Goal: Information Seeking & Learning: Learn about a topic

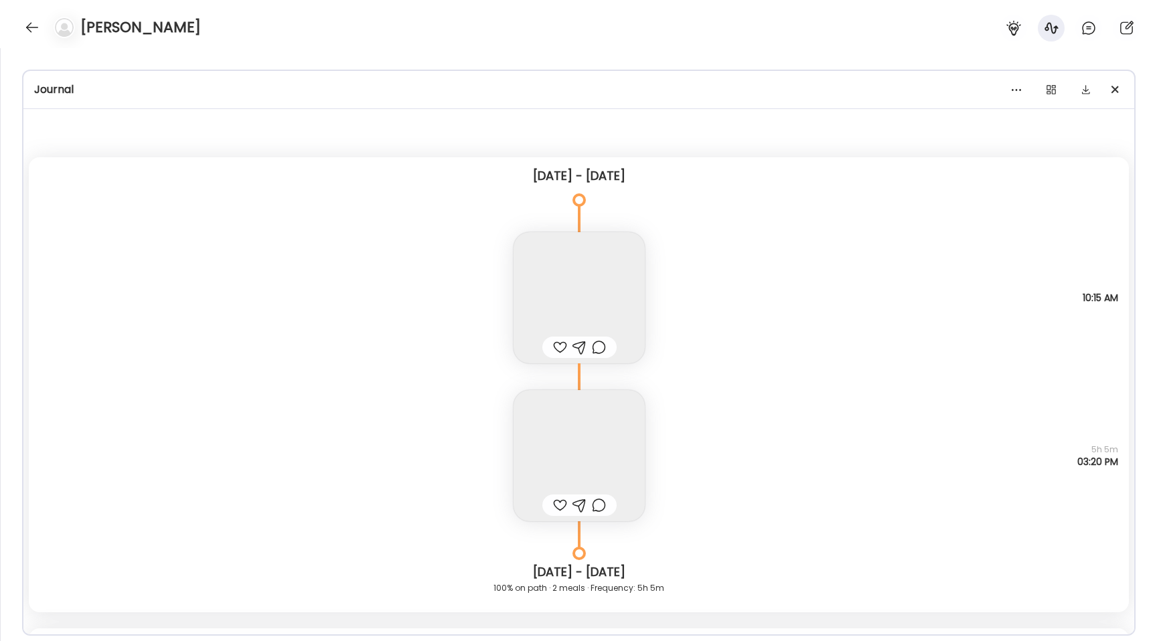
scroll to position [13553, 0]
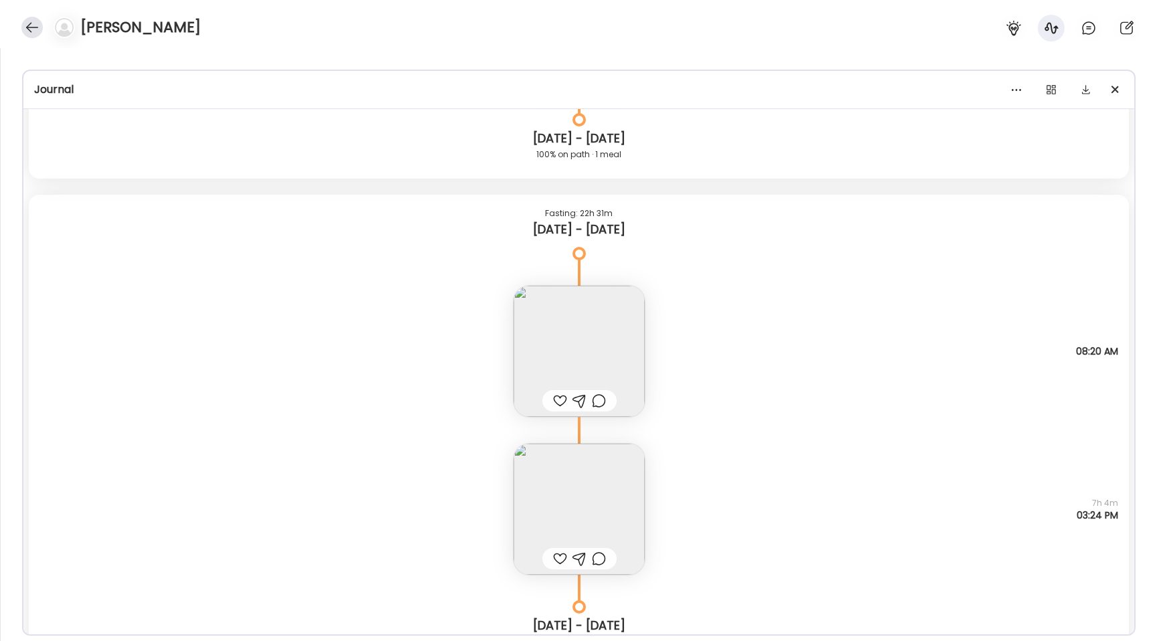
click at [32, 27] on div at bounding box center [31, 27] width 21 height 21
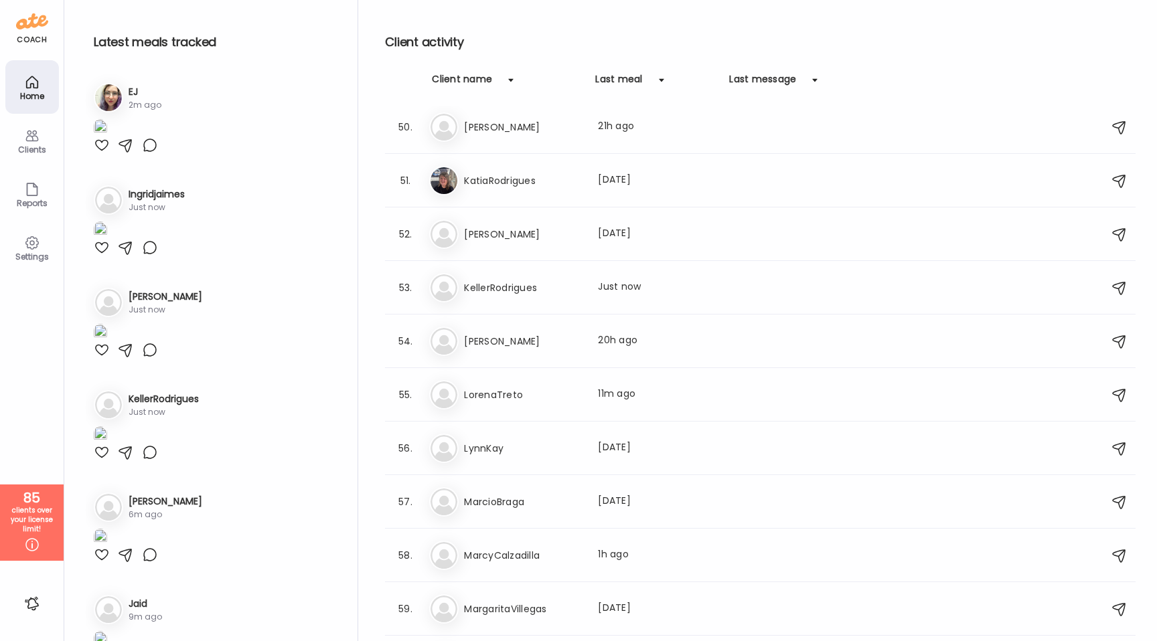
scroll to position [2489, 0]
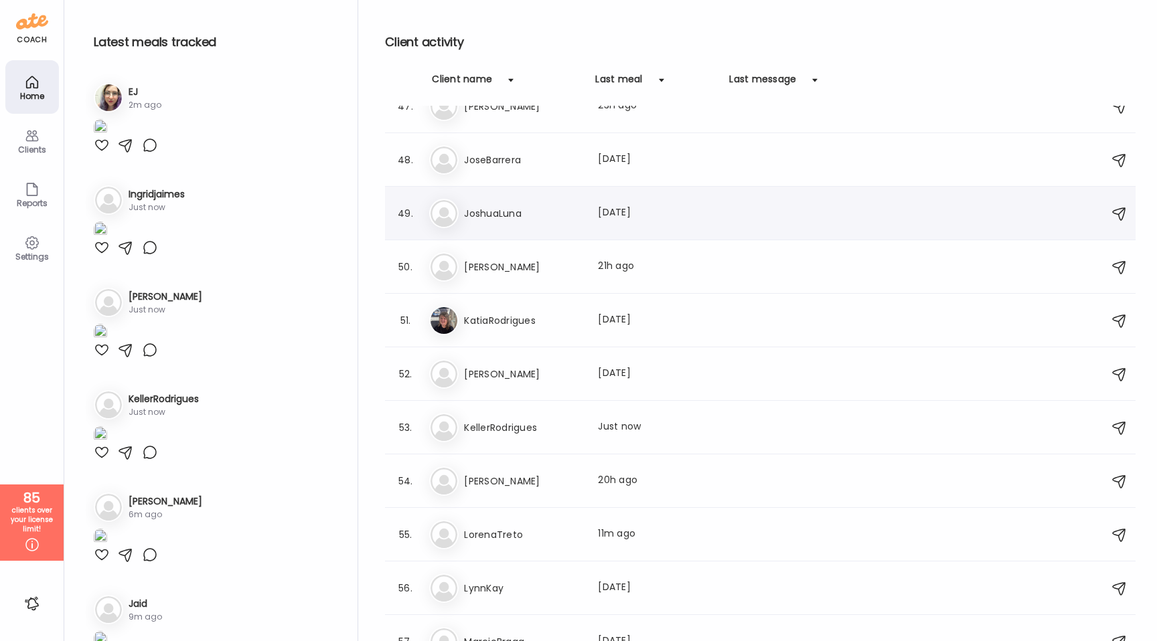
click at [544, 199] on div "Jo JoshuaLuna Last meal: [DATE]" at bounding box center [762, 213] width 666 height 29
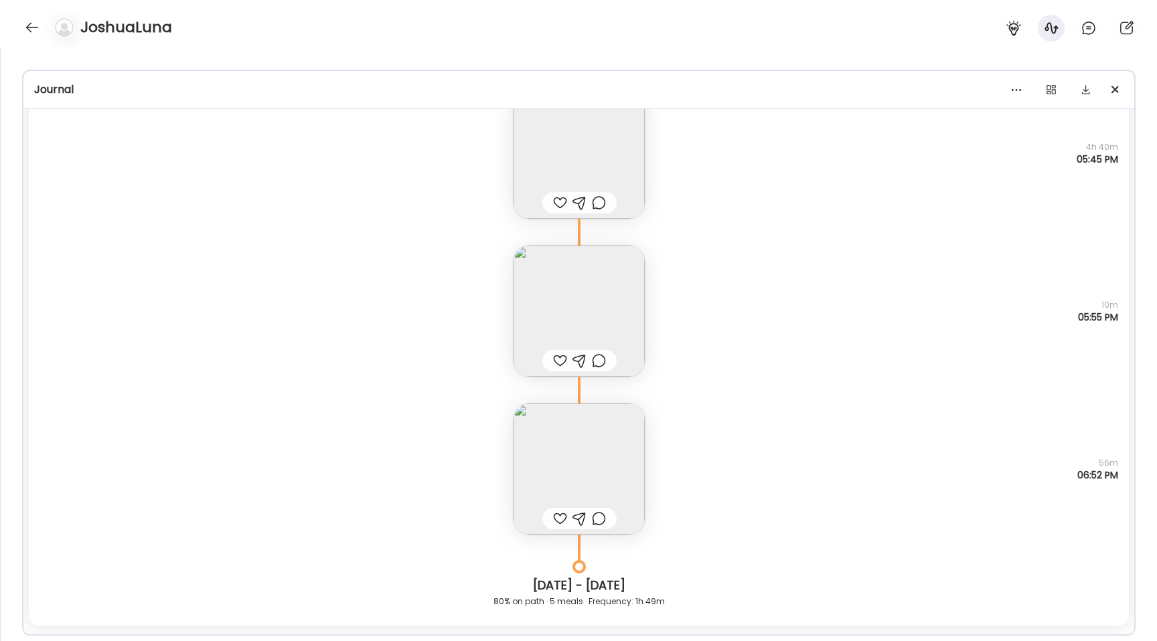
scroll to position [8540, 0]
click at [536, 341] on img at bounding box center [578, 315] width 131 height 131
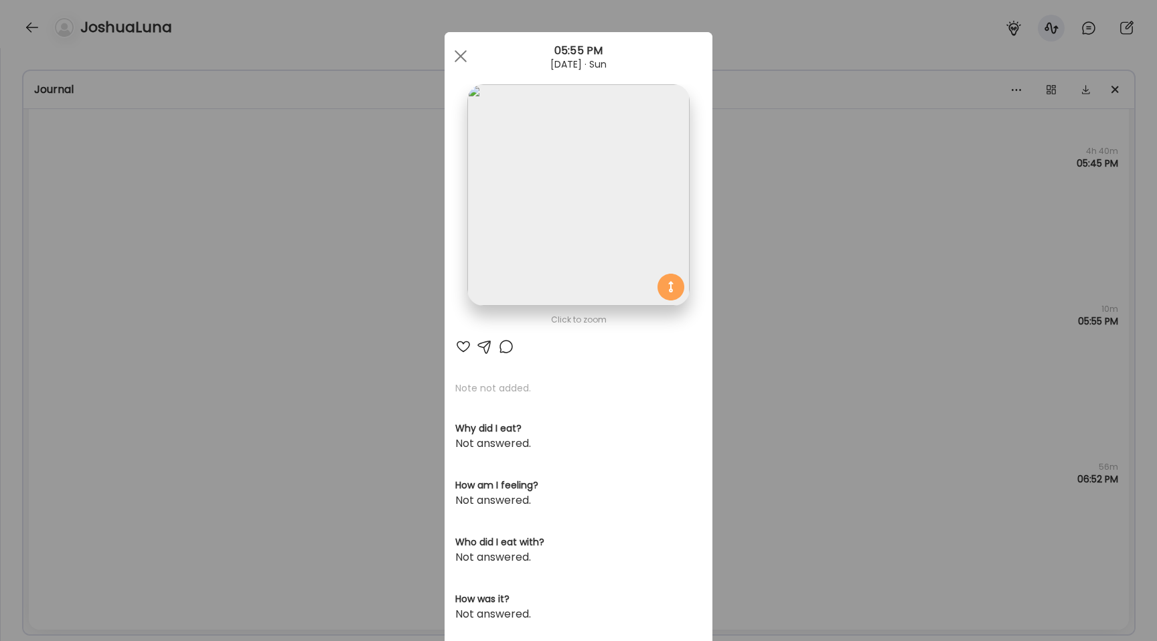
click at [412, 305] on div "Ate Coach Dashboard Wahoo! It’s official Take a moment to set up your Coach Pro…" at bounding box center [578, 320] width 1157 height 641
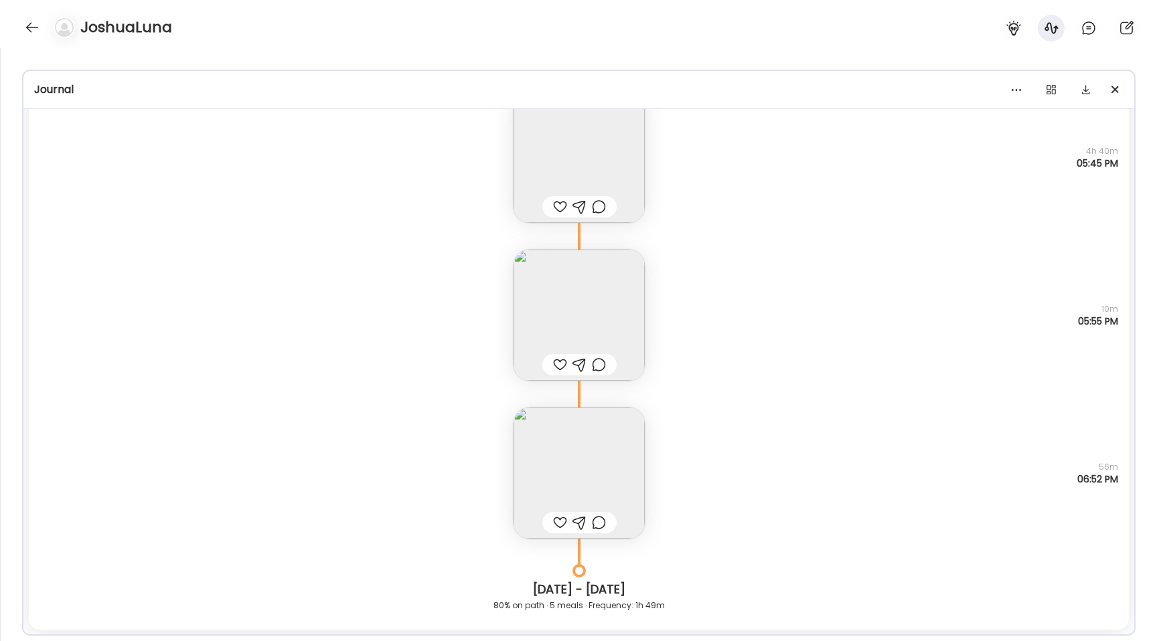
click at [561, 177] on img at bounding box center [578, 157] width 131 height 131
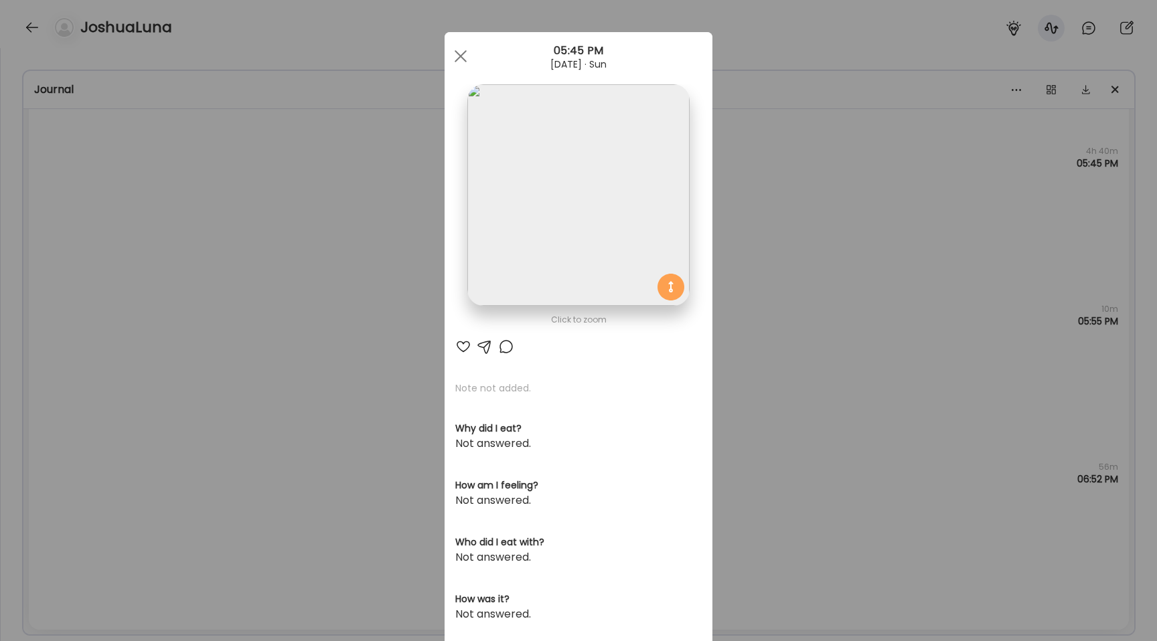
click at [547, 169] on img at bounding box center [578, 195] width 222 height 222
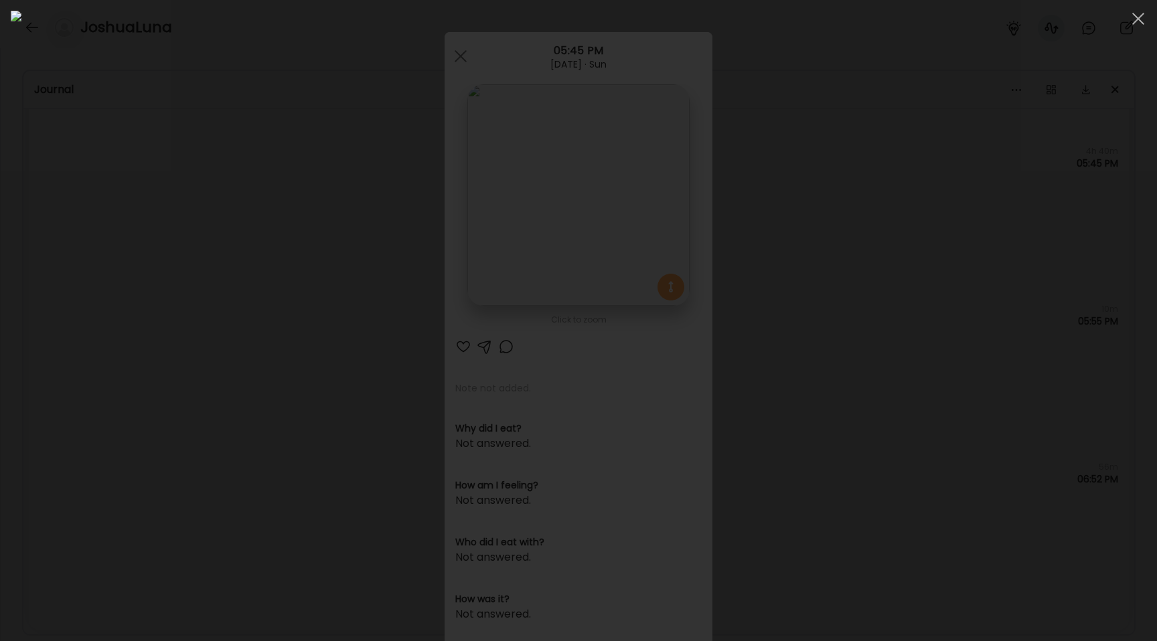
click at [210, 278] on div at bounding box center [578, 321] width 1135 height 620
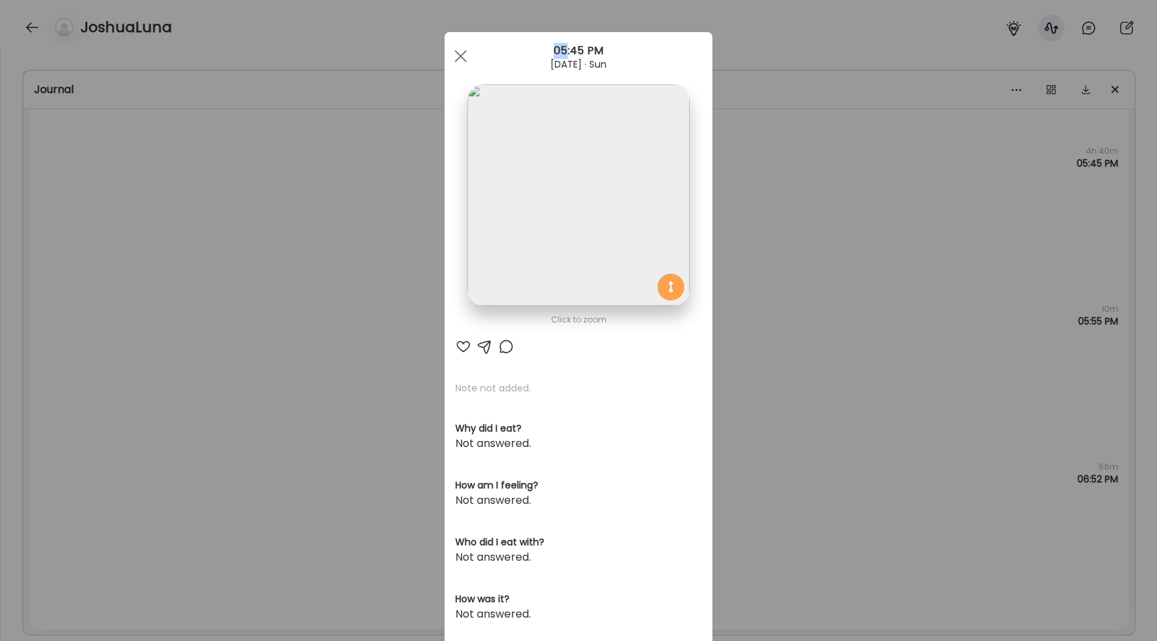
click at [210, 278] on div "Ate Coach Dashboard Wahoo! It’s official Take a moment to set up your Coach Pro…" at bounding box center [578, 320] width 1157 height 641
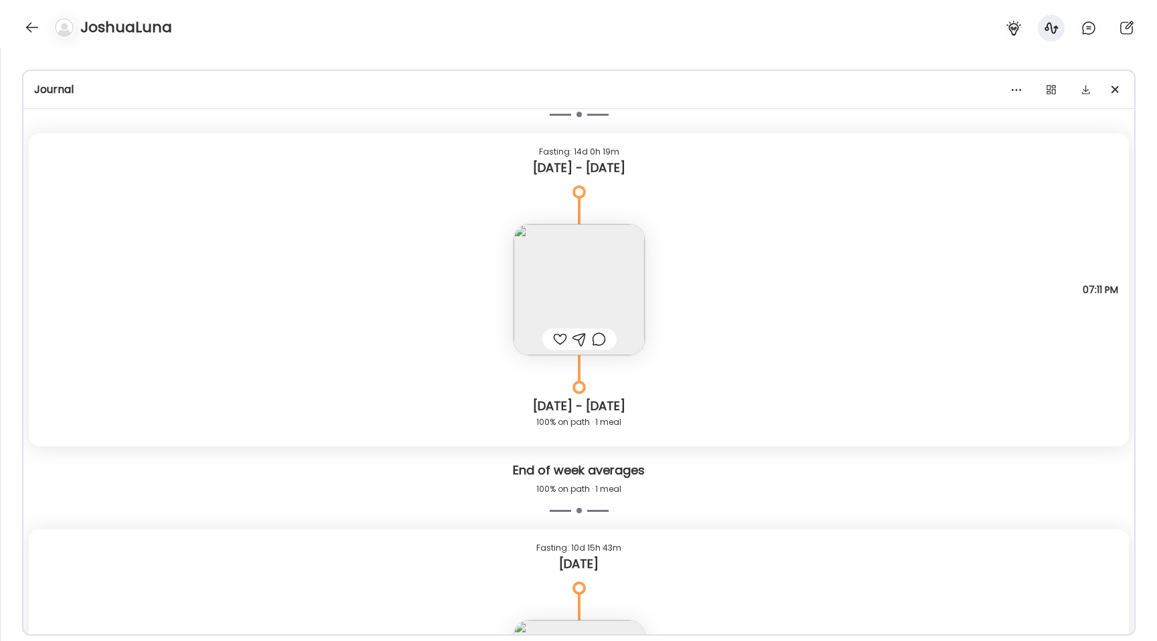
scroll to position [9016, 0]
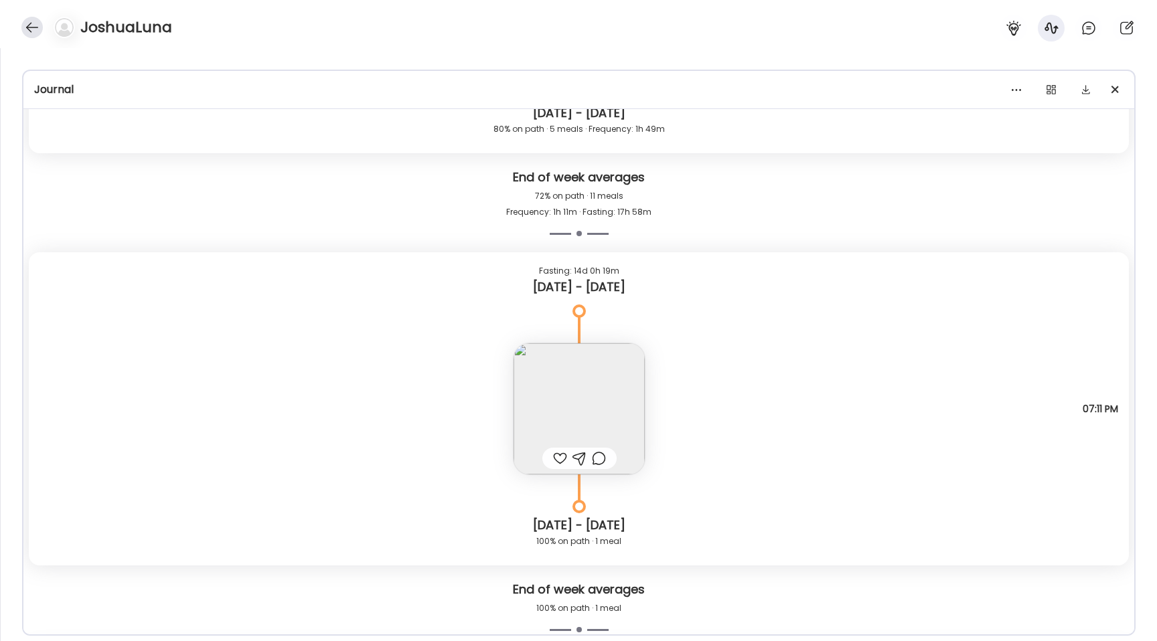
click at [27, 23] on div at bounding box center [31, 27] width 21 height 21
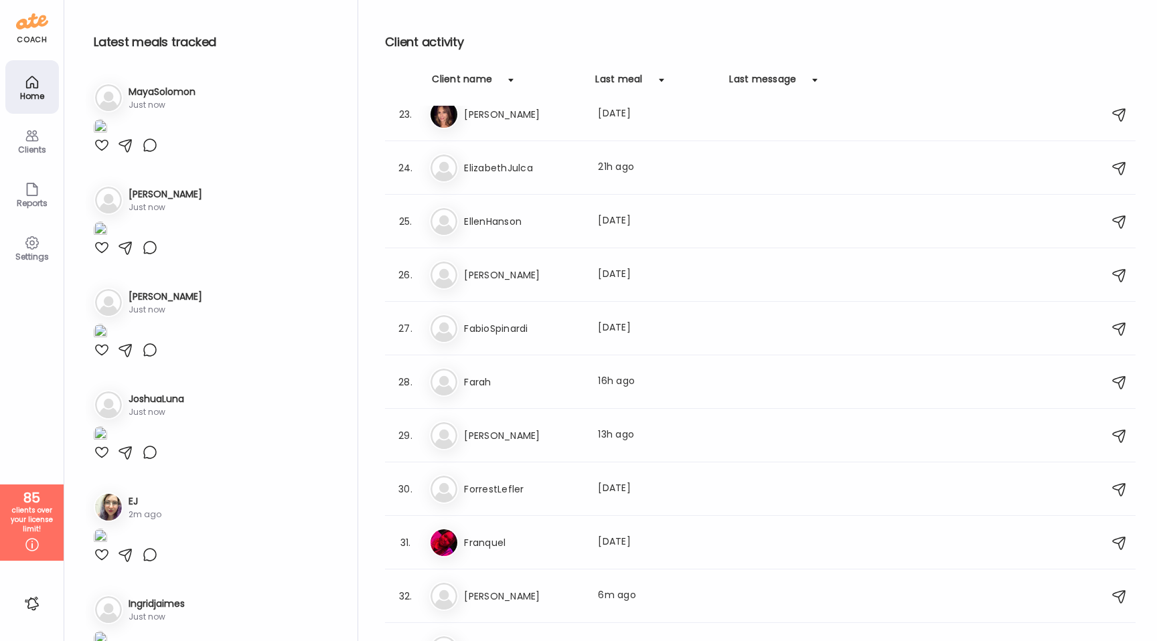
scroll to position [1133, 0]
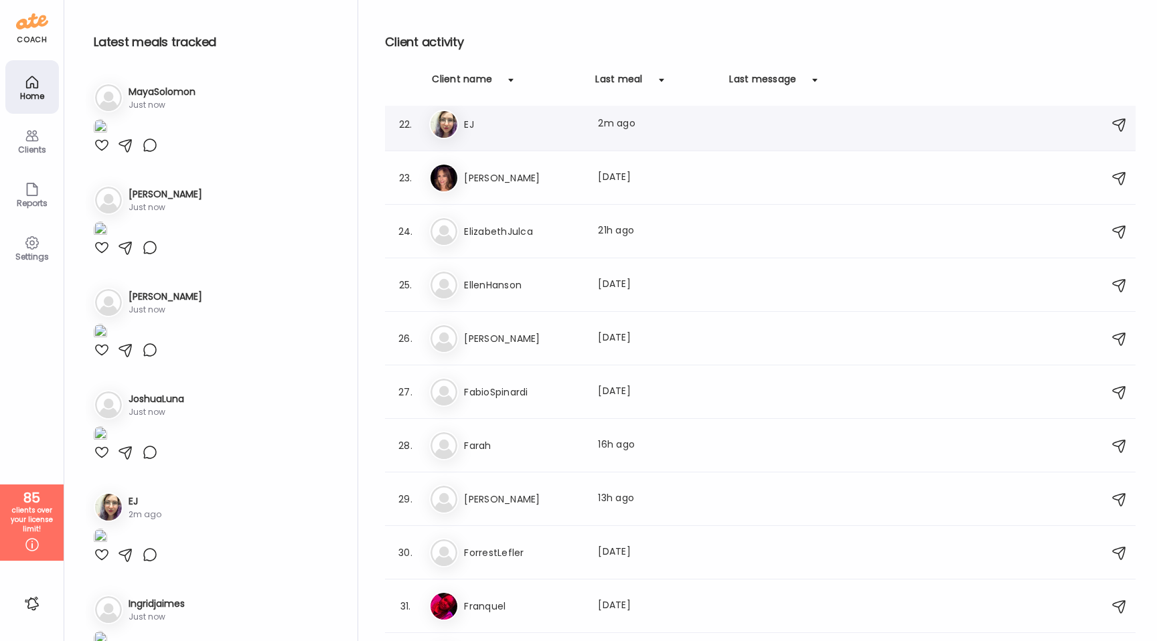
click at [529, 123] on h3 "EJ" at bounding box center [523, 124] width 118 height 16
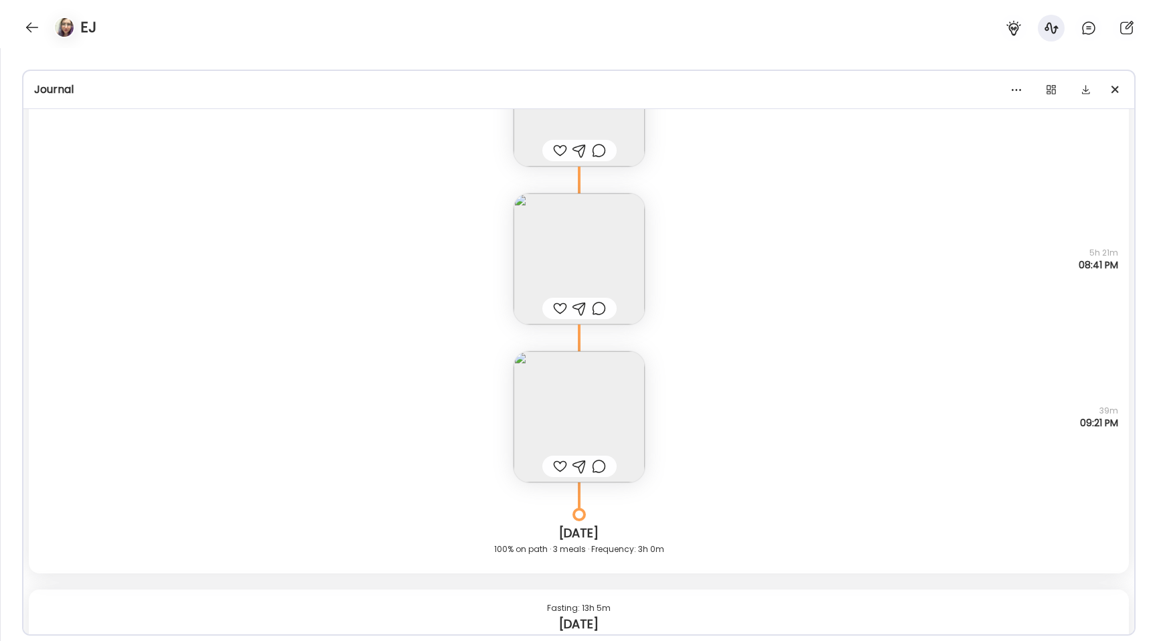
scroll to position [20005, 0]
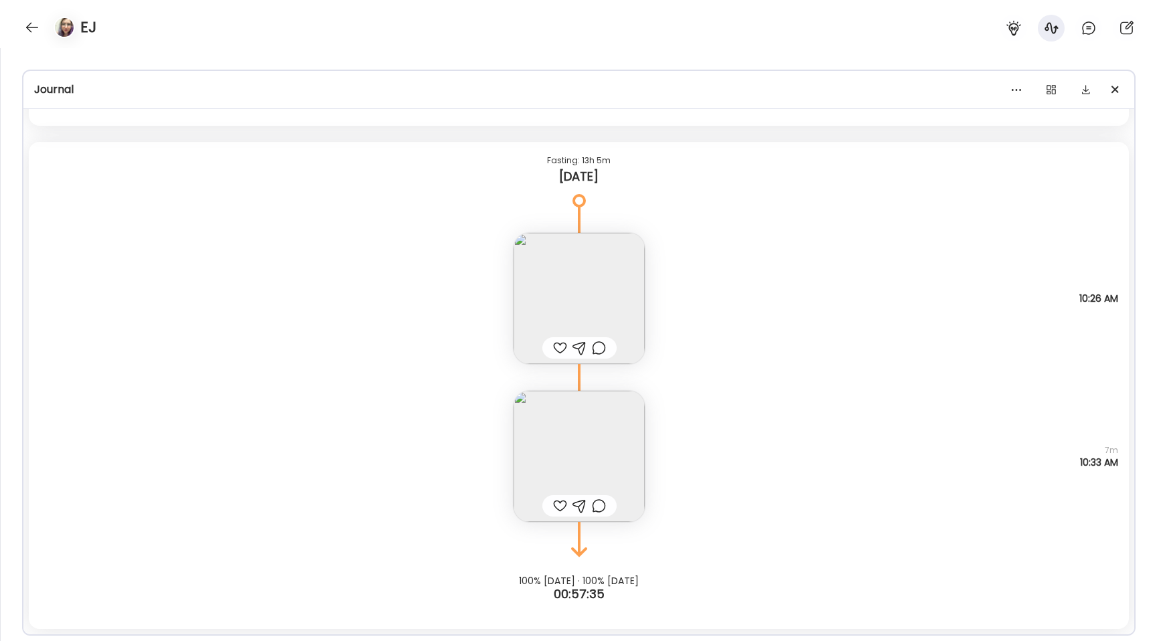
click at [535, 311] on img at bounding box center [578, 298] width 131 height 131
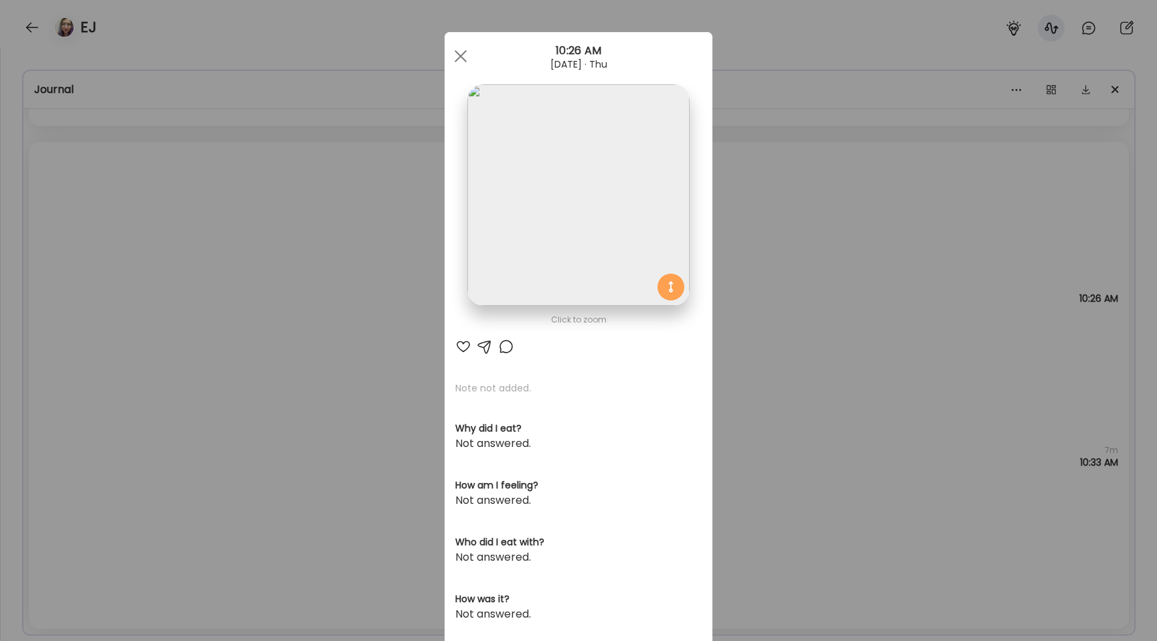
click at [523, 235] on img at bounding box center [578, 195] width 222 height 222
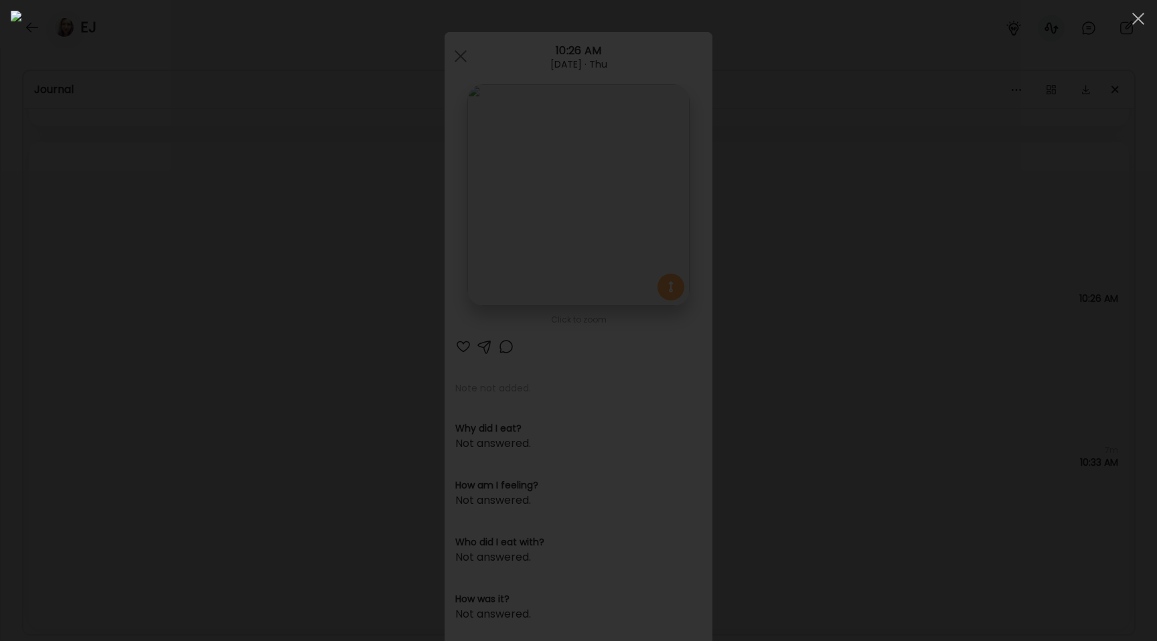
click at [502, 495] on img at bounding box center [578, 321] width 1135 height 620
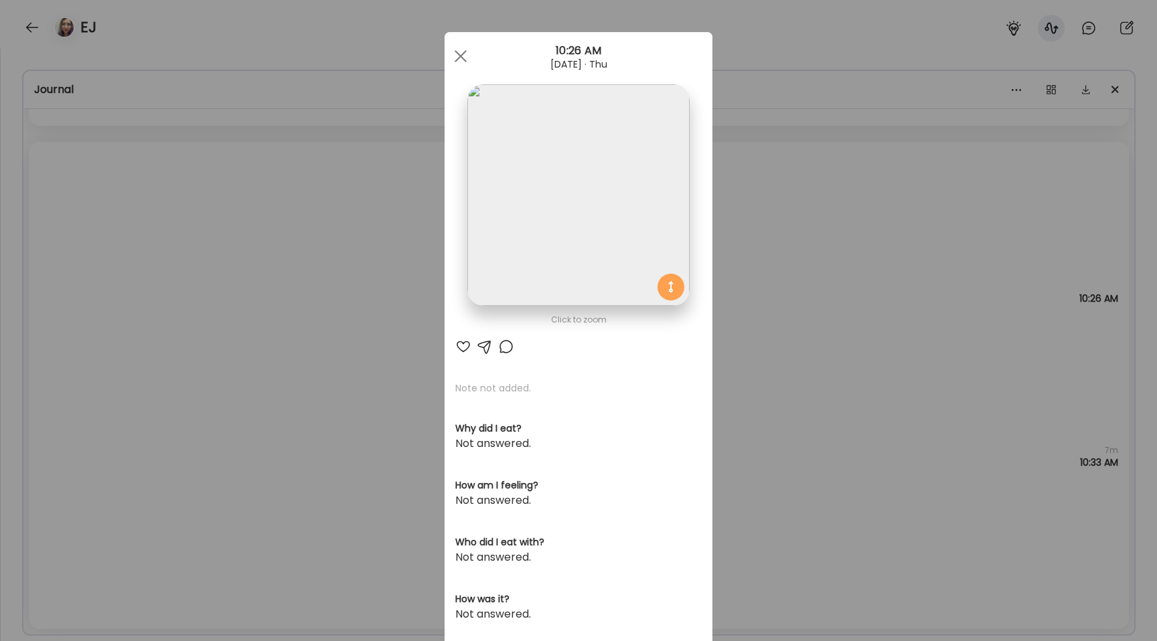
click at [544, 214] on img at bounding box center [578, 195] width 222 height 222
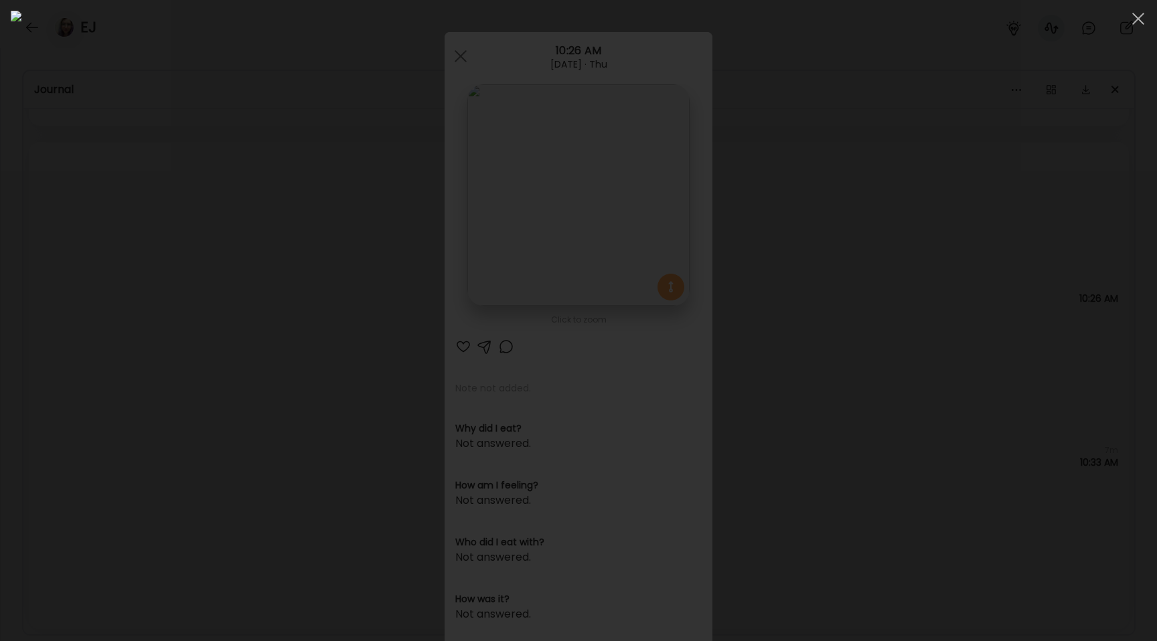
click at [139, 286] on div at bounding box center [578, 321] width 1135 height 620
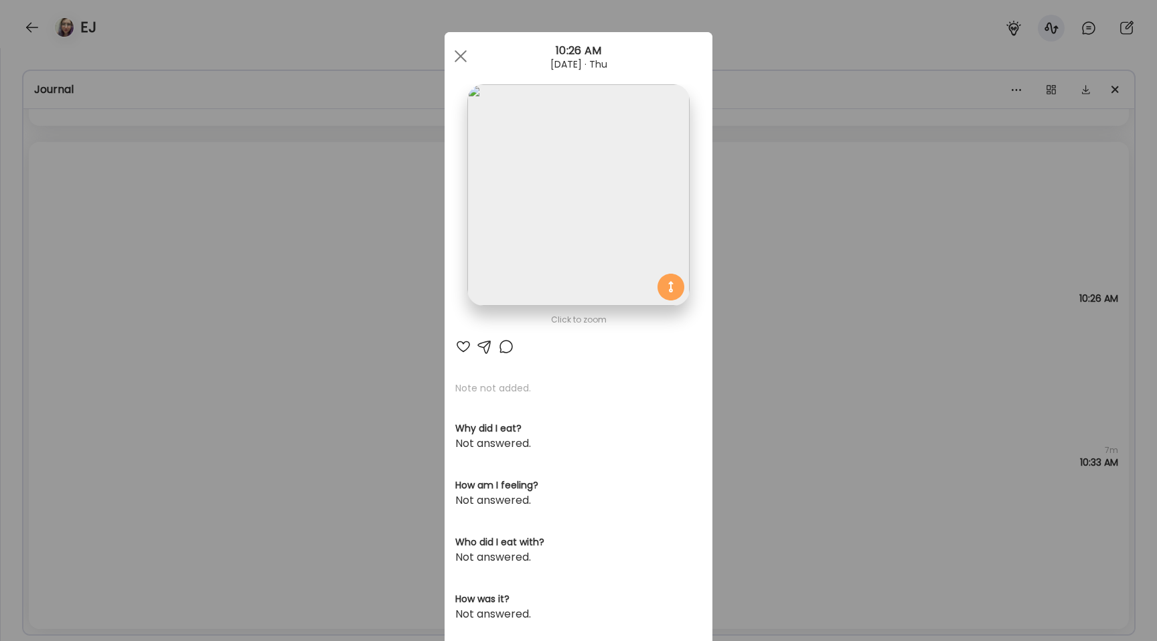
click at [224, 270] on div "Ate Coach Dashboard Wahoo! It’s official Take a moment to set up your Coach Pro…" at bounding box center [578, 320] width 1157 height 641
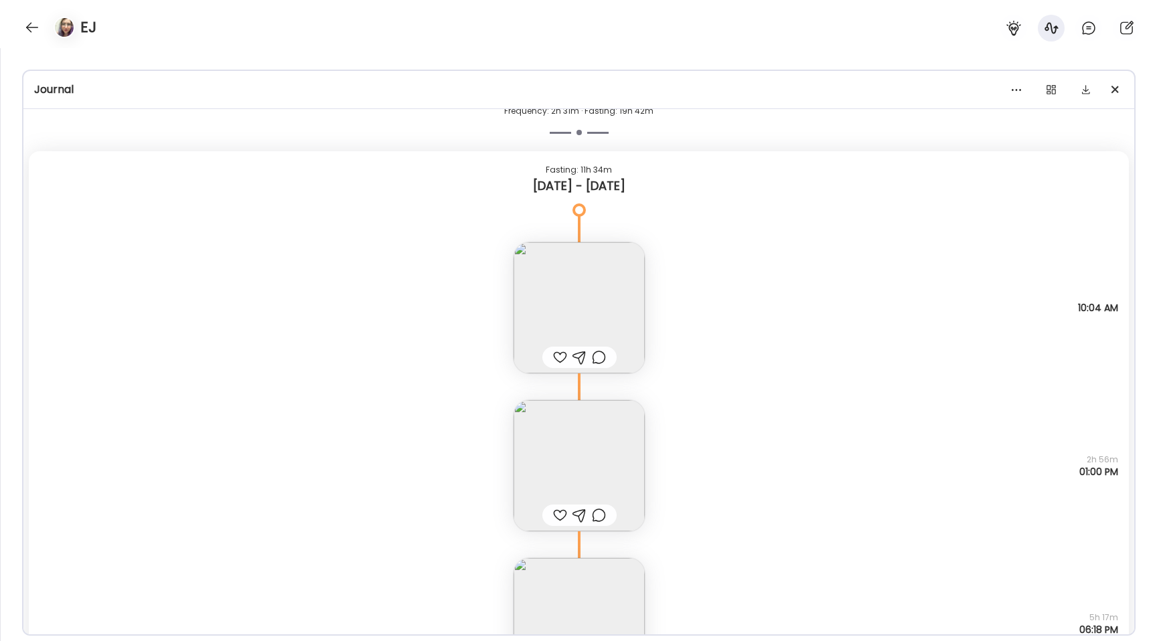
scroll to position [17917, 0]
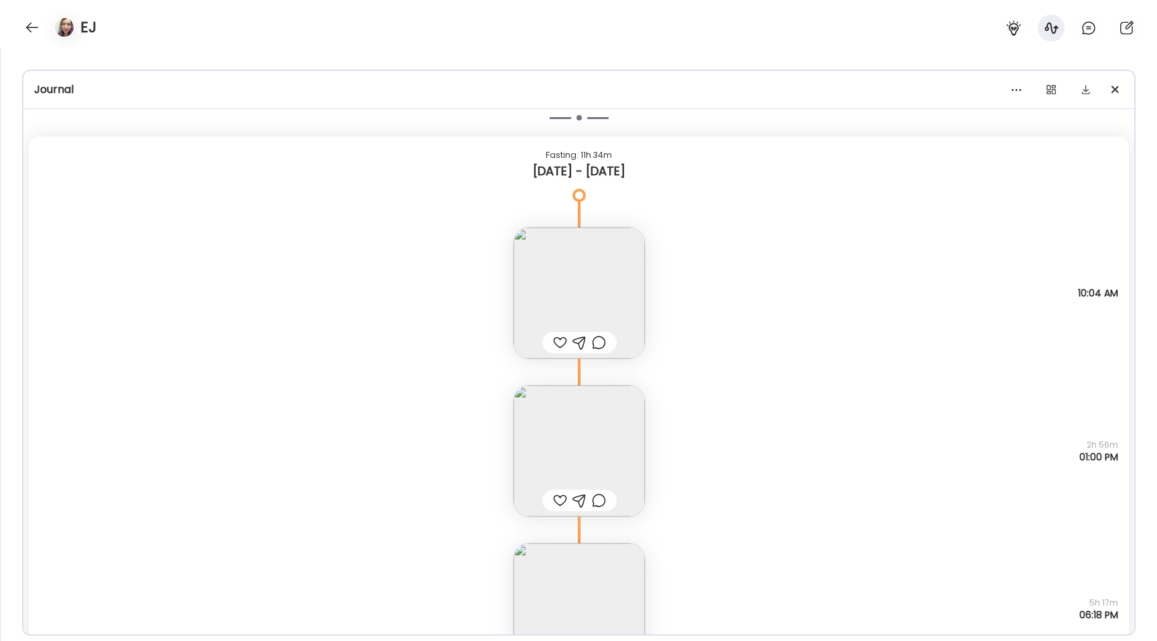
click at [582, 285] on img at bounding box center [578, 293] width 131 height 131
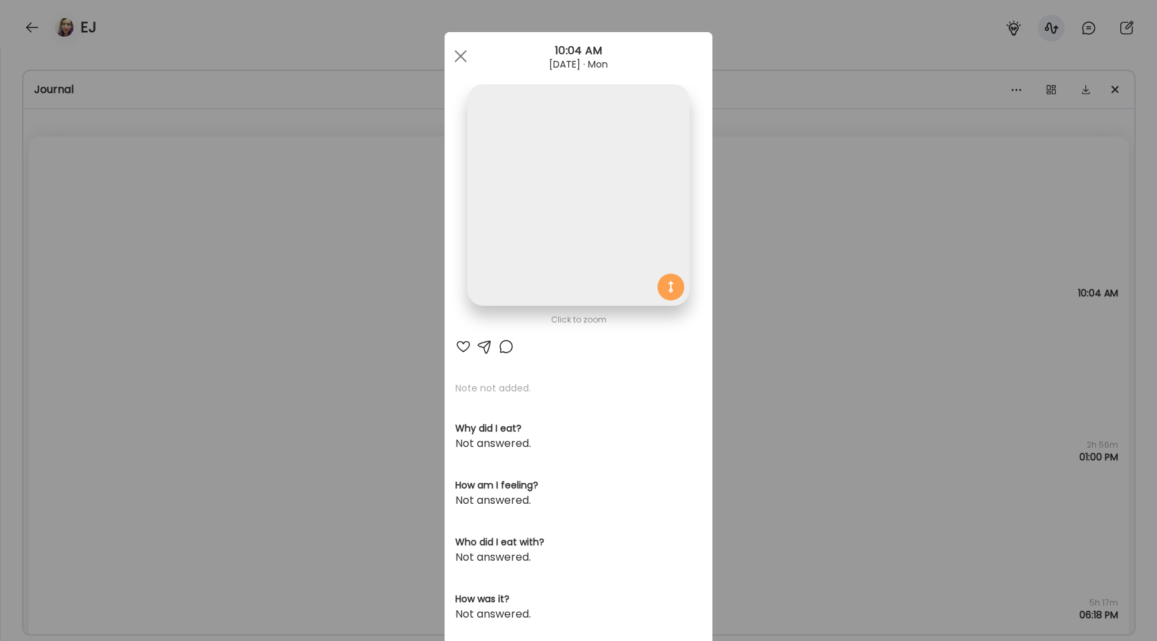
click at [560, 231] on img at bounding box center [578, 195] width 222 height 222
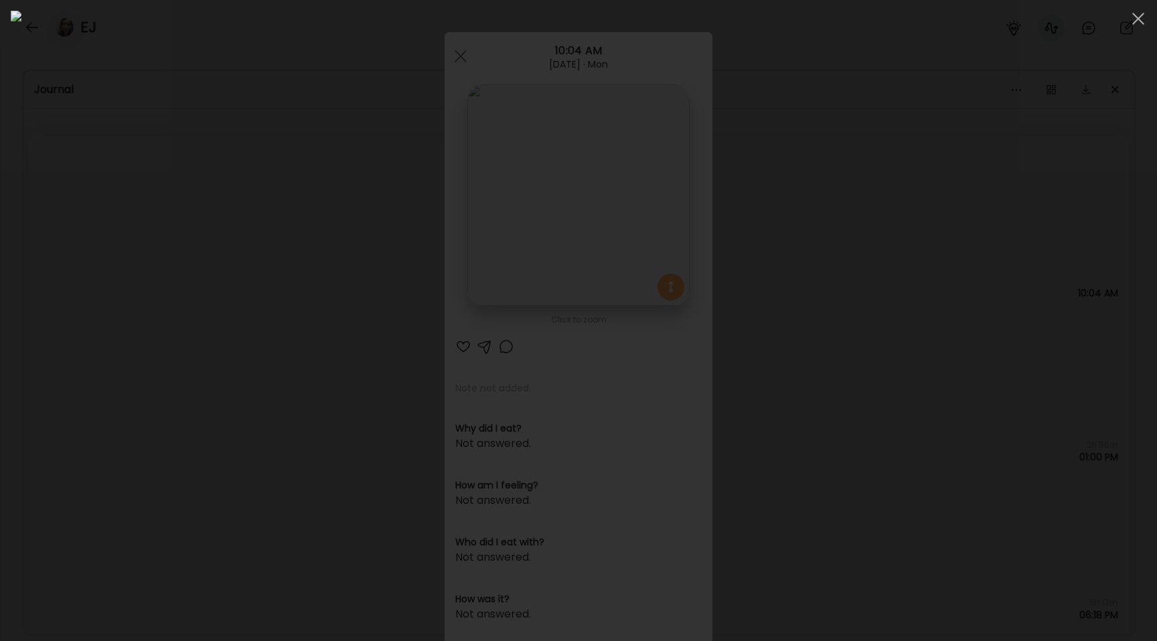
click at [184, 309] on div at bounding box center [578, 321] width 1135 height 620
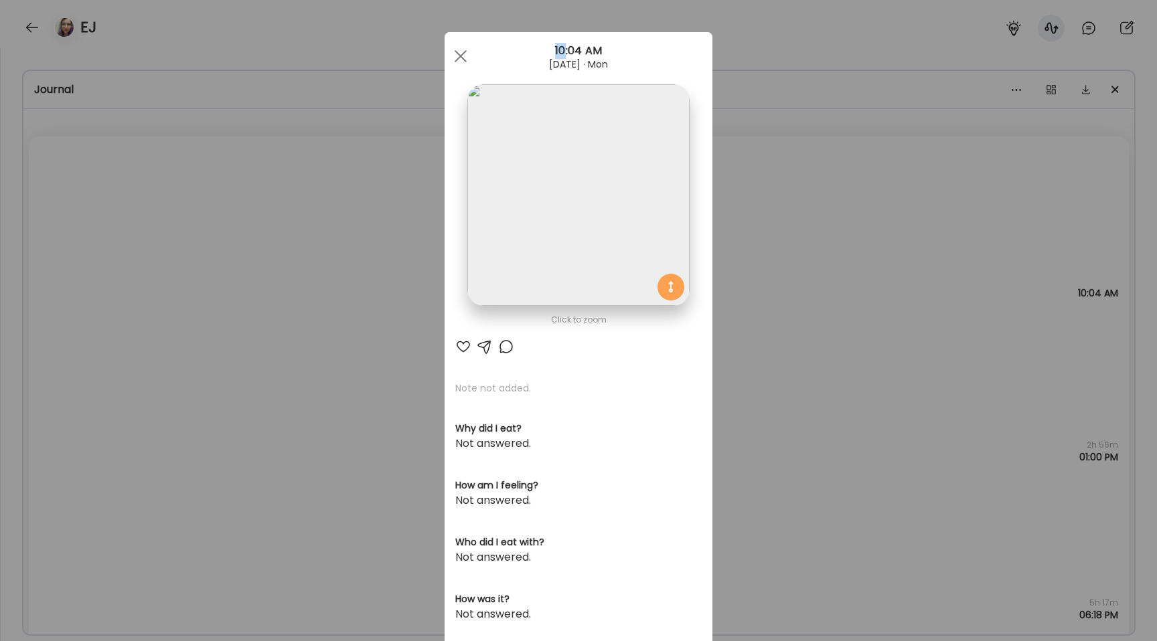
click at [184, 309] on div "Ate Coach Dashboard Wahoo! It’s official Take a moment to set up your Coach Pro…" at bounding box center [578, 320] width 1157 height 641
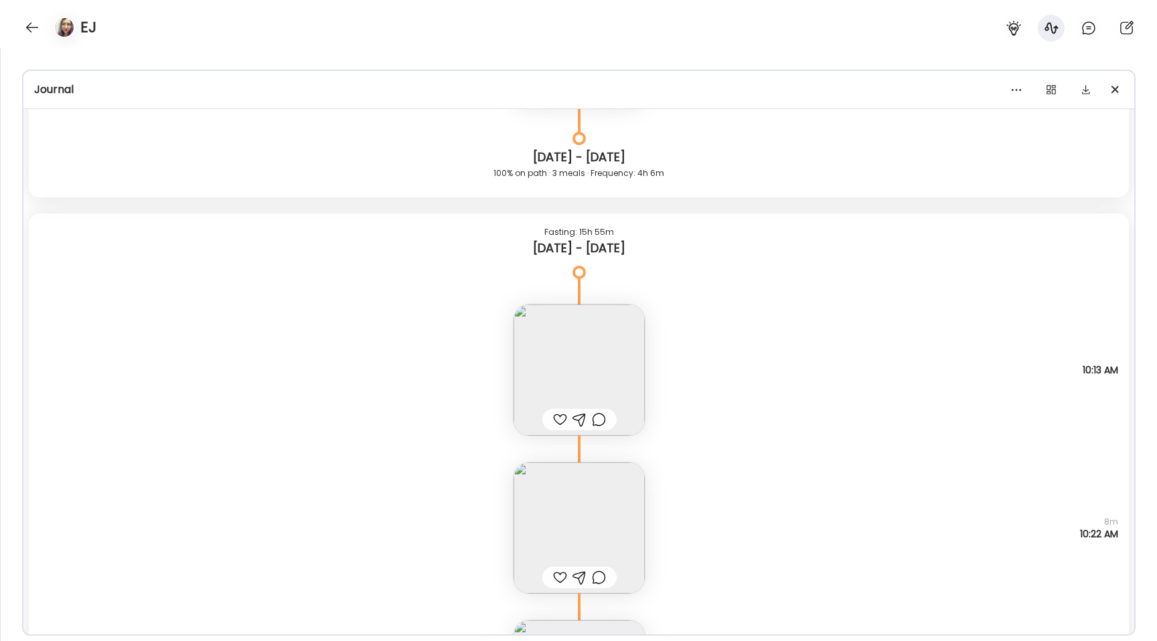
scroll to position [18600, 0]
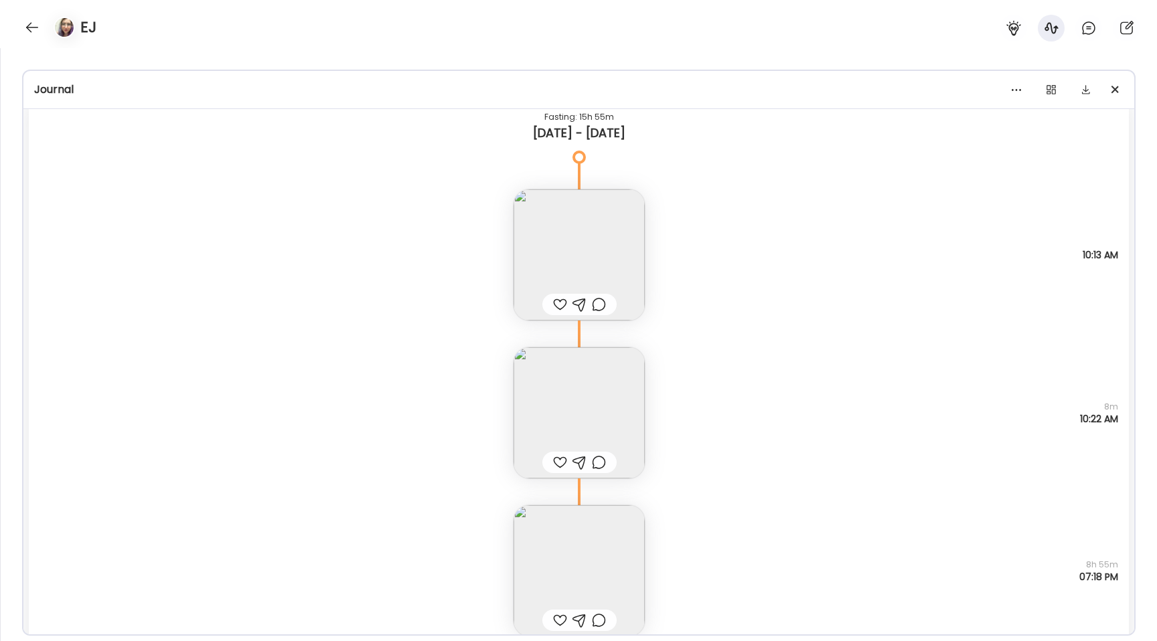
click at [582, 256] on img at bounding box center [578, 254] width 131 height 131
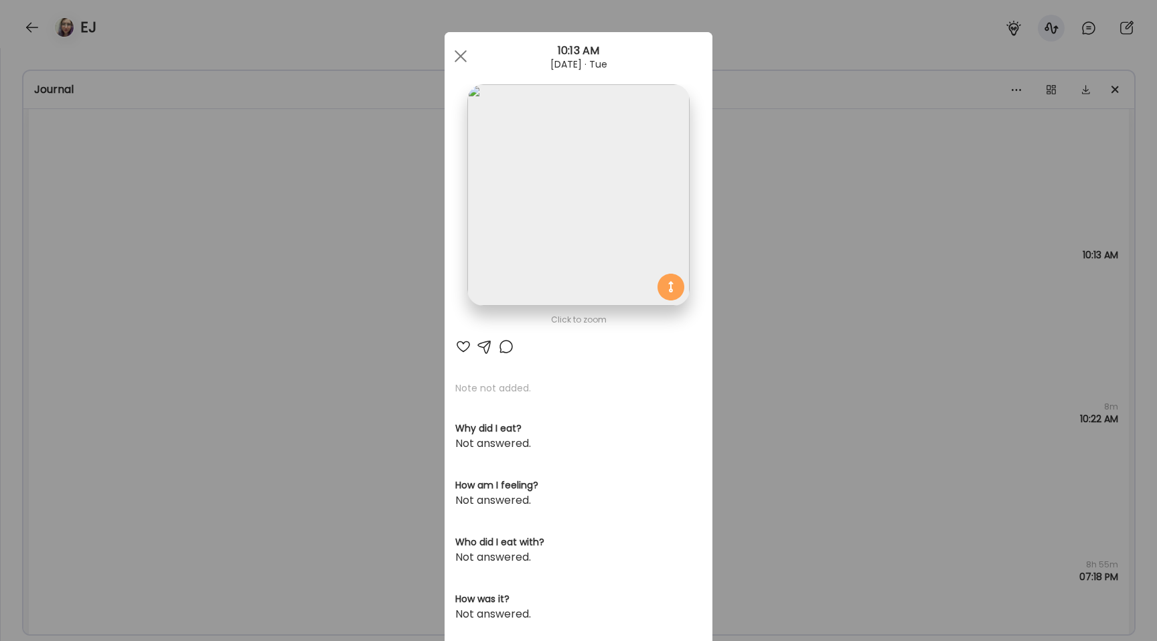
click at [513, 211] on img at bounding box center [578, 195] width 222 height 222
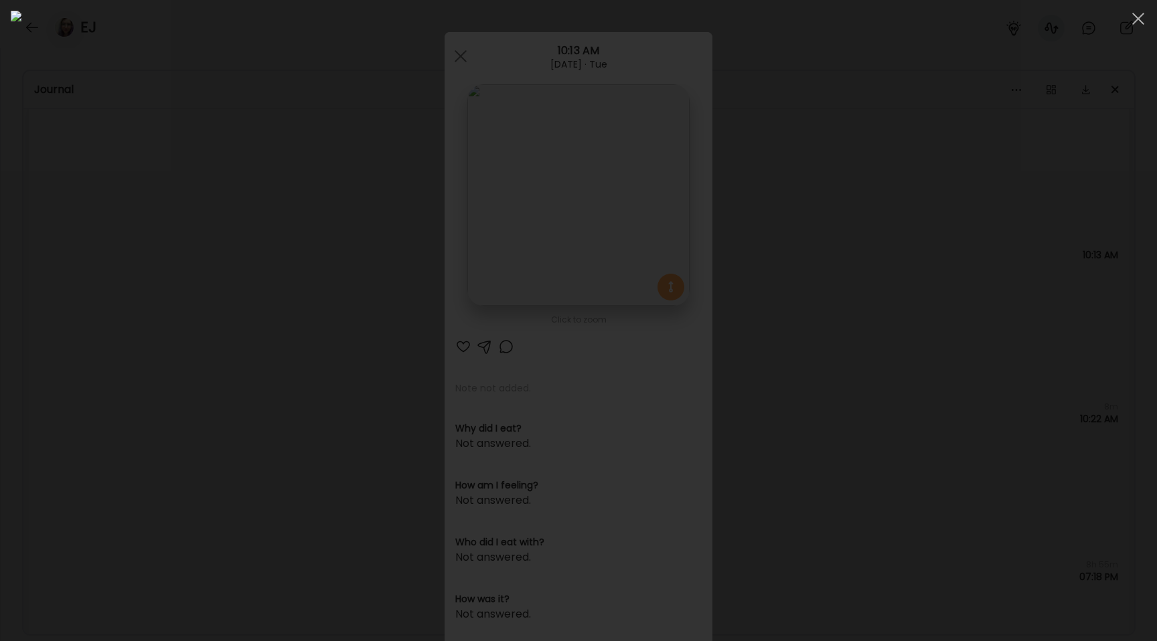
click at [214, 272] on div at bounding box center [578, 321] width 1135 height 620
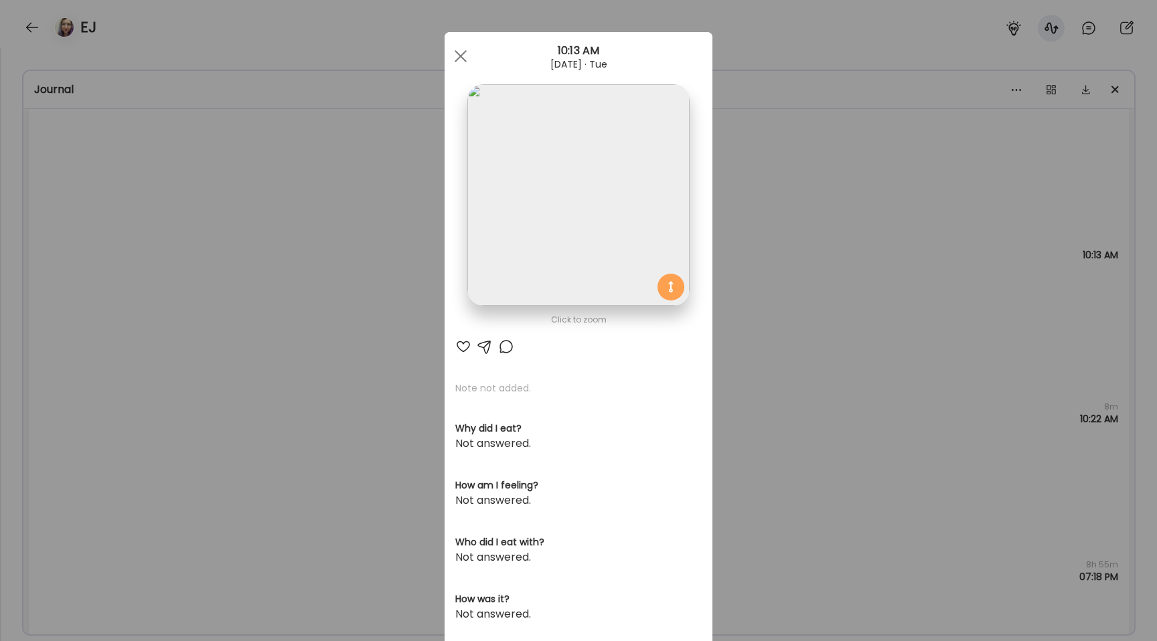
click at [214, 272] on div "Ate Coach Dashboard Wahoo! It’s official Take a moment to set up your Coach Pro…" at bounding box center [578, 320] width 1157 height 641
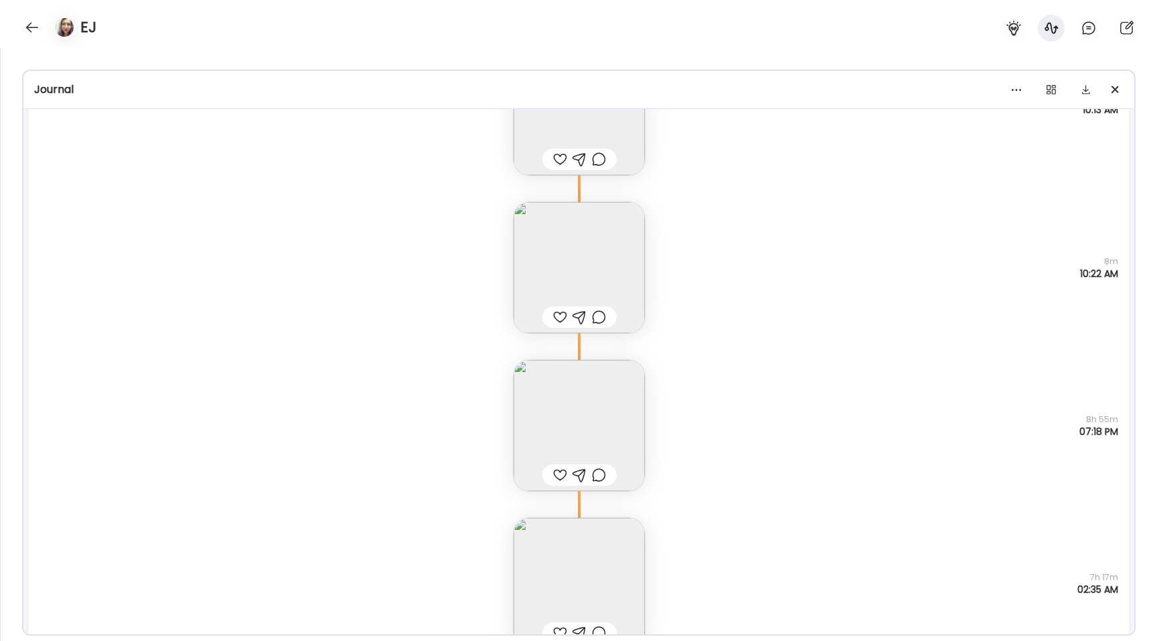
scroll to position [18764, 0]
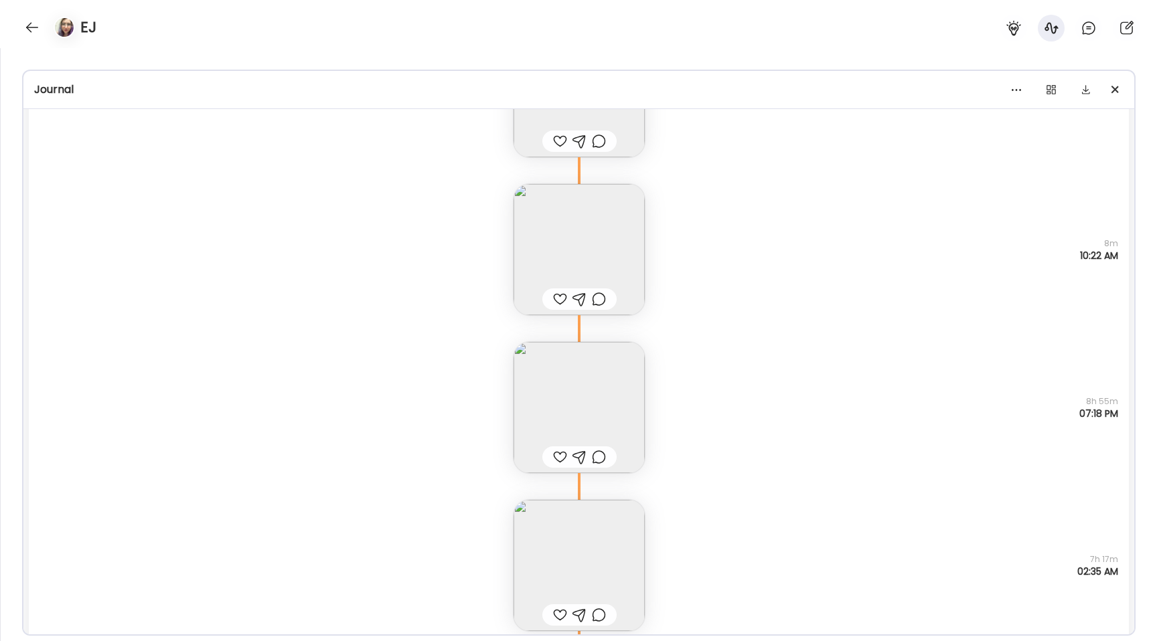
click at [564, 201] on img at bounding box center [578, 249] width 131 height 131
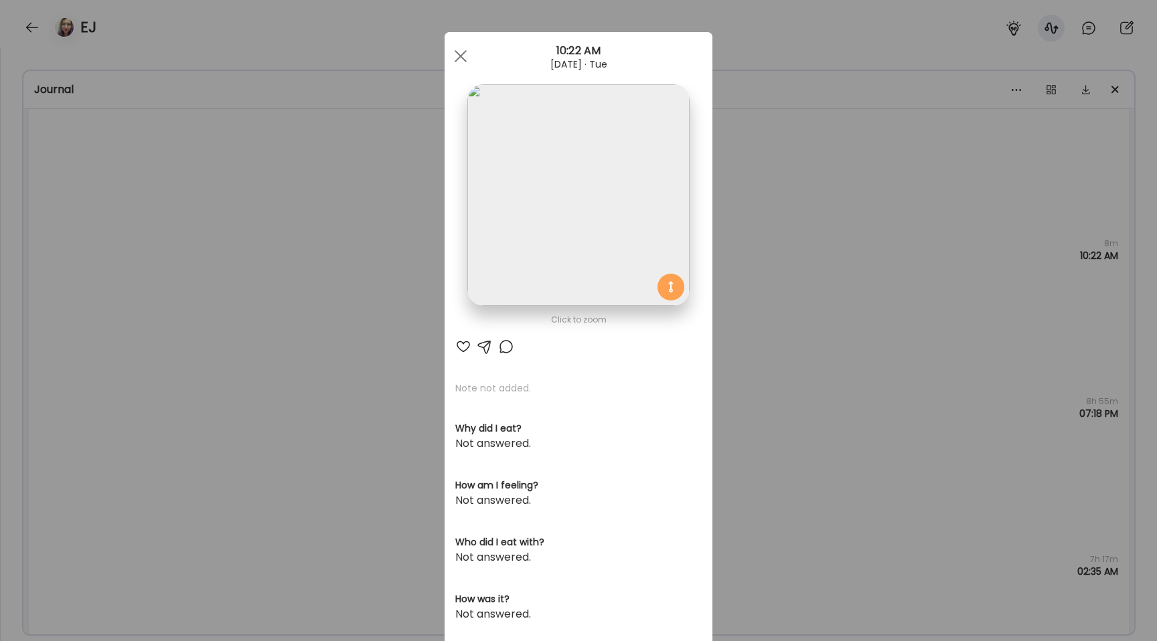
click at [541, 189] on img at bounding box center [578, 195] width 222 height 222
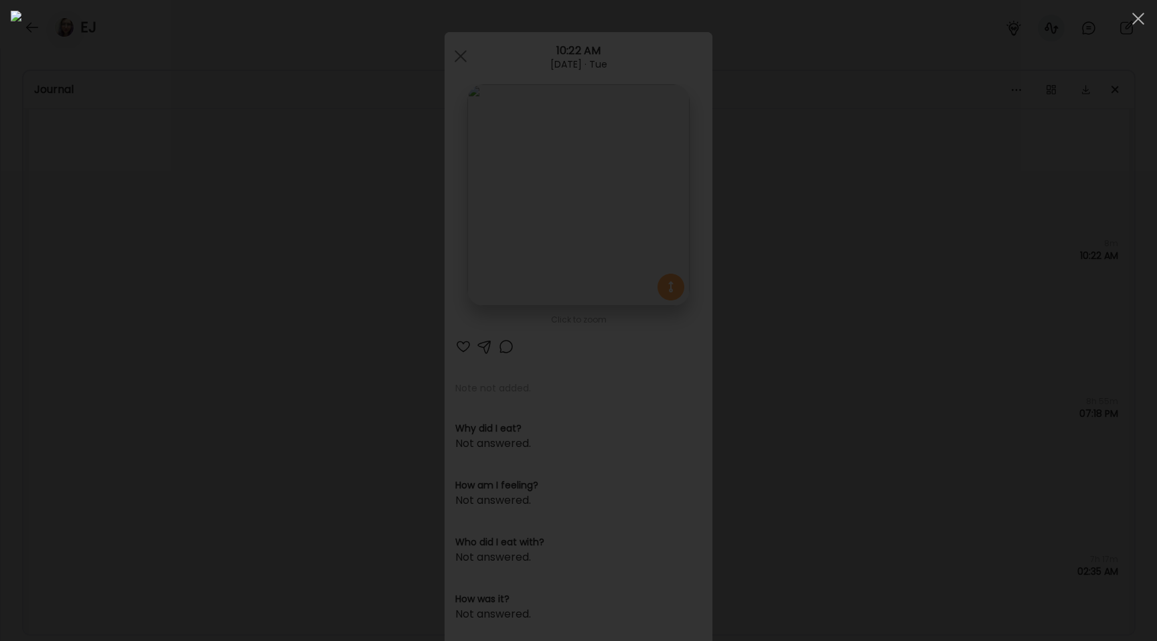
click at [236, 244] on div at bounding box center [578, 321] width 1135 height 620
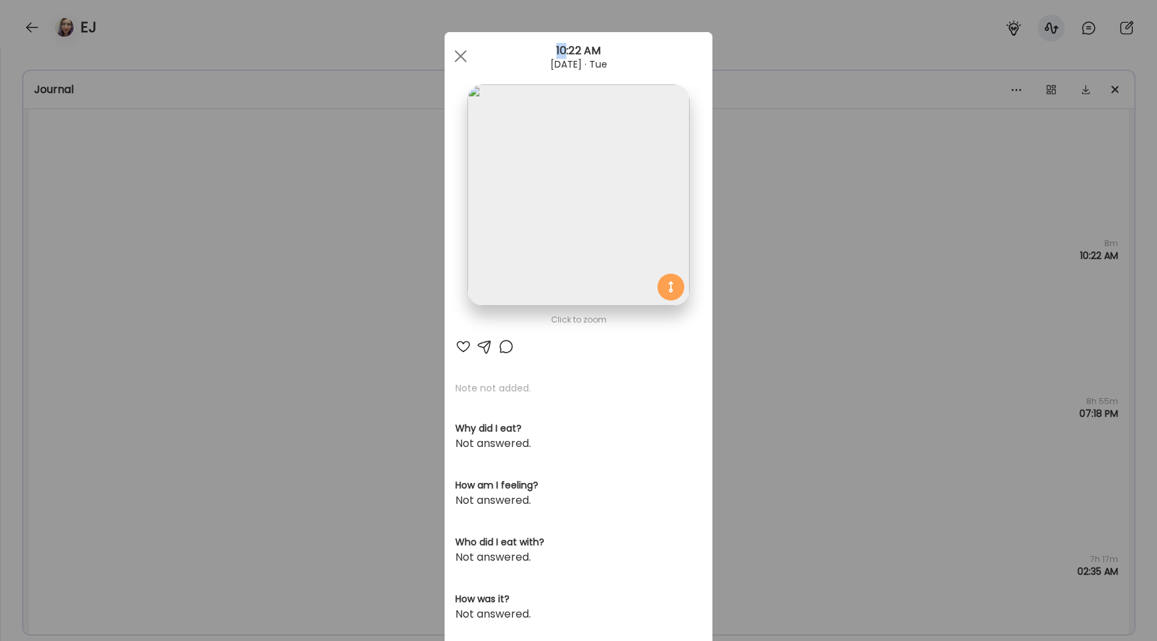
click at [236, 244] on div "Ate Coach Dashboard Wahoo! It’s official Take a moment to set up your Coach Pro…" at bounding box center [578, 320] width 1157 height 641
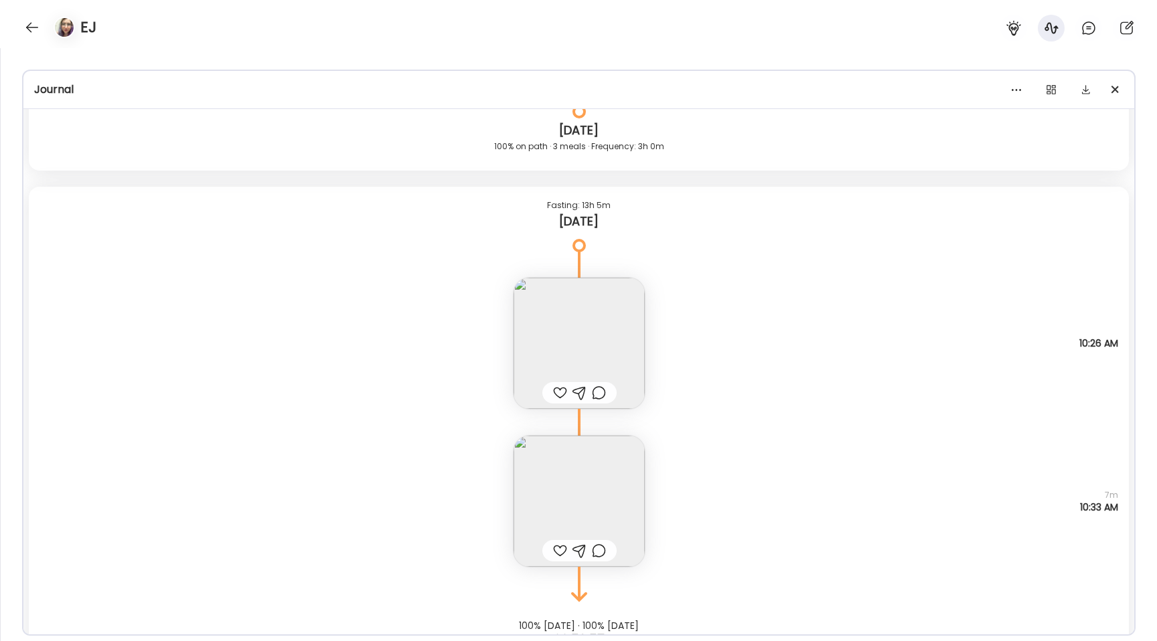
scroll to position [20005, 0]
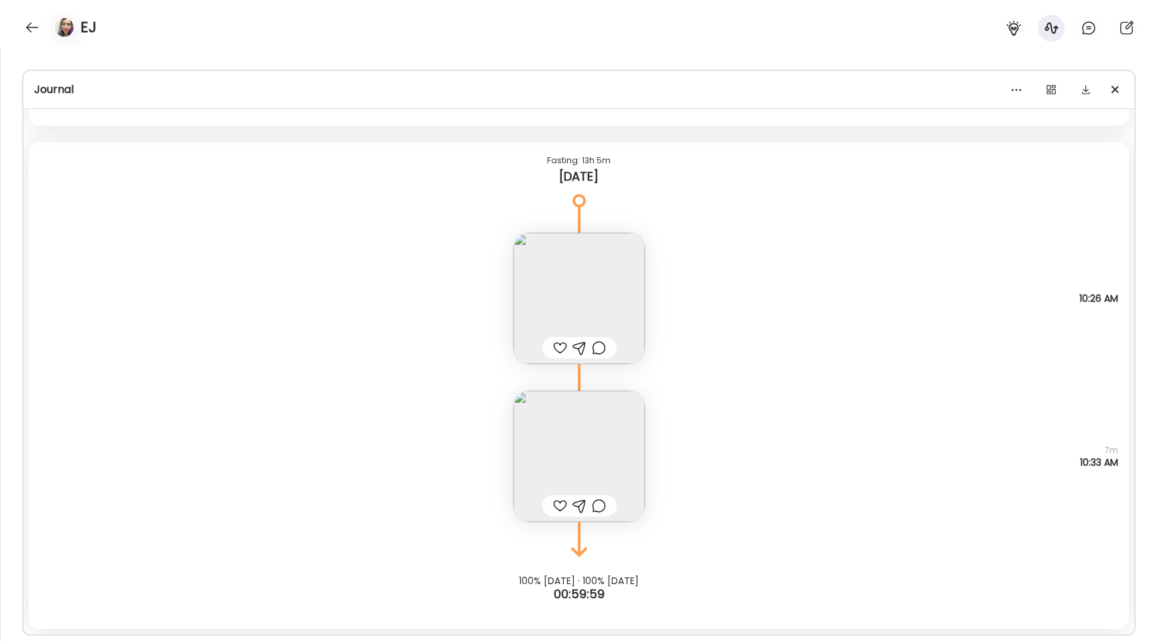
click at [583, 451] on img at bounding box center [578, 456] width 131 height 131
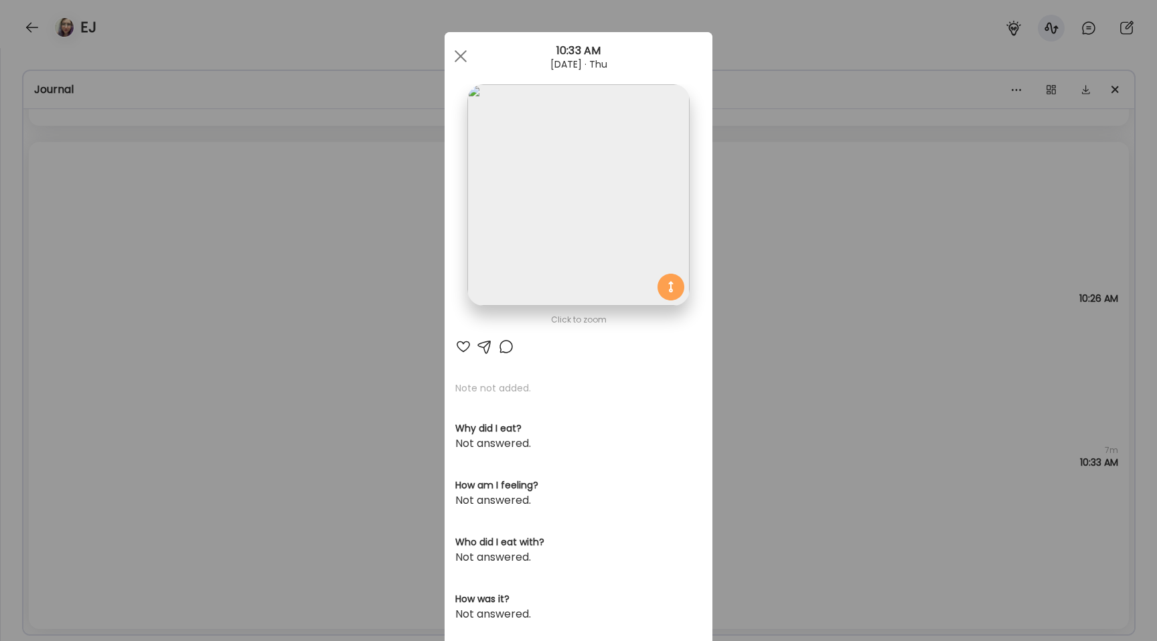
click at [530, 272] on img at bounding box center [578, 195] width 222 height 222
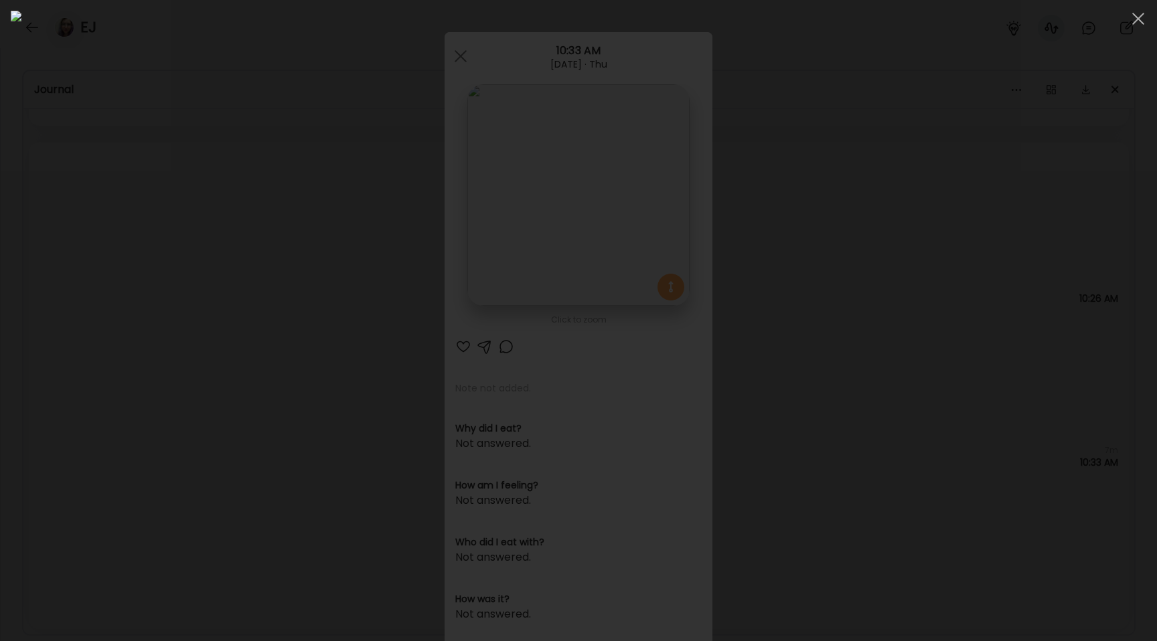
click at [203, 305] on div at bounding box center [578, 321] width 1135 height 620
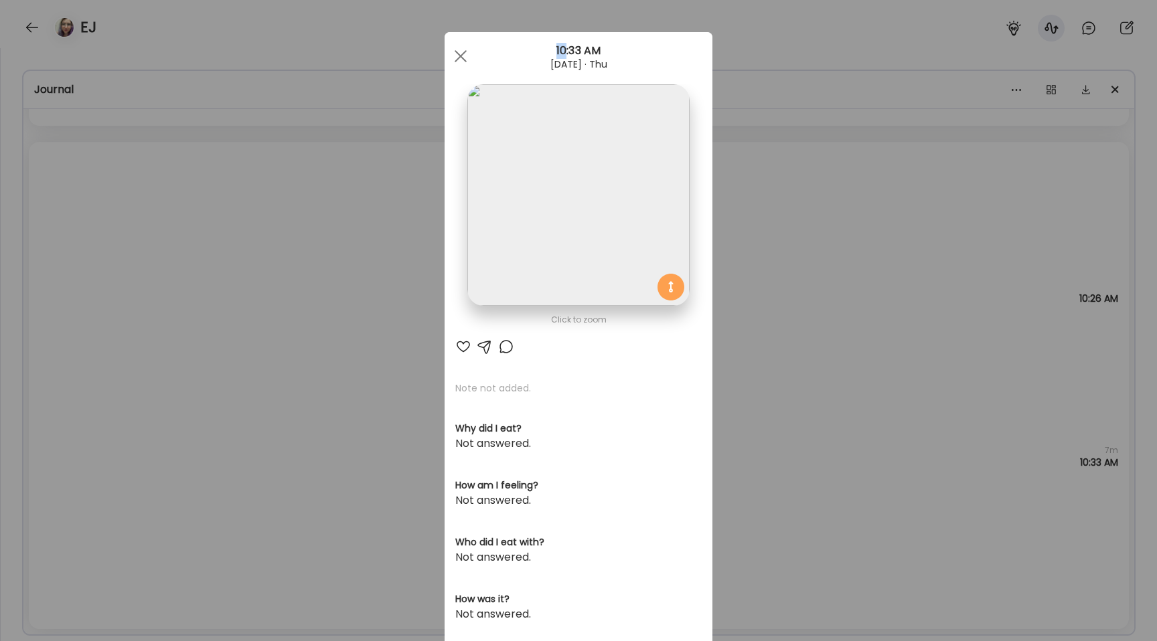
click at [203, 305] on div "Ate Coach Dashboard Wahoo! It’s official Take a moment to set up your Coach Pro…" at bounding box center [578, 320] width 1157 height 641
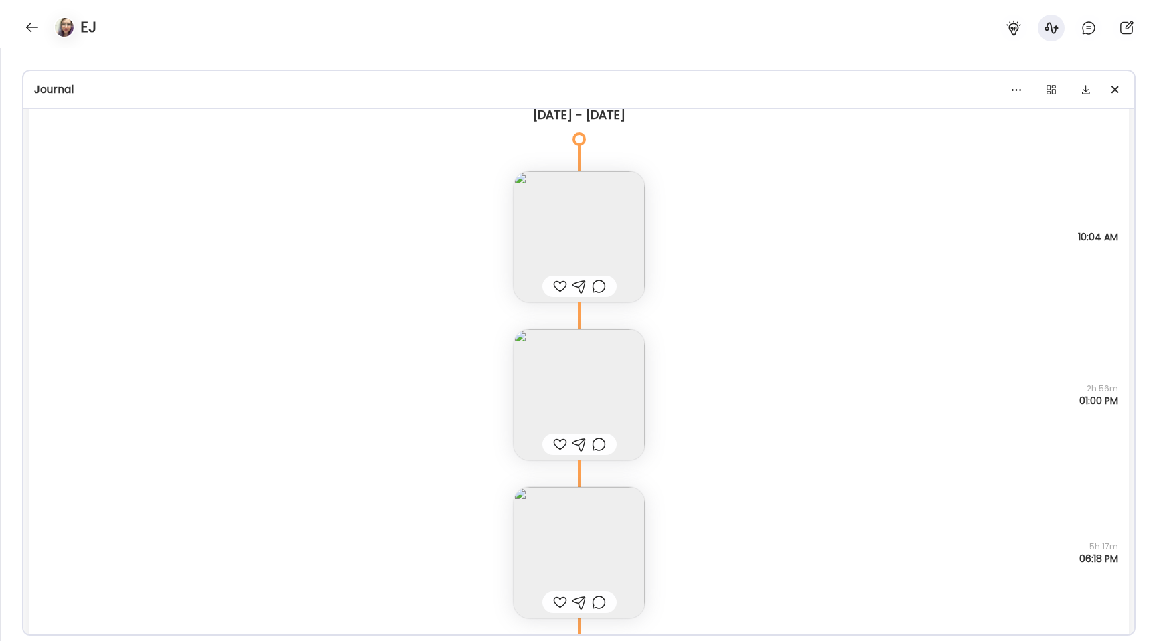
scroll to position [17825, 0]
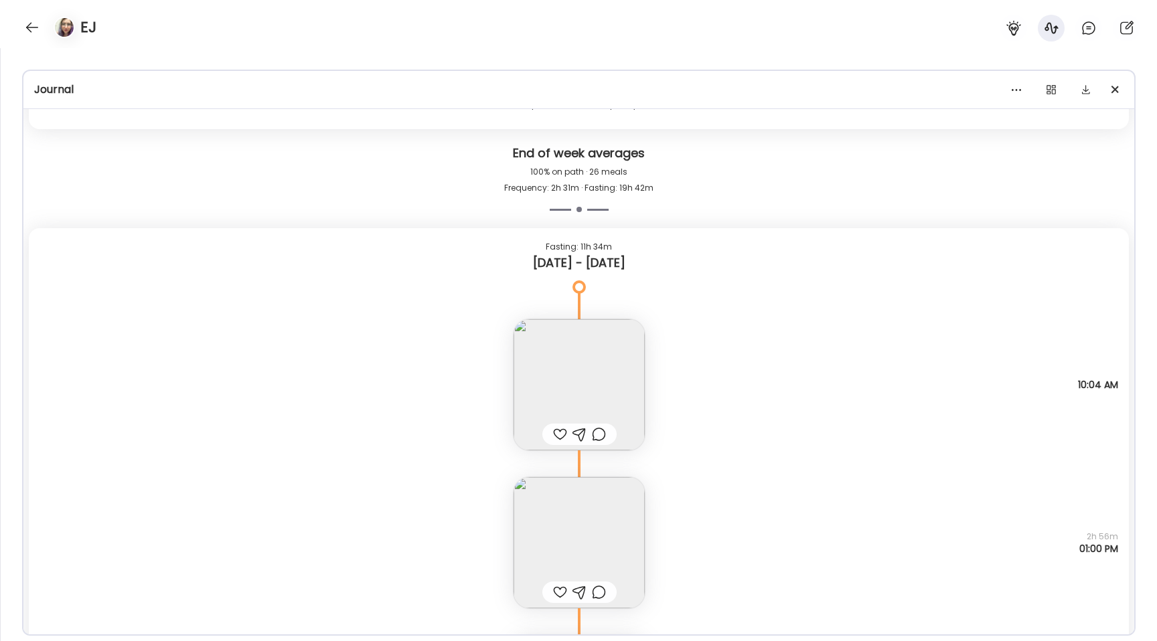
click at [583, 353] on img at bounding box center [578, 384] width 131 height 131
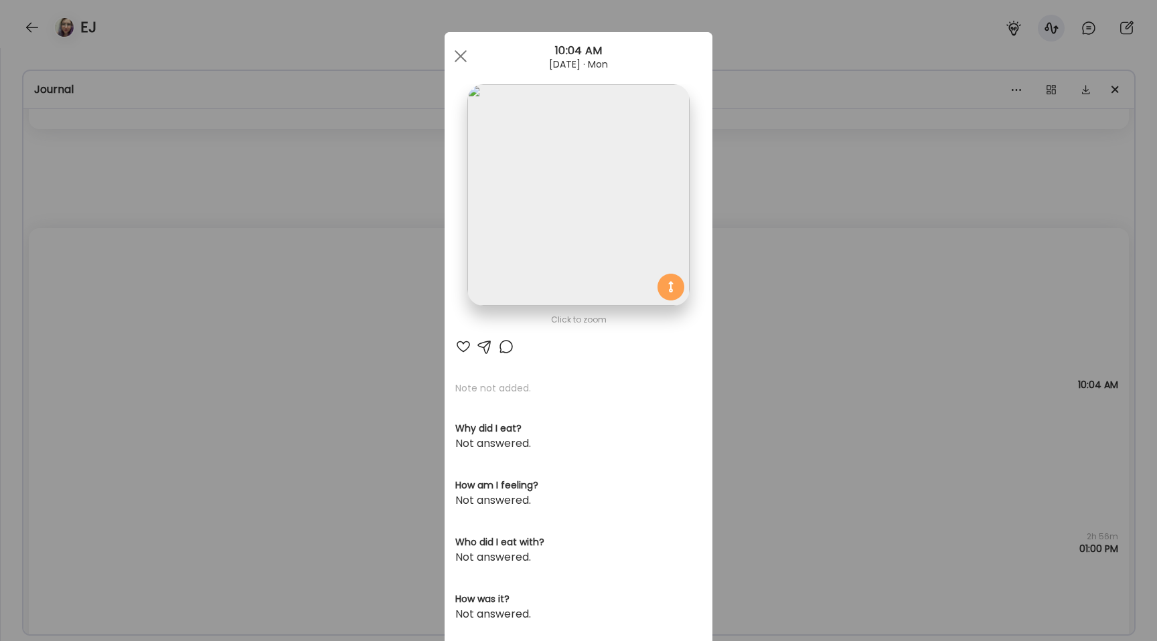
click at [553, 273] on img at bounding box center [578, 195] width 222 height 222
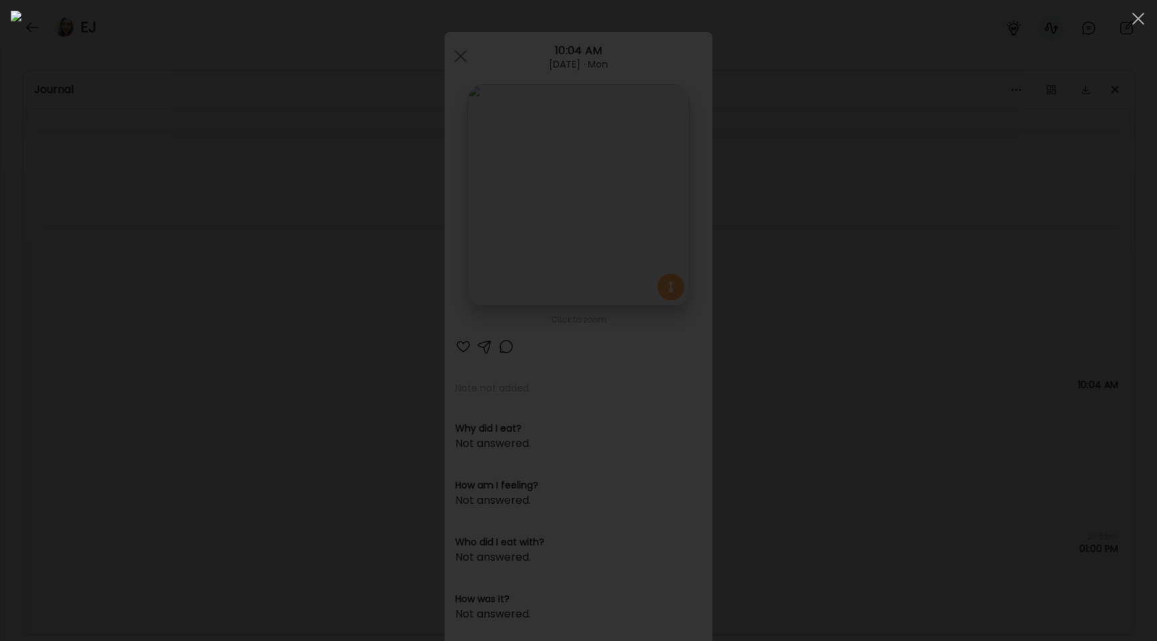
click at [195, 357] on div at bounding box center [578, 321] width 1135 height 620
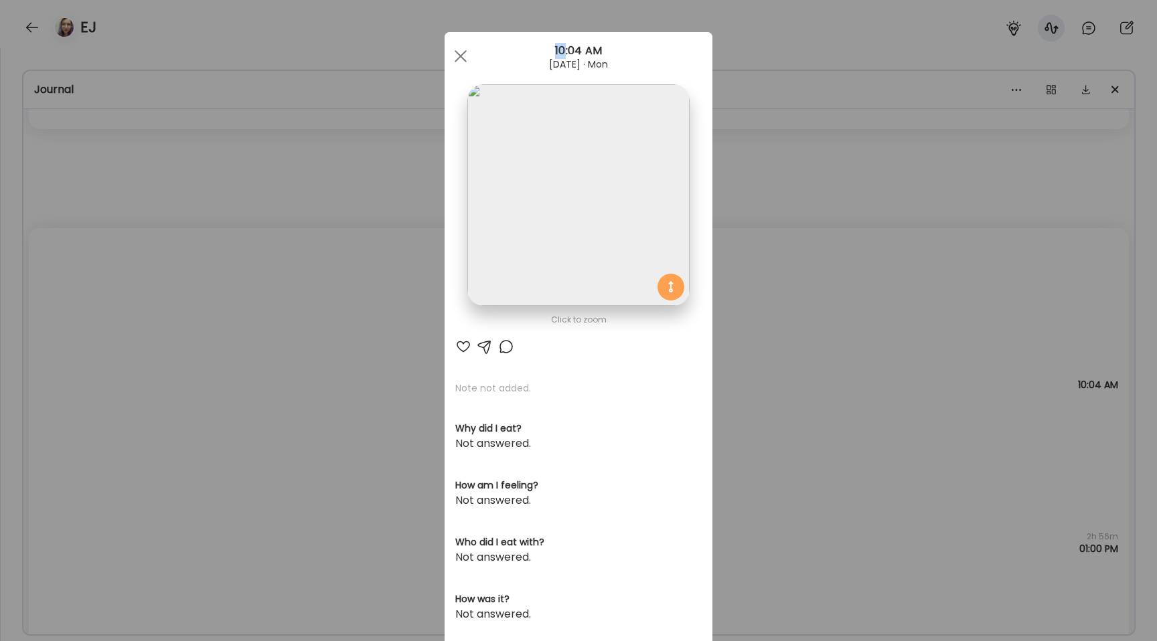
click at [195, 357] on div "Ate Coach Dashboard Wahoo! It’s official Take a moment to set up your Coach Pro…" at bounding box center [578, 320] width 1157 height 641
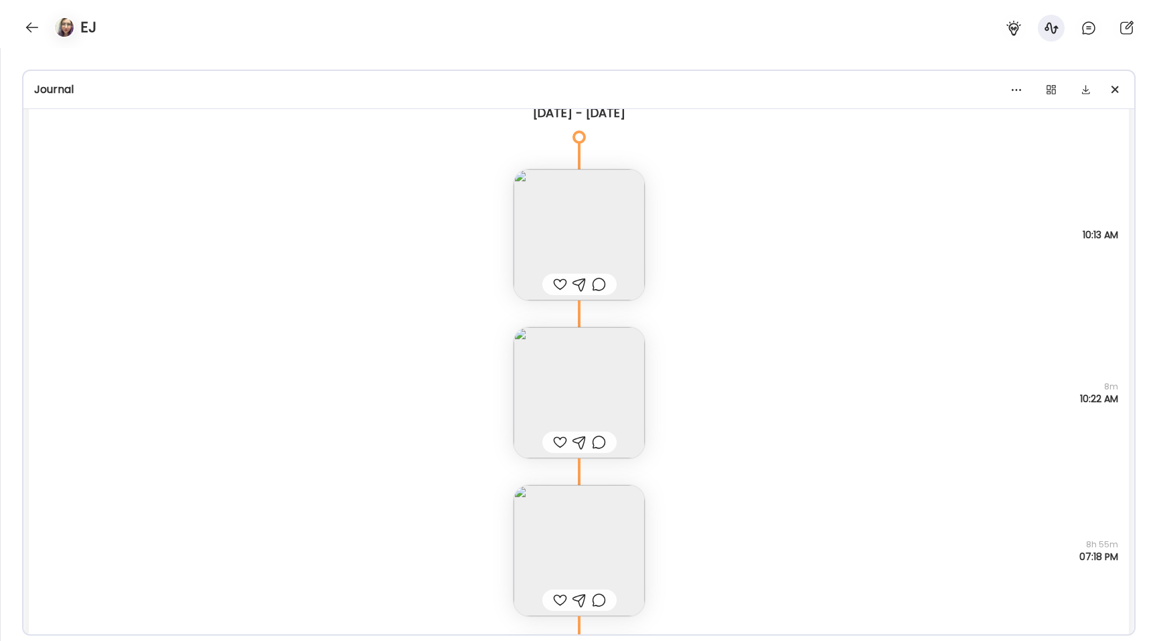
scroll to position [18637, 0]
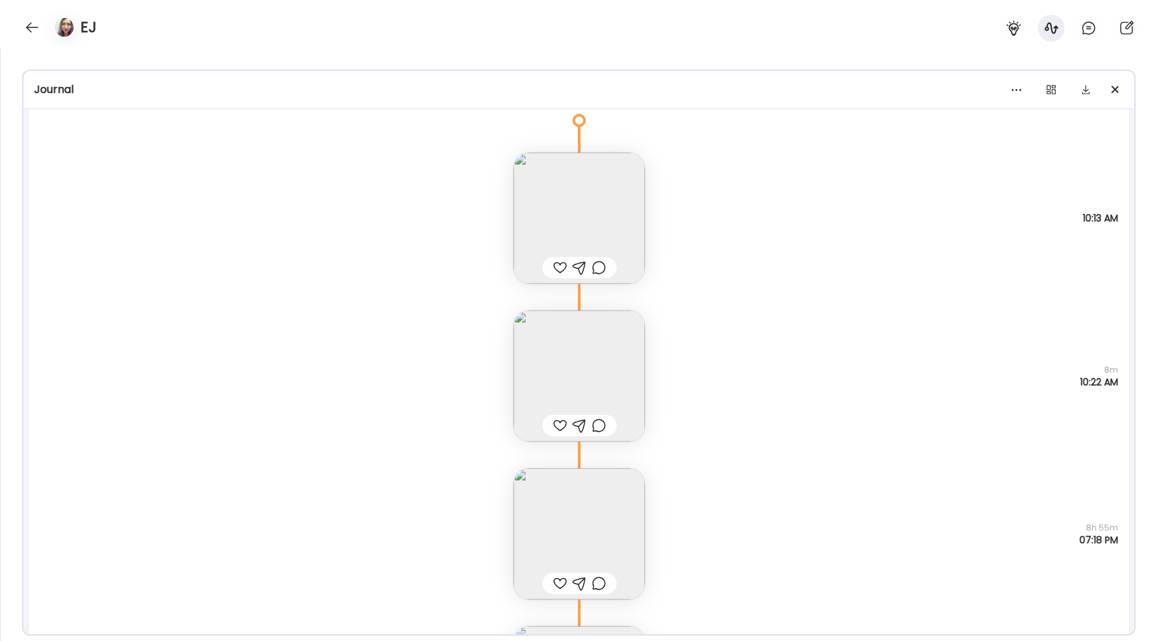
click at [581, 365] on img at bounding box center [578, 376] width 131 height 131
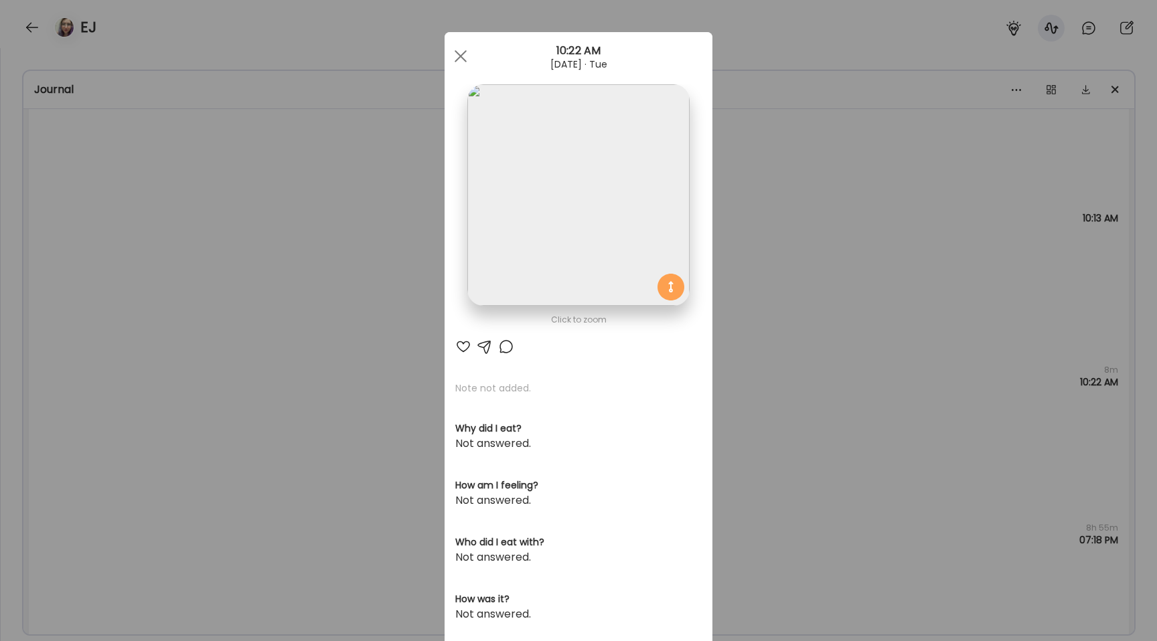
click at [530, 274] on img at bounding box center [578, 195] width 222 height 222
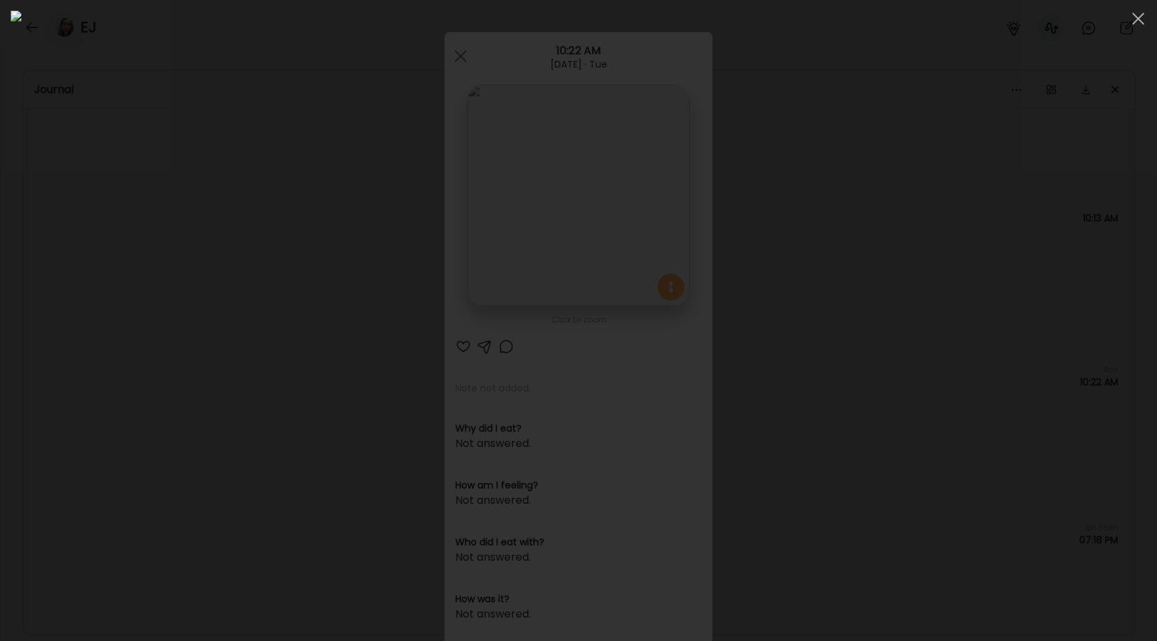
click at [161, 339] on div at bounding box center [578, 321] width 1135 height 620
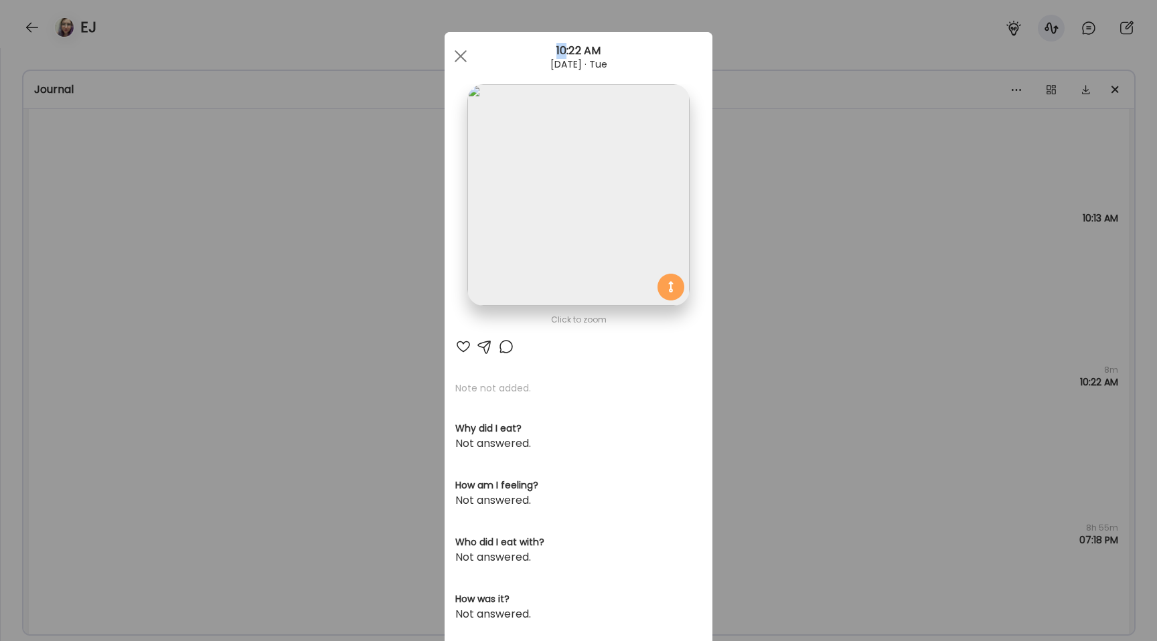
click at [161, 339] on div "Ate Coach Dashboard Wahoo! It’s official Take a moment to set up your Coach Pro…" at bounding box center [578, 320] width 1157 height 641
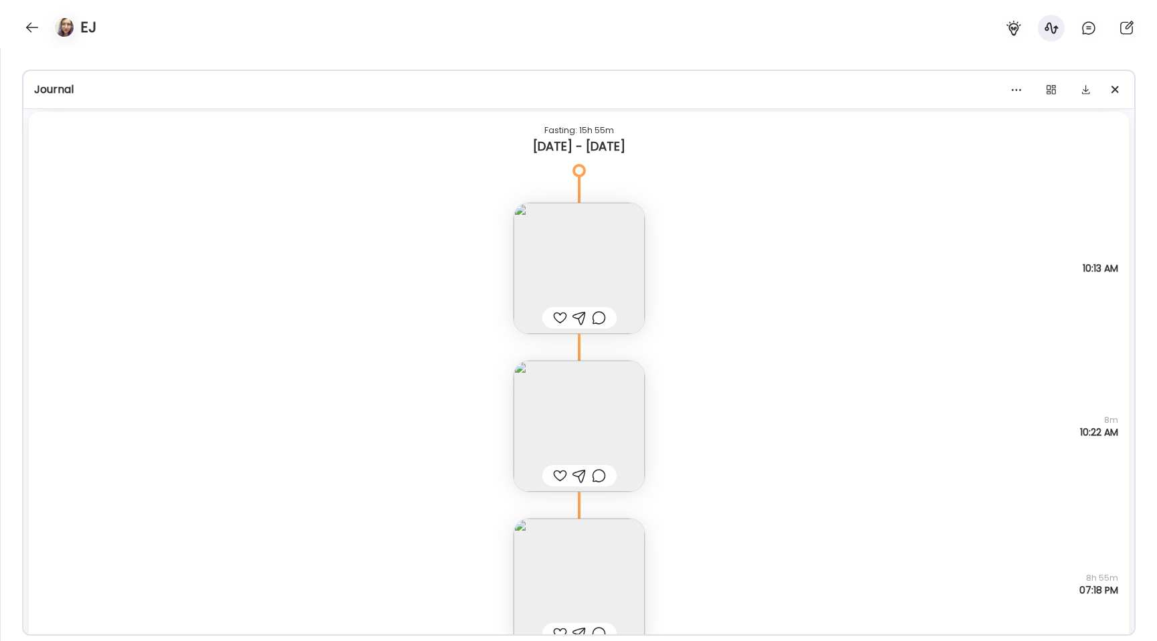
scroll to position [18568, 0]
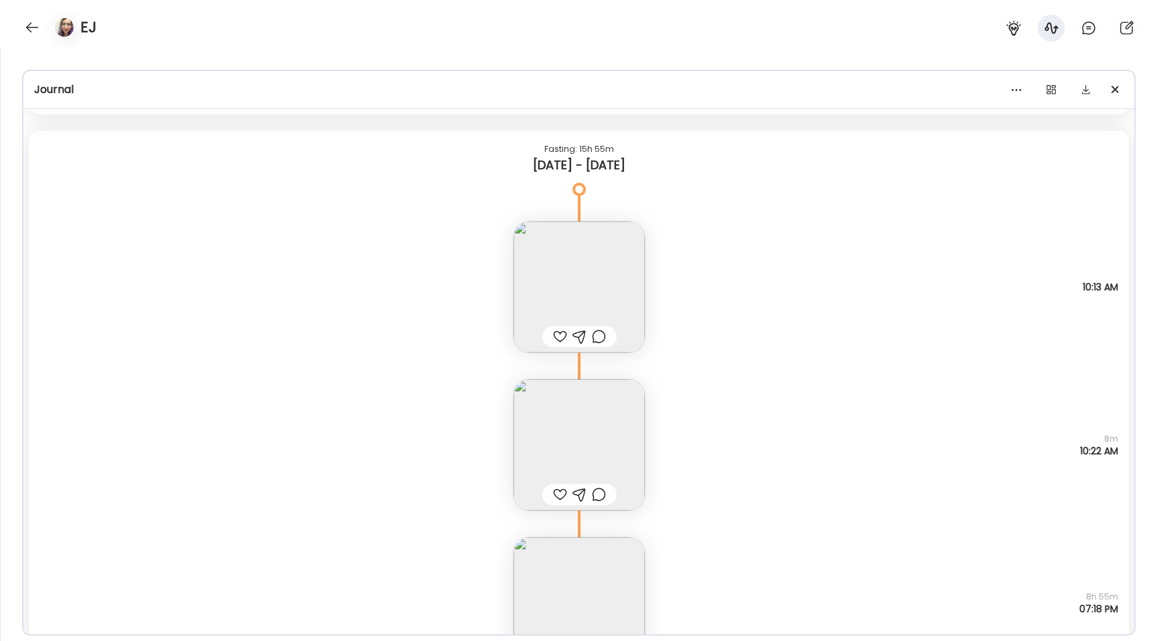
click at [520, 280] on img at bounding box center [578, 287] width 131 height 131
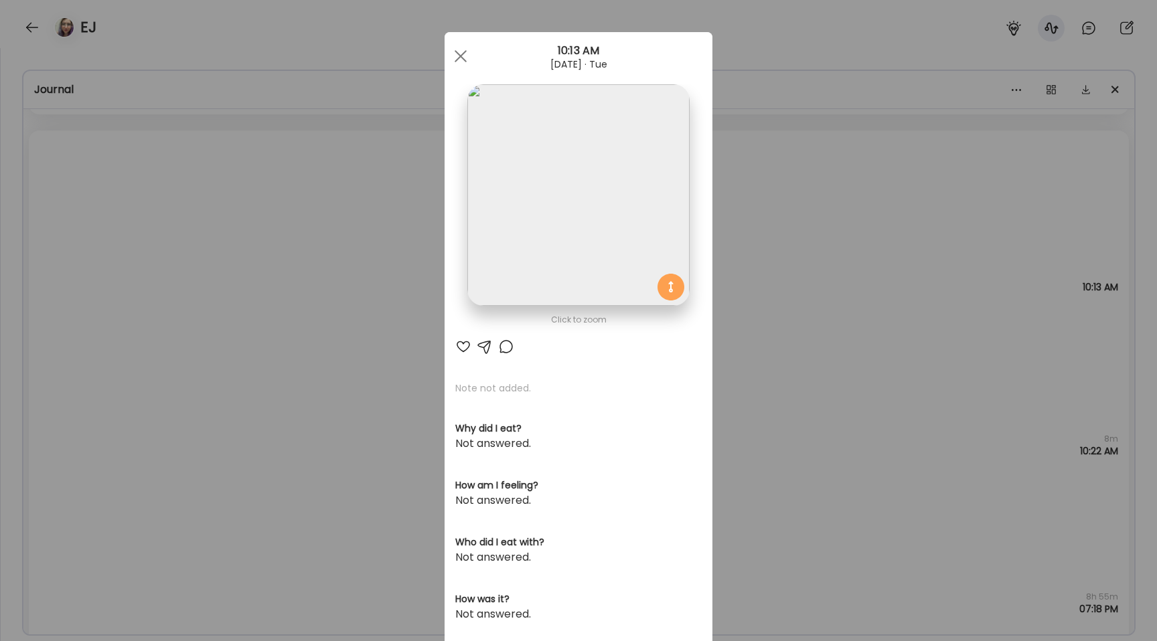
click at [501, 212] on img at bounding box center [578, 195] width 222 height 222
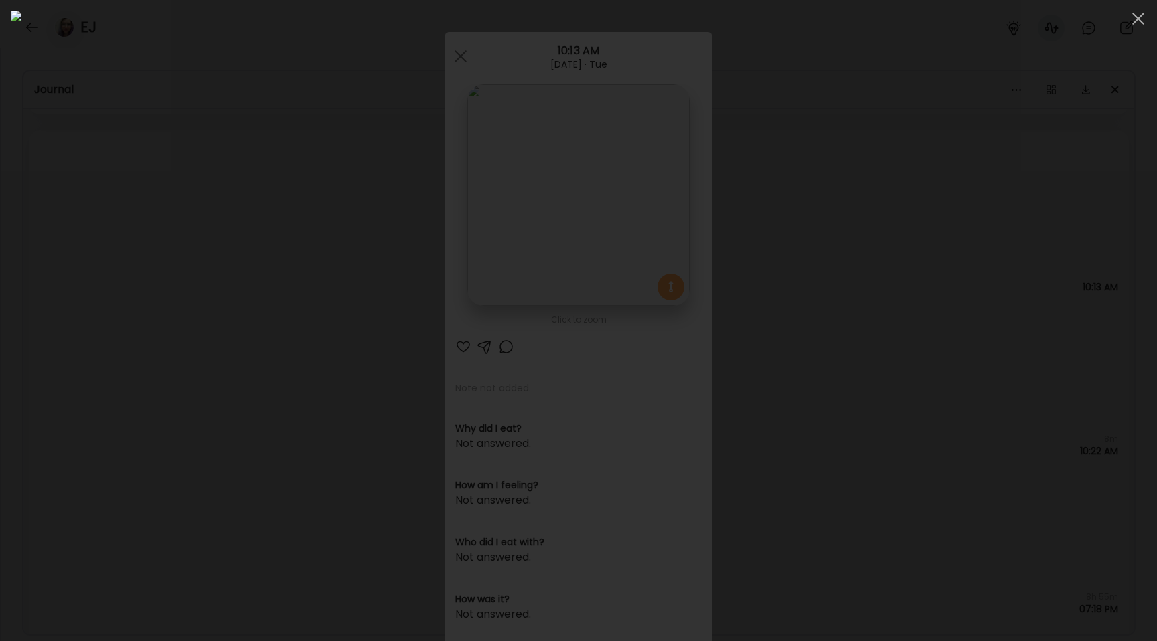
click at [183, 284] on div at bounding box center [578, 321] width 1135 height 620
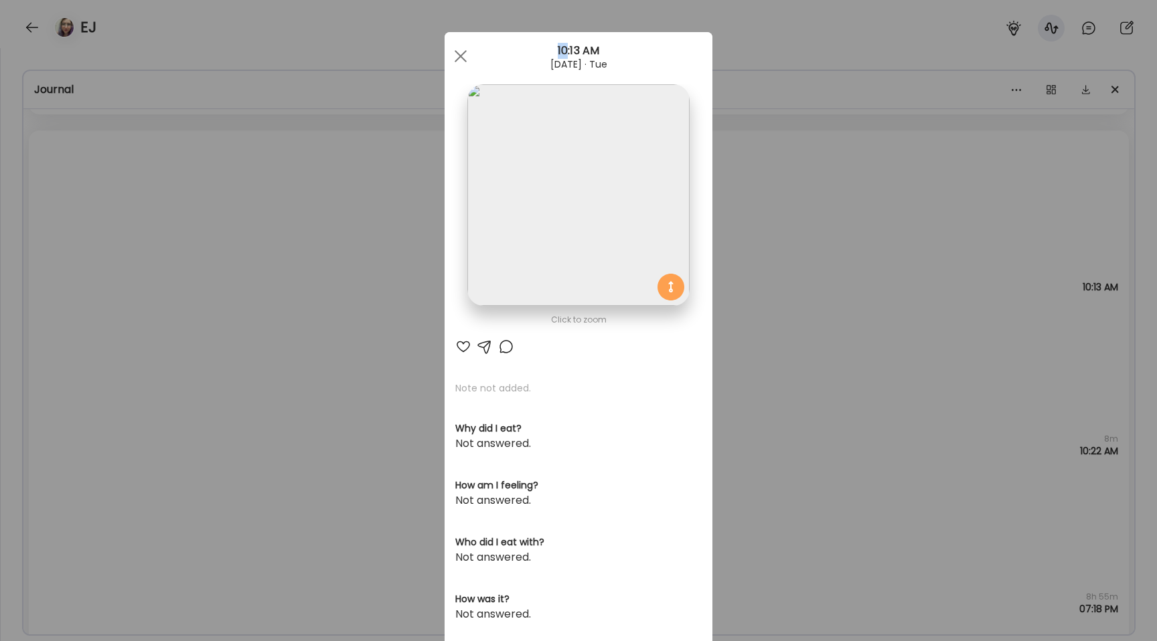
click at [183, 284] on div "Ate Coach Dashboard Wahoo! It’s official Take a moment to set up your Coach Pro…" at bounding box center [578, 320] width 1157 height 641
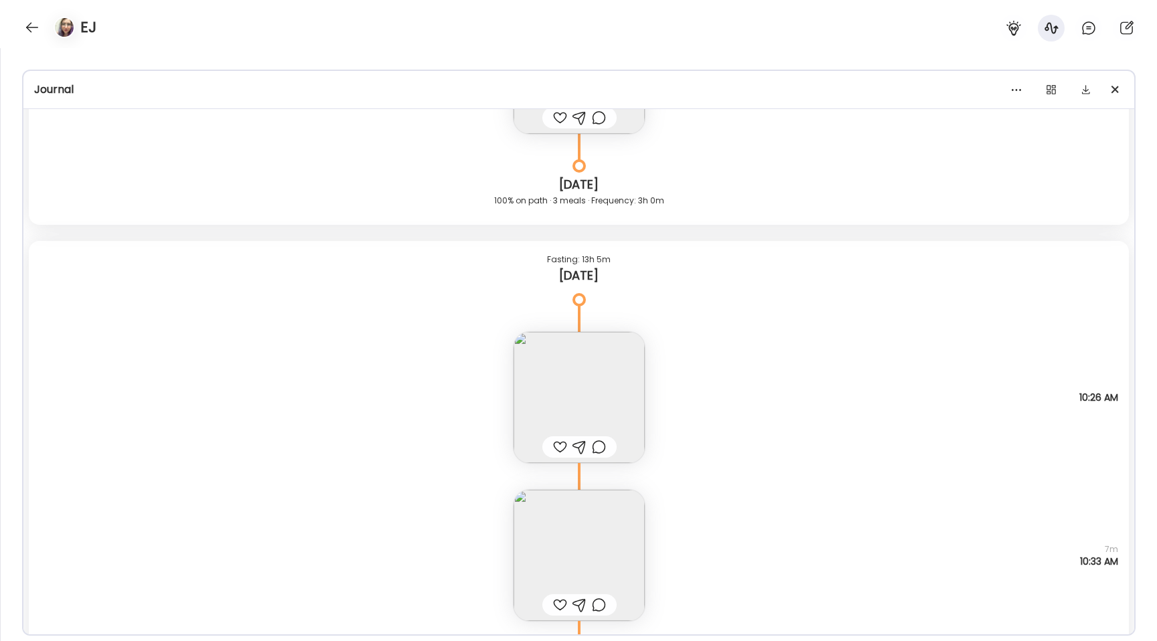
scroll to position [20005, 0]
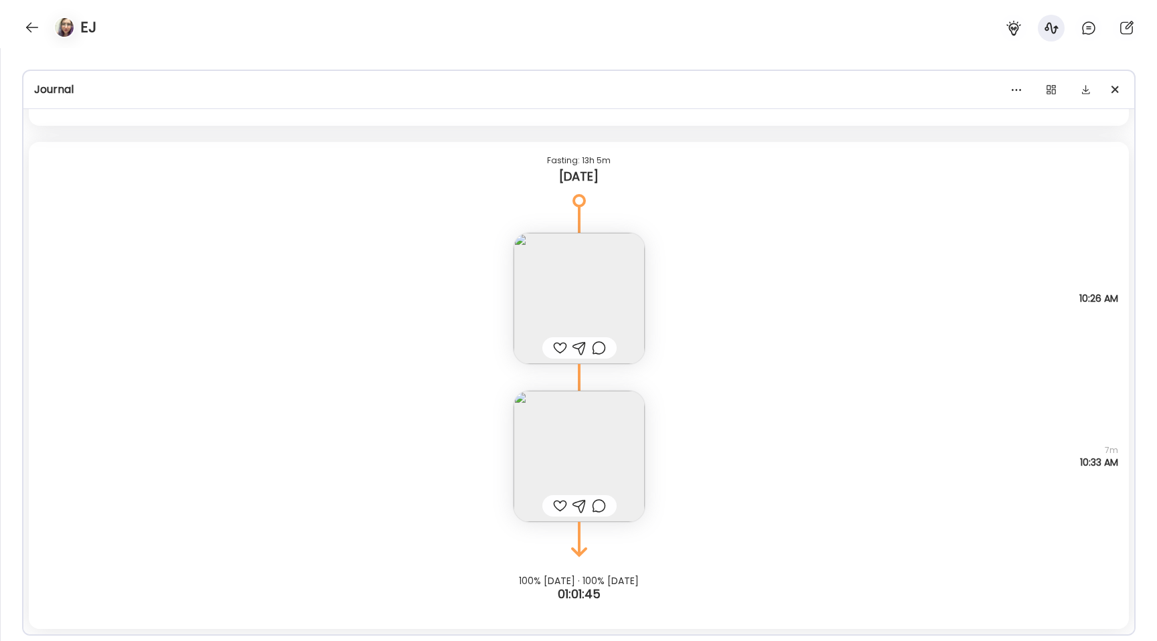
click at [583, 459] on img at bounding box center [578, 456] width 131 height 131
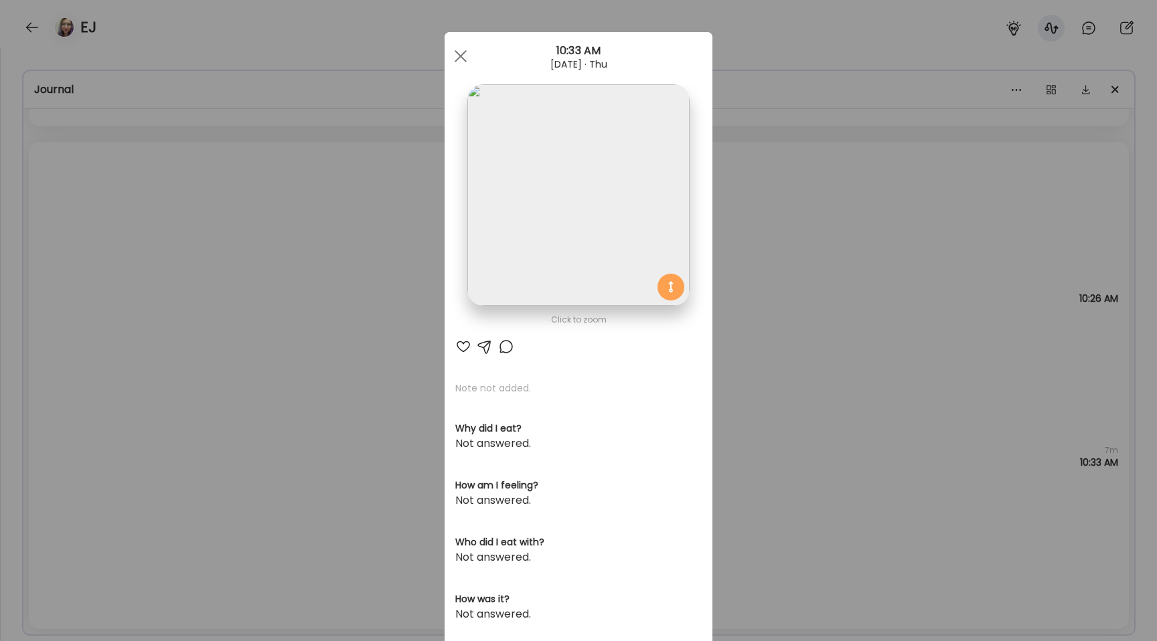
click at [524, 272] on img at bounding box center [578, 195] width 222 height 222
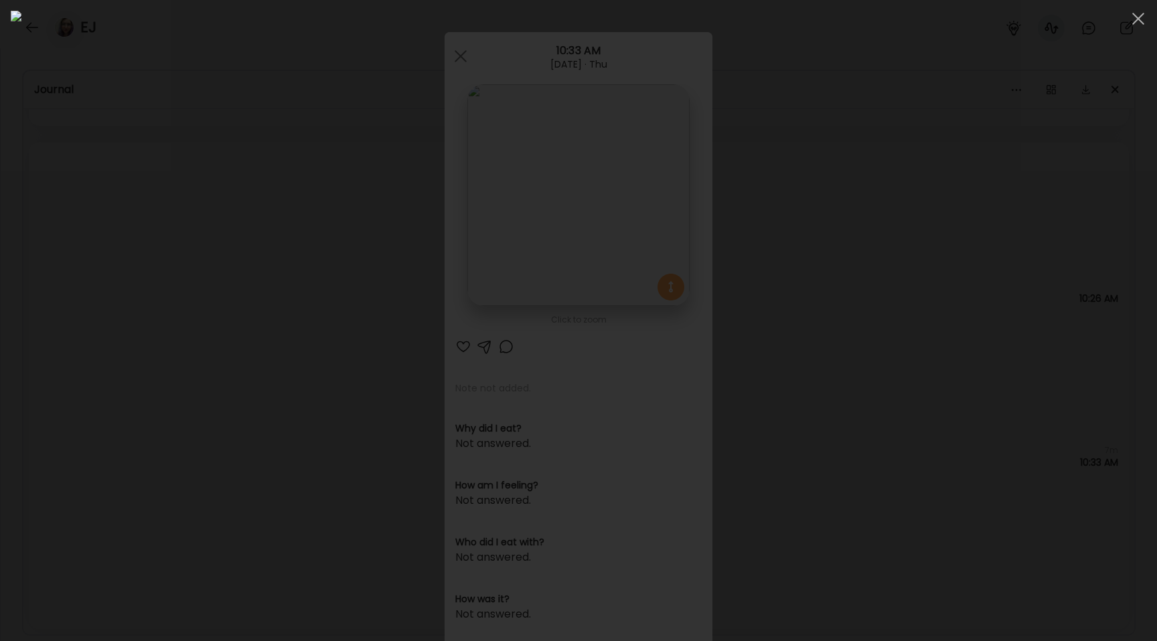
click at [202, 347] on div at bounding box center [578, 321] width 1135 height 620
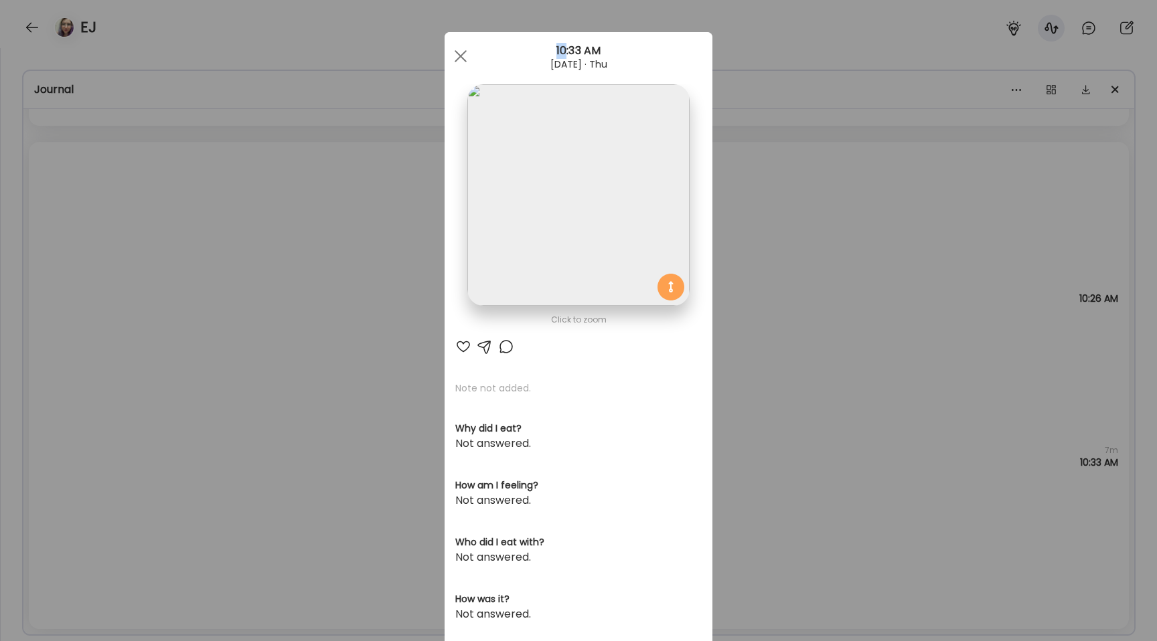
click at [202, 347] on div "Ate Coach Dashboard Wahoo! It’s official Take a moment to set up your Coach Pro…" at bounding box center [578, 320] width 1157 height 641
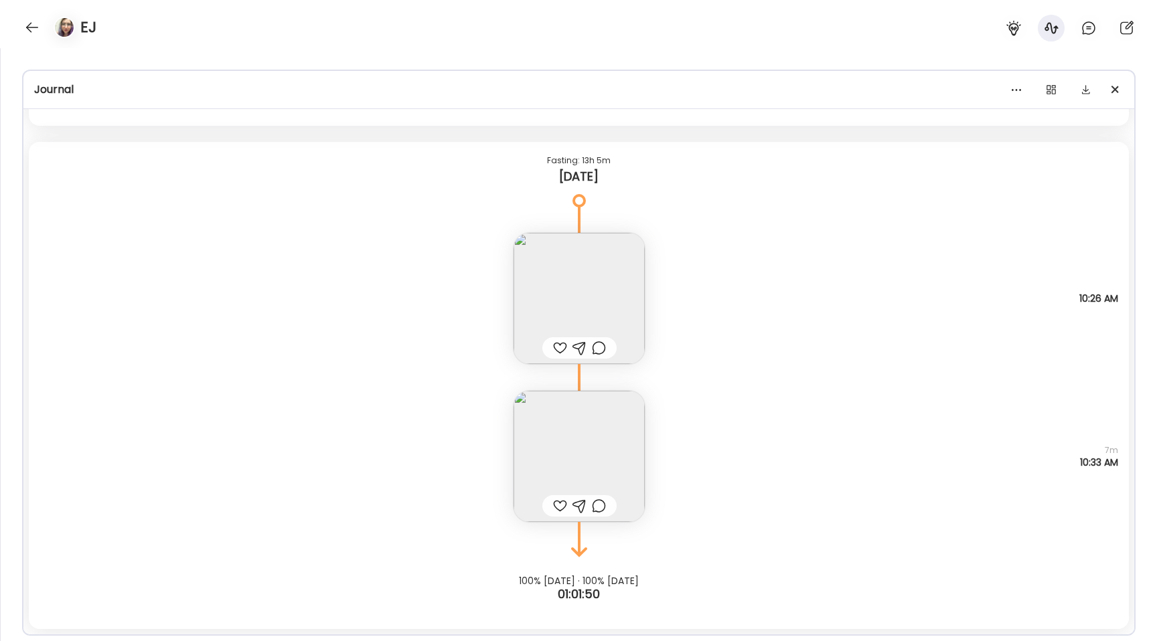
click at [603, 407] on img at bounding box center [578, 456] width 131 height 131
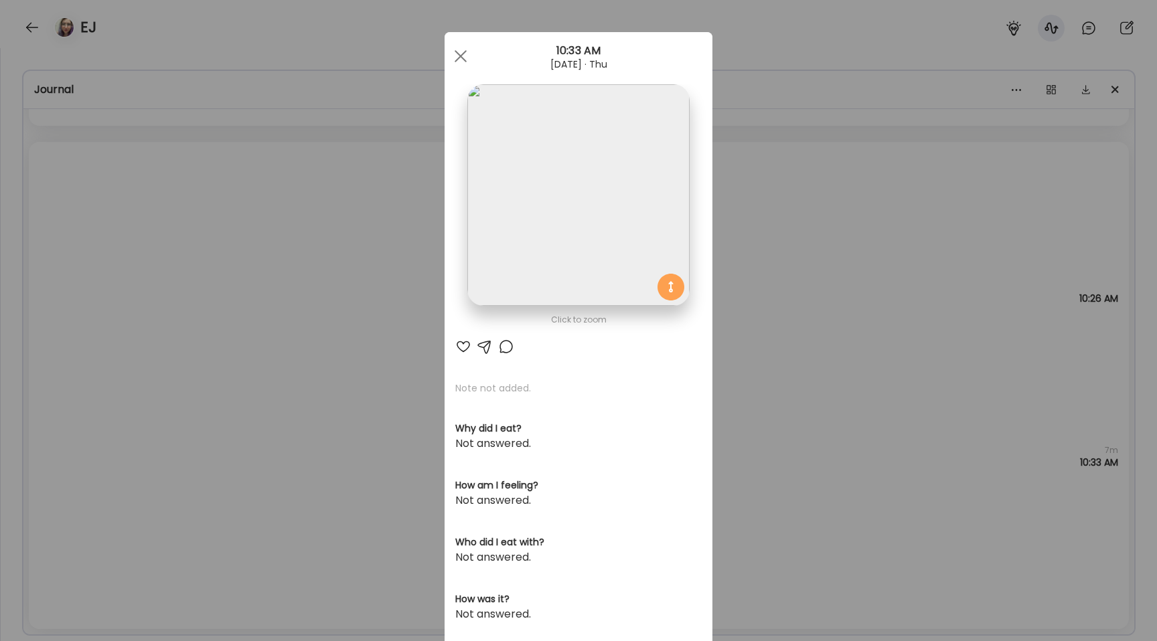
click at [570, 267] on img at bounding box center [578, 195] width 222 height 222
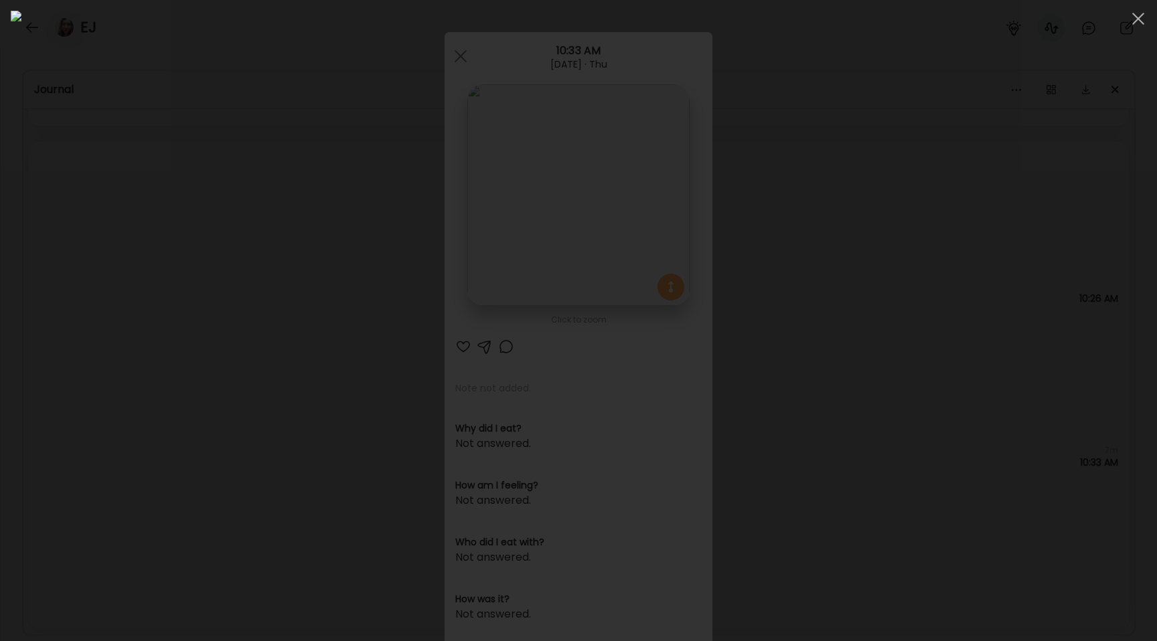
click at [205, 308] on div at bounding box center [578, 321] width 1135 height 620
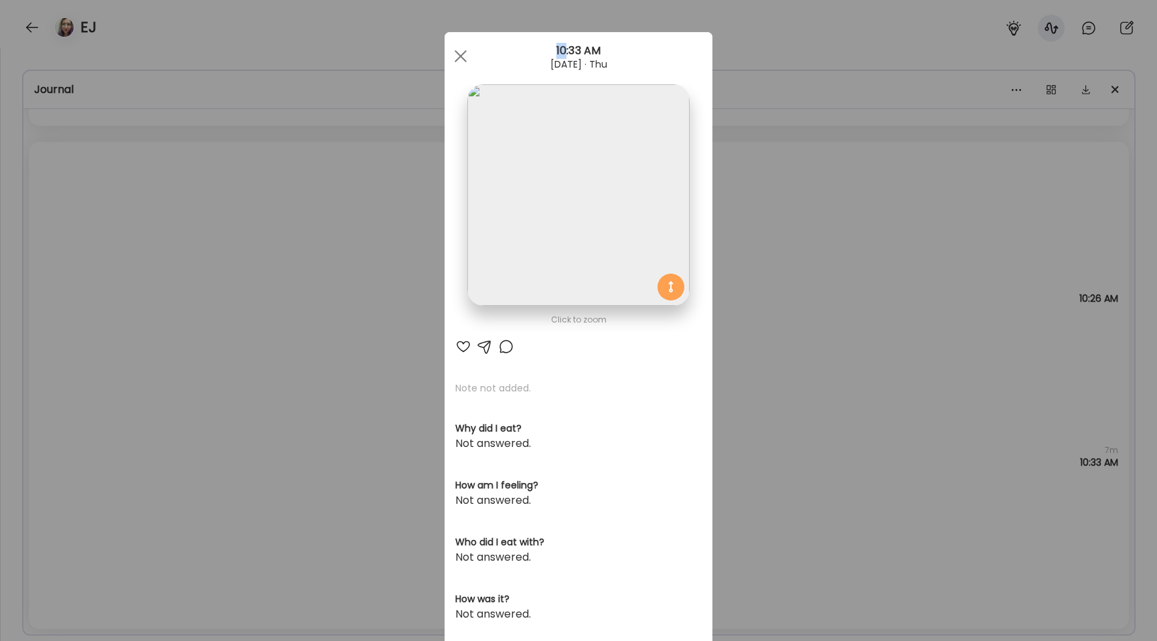
click at [205, 308] on div "Ate Coach Dashboard Wahoo! It’s official Take a moment to set up your Coach Pro…" at bounding box center [578, 320] width 1157 height 641
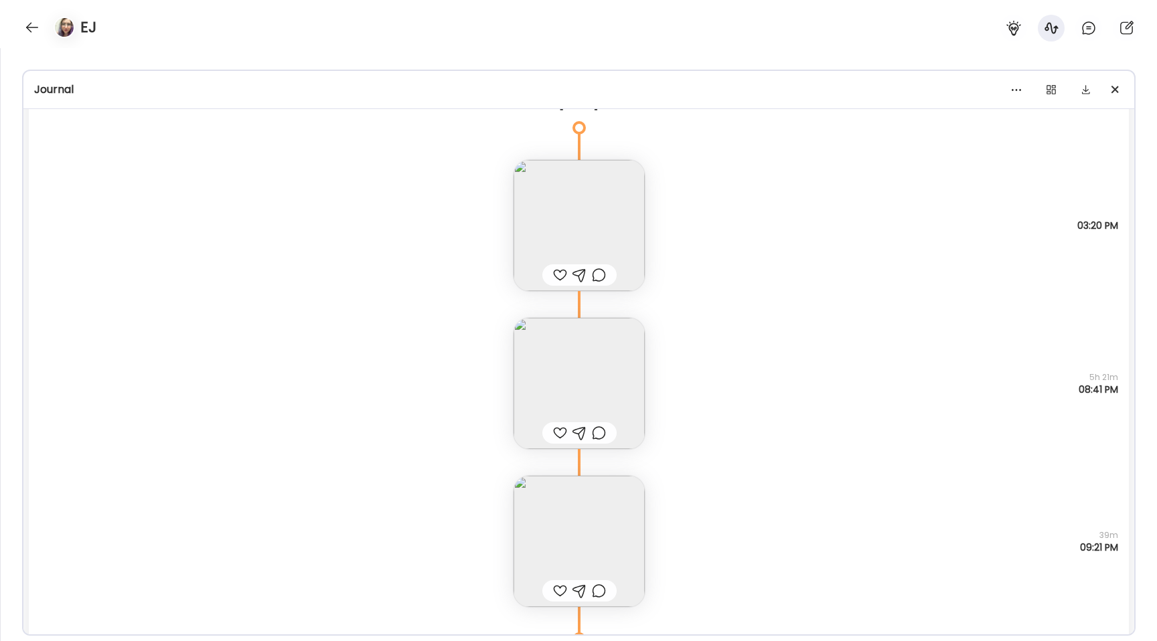
scroll to position [19414, 0]
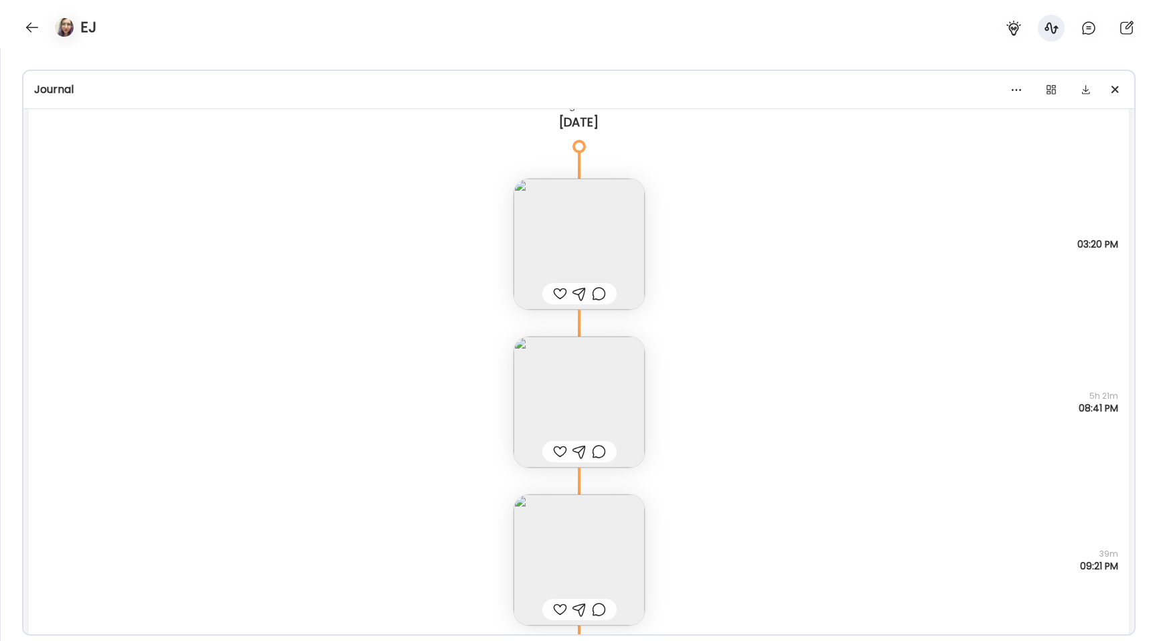
click at [574, 374] on img at bounding box center [578, 402] width 131 height 131
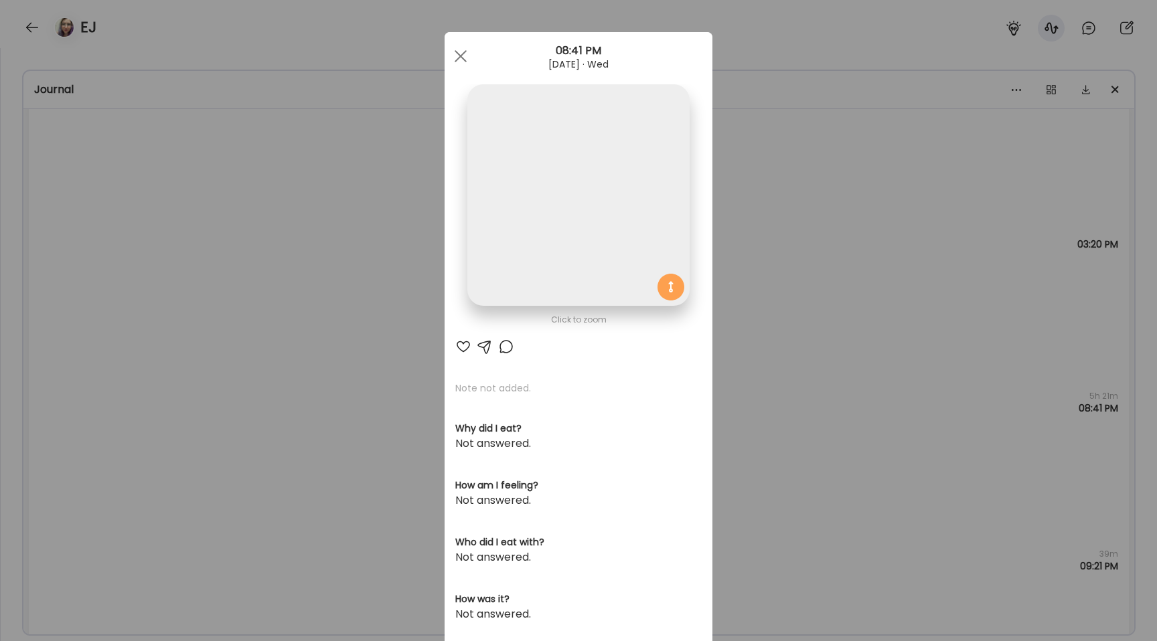
click at [540, 280] on img at bounding box center [578, 195] width 222 height 222
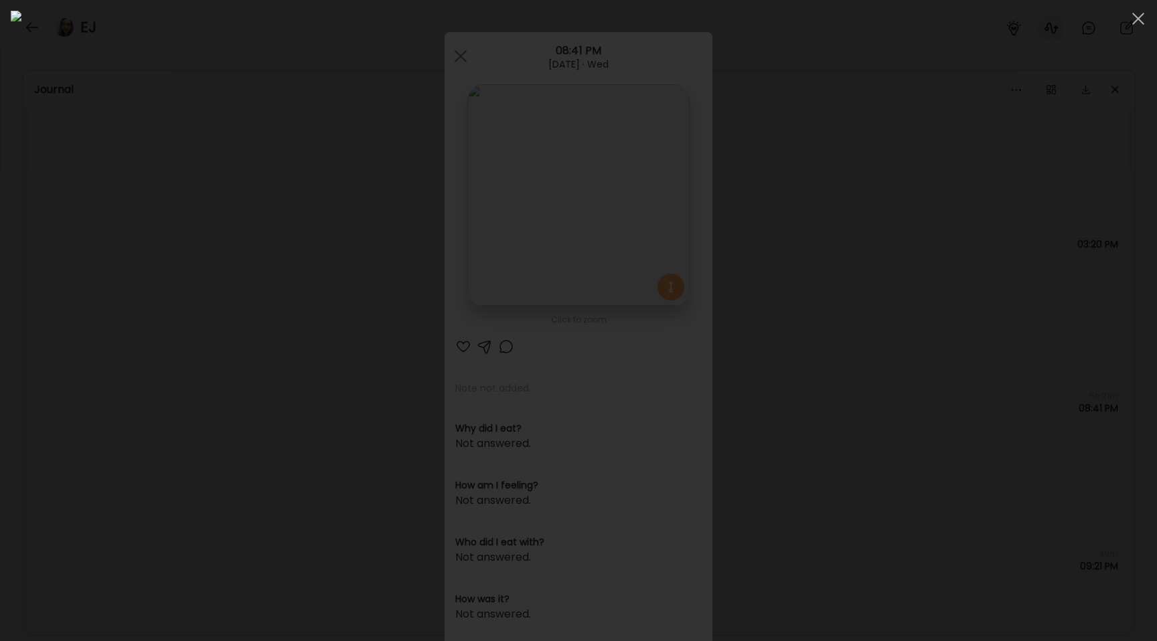
click at [232, 315] on div at bounding box center [578, 321] width 1135 height 620
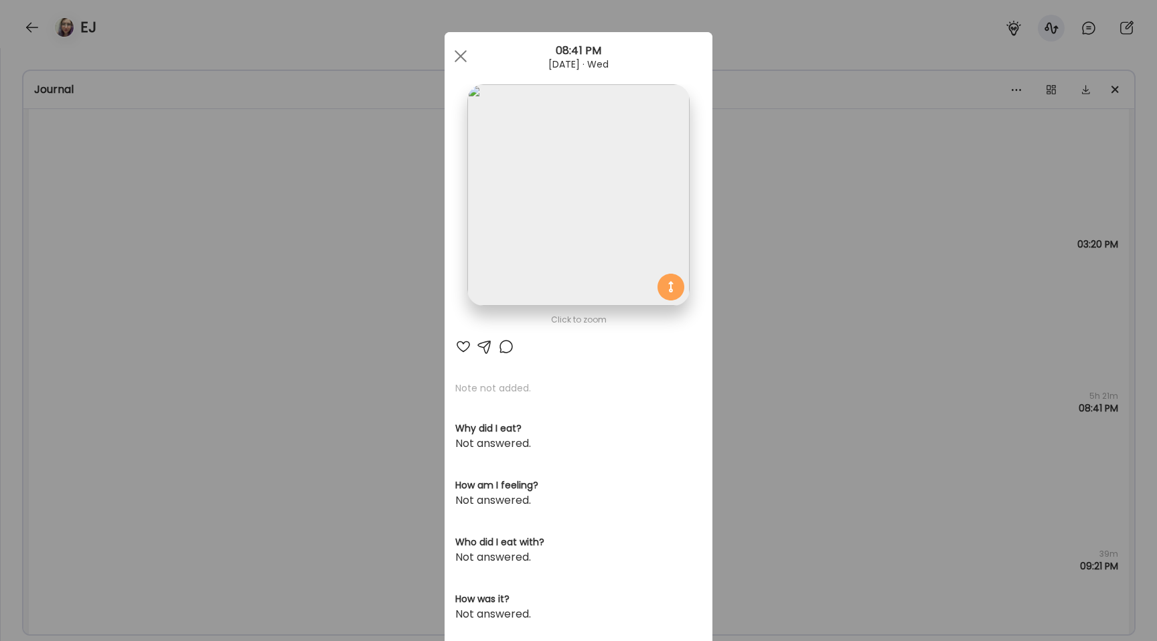
click at [232, 315] on div "Ate Coach Dashboard Wahoo! It’s official Take a moment to set up your Coach Pro…" at bounding box center [578, 320] width 1157 height 641
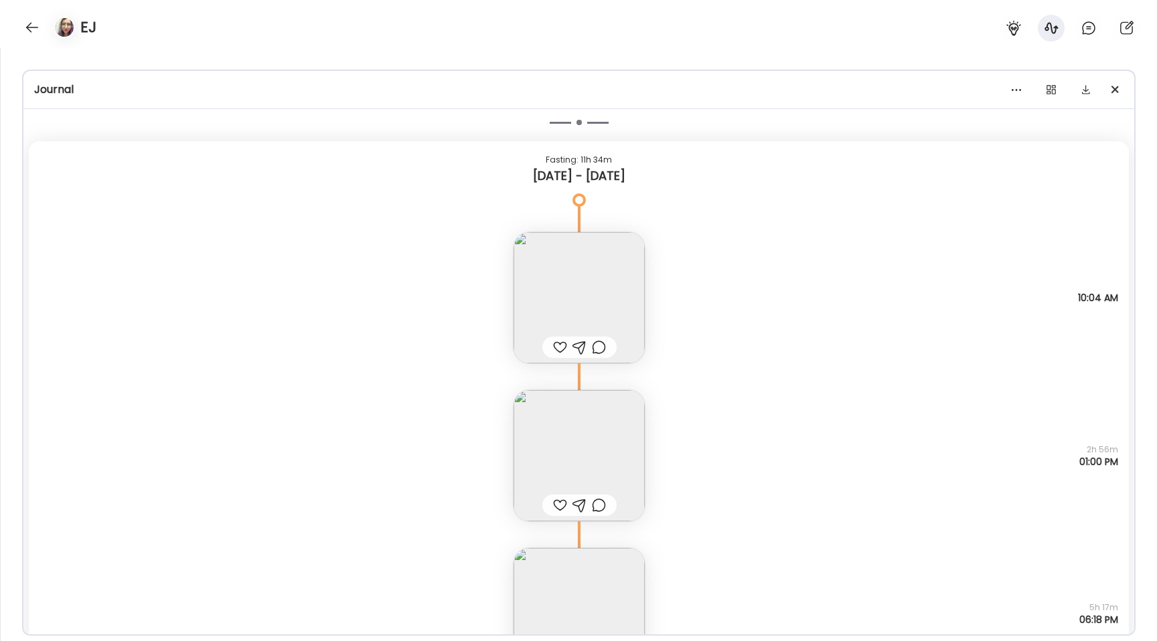
scroll to position [17930, 0]
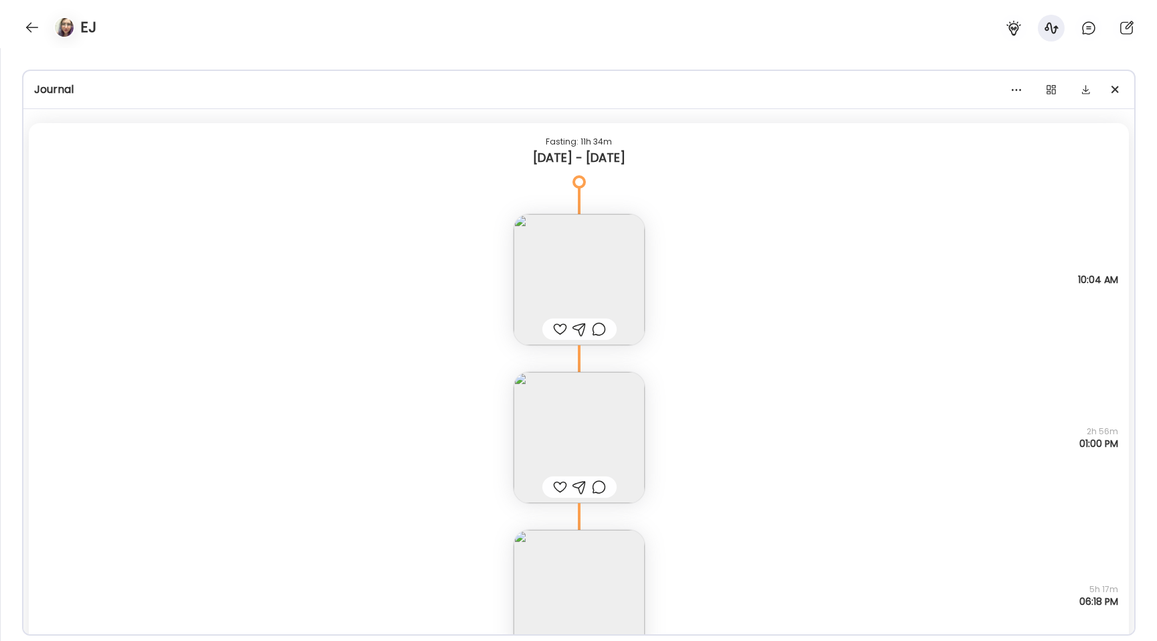
click at [550, 400] on img at bounding box center [578, 437] width 131 height 131
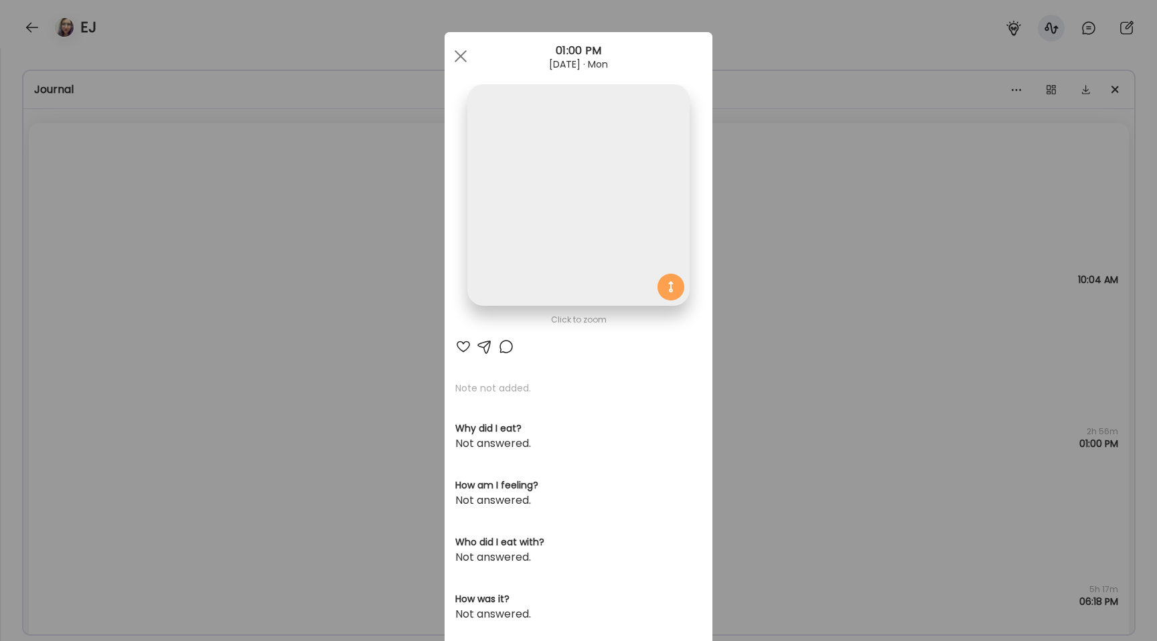
click at [493, 234] on img at bounding box center [578, 195] width 222 height 222
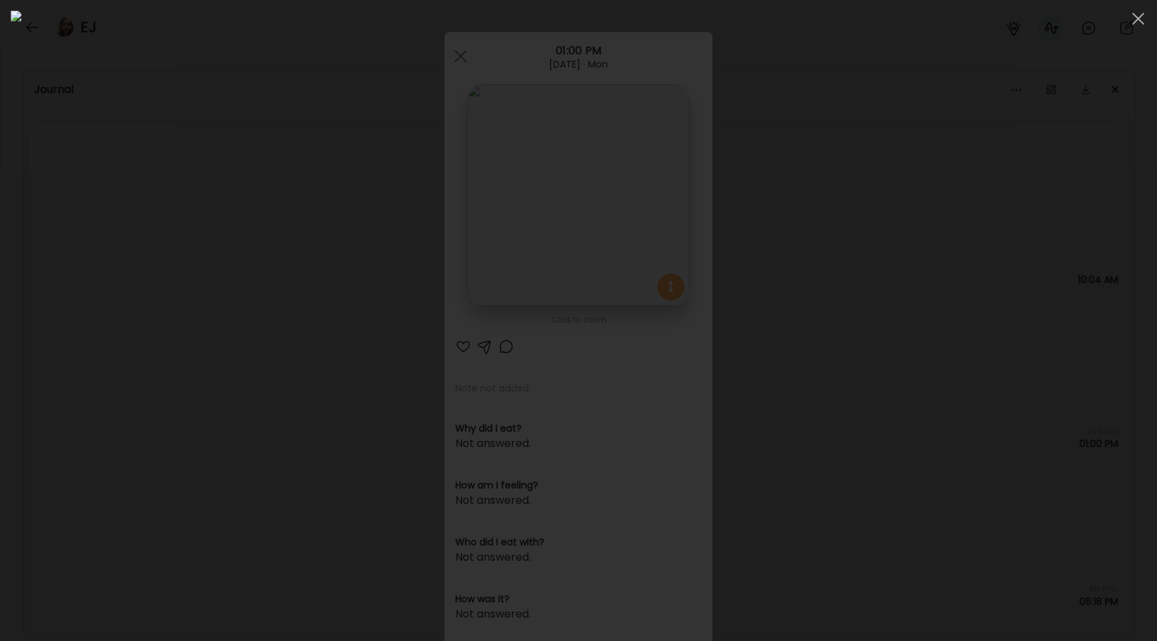
click at [216, 272] on div at bounding box center [578, 321] width 1135 height 620
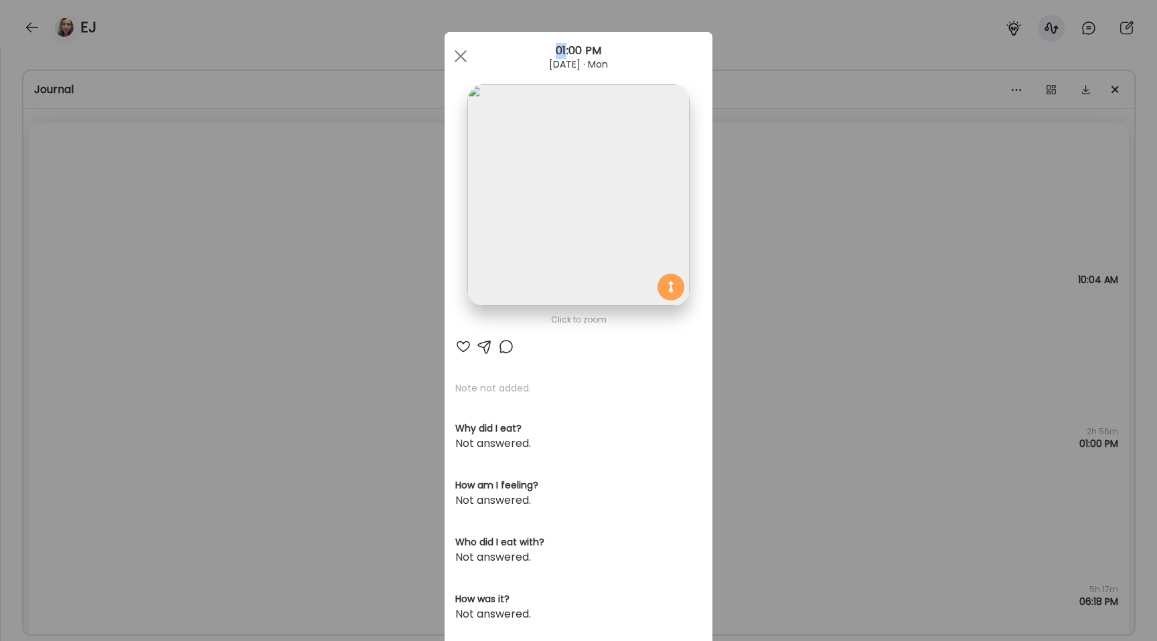
click at [216, 272] on div "Ate Coach Dashboard Wahoo! It’s official Take a moment to set up your Coach Pro…" at bounding box center [578, 320] width 1157 height 641
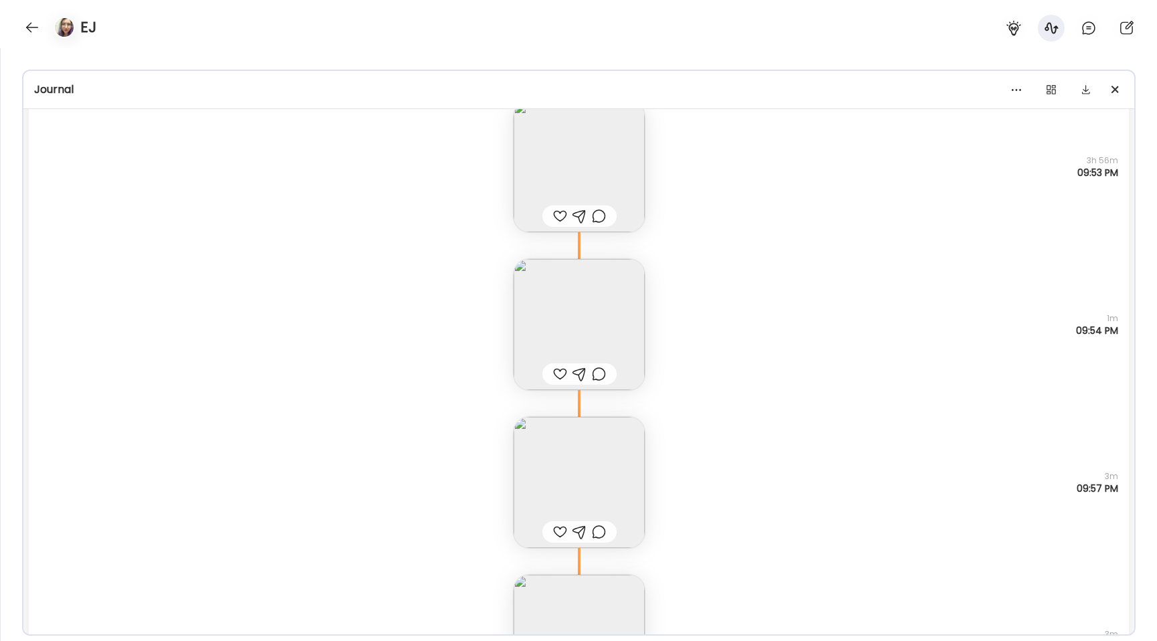
scroll to position [16752, 0]
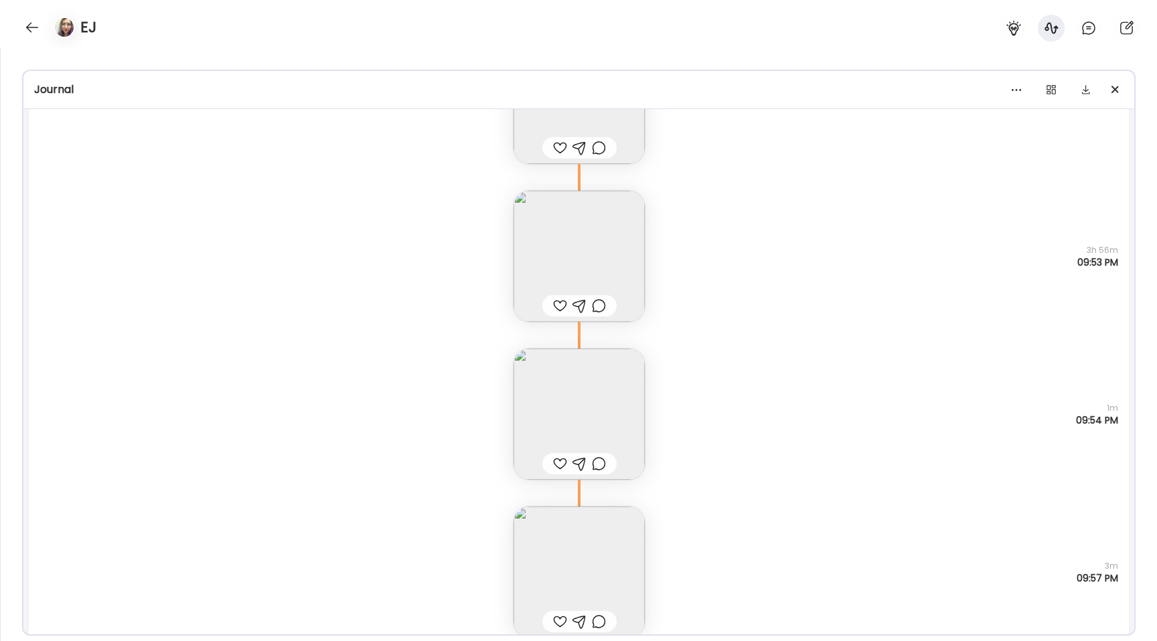
click at [571, 548] on img at bounding box center [578, 572] width 131 height 131
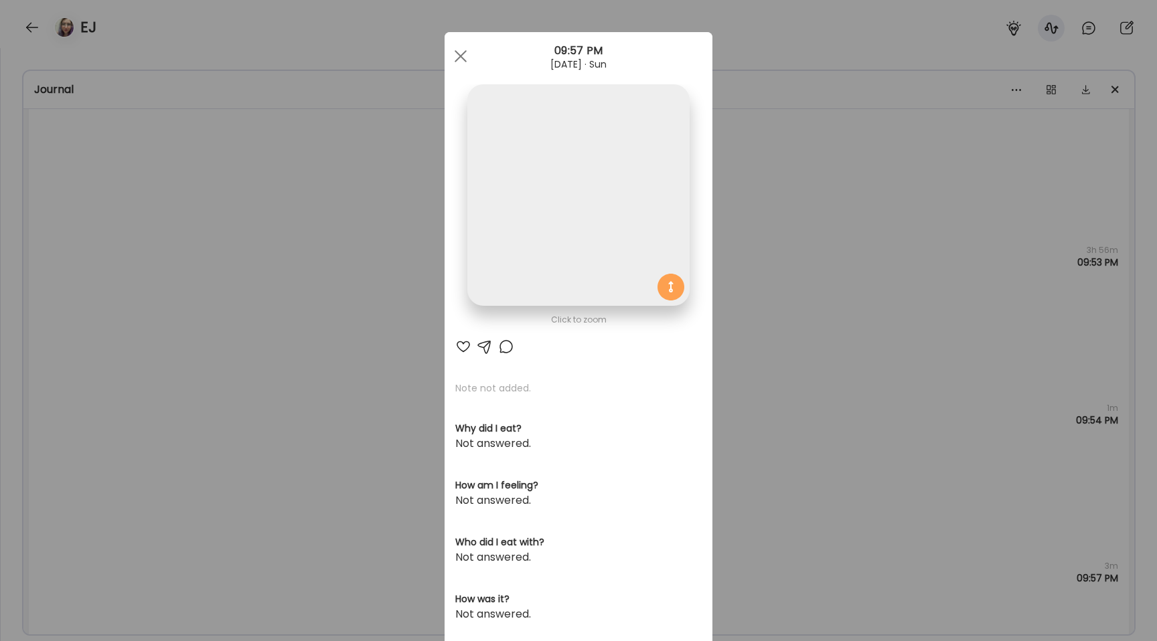
click at [504, 294] on img at bounding box center [578, 195] width 222 height 222
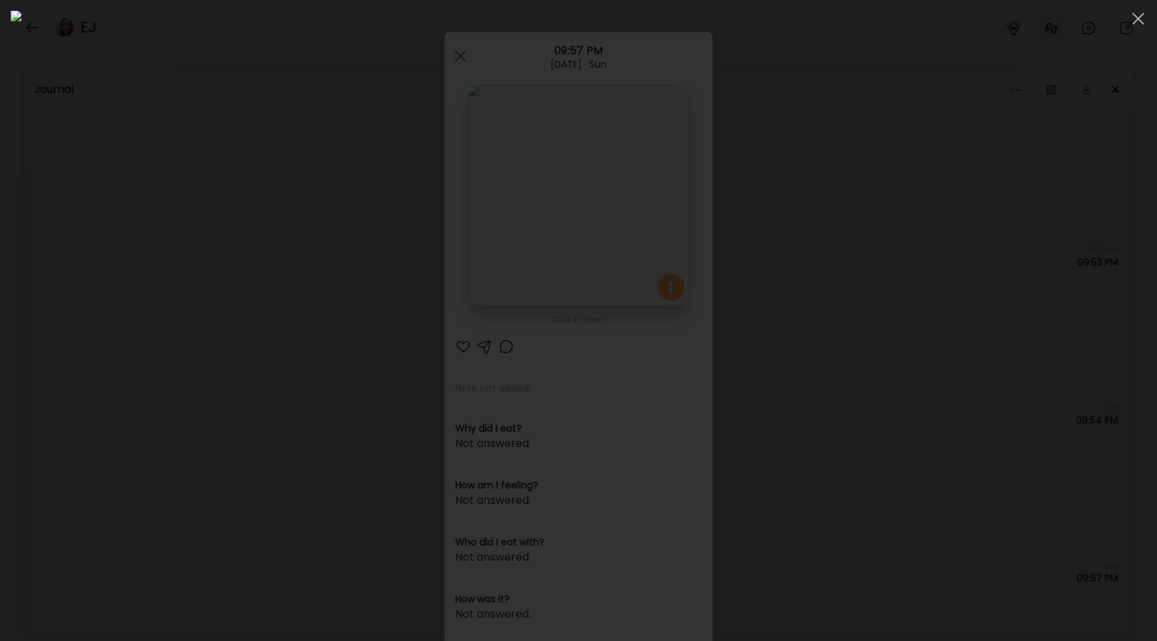
click at [214, 365] on div at bounding box center [578, 321] width 1135 height 620
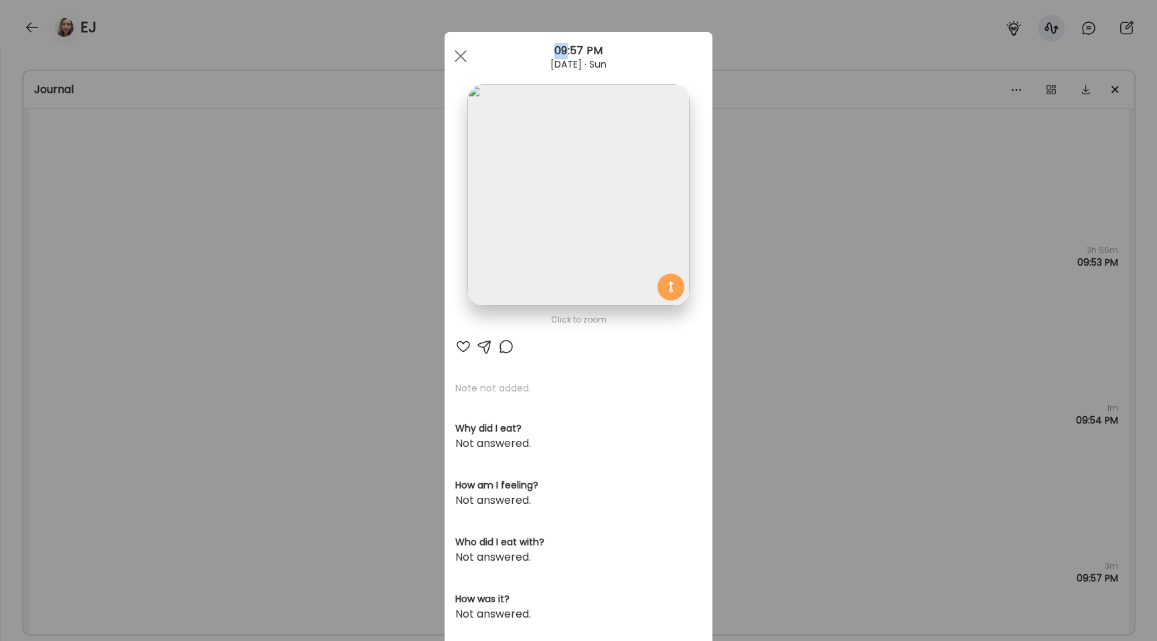
click at [214, 365] on div "Ate Coach Dashboard Wahoo! It’s official Take a moment to set up your Coach Pro…" at bounding box center [578, 320] width 1157 height 641
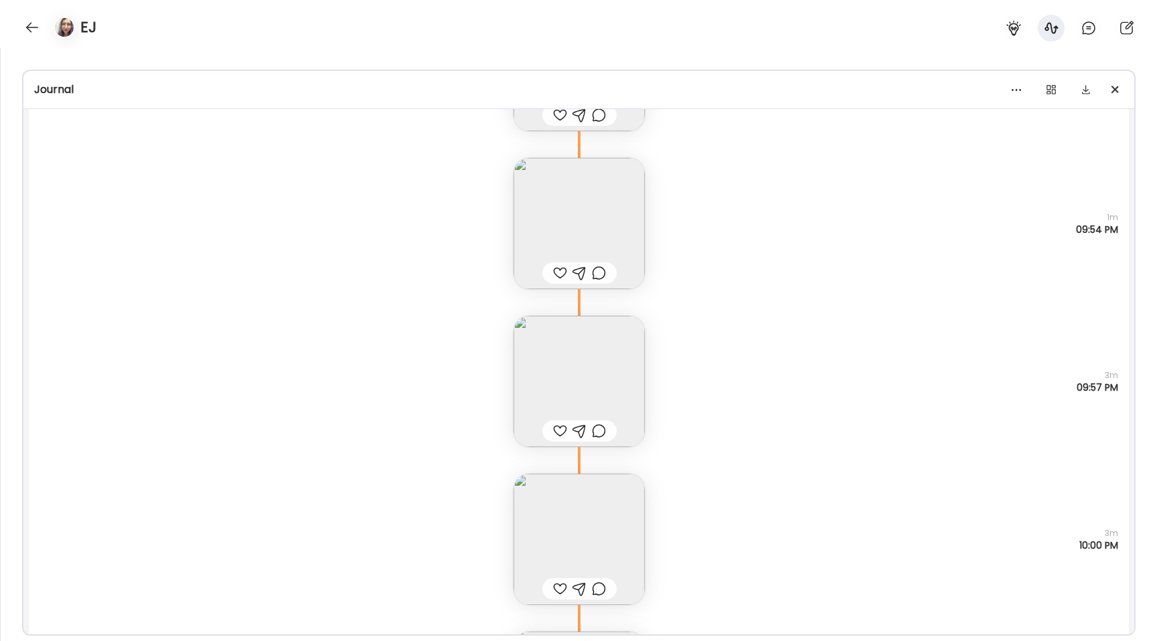
scroll to position [17025, 0]
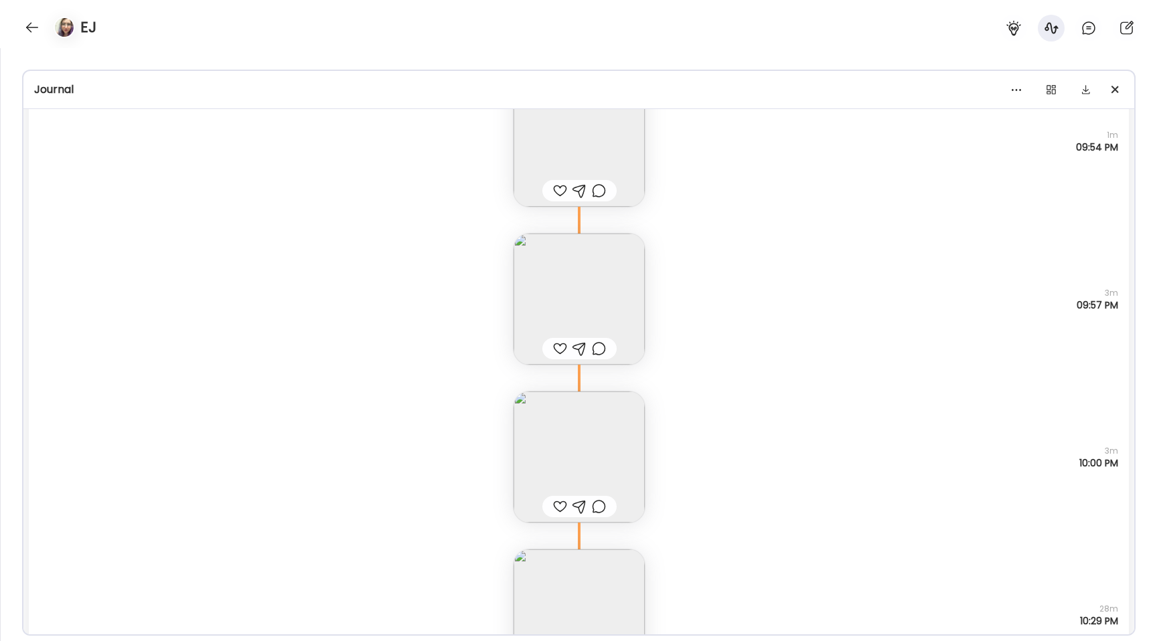
click at [548, 432] on img at bounding box center [578, 457] width 131 height 131
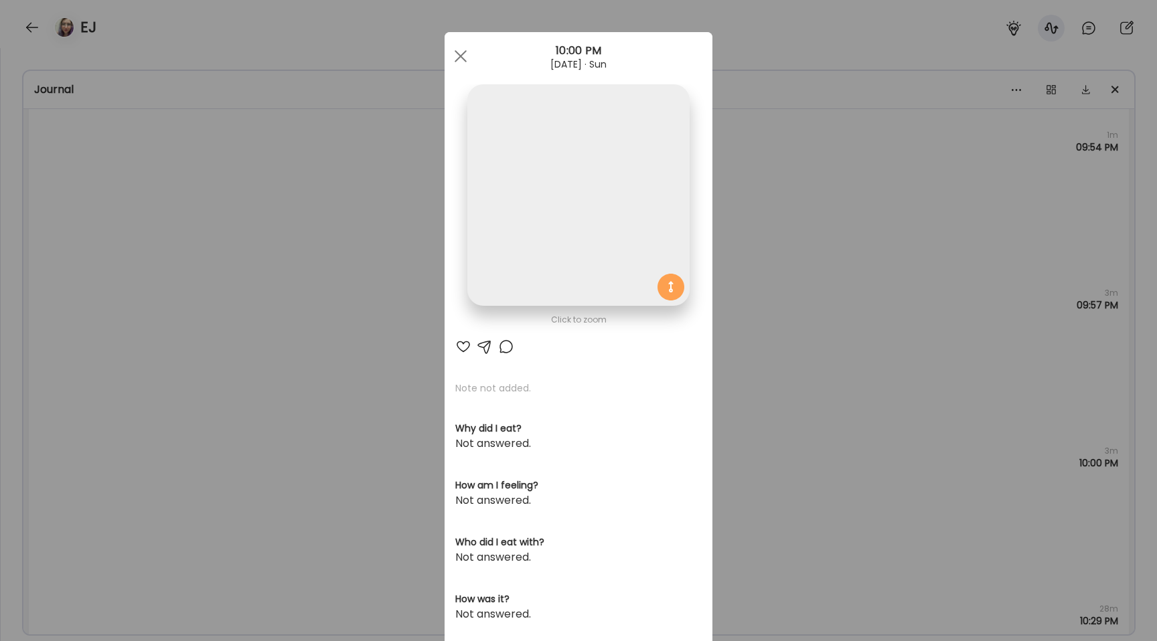
click at [522, 278] on img at bounding box center [578, 195] width 222 height 222
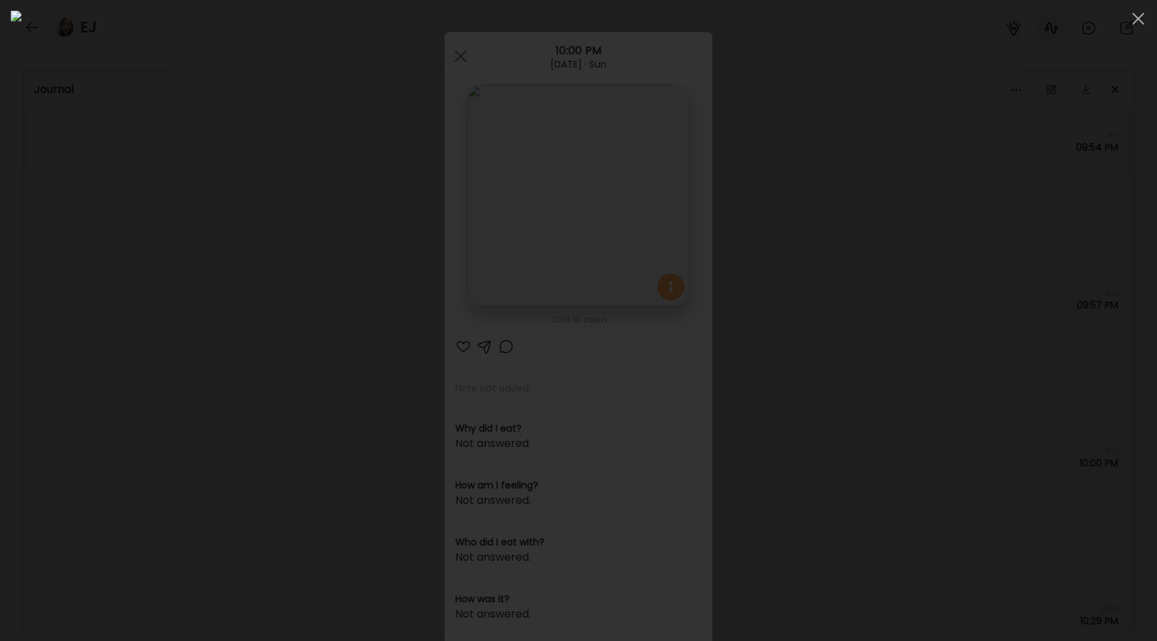
click at [167, 336] on div at bounding box center [578, 321] width 1135 height 620
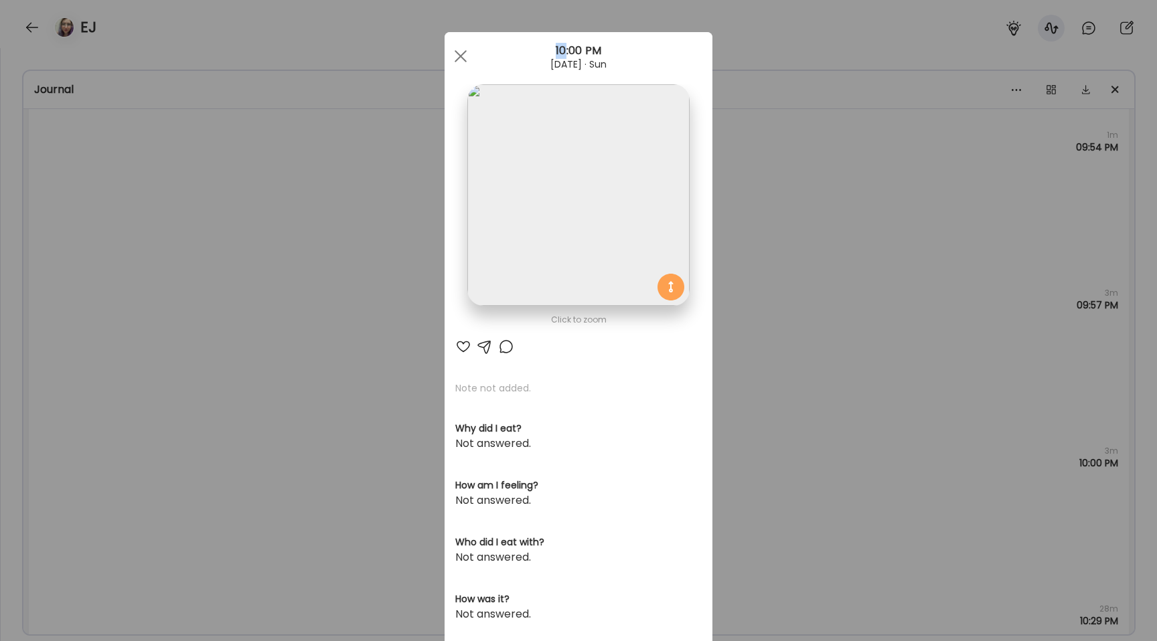
click at [167, 336] on div "Ate Coach Dashboard Wahoo! It’s official Take a moment to set up your Coach Pro…" at bounding box center [578, 320] width 1157 height 641
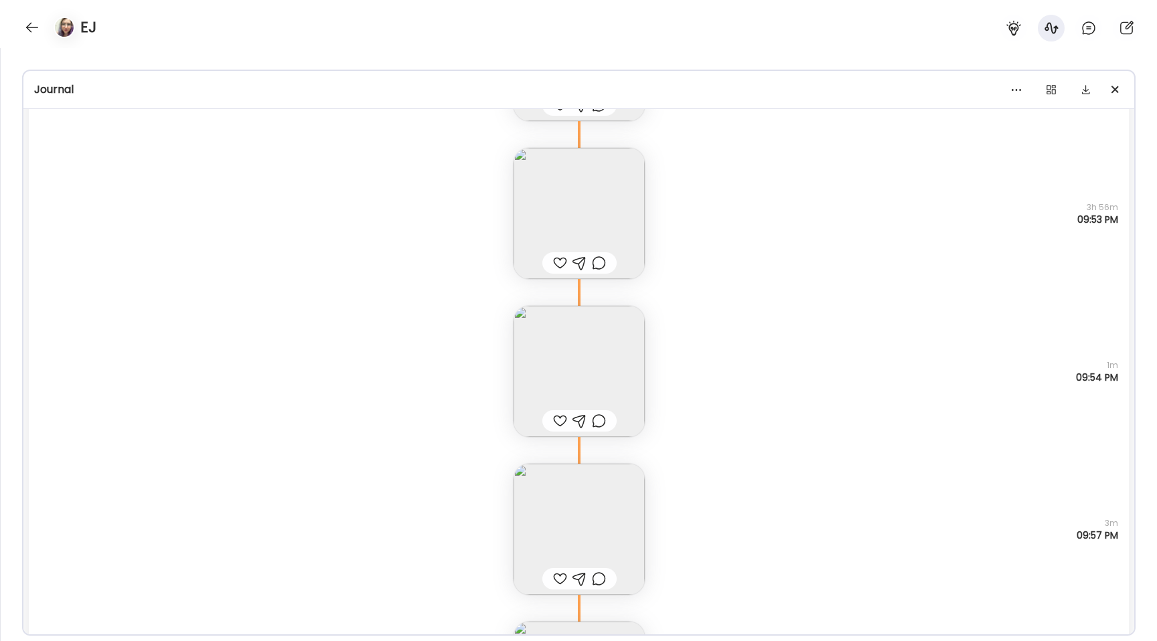
scroll to position [16677, 0]
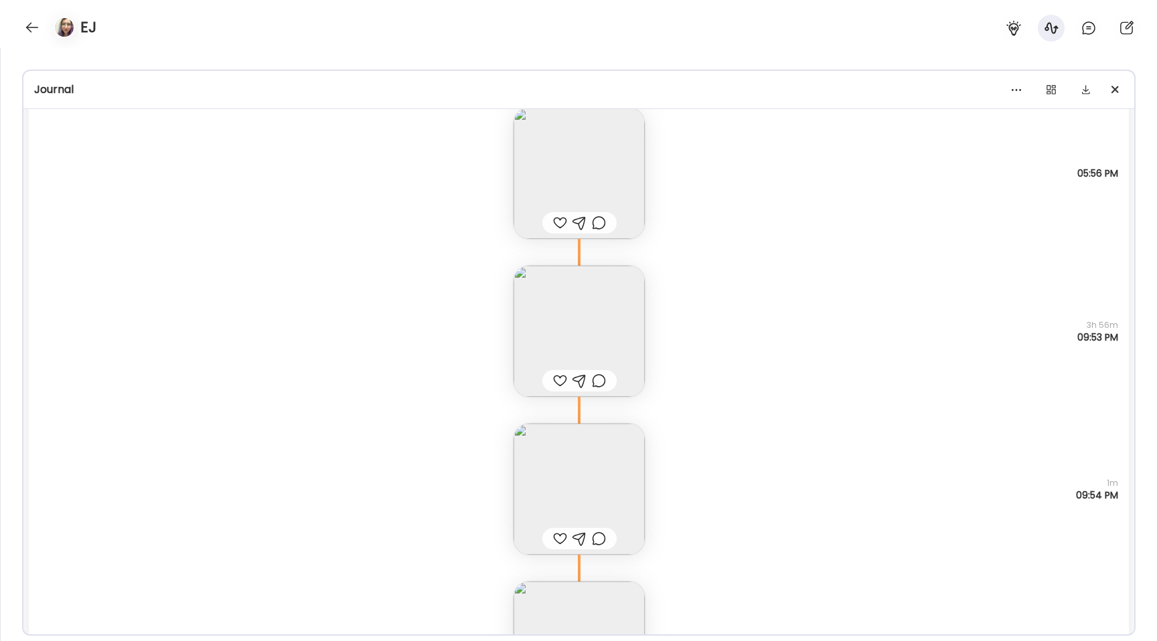
click at [527, 311] on img at bounding box center [578, 331] width 131 height 131
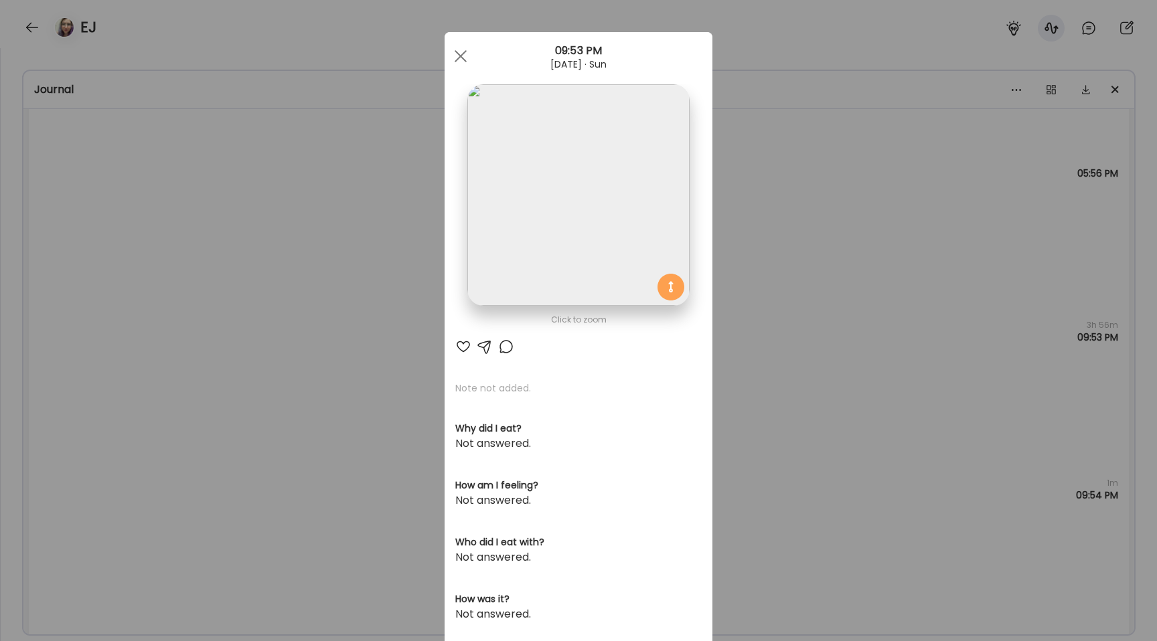
click at [523, 256] on img at bounding box center [578, 195] width 222 height 222
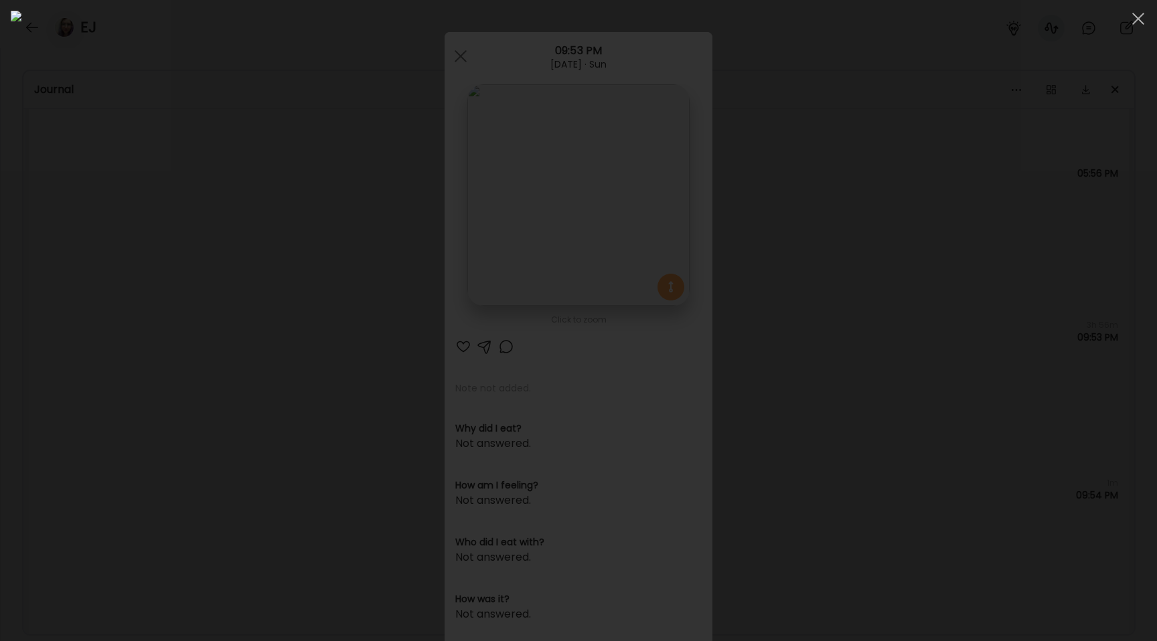
click at [187, 313] on div at bounding box center [578, 321] width 1135 height 620
click at [187, 313] on div "Ate Coach Dashboard Wahoo! It’s official Take a moment to set up your Coach Pro…" at bounding box center [578, 320] width 1157 height 641
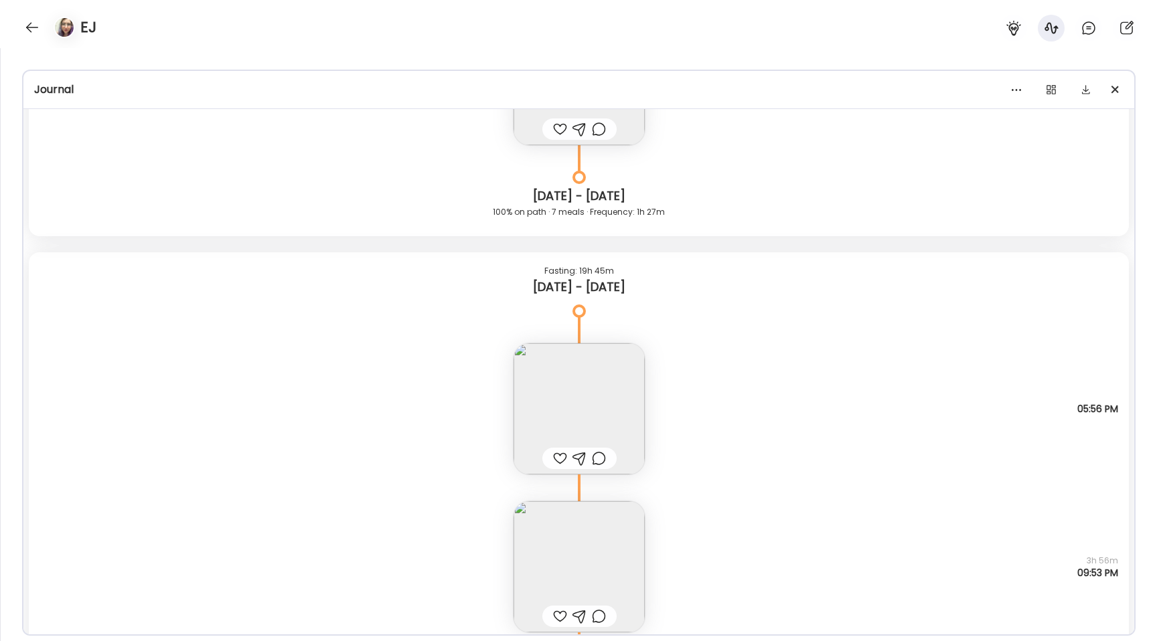
scroll to position [16548, 0]
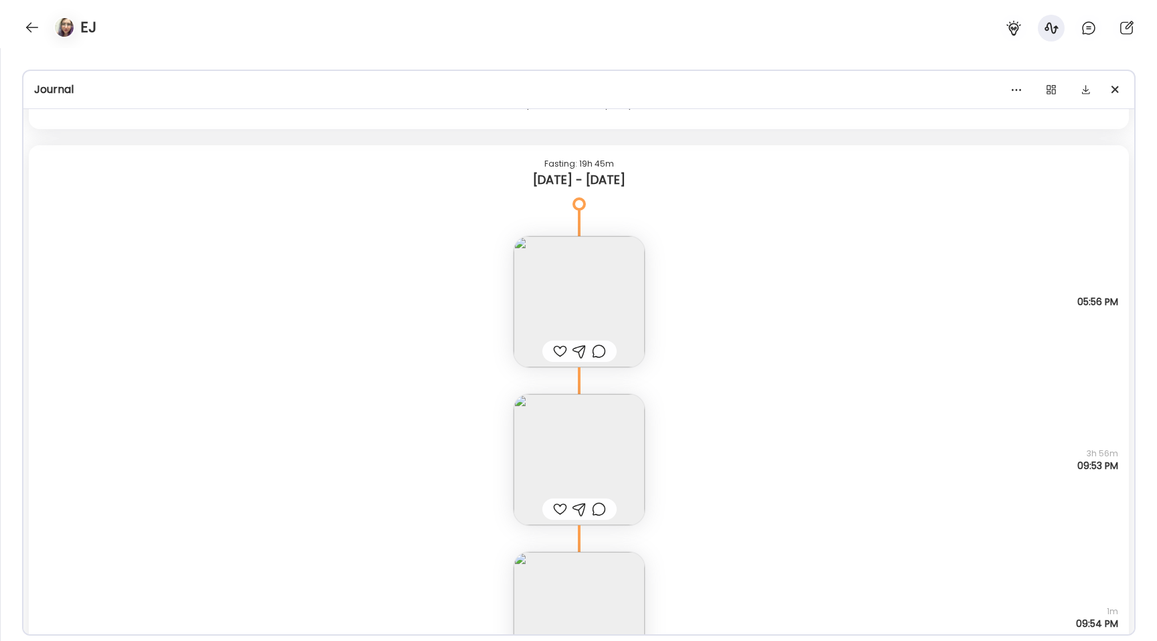
click at [556, 449] on img at bounding box center [578, 459] width 131 height 131
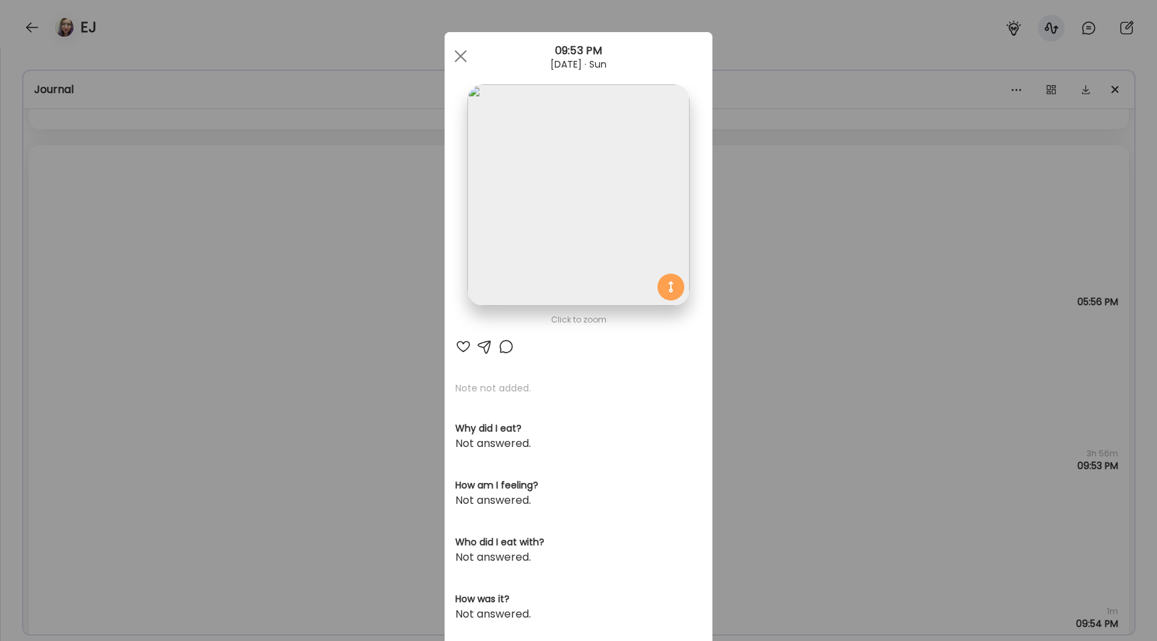
click at [556, 295] on img at bounding box center [578, 195] width 222 height 222
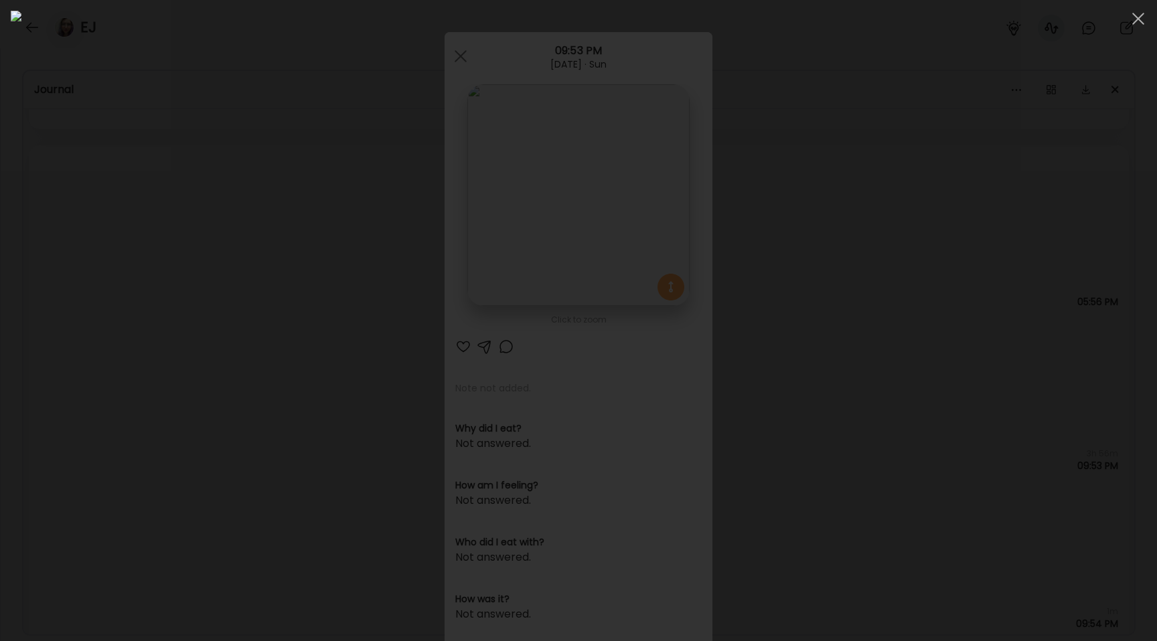
click at [722, 305] on img at bounding box center [578, 321] width 1135 height 620
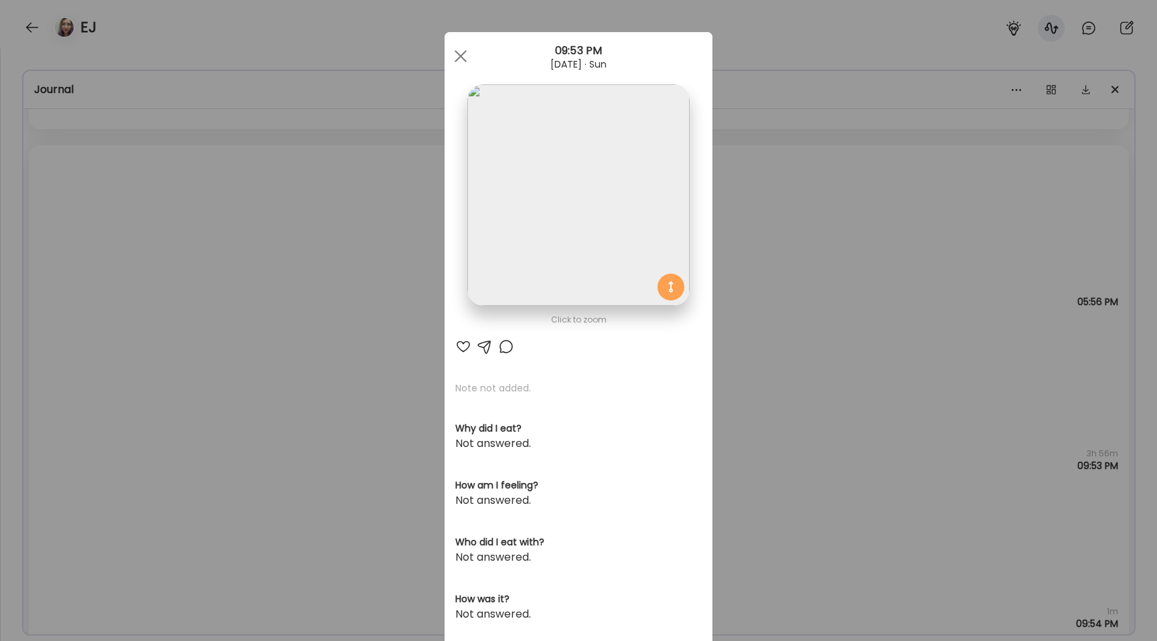
click at [487, 224] on img at bounding box center [578, 195] width 222 height 222
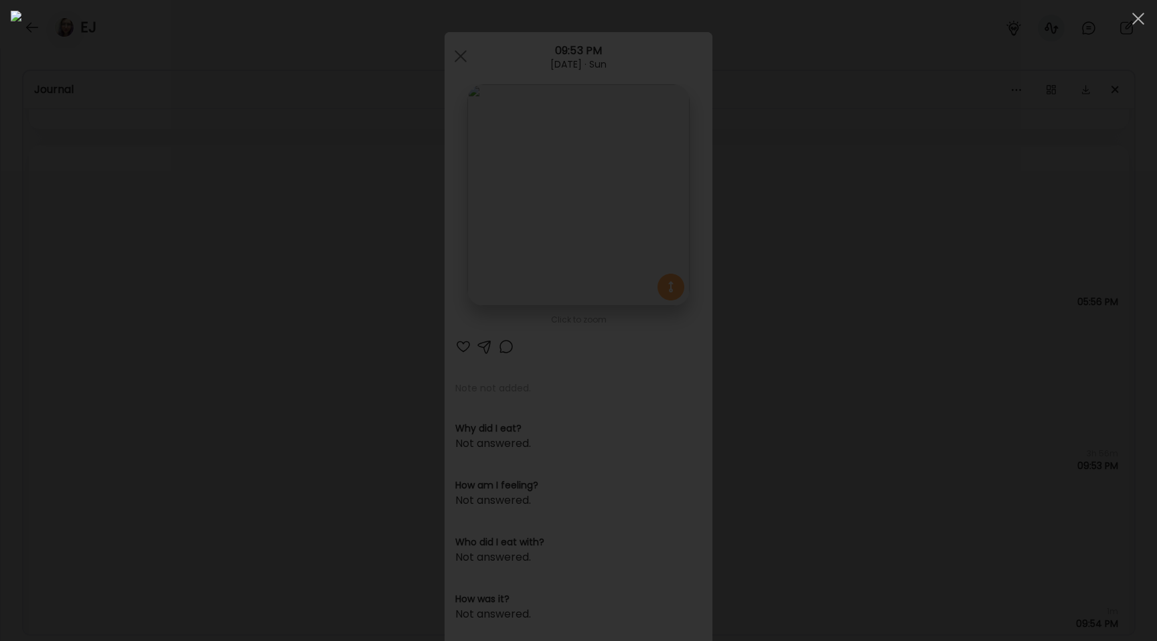
click at [174, 323] on div at bounding box center [578, 321] width 1135 height 620
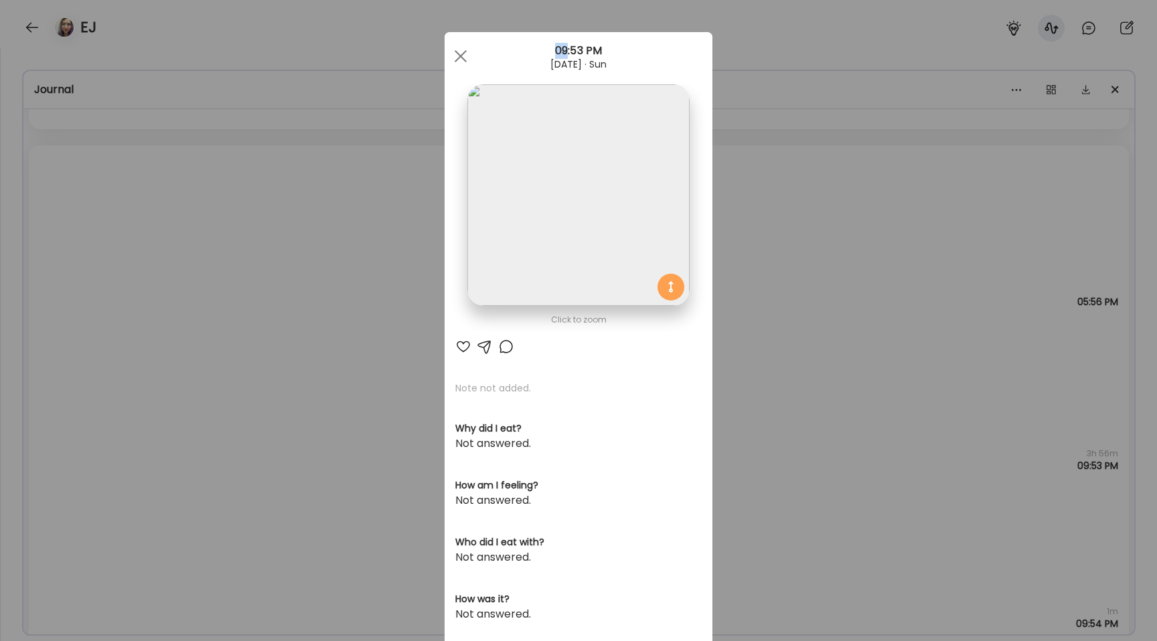
click at [174, 323] on div "Ate Coach Dashboard Wahoo! It’s official Take a moment to set up your Coach Pro…" at bounding box center [578, 320] width 1157 height 641
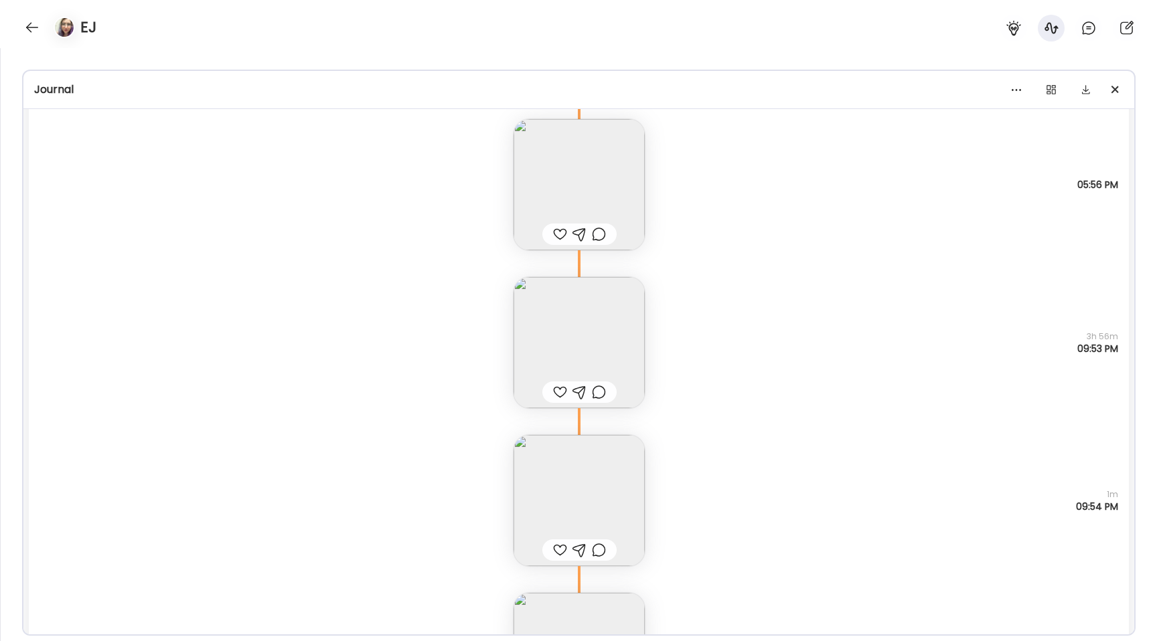
scroll to position [16758, 0]
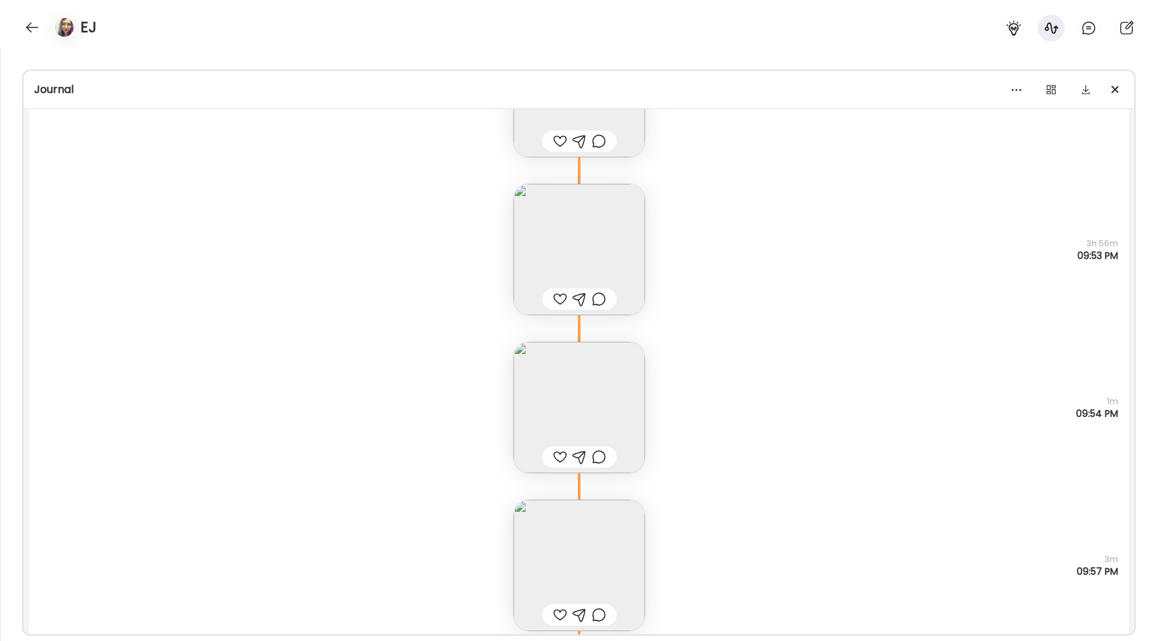
click at [590, 400] on img at bounding box center [578, 407] width 131 height 131
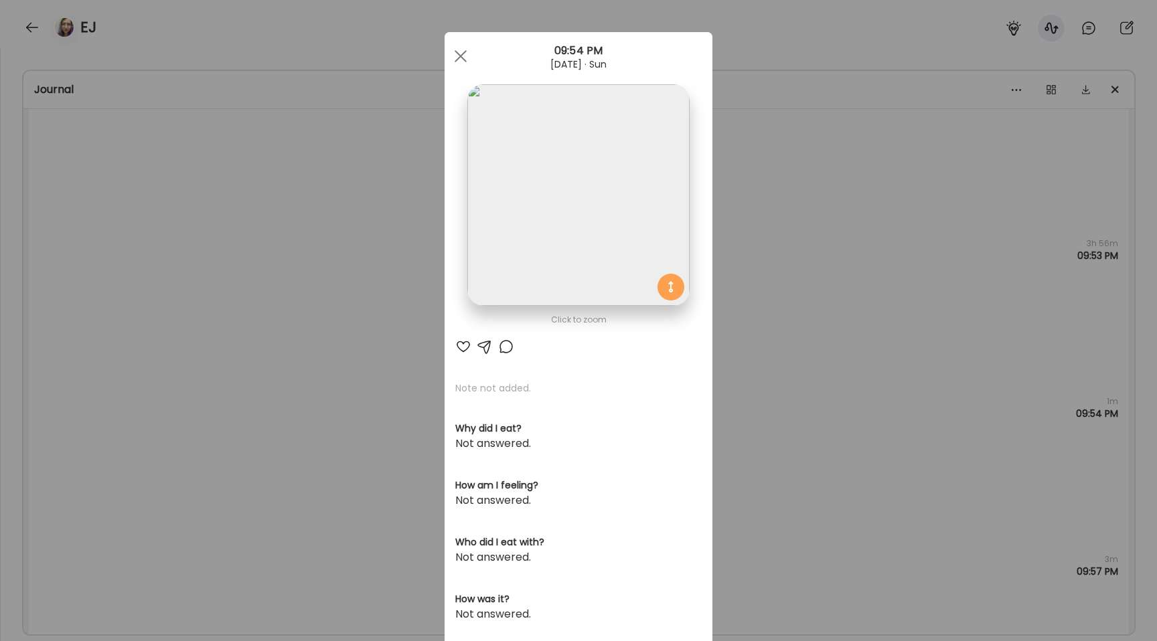
click at [566, 280] on img at bounding box center [578, 195] width 222 height 222
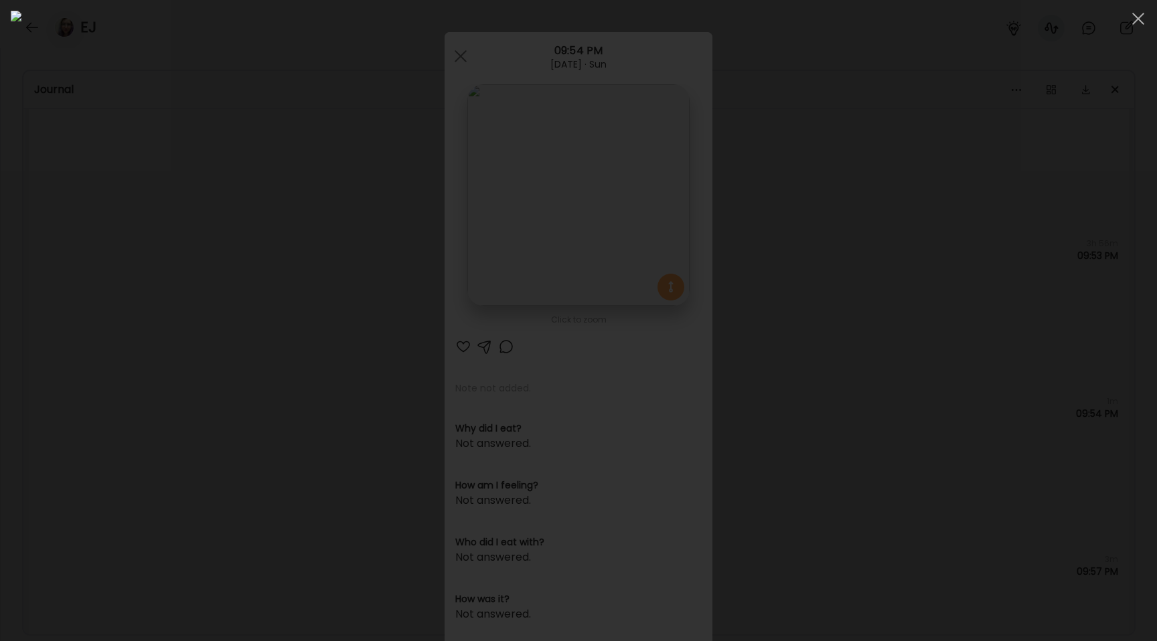
click at [149, 319] on div at bounding box center [578, 321] width 1135 height 620
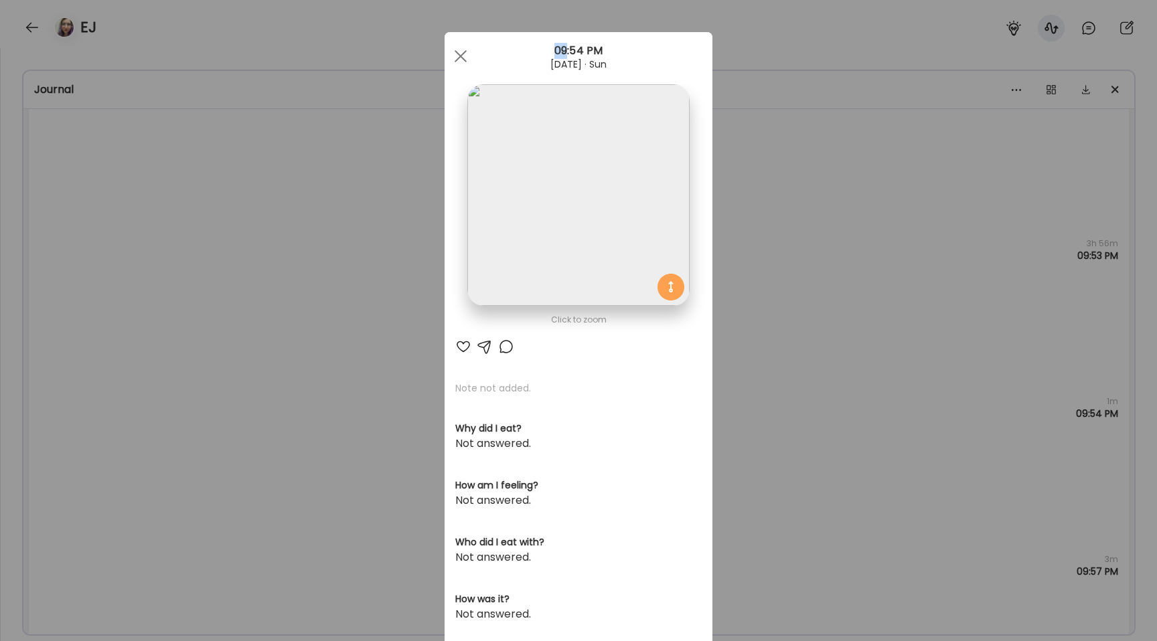
click at [149, 319] on div "Ate Coach Dashboard Wahoo! It’s official Take a moment to set up your Coach Pro…" at bounding box center [578, 320] width 1157 height 641
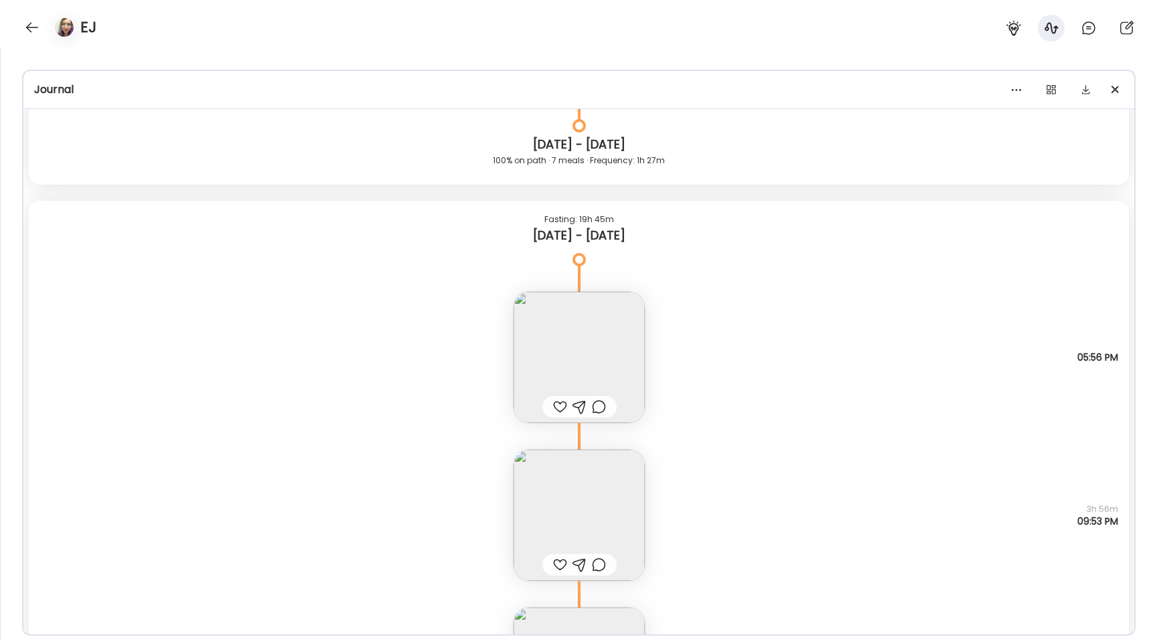
scroll to position [16497, 0]
click at [547, 469] on img at bounding box center [578, 511] width 131 height 131
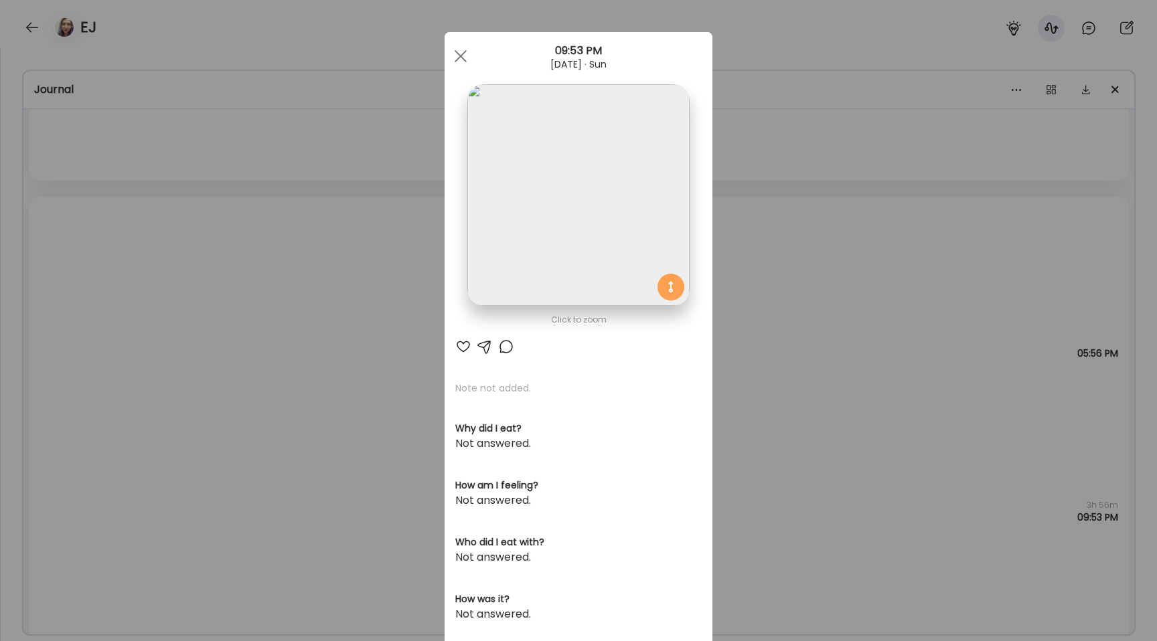
click at [526, 220] on img at bounding box center [578, 195] width 222 height 222
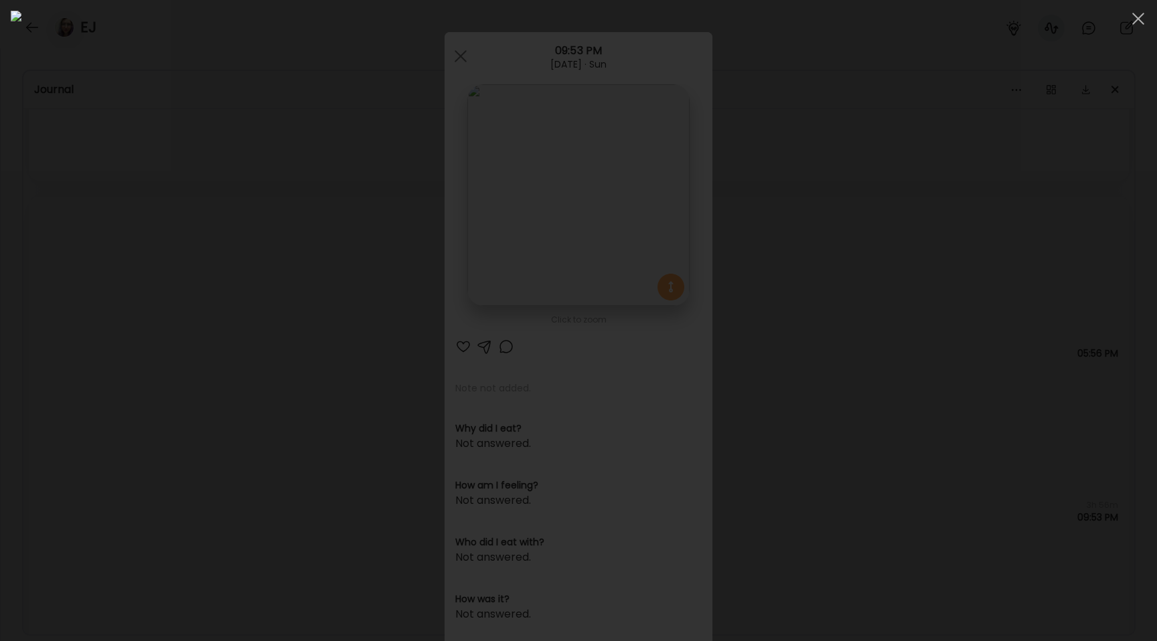
click at [216, 337] on div at bounding box center [578, 321] width 1135 height 620
click at [216, 337] on div "Ate Coach Dashboard Wahoo! It’s official Take a moment to set up your Coach Pro…" at bounding box center [578, 320] width 1157 height 641
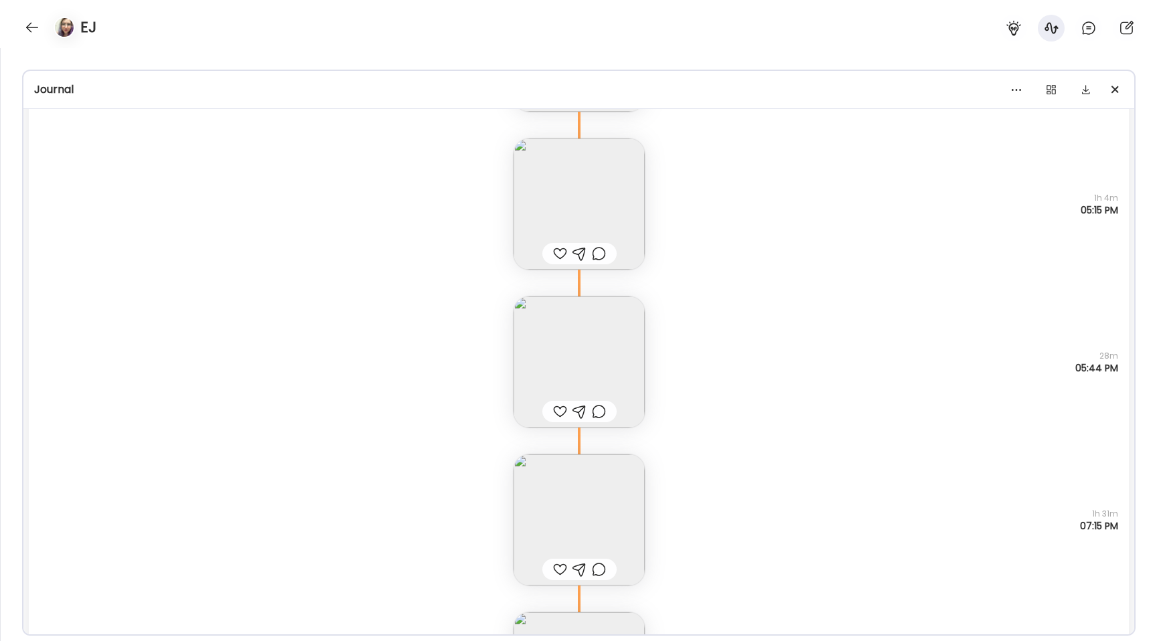
scroll to position [15681, 0]
click at [544, 505] on img at bounding box center [578, 524] width 131 height 131
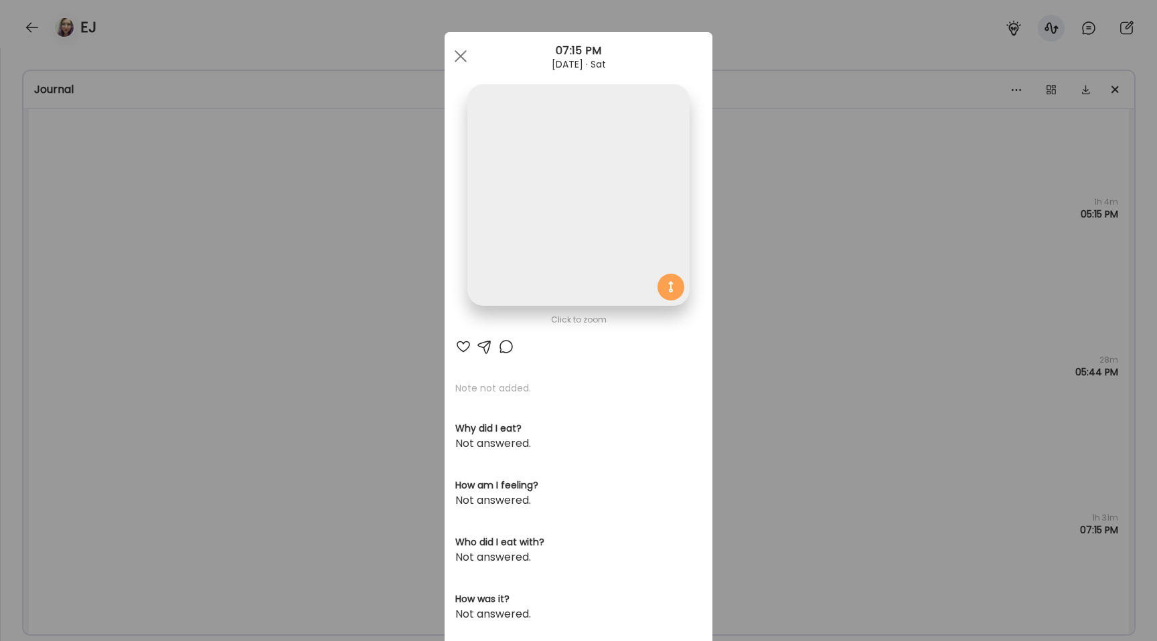
click at [498, 193] on img at bounding box center [578, 195] width 222 height 222
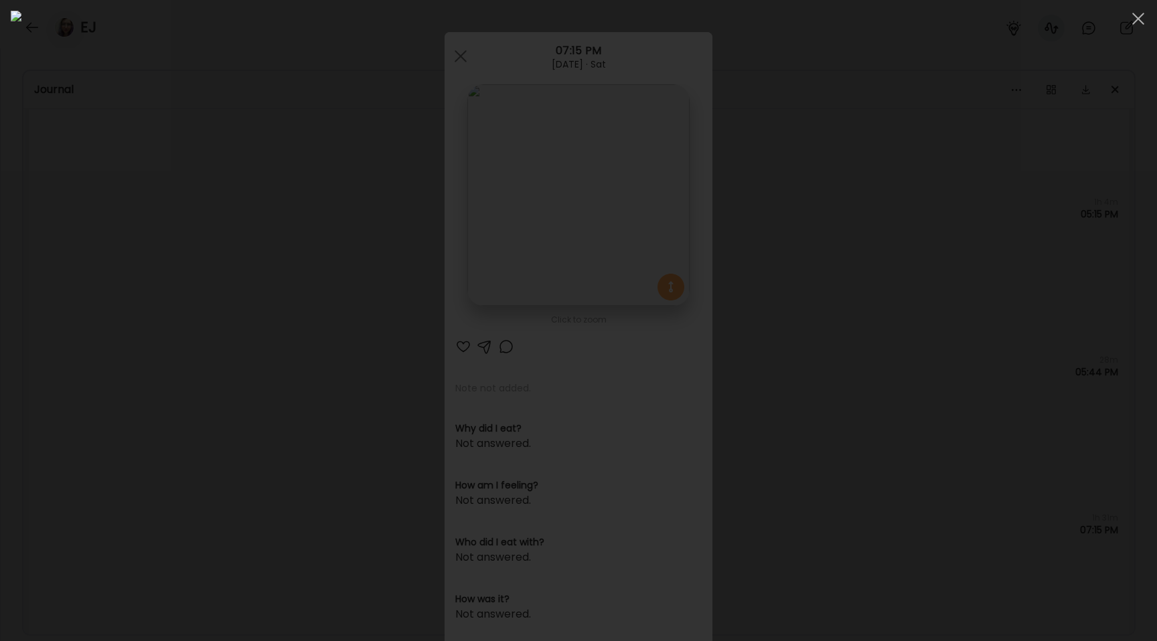
click at [201, 232] on div at bounding box center [578, 321] width 1135 height 620
click at [201, 232] on div "Ate Coach Dashboard Wahoo! It’s official Take a moment to set up your Coach Pro…" at bounding box center [578, 320] width 1157 height 641
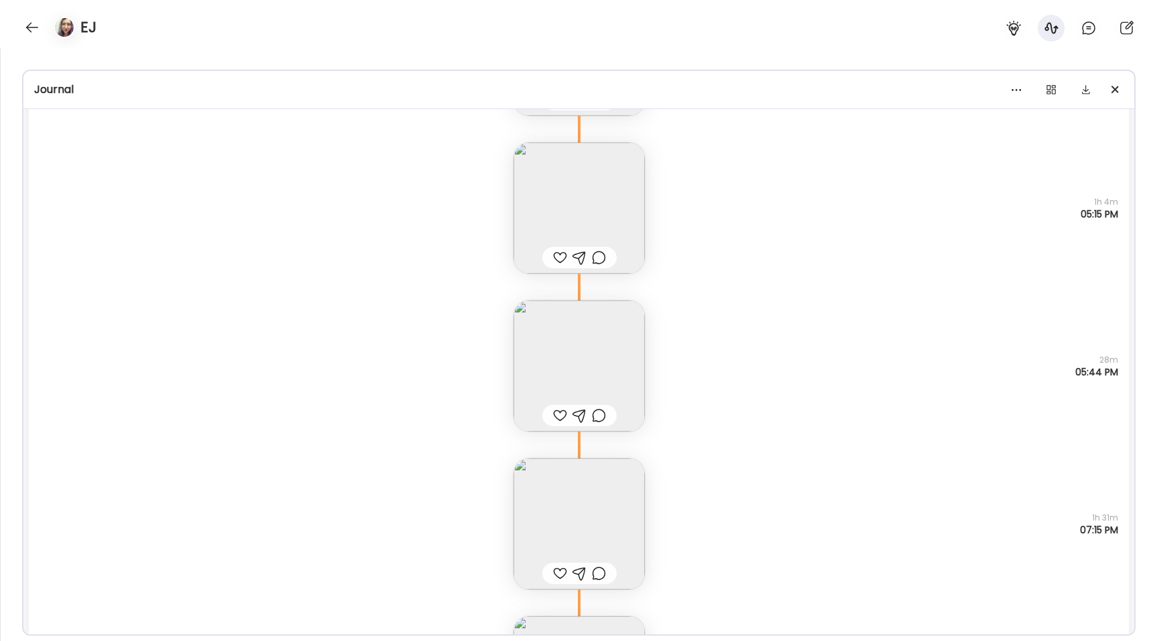
click at [549, 165] on img at bounding box center [578, 208] width 131 height 131
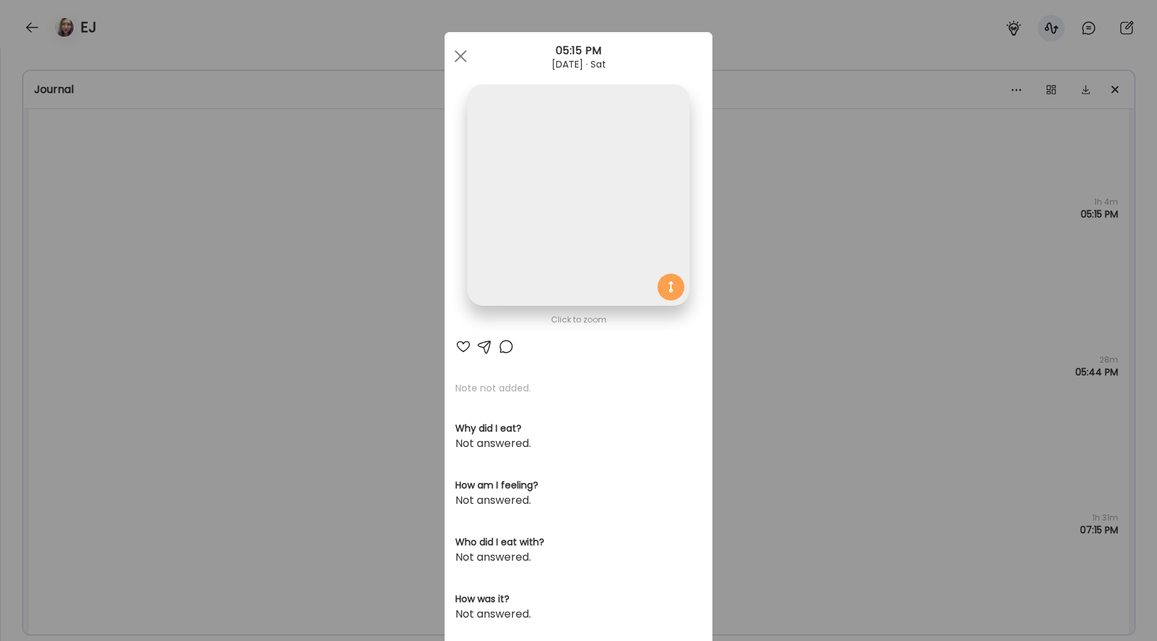
click at [529, 147] on img at bounding box center [578, 195] width 222 height 222
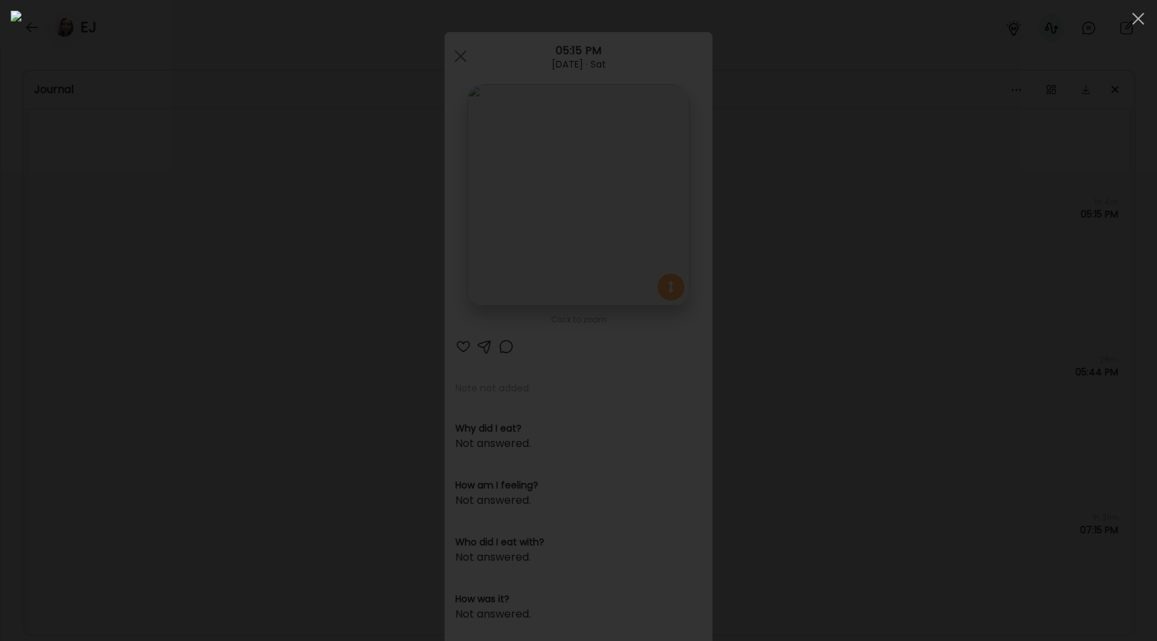
click at [104, 161] on div at bounding box center [578, 321] width 1135 height 620
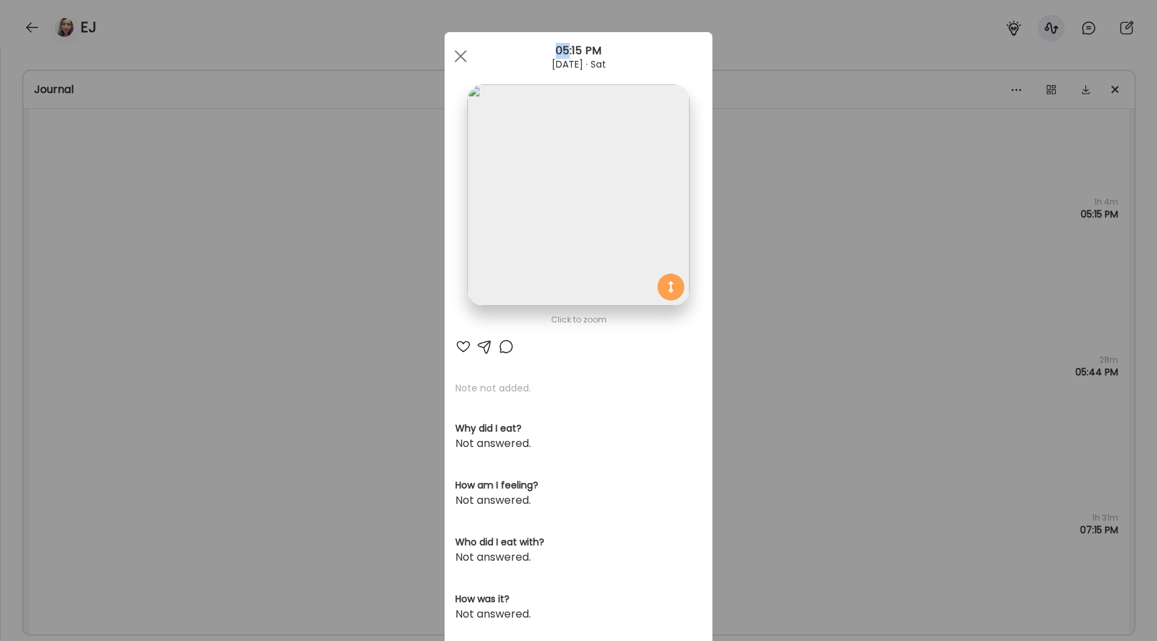
click at [104, 161] on div "Ate Coach Dashboard Wahoo! It’s official Take a moment to set up your Coach Pro…" at bounding box center [578, 320] width 1157 height 641
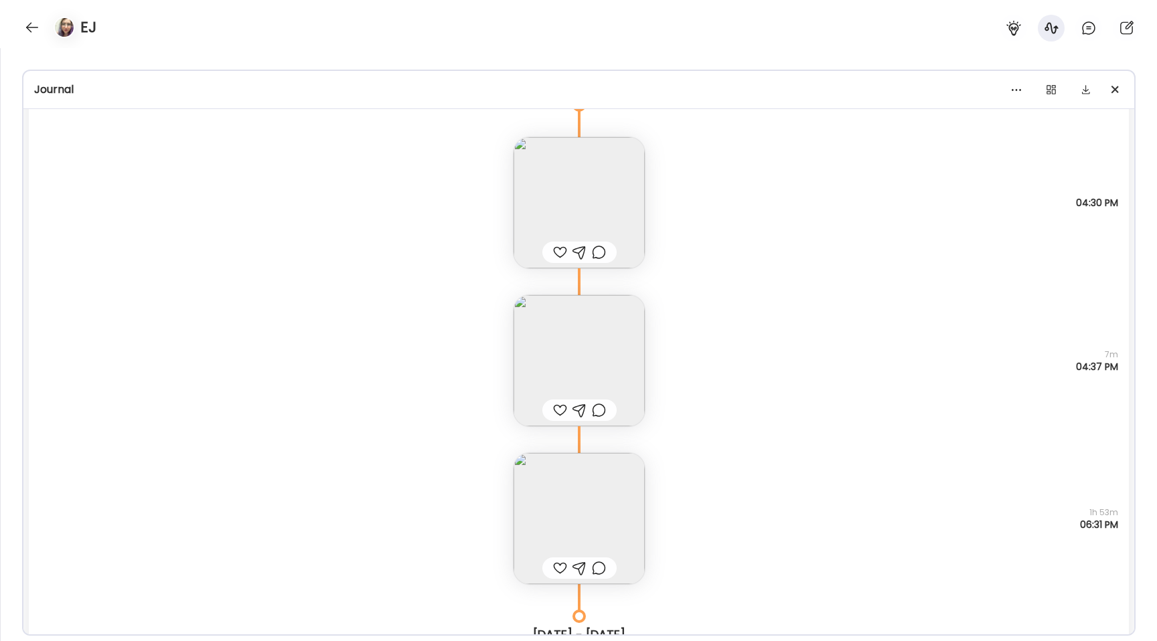
scroll to position [14663, 0]
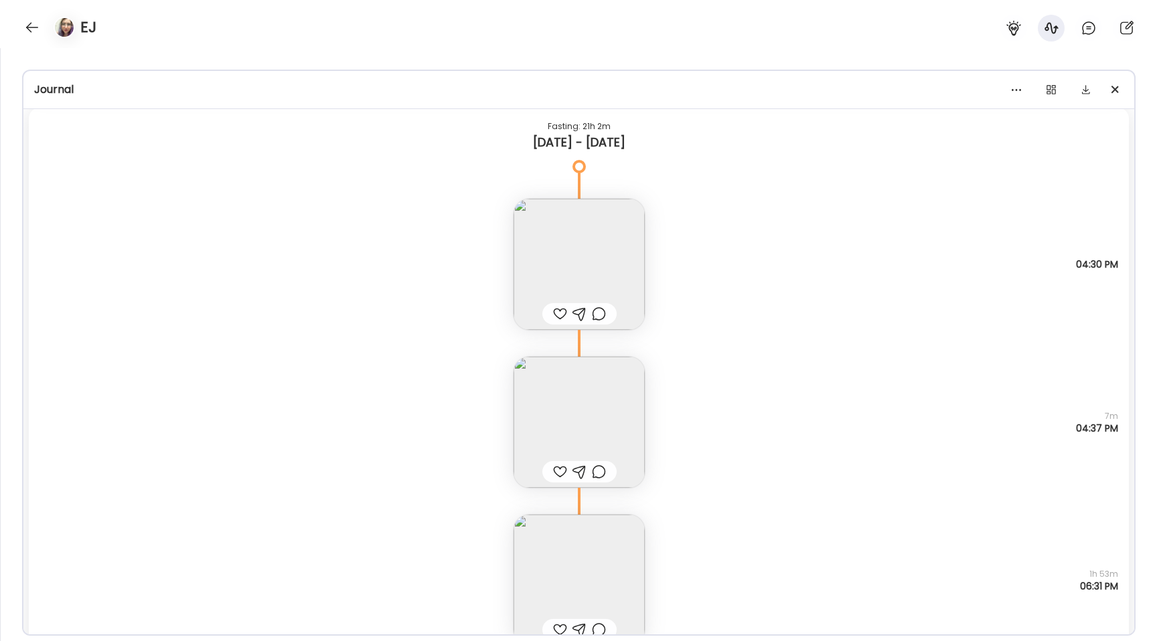
click at [578, 552] on img at bounding box center [578, 580] width 131 height 131
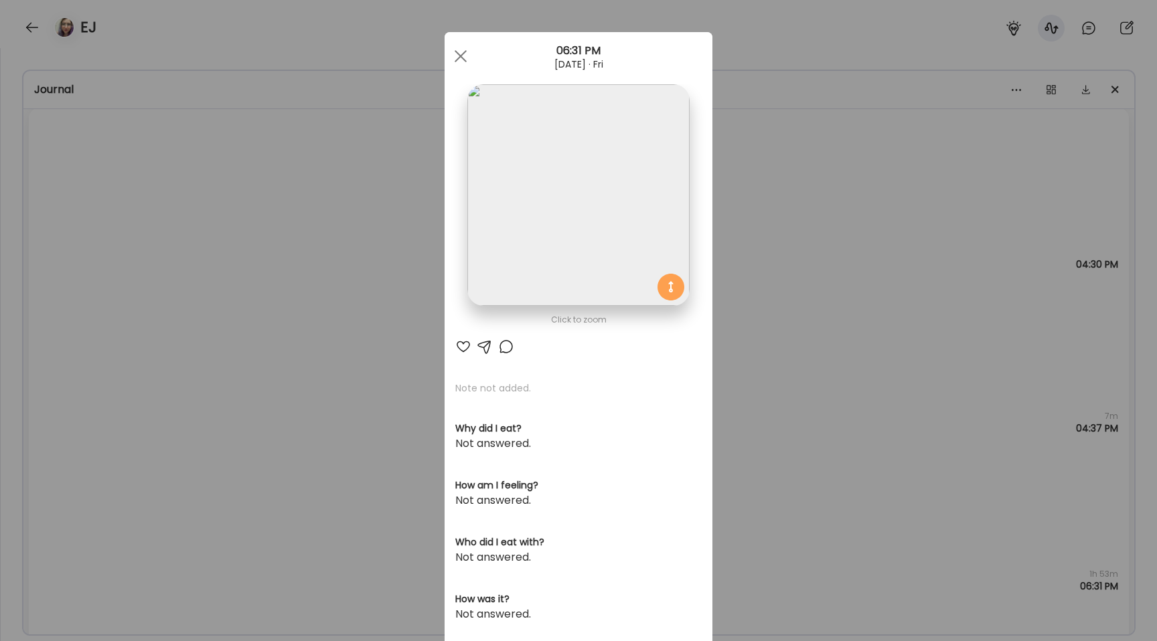
click at [514, 250] on img at bounding box center [578, 195] width 222 height 222
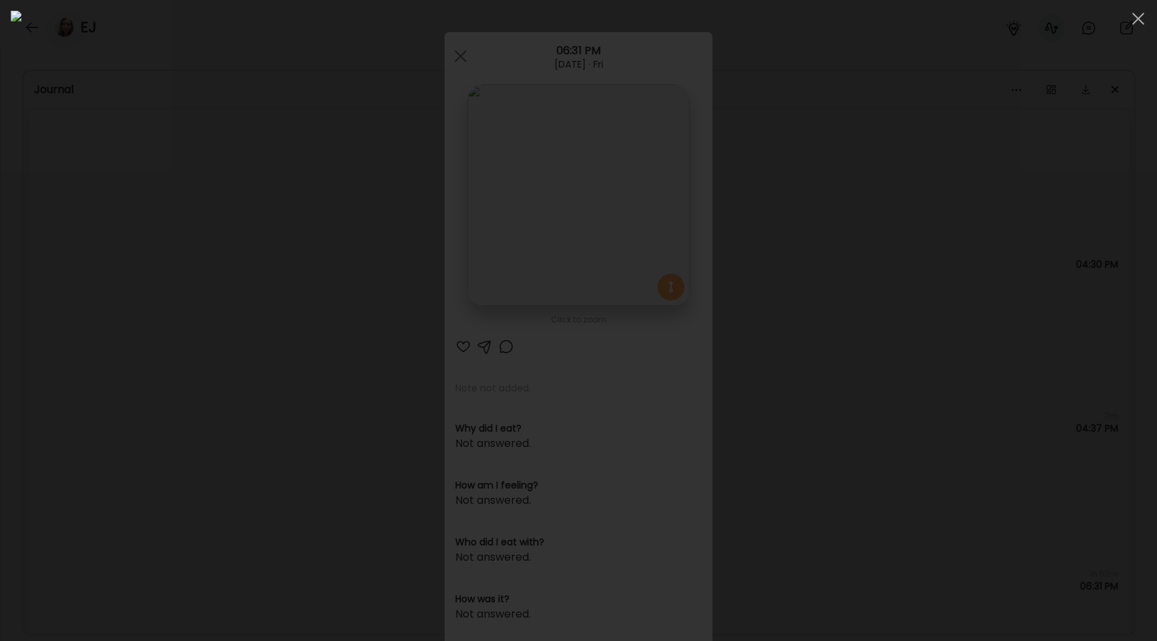
click at [179, 291] on div at bounding box center [578, 321] width 1135 height 620
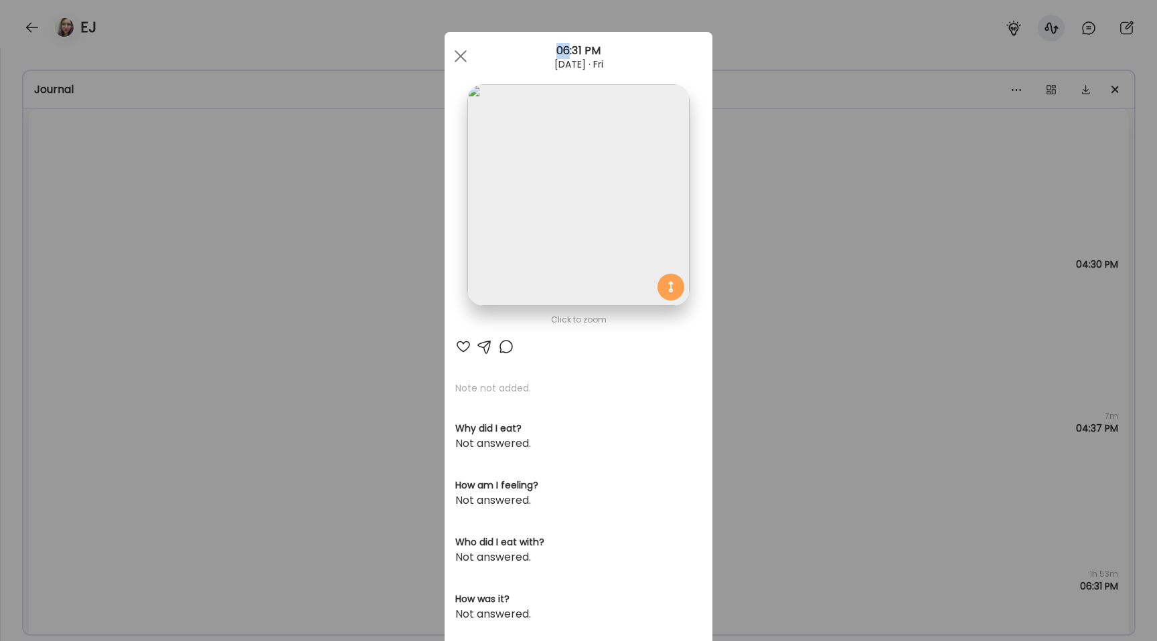
click at [179, 291] on div "Ate Coach Dashboard Wahoo! It’s official Take a moment to set up your Coach Pro…" at bounding box center [578, 320] width 1157 height 641
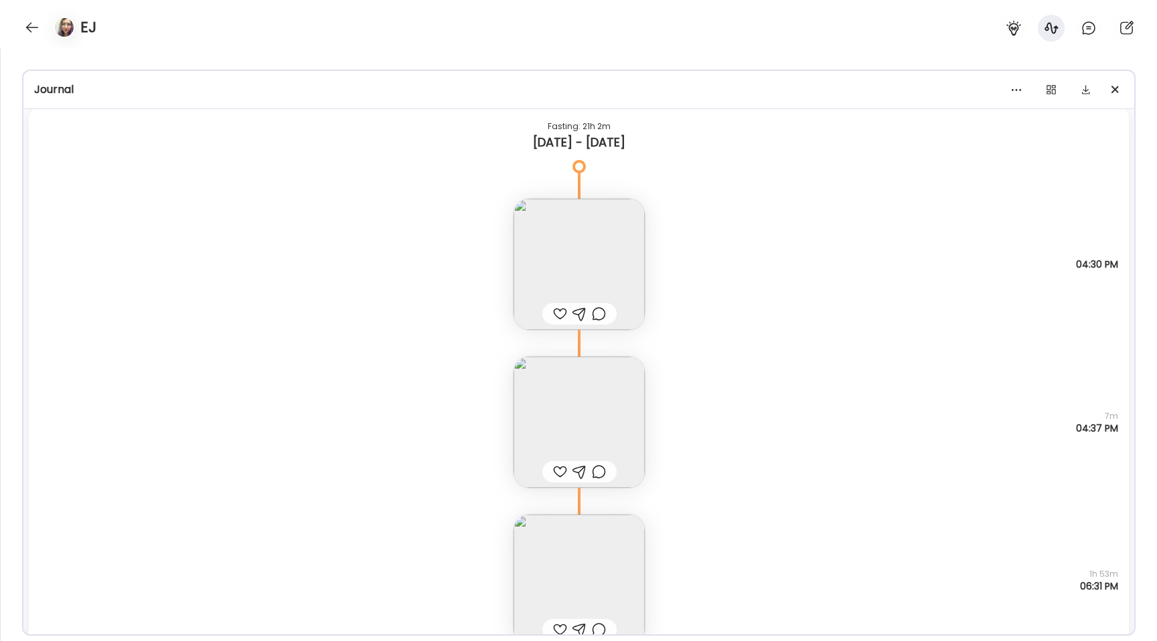
click at [569, 589] on img at bounding box center [578, 580] width 131 height 131
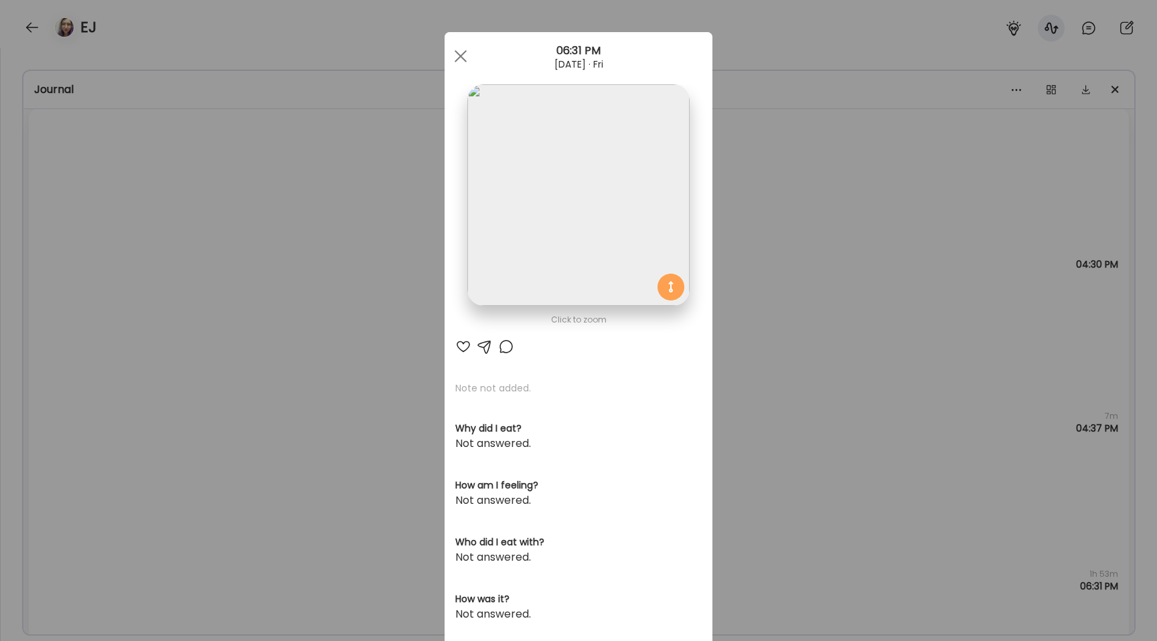
click at [520, 288] on img at bounding box center [578, 195] width 222 height 222
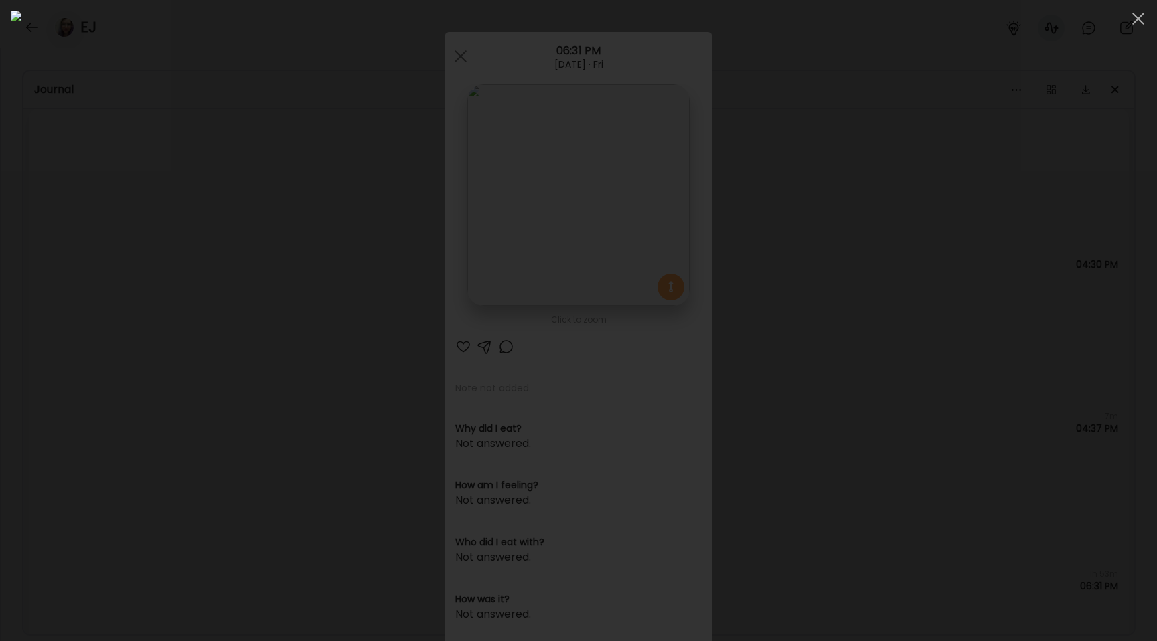
click at [171, 363] on div at bounding box center [578, 321] width 1135 height 620
click at [171, 363] on div "Ate Coach Dashboard Wahoo! It’s official Take a moment to set up your Coach Pro…" at bounding box center [578, 320] width 1157 height 641
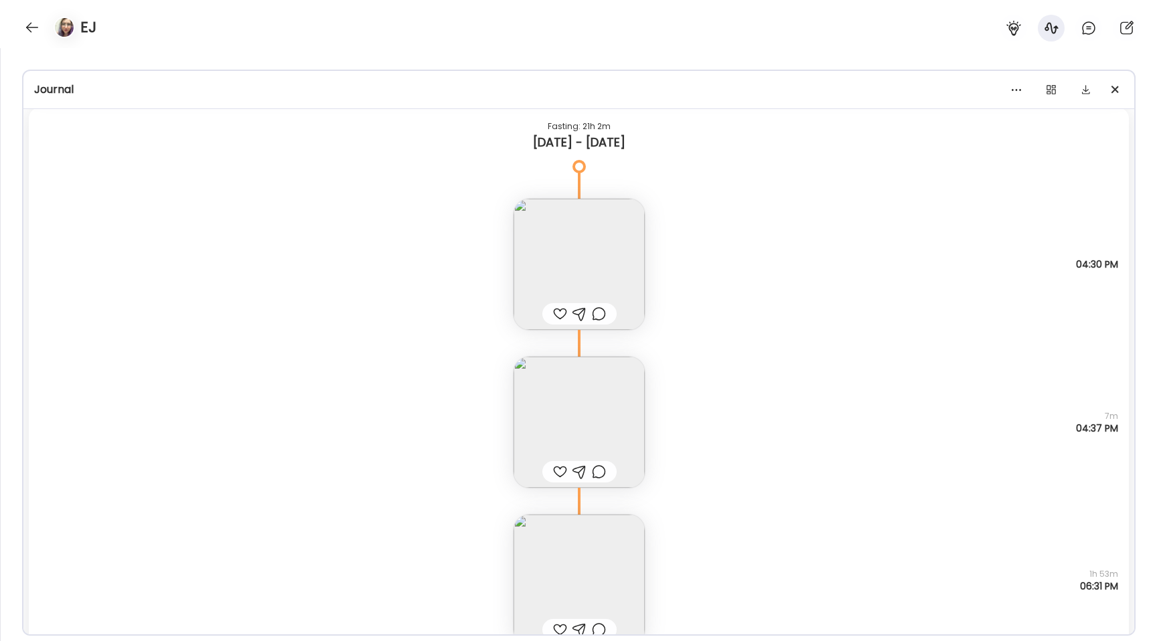
click at [554, 242] on img at bounding box center [578, 264] width 131 height 131
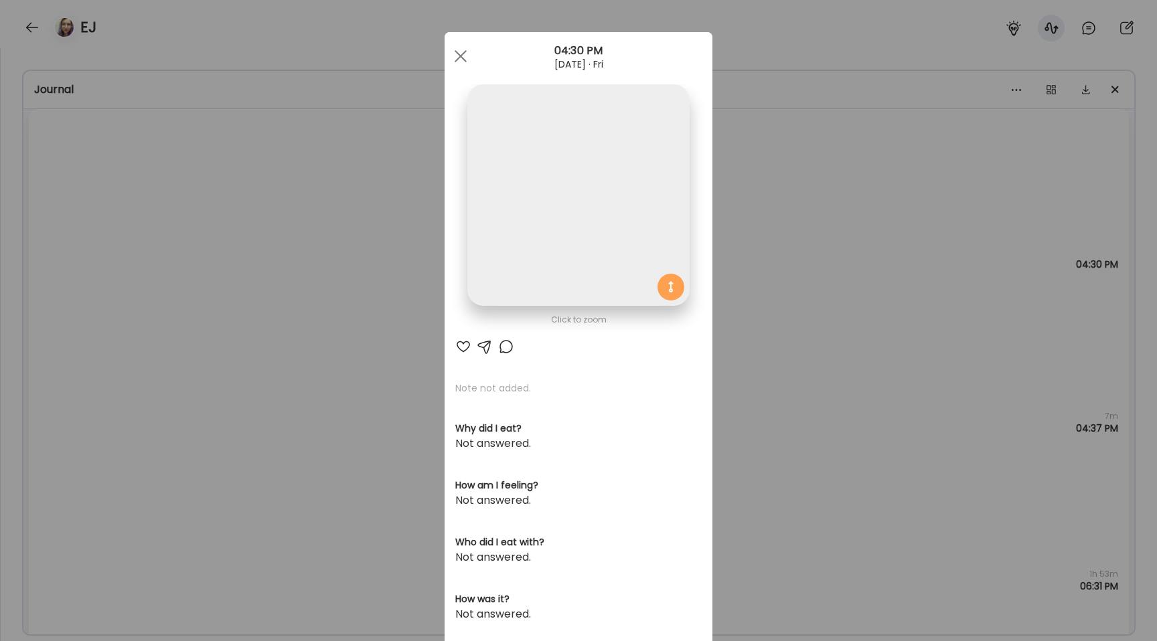
click at [517, 137] on img at bounding box center [578, 195] width 222 height 222
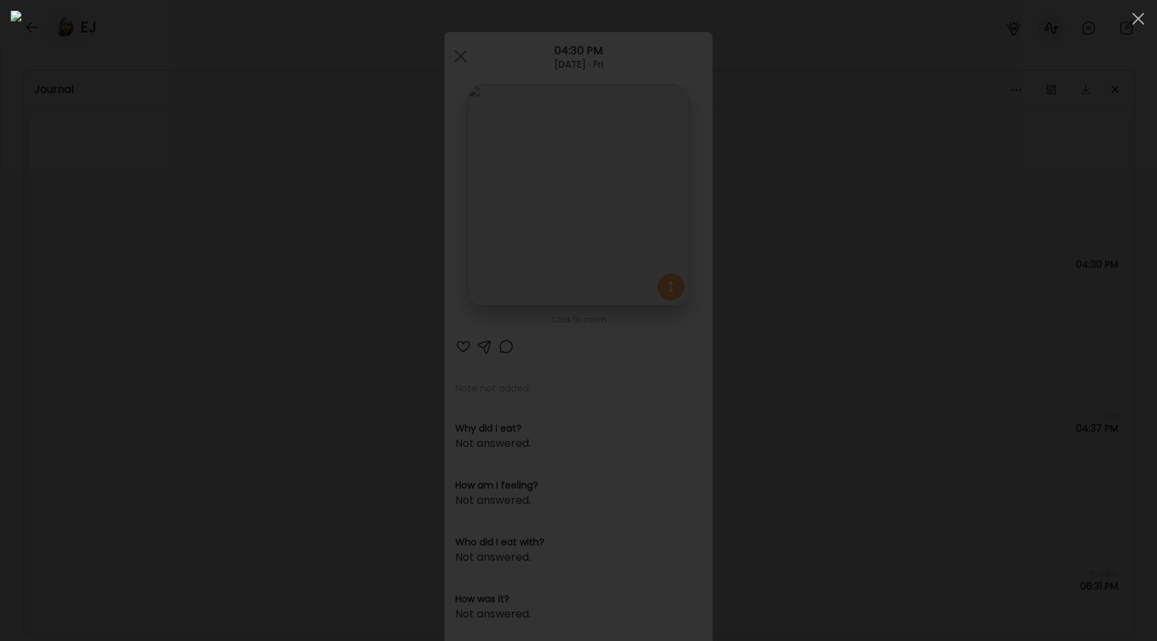
click at [141, 242] on div at bounding box center [578, 321] width 1135 height 620
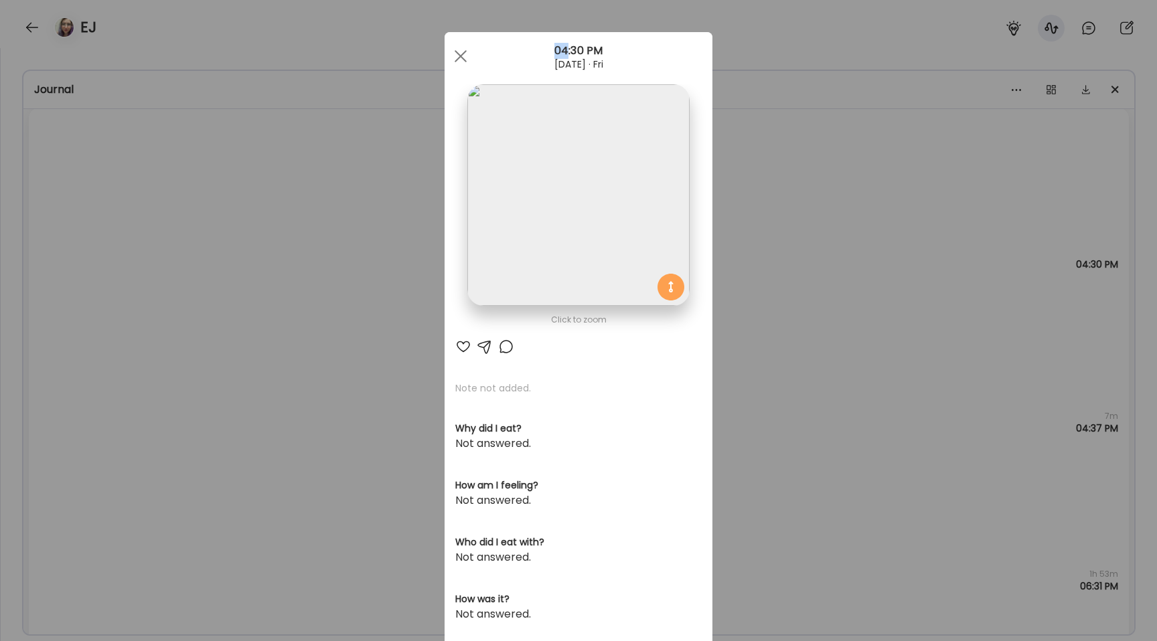
click at [141, 242] on div "Ate Coach Dashboard Wahoo! It’s official Take a moment to set up your Coach Pro…" at bounding box center [578, 320] width 1157 height 641
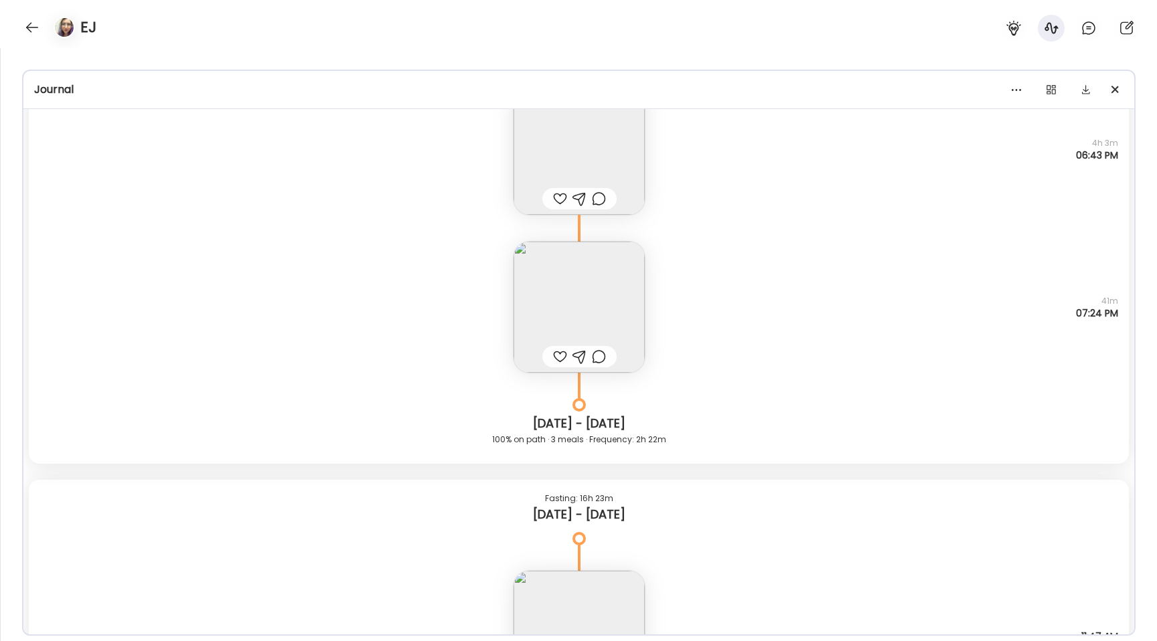
scroll to position [13503, 0]
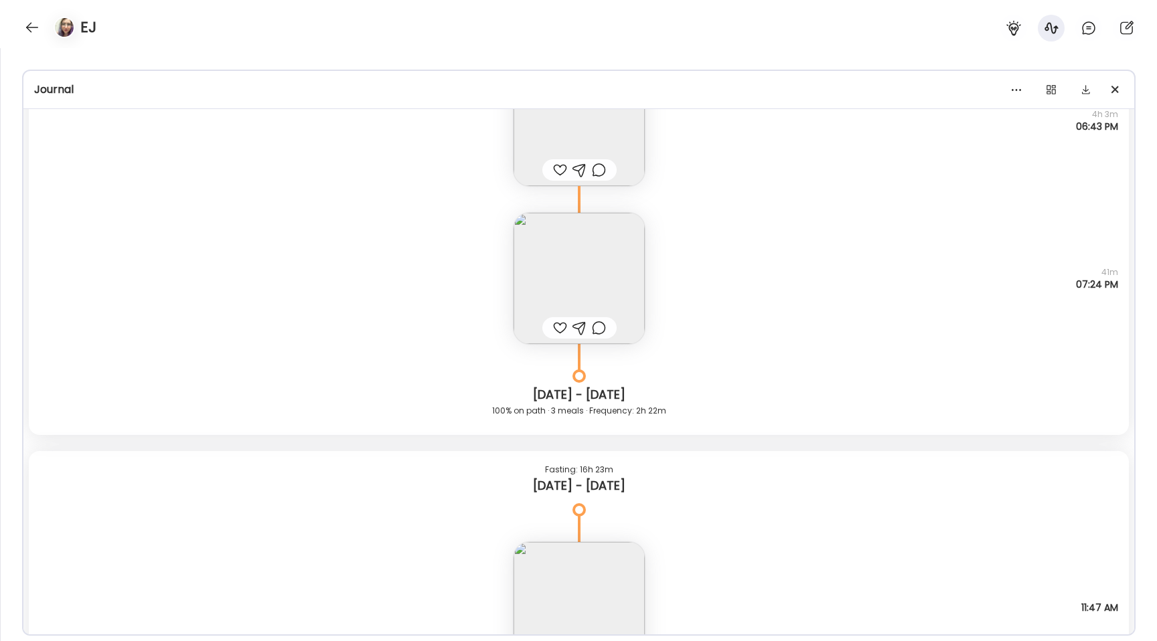
click at [507, 130] on div "Note not added Questions not answered 4h 3m 06:43 PM" at bounding box center [579, 107] width 1100 height 158
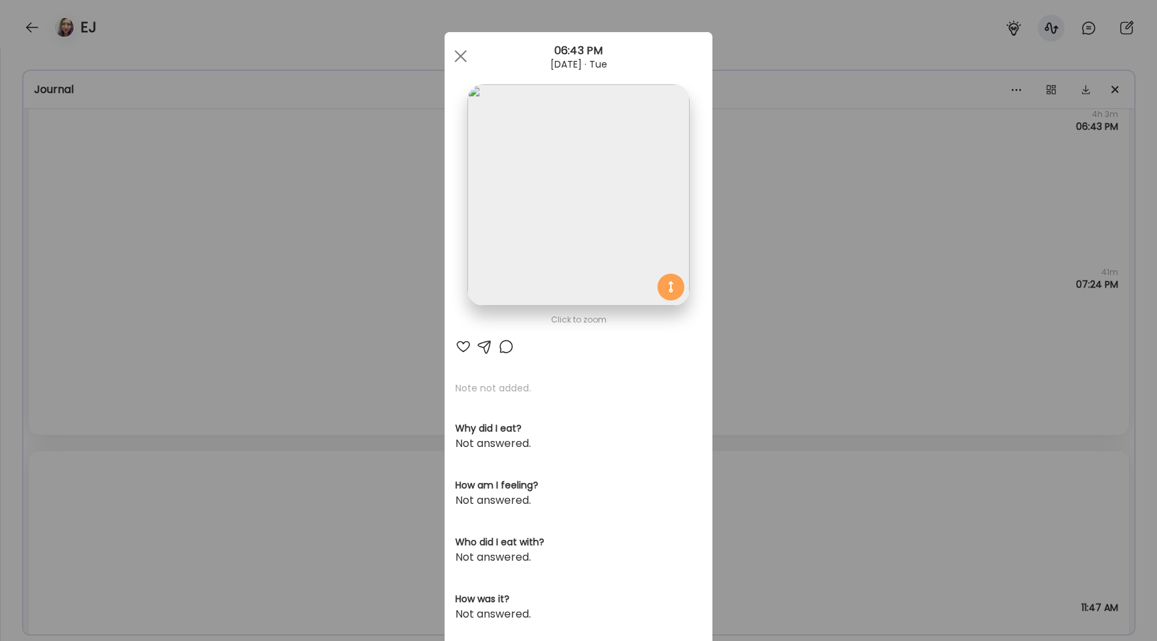
click at [526, 144] on img at bounding box center [578, 195] width 222 height 222
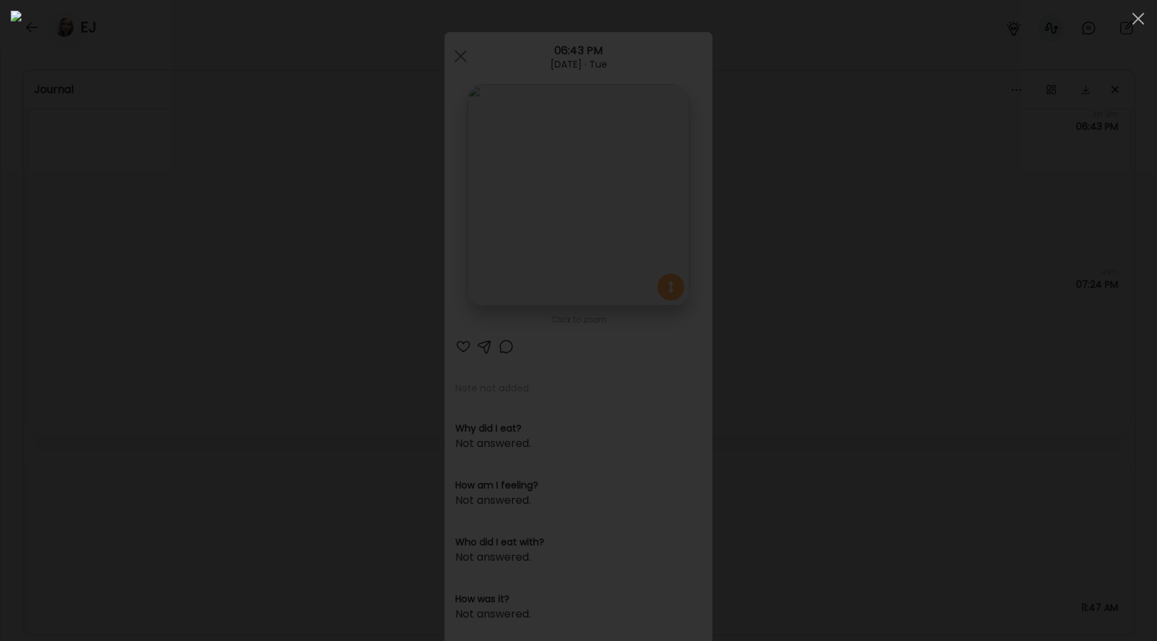
click at [189, 258] on div at bounding box center [578, 321] width 1135 height 620
click at [189, 258] on div "Ate Coach Dashboard Wahoo! It’s official Take a moment to set up your Coach Pro…" at bounding box center [578, 320] width 1157 height 641
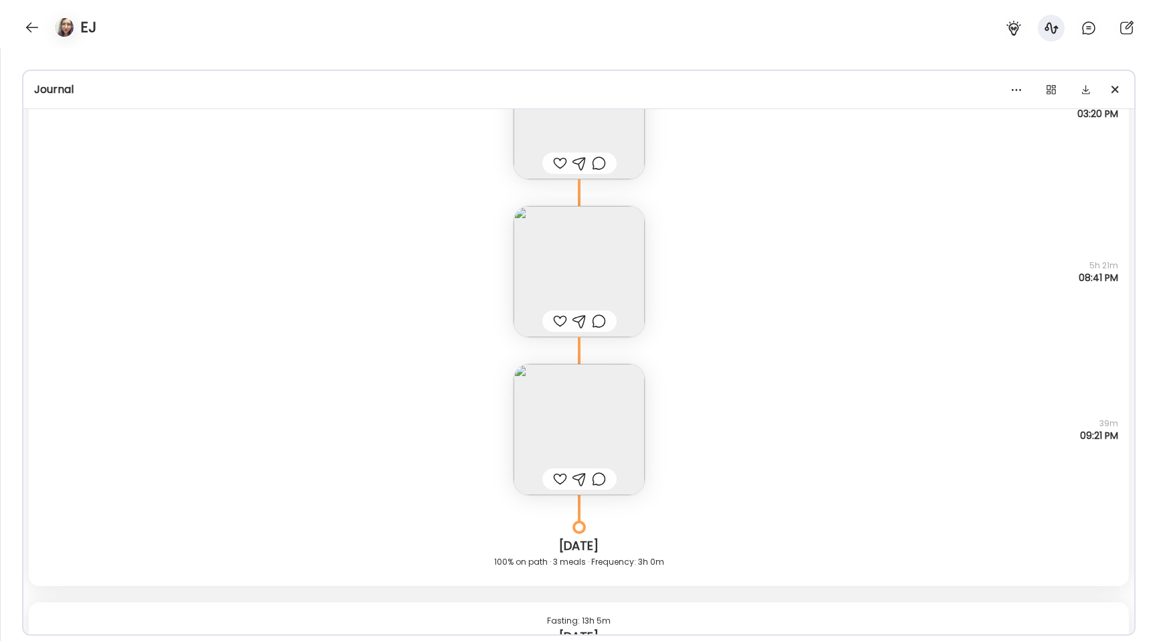
scroll to position [20005, 0]
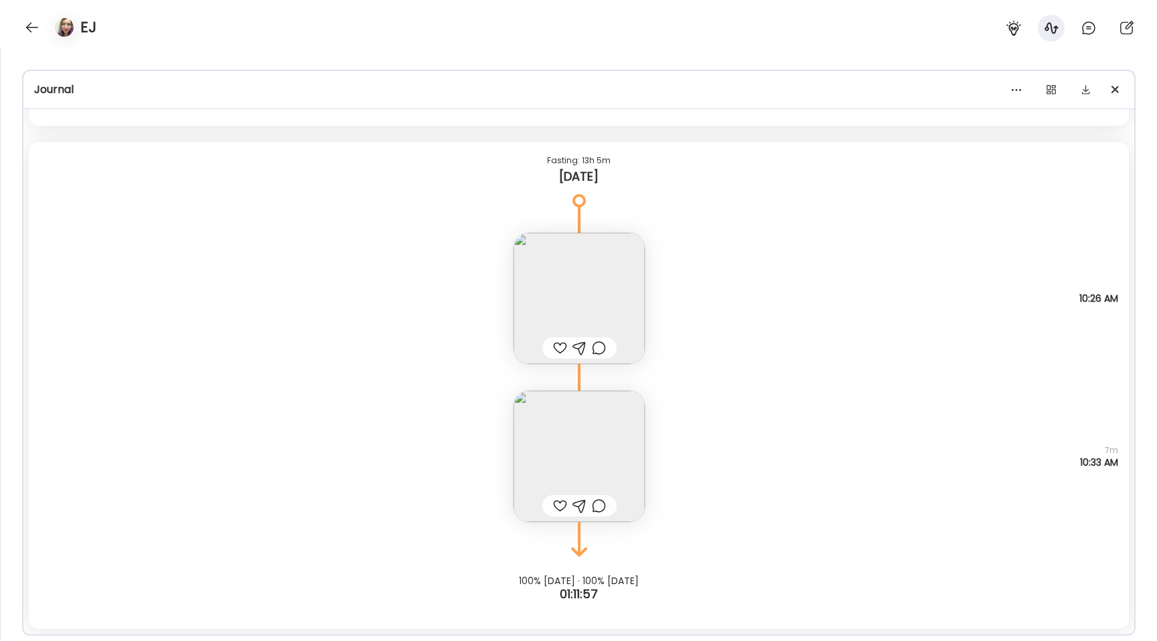
click at [582, 287] on img at bounding box center [578, 298] width 131 height 131
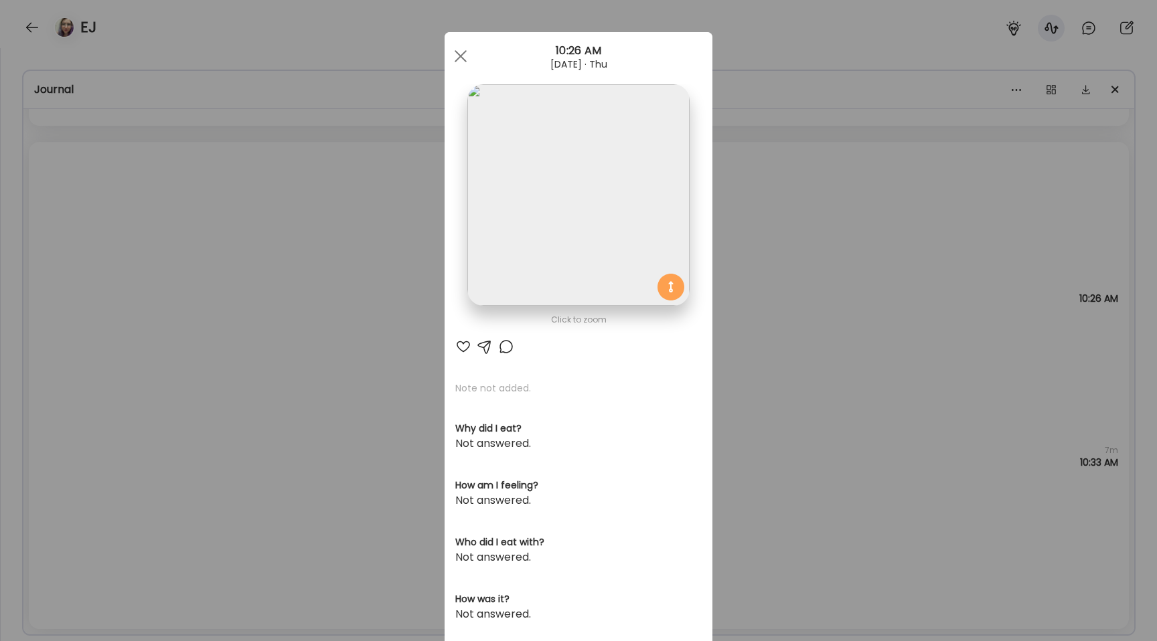
click at [534, 224] on img at bounding box center [578, 195] width 222 height 222
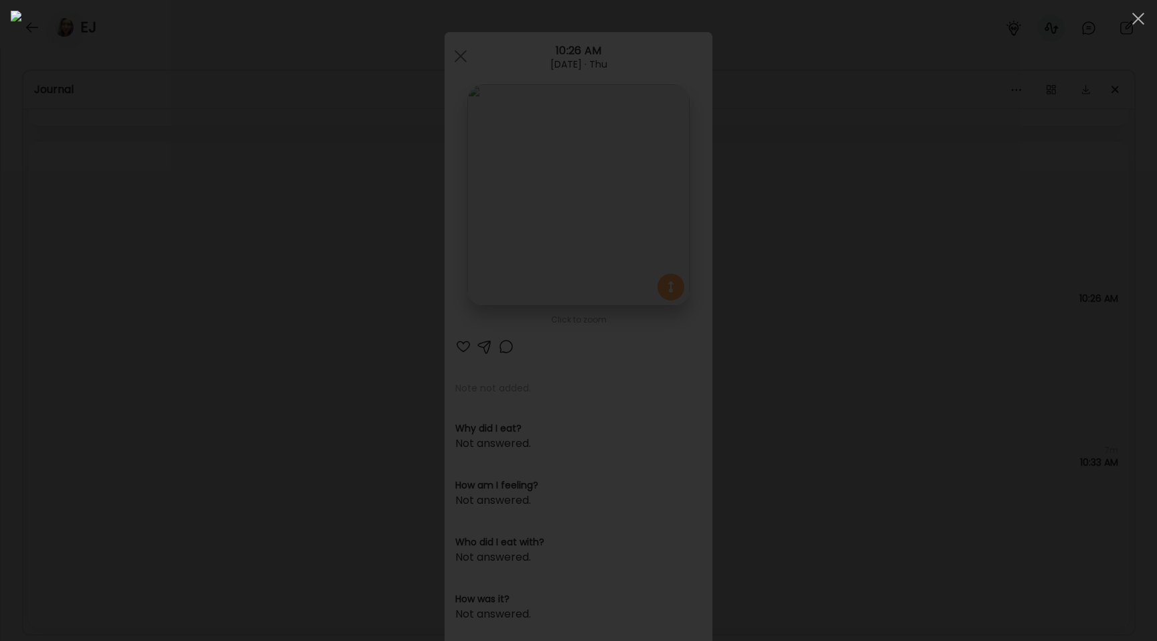
click at [195, 210] on div at bounding box center [578, 321] width 1135 height 620
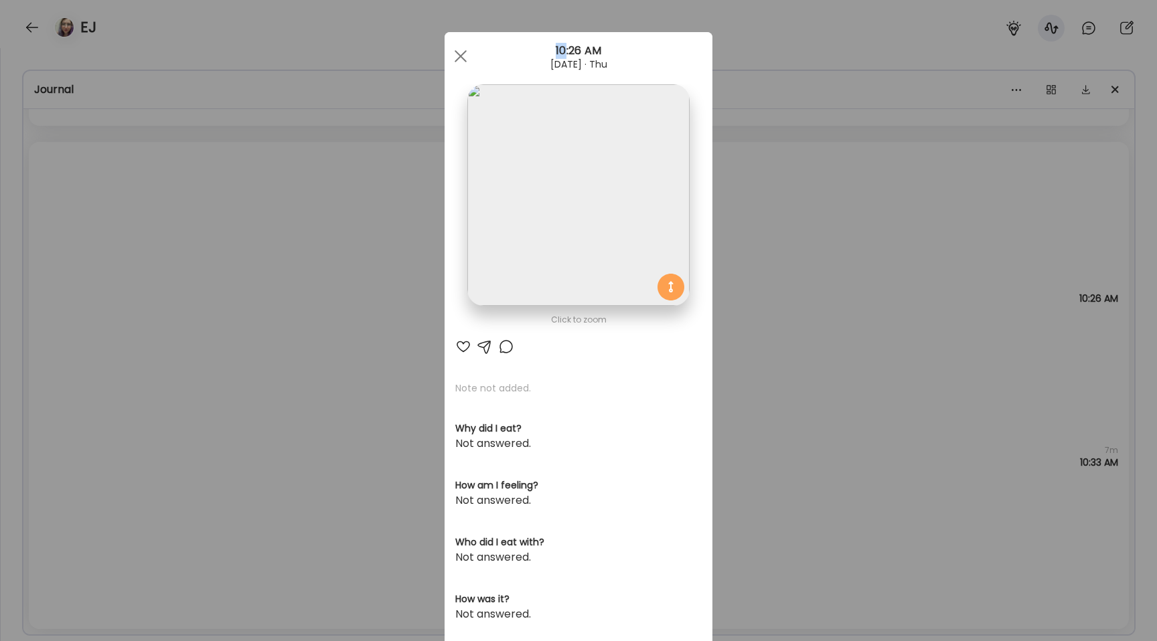
click at [195, 210] on div "Ate Coach Dashboard Wahoo! It’s official Take a moment to set up your Coach Pro…" at bounding box center [578, 320] width 1157 height 641
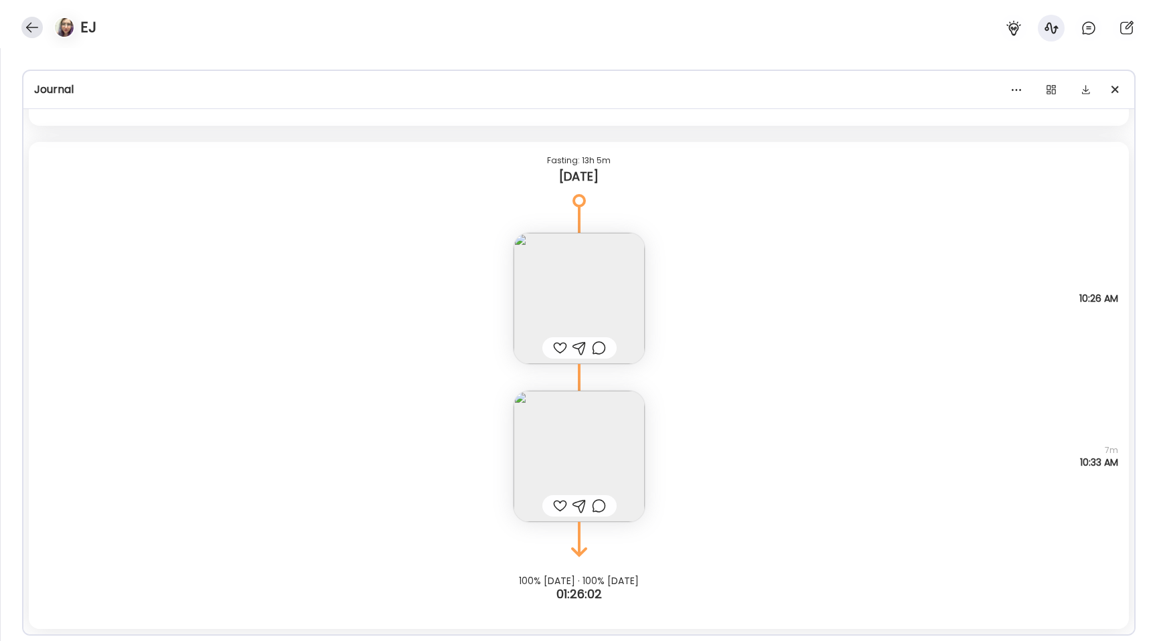
click at [37, 27] on div at bounding box center [31, 27] width 21 height 21
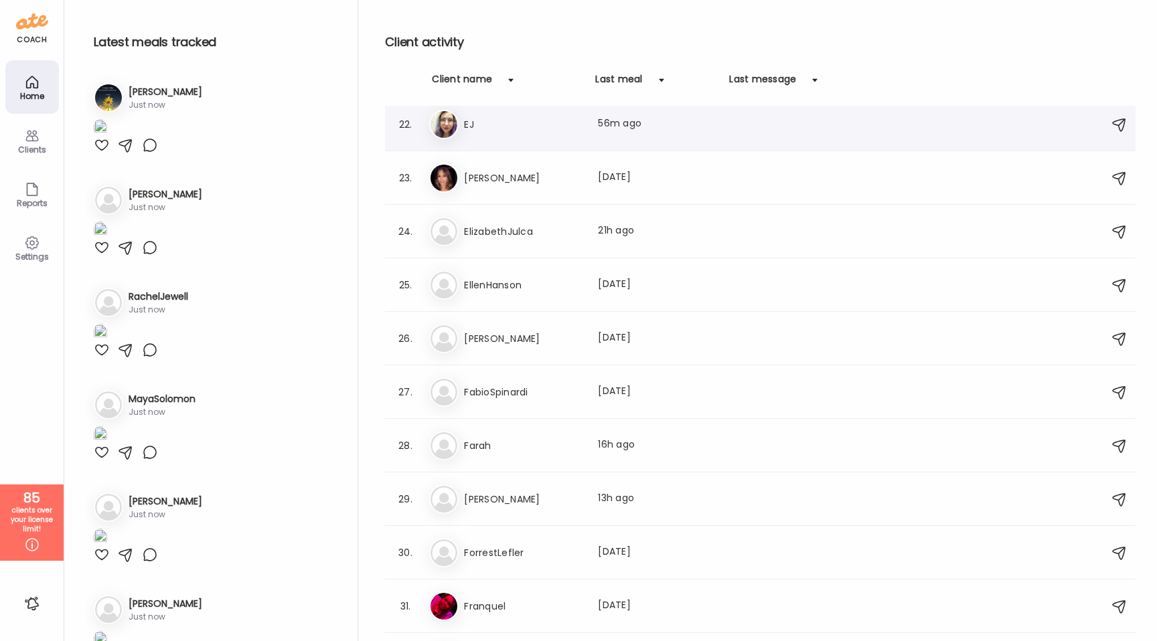
click at [506, 137] on div "EJ EJ Last meal: 56m ago" at bounding box center [762, 124] width 666 height 29
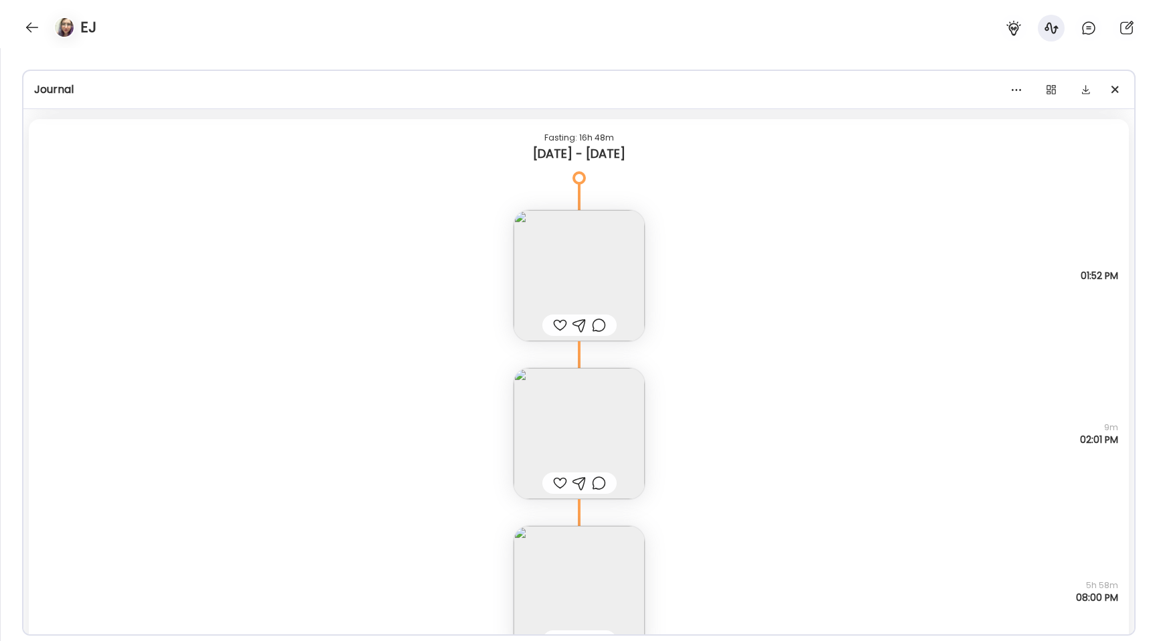
scroll to position [9686, 0]
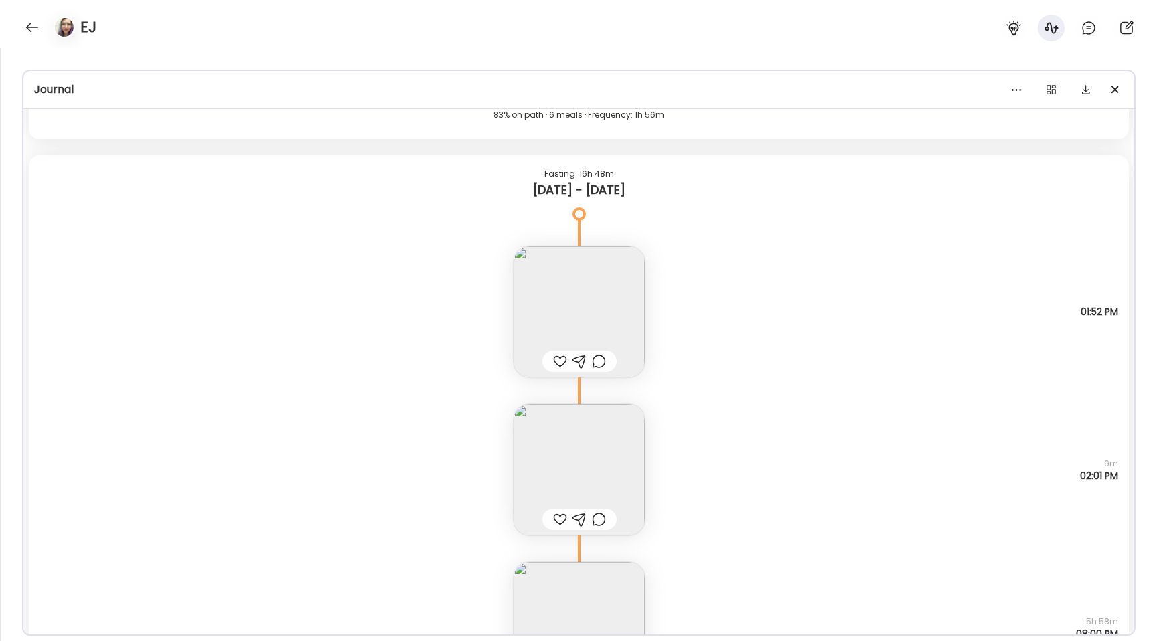
click at [550, 477] on img at bounding box center [578, 469] width 131 height 131
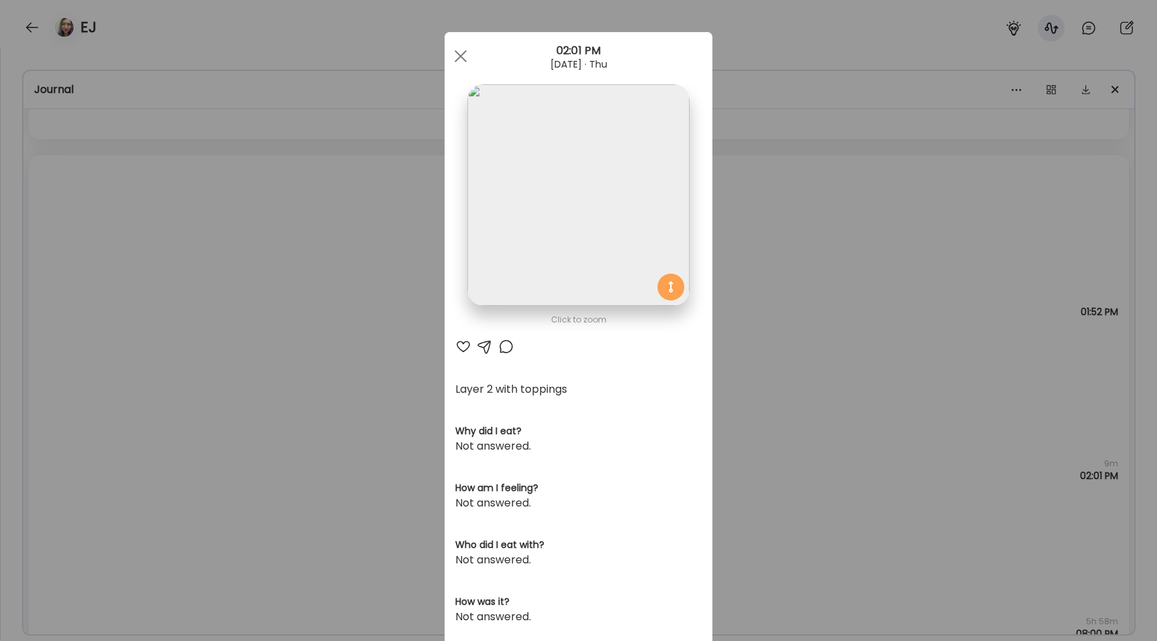
click at [493, 212] on img at bounding box center [578, 195] width 222 height 222
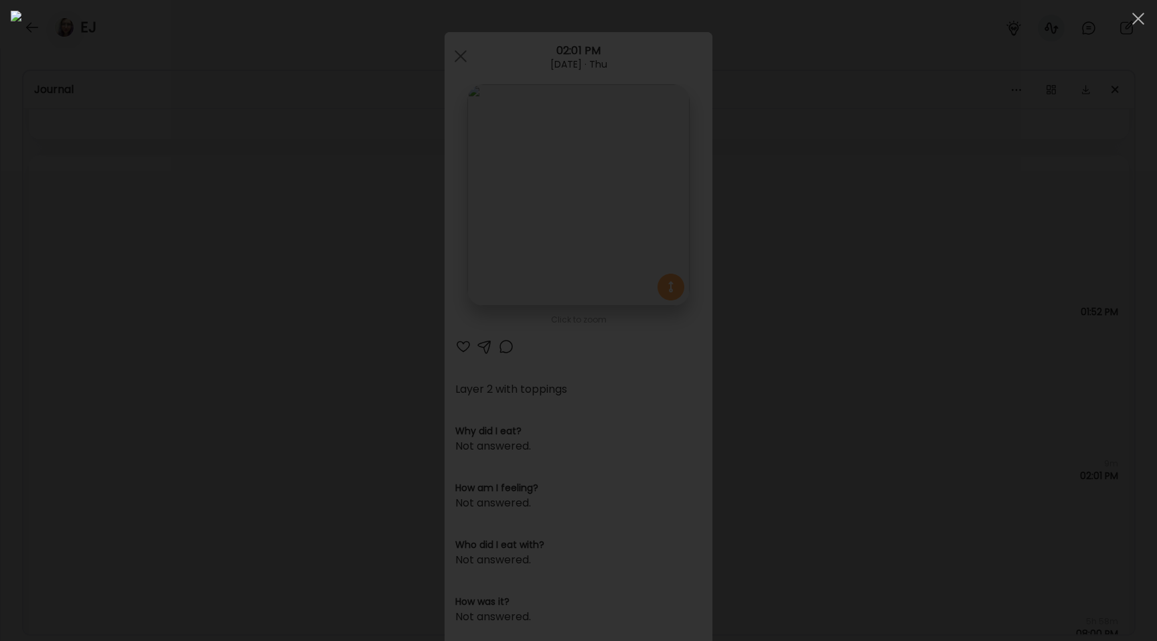
click at [193, 271] on div at bounding box center [578, 321] width 1135 height 620
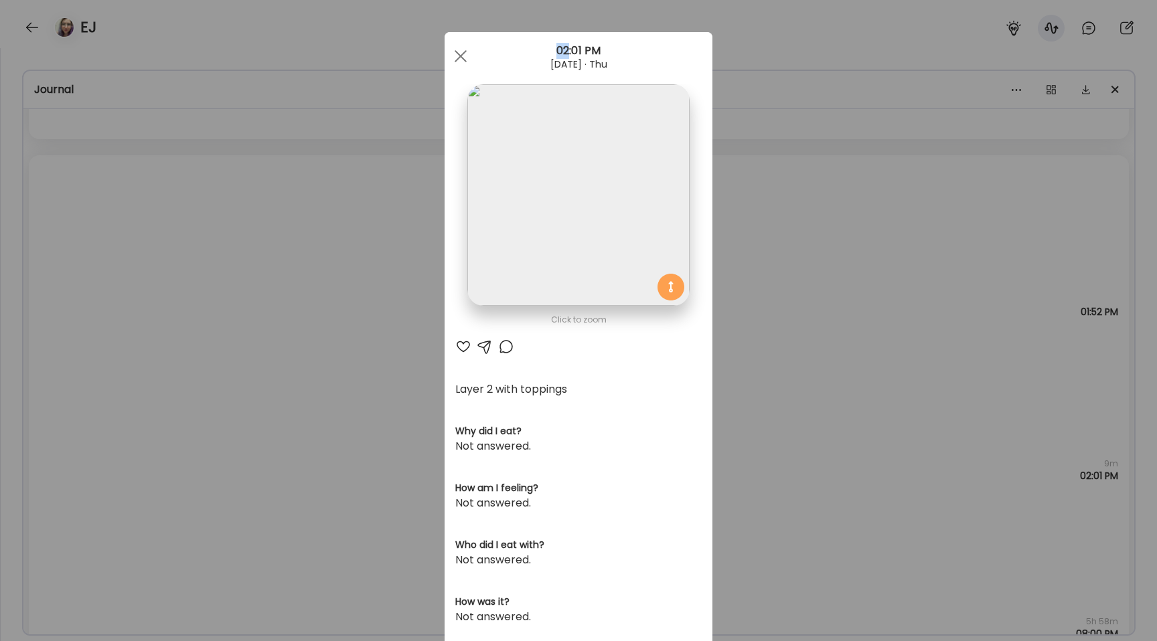
click at [193, 271] on div "Ate Coach Dashboard Wahoo! It’s official Take a moment to set up your Coach Pro…" at bounding box center [578, 320] width 1157 height 641
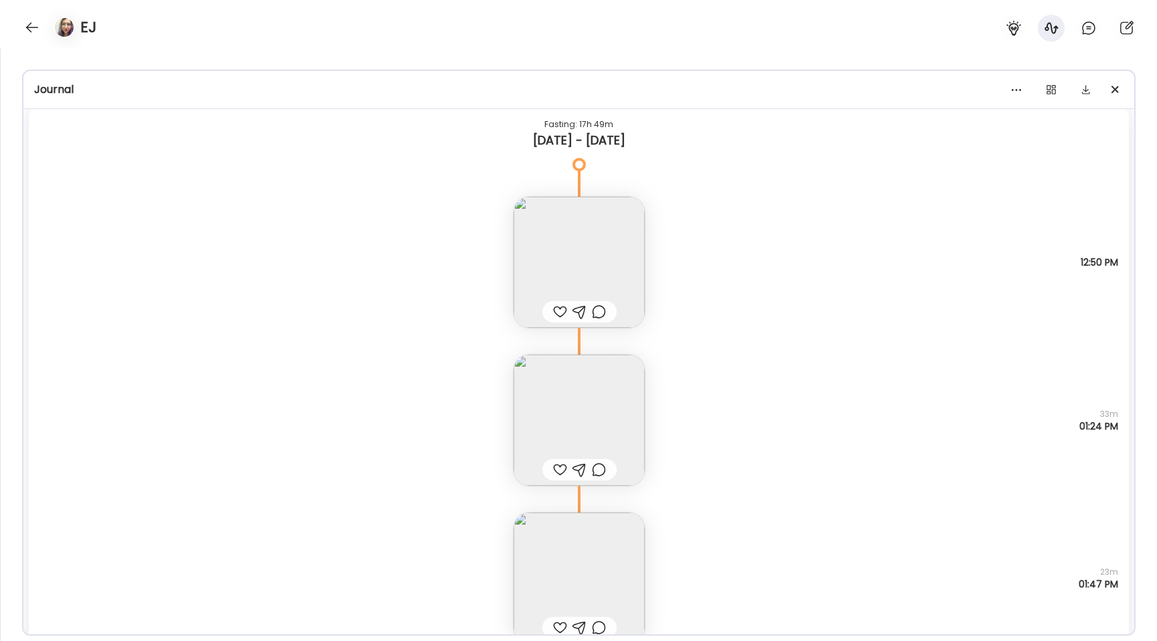
scroll to position [7545, 0]
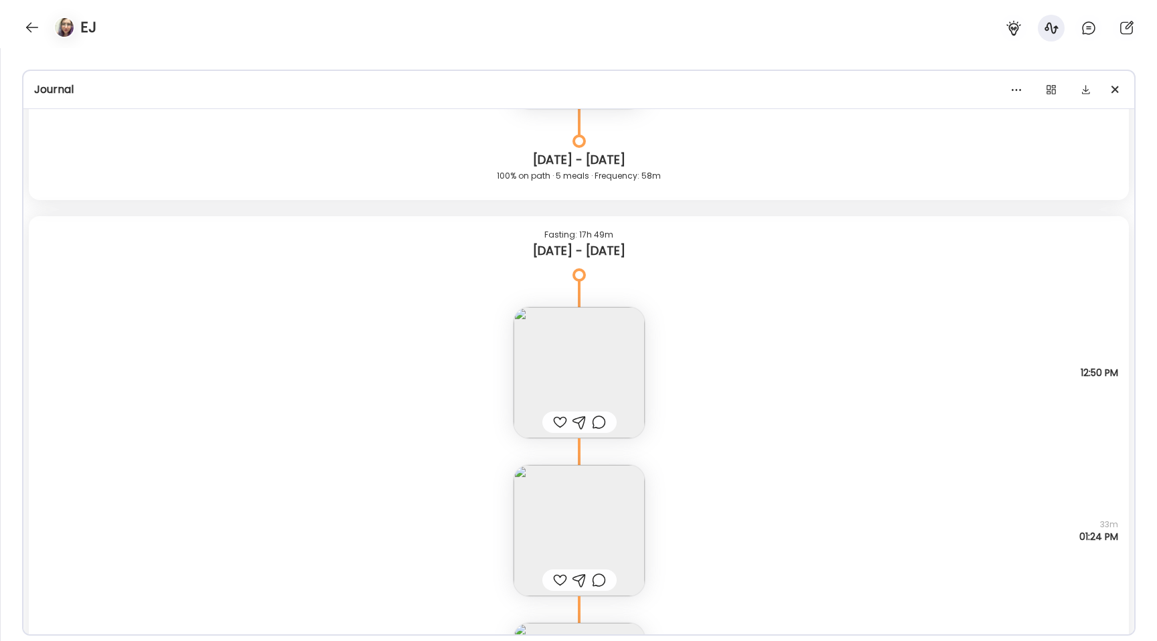
click at [564, 374] on img at bounding box center [578, 372] width 131 height 131
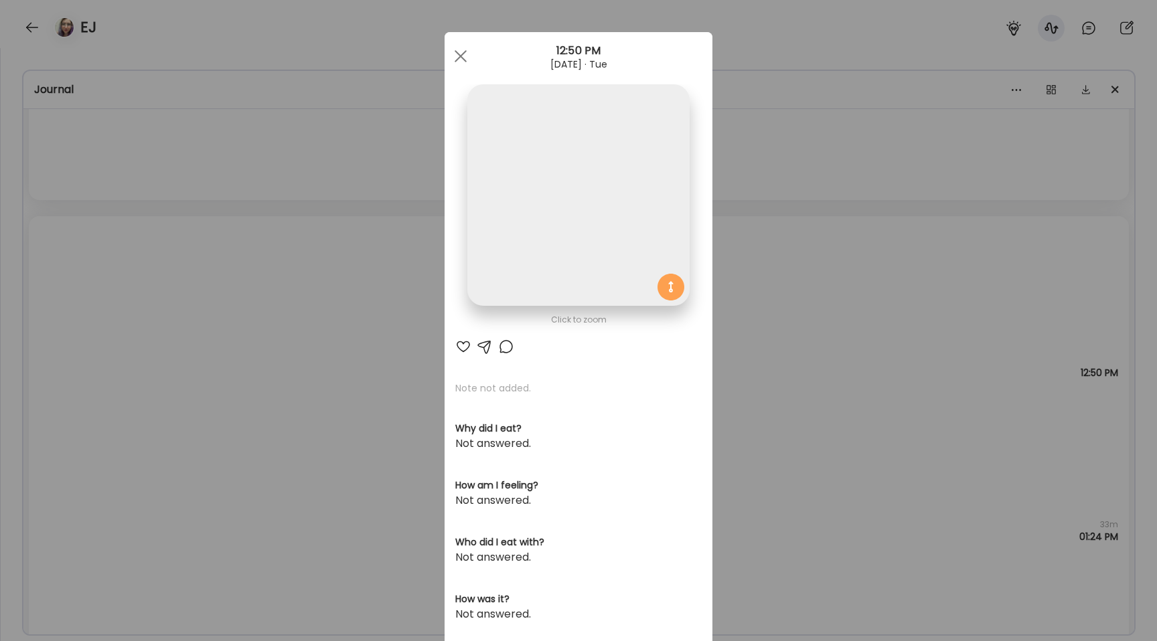
click at [505, 234] on img at bounding box center [578, 195] width 222 height 222
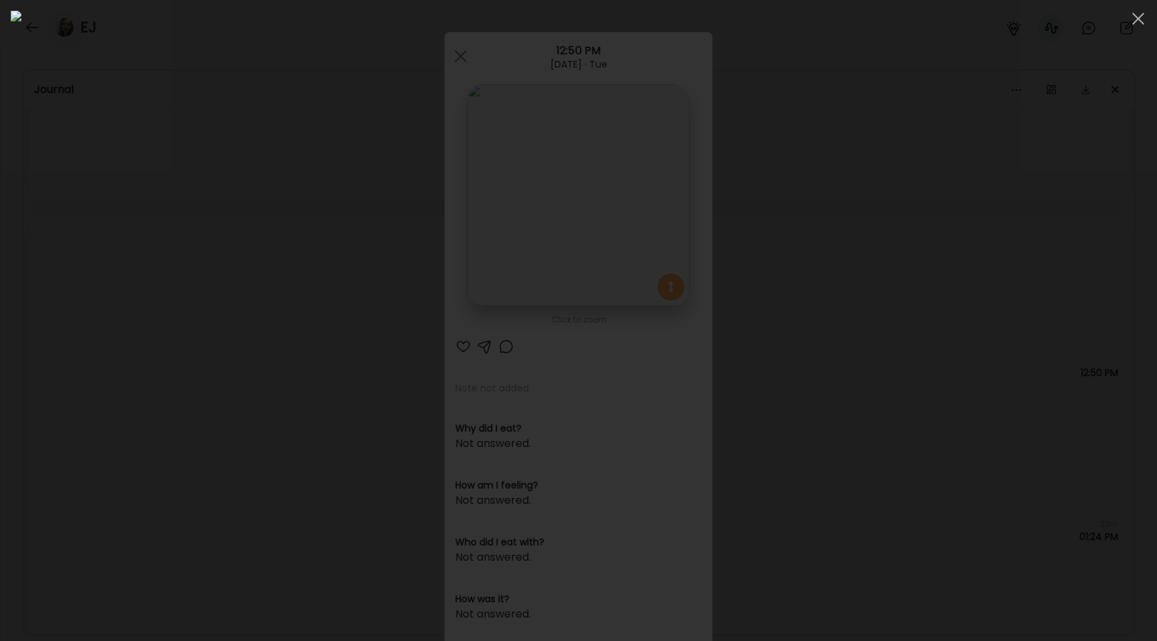
click at [249, 281] on div at bounding box center [578, 321] width 1135 height 620
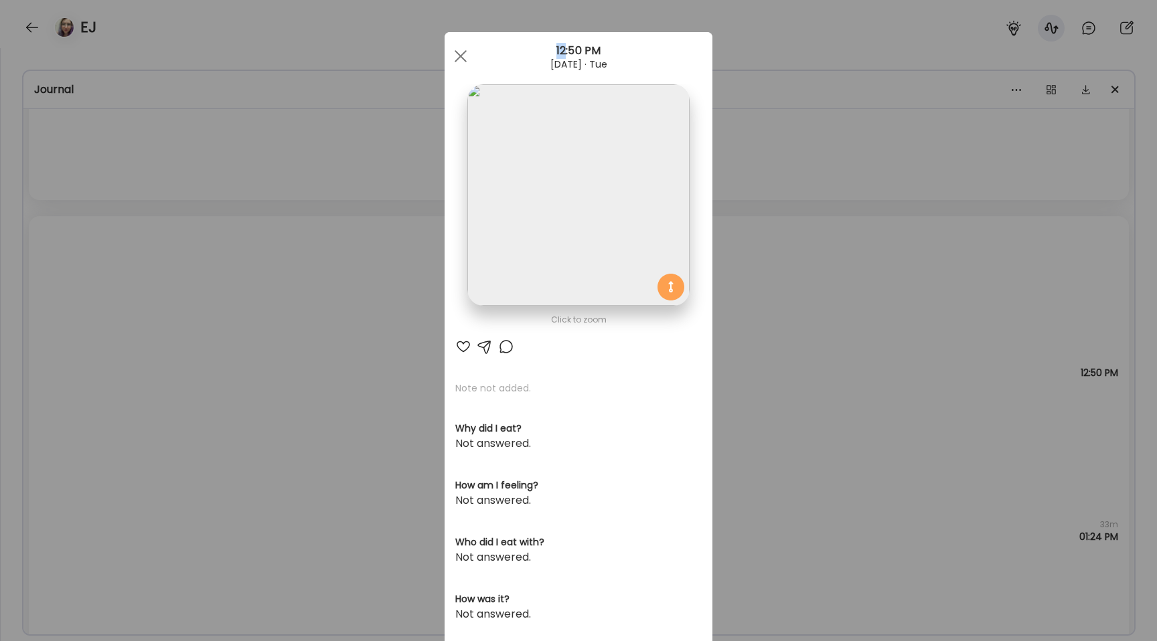
click at [249, 281] on div "Ate Coach Dashboard Wahoo! It’s official Take a moment to set up your Coach Pro…" at bounding box center [578, 320] width 1157 height 641
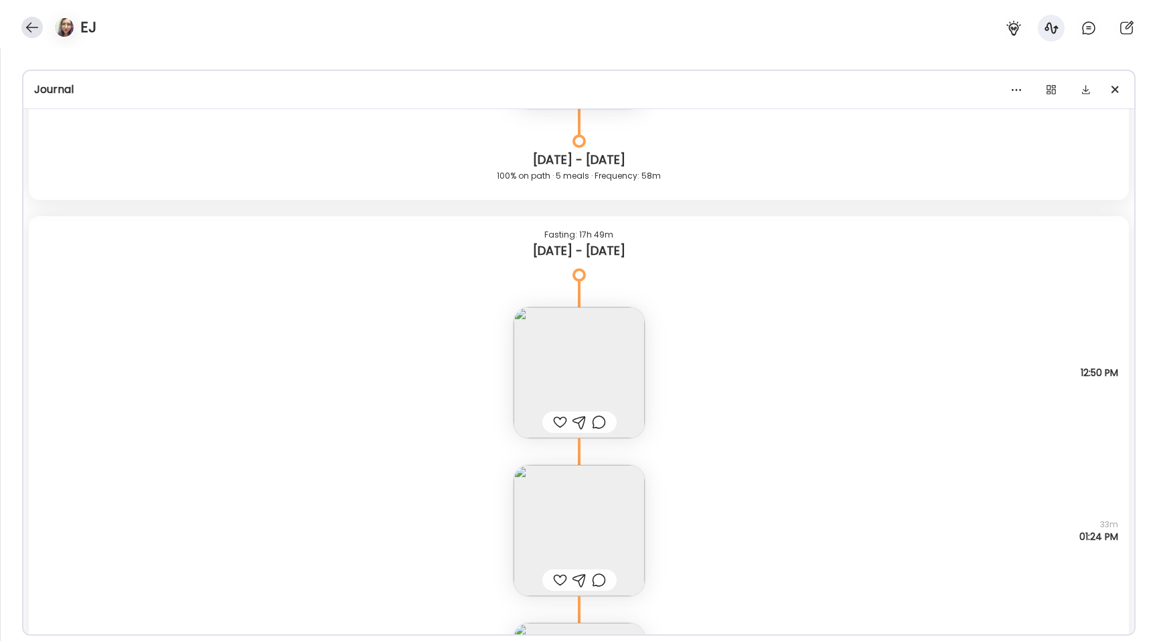
click at [29, 24] on div at bounding box center [31, 27] width 21 height 21
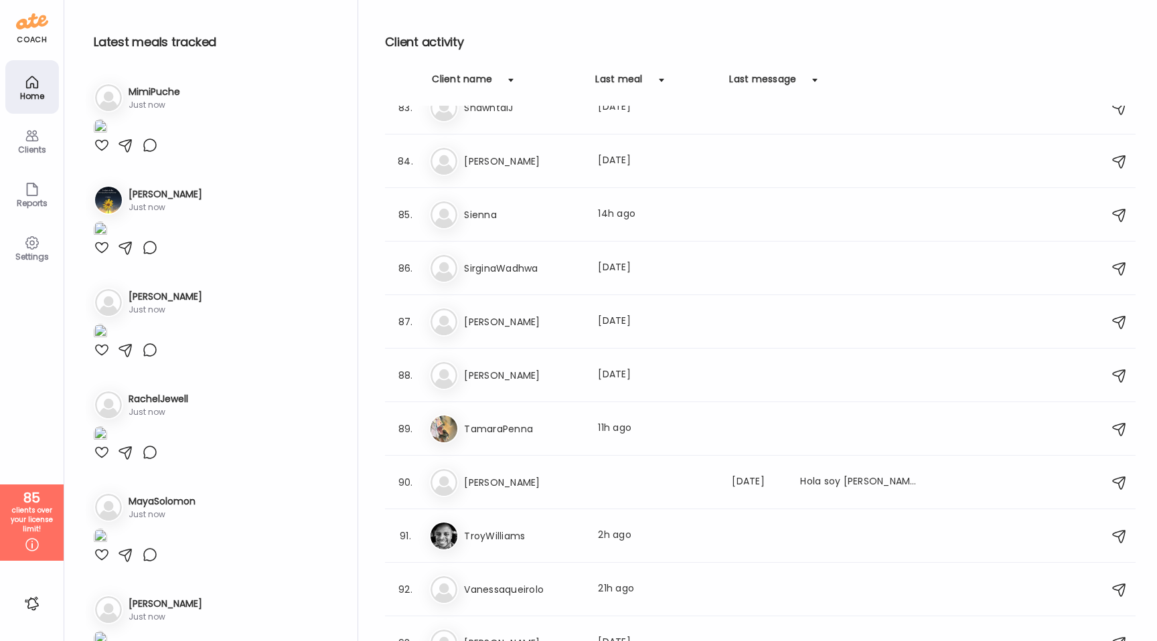
scroll to position [4545, 0]
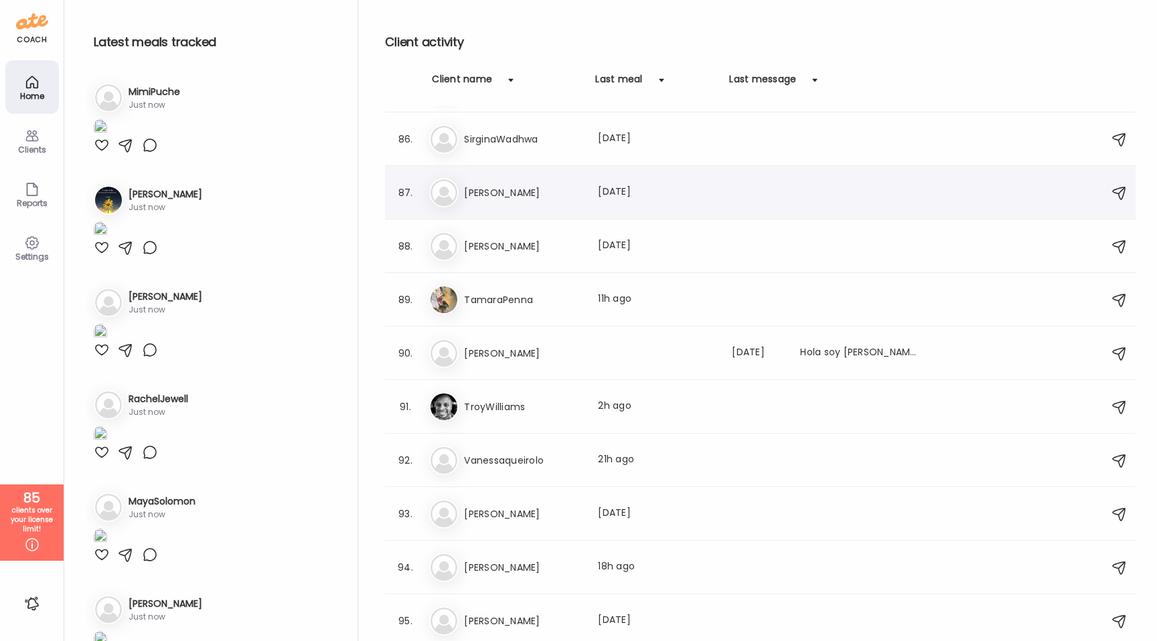
click at [538, 190] on h3 "[PERSON_NAME]" at bounding box center [523, 193] width 118 height 16
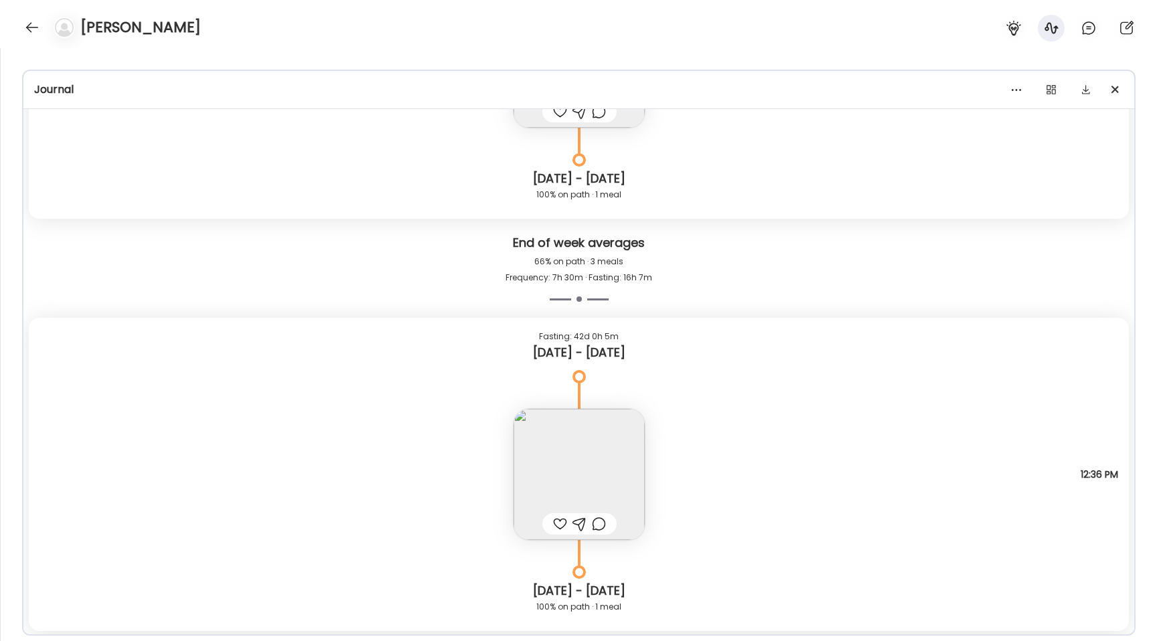
scroll to position [7459, 0]
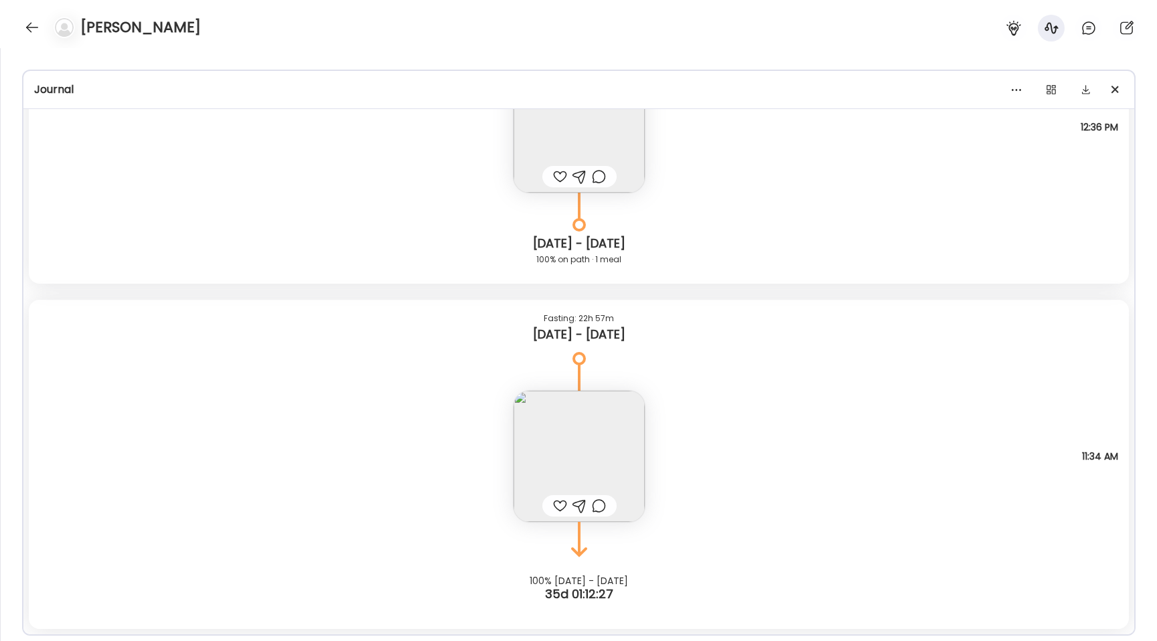
click at [586, 489] on img at bounding box center [578, 456] width 131 height 131
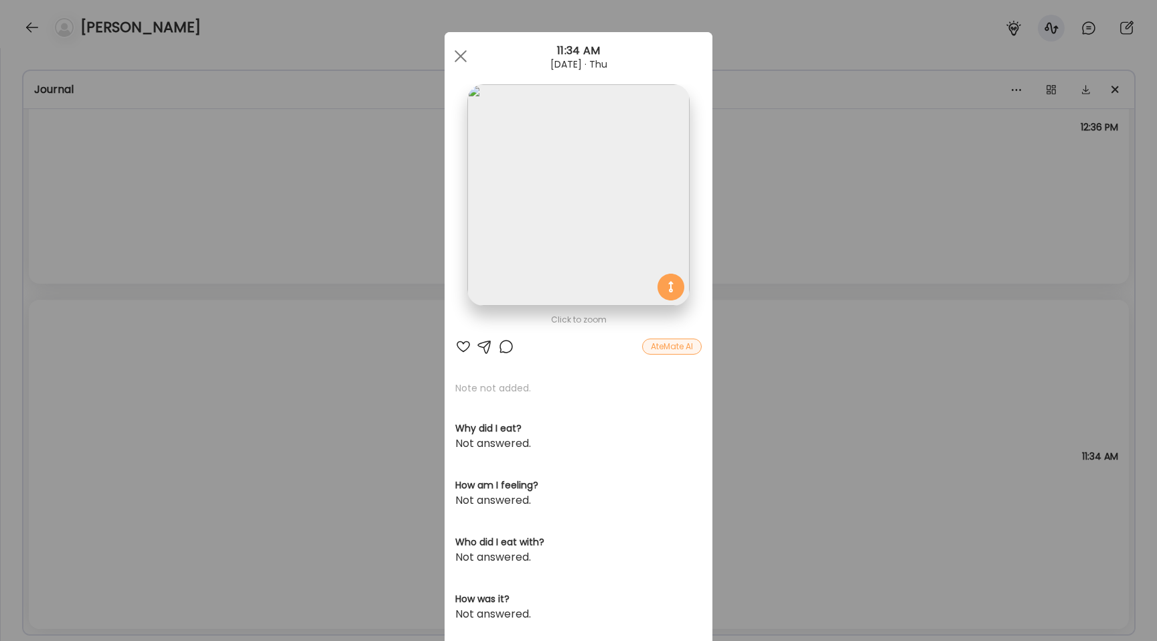
click at [551, 223] on img at bounding box center [578, 195] width 222 height 222
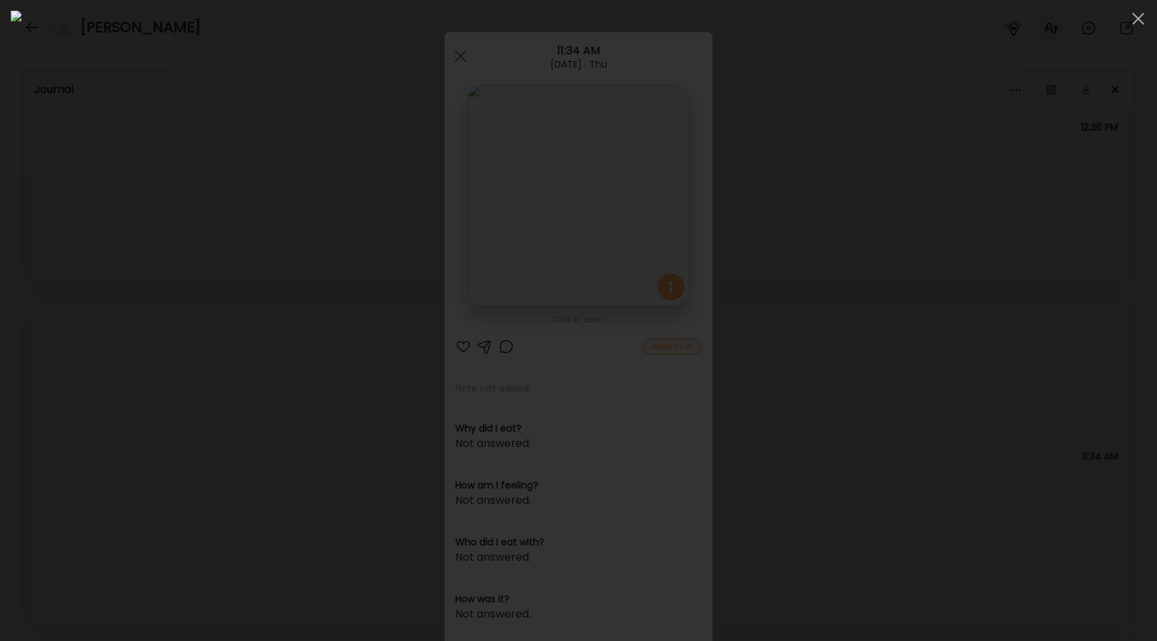
click at [168, 396] on div at bounding box center [578, 321] width 1135 height 620
click at [168, 396] on div "Ate Coach Dashboard Wahoo! It’s official Take a moment to set up your Coach Pro…" at bounding box center [578, 320] width 1157 height 641
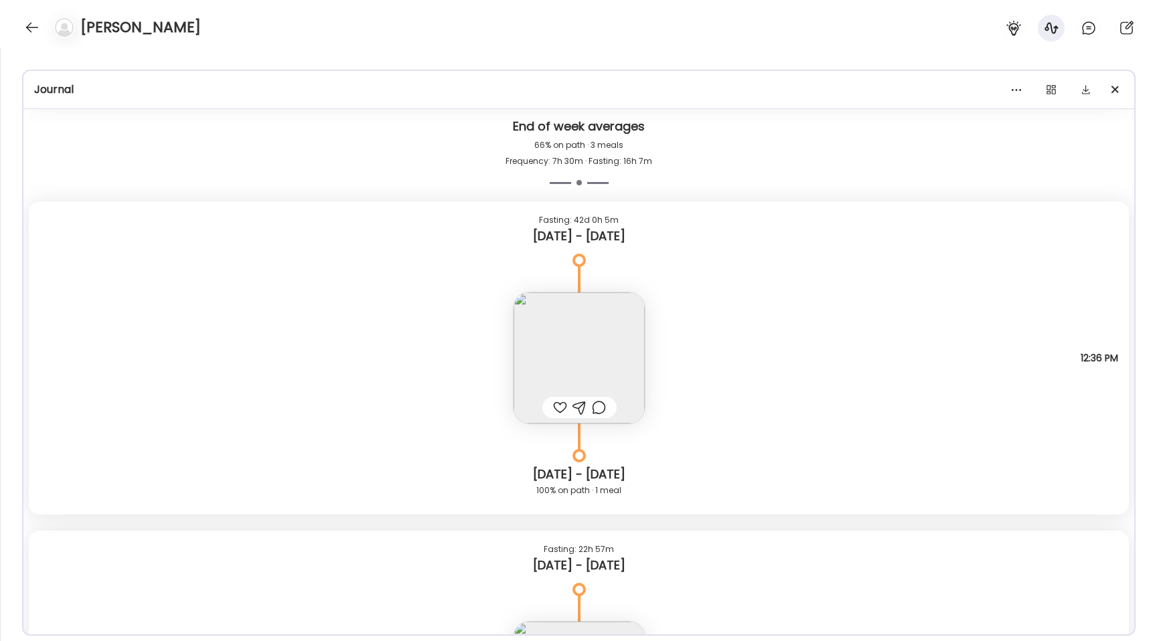
scroll to position [7207, 0]
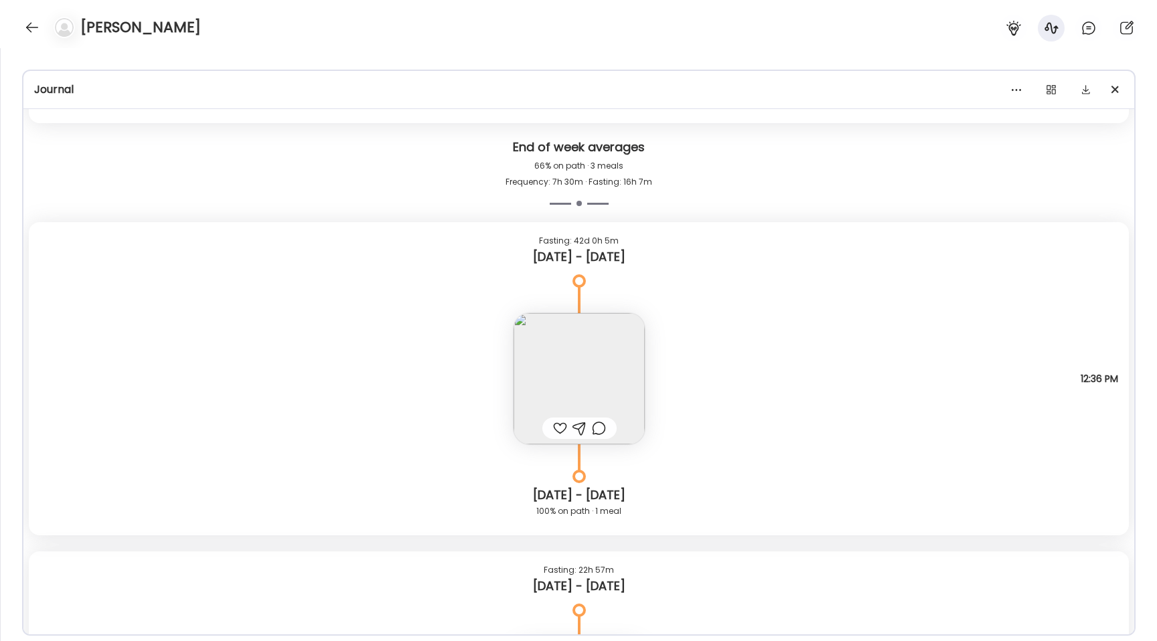
click at [556, 330] on img at bounding box center [578, 378] width 131 height 131
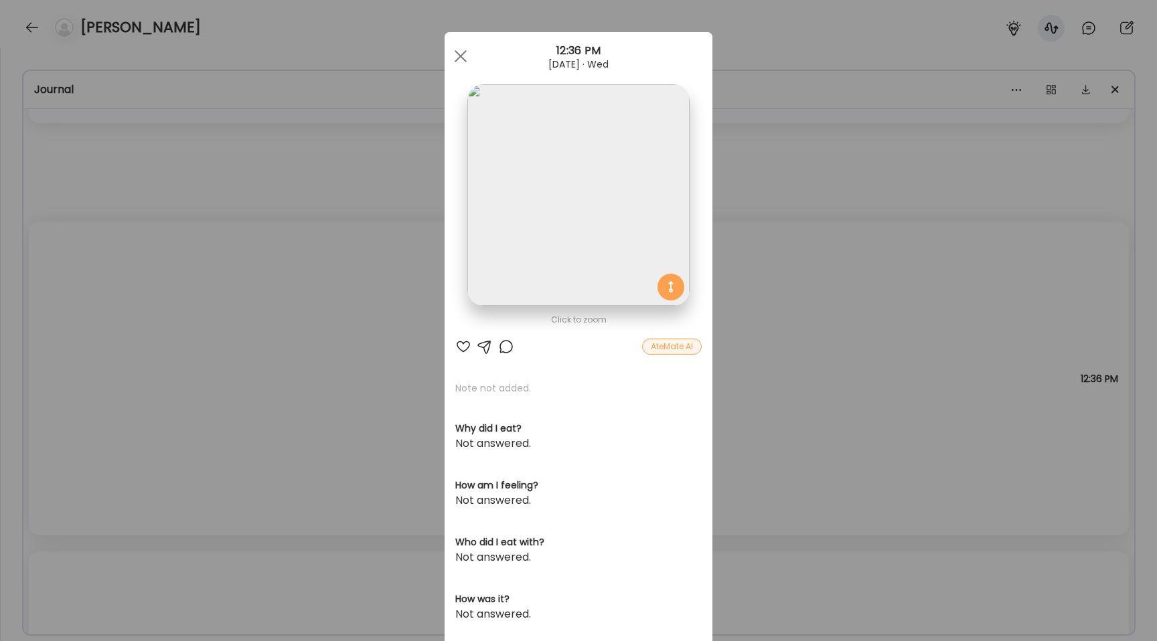
click at [547, 208] on img at bounding box center [578, 195] width 222 height 222
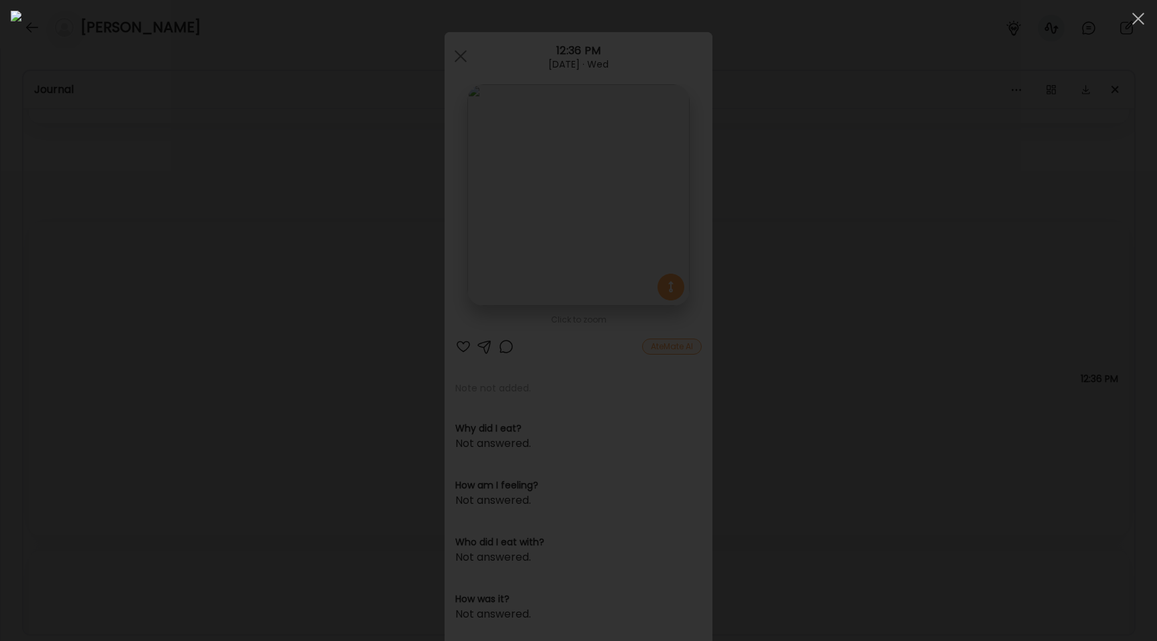
click at [173, 244] on div at bounding box center [578, 321] width 1135 height 620
click at [173, 244] on div "Ate Coach Dashboard Wahoo! It’s official Take a moment to set up your Coach Pro…" at bounding box center [578, 320] width 1157 height 641
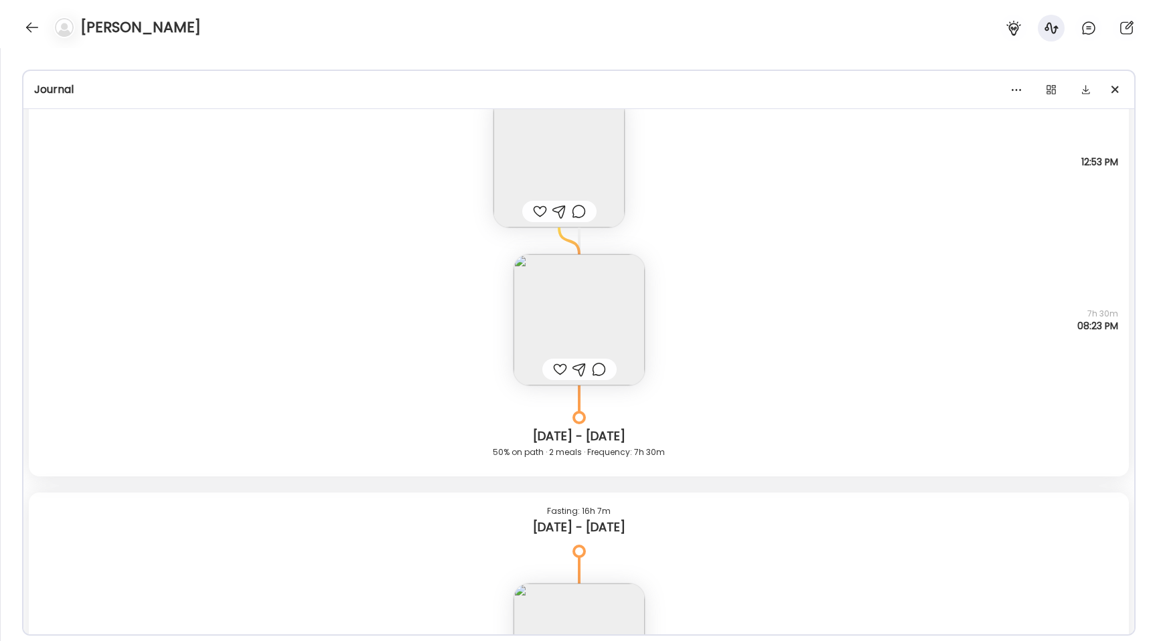
scroll to position [6456, 0]
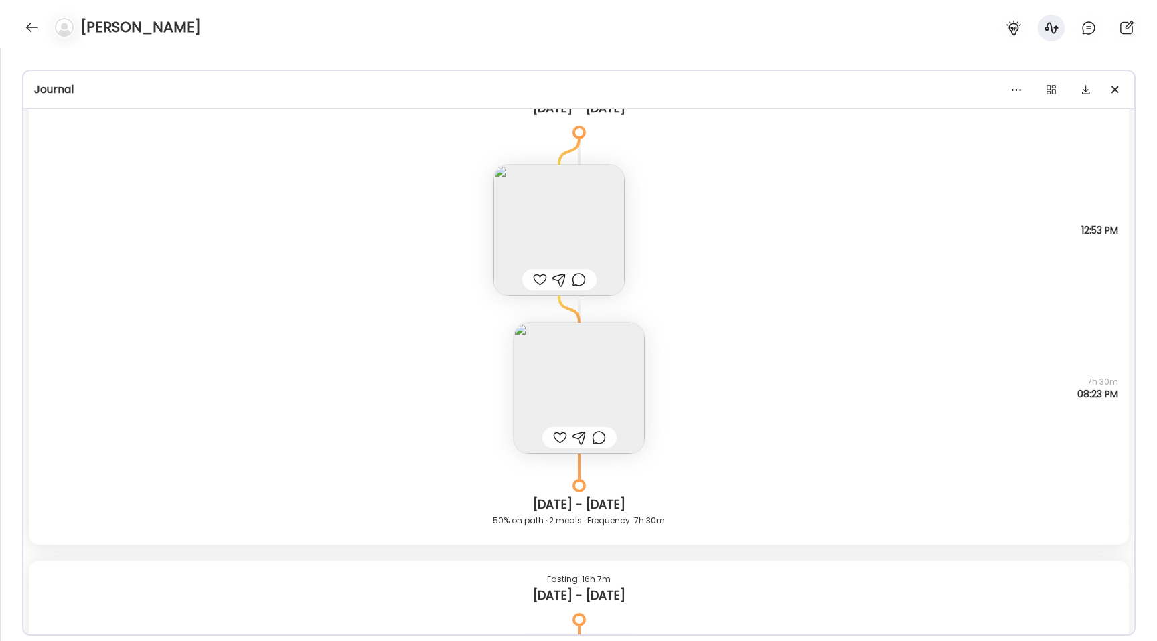
click at [520, 194] on img at bounding box center [558, 230] width 131 height 131
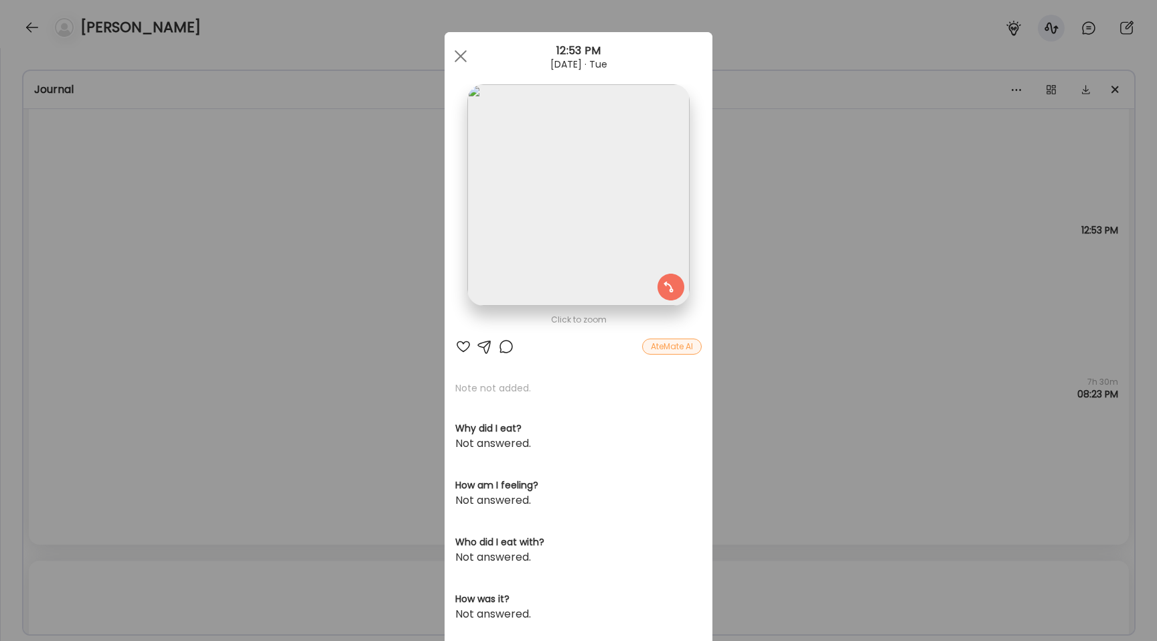
click at [592, 203] on img at bounding box center [578, 195] width 222 height 222
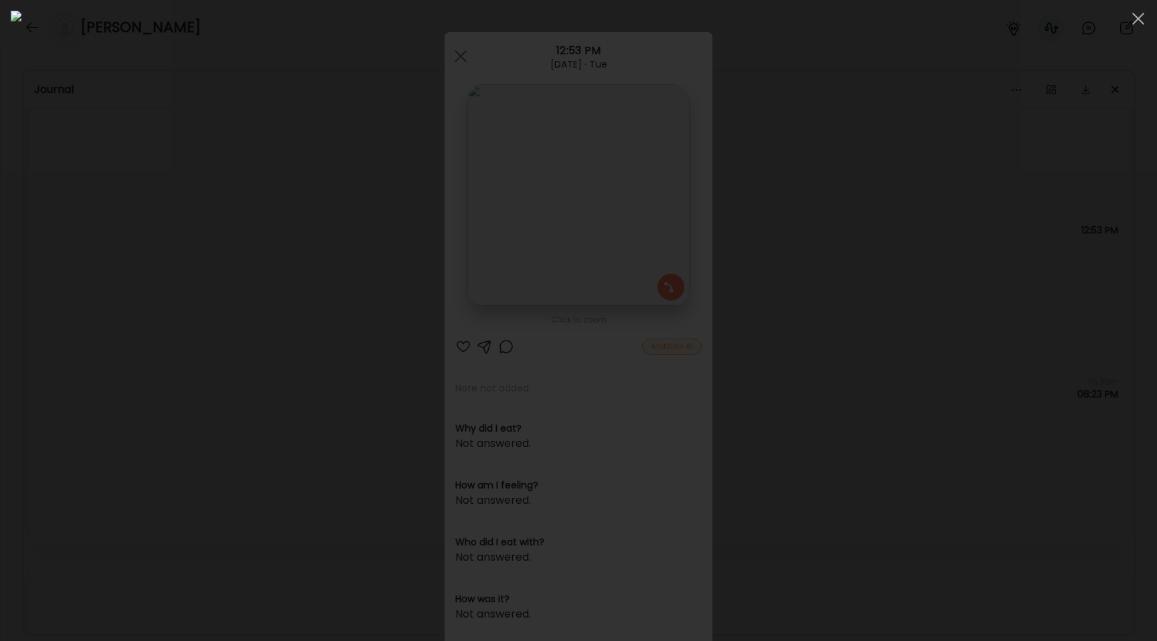
click at [171, 205] on div at bounding box center [578, 321] width 1135 height 620
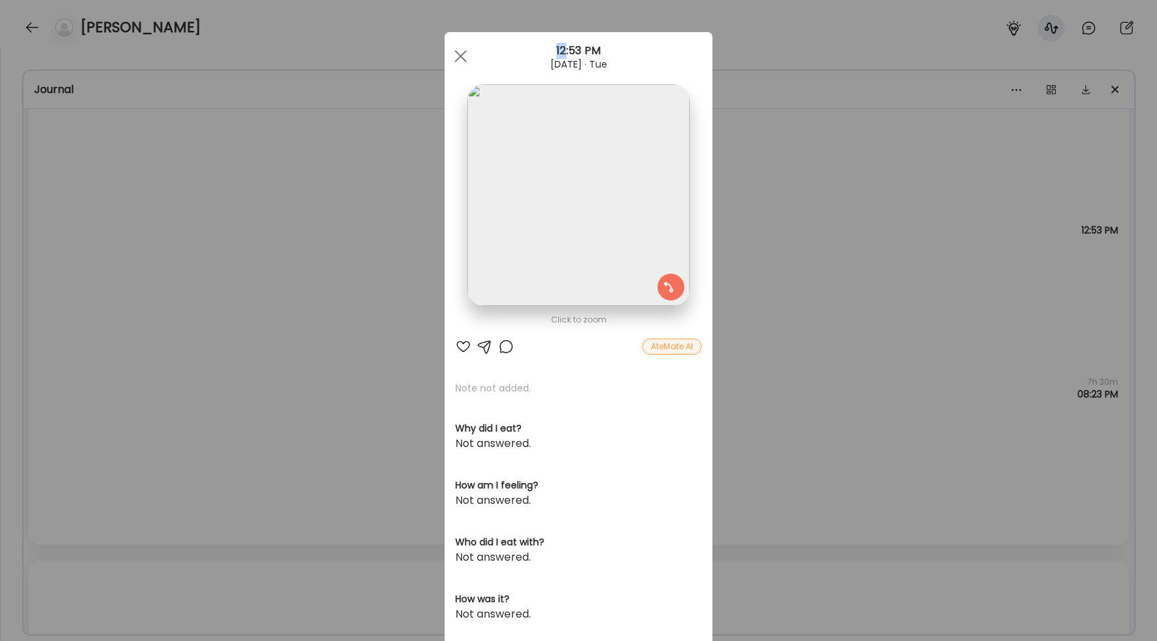
click at [171, 205] on div "Ate Coach Dashboard Wahoo! It’s official Take a moment to set up your Coach Pro…" at bounding box center [578, 320] width 1157 height 641
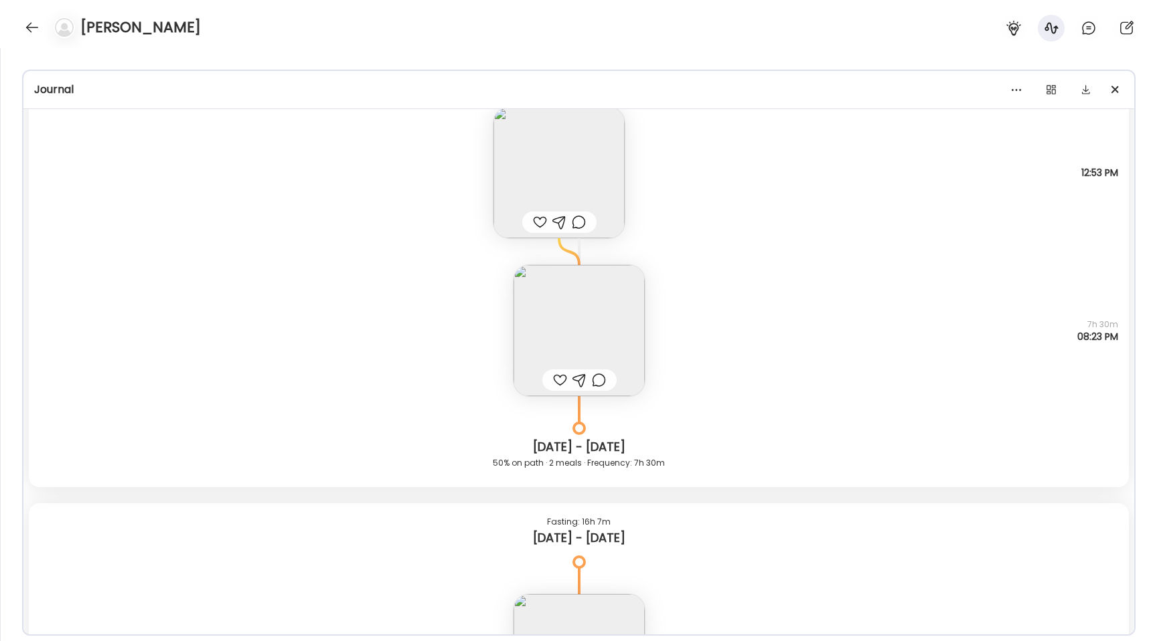
scroll to position [6558, 0]
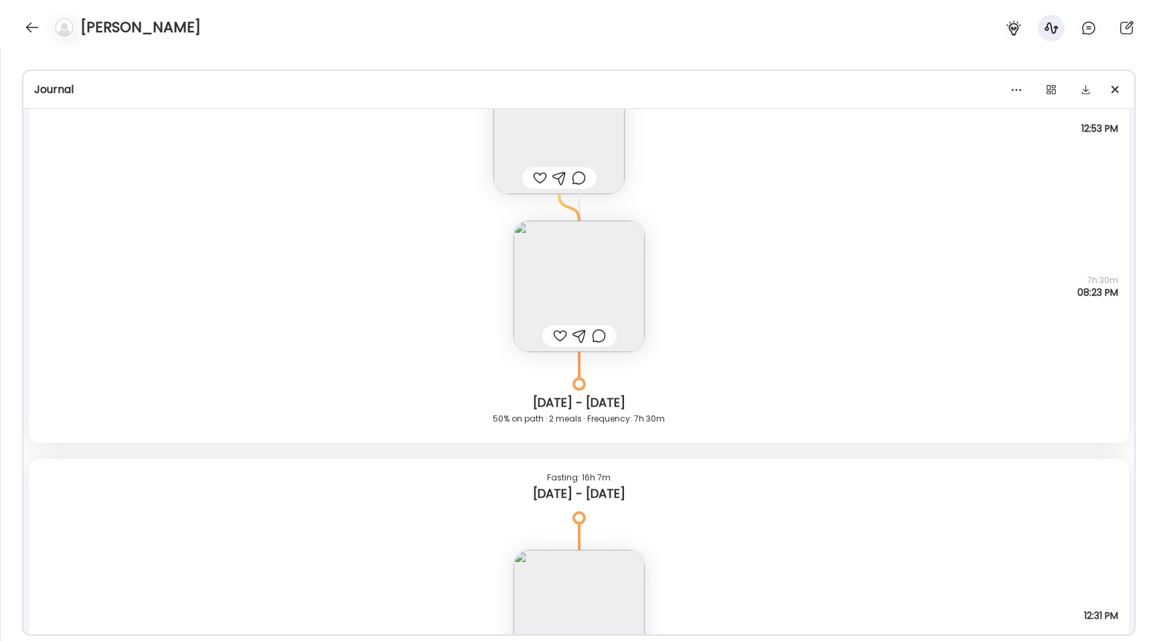
click at [564, 270] on img at bounding box center [578, 286] width 131 height 131
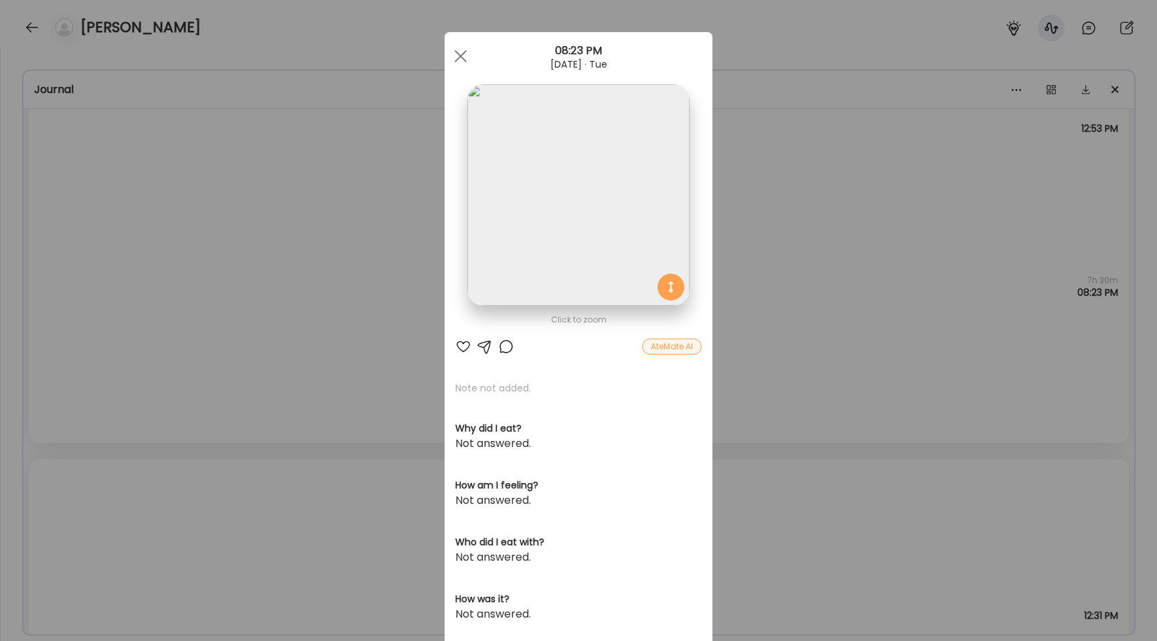
click at [513, 254] on img at bounding box center [578, 195] width 222 height 222
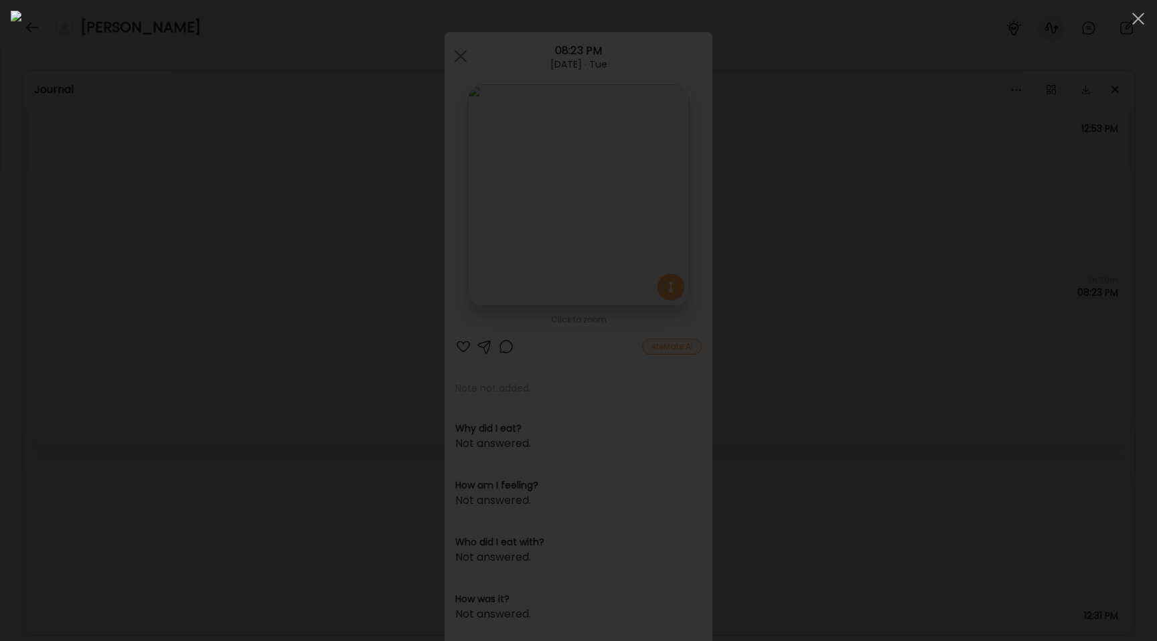
click at [163, 222] on div at bounding box center [578, 321] width 1135 height 620
click at [163, 222] on div "Ate Coach Dashboard Wahoo! It’s official Take a moment to set up your Coach Pro…" at bounding box center [578, 320] width 1157 height 641
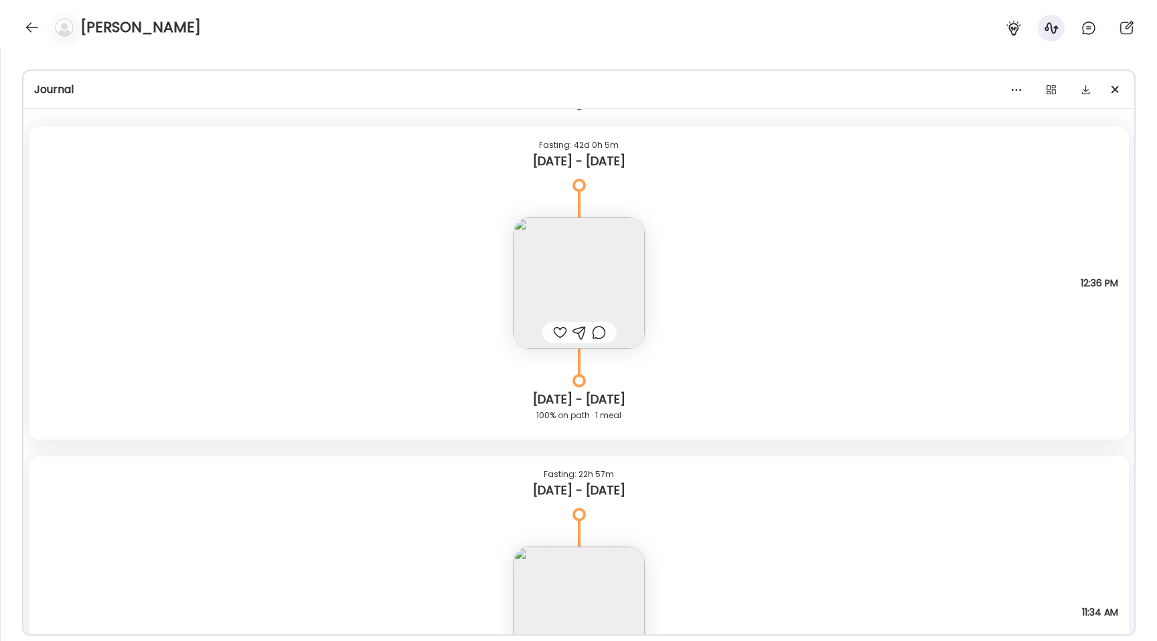
scroll to position [7431, 0]
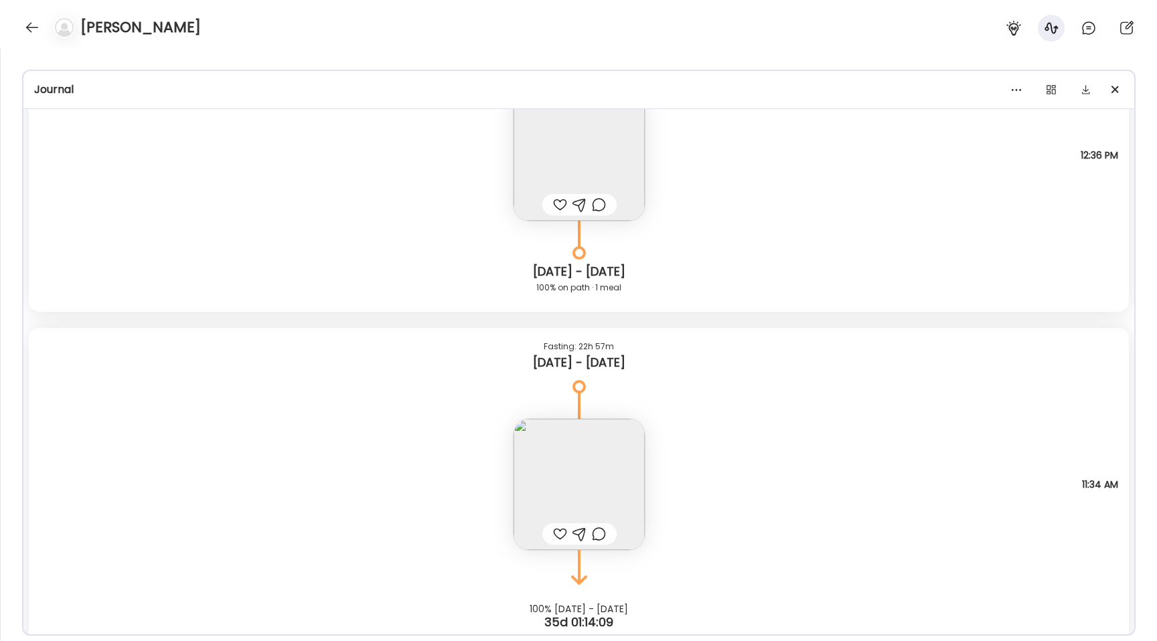
click at [588, 144] on img at bounding box center [578, 155] width 131 height 131
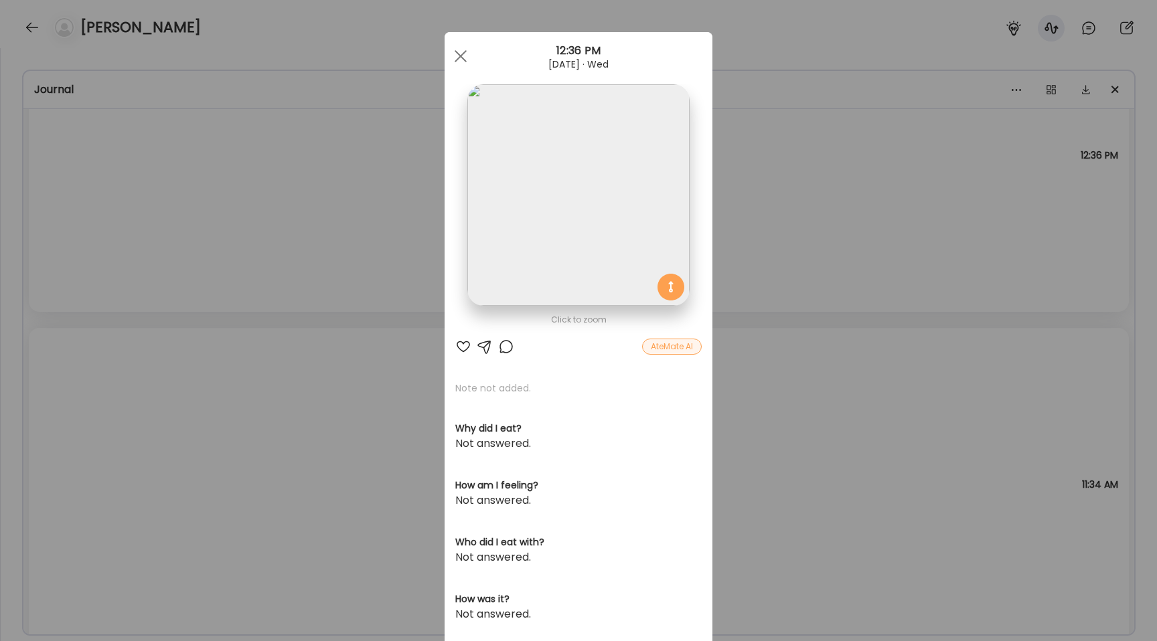
click at [555, 183] on img at bounding box center [578, 195] width 222 height 222
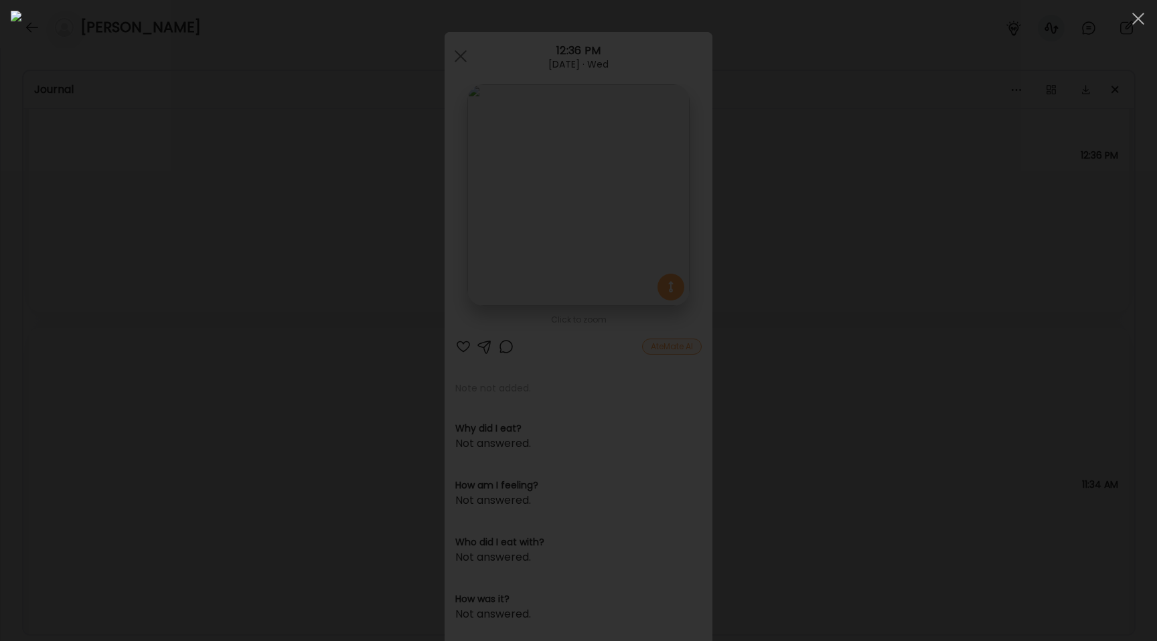
click at [153, 167] on div at bounding box center [578, 321] width 1135 height 620
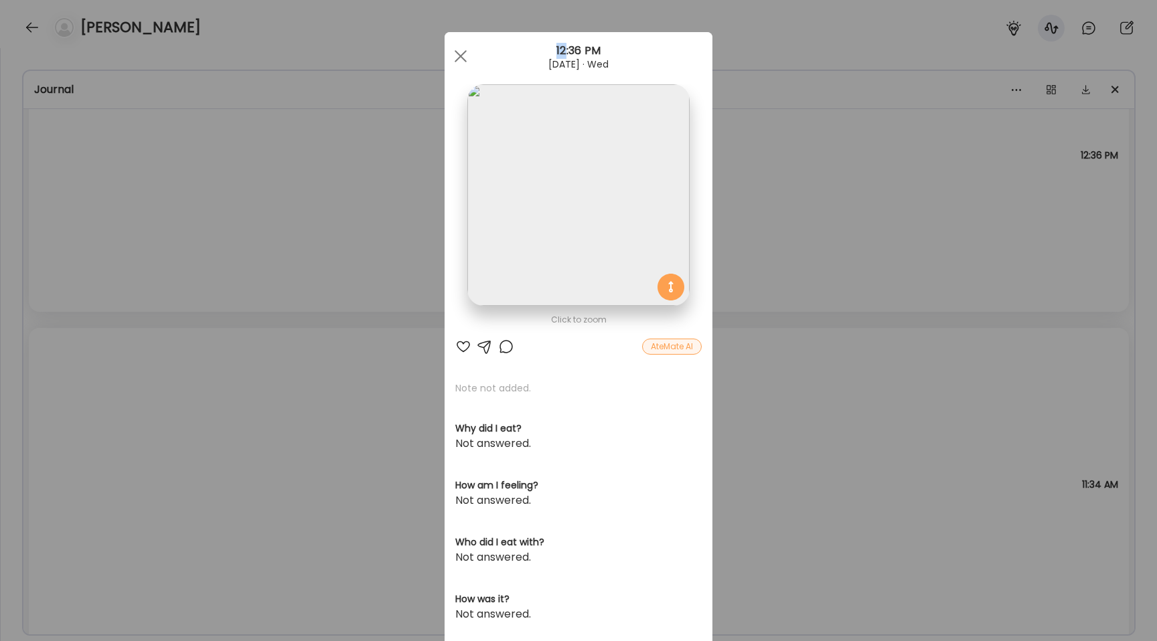
click at [153, 167] on div "Ate Coach Dashboard Wahoo! It’s official Take a moment to set up your Coach Pro…" at bounding box center [578, 320] width 1157 height 641
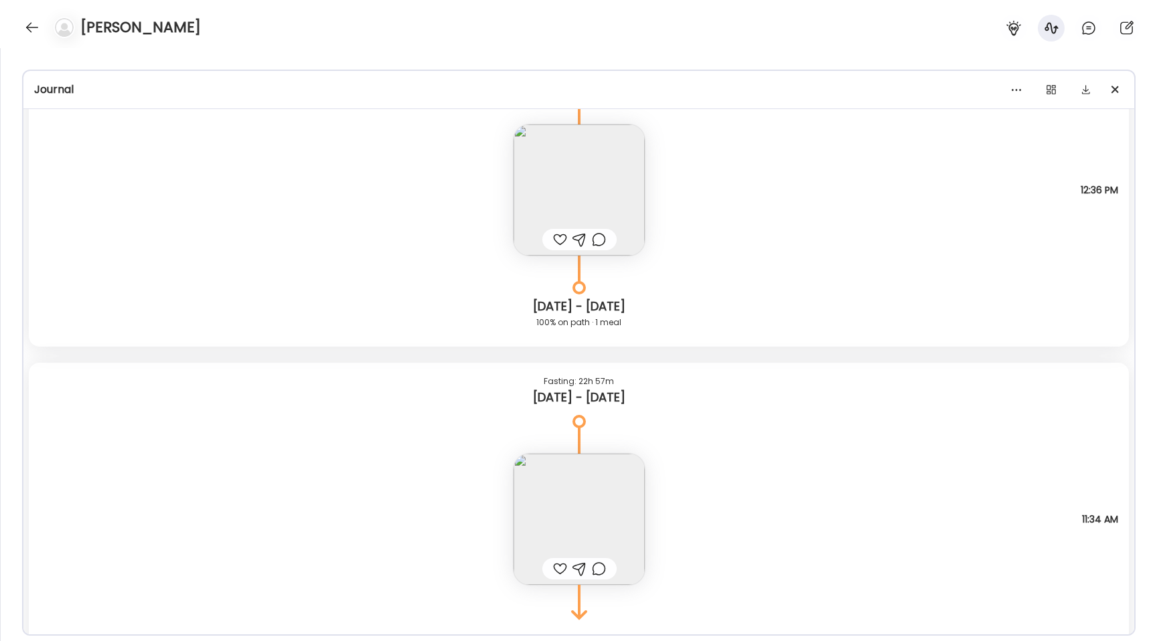
scroll to position [7459, 0]
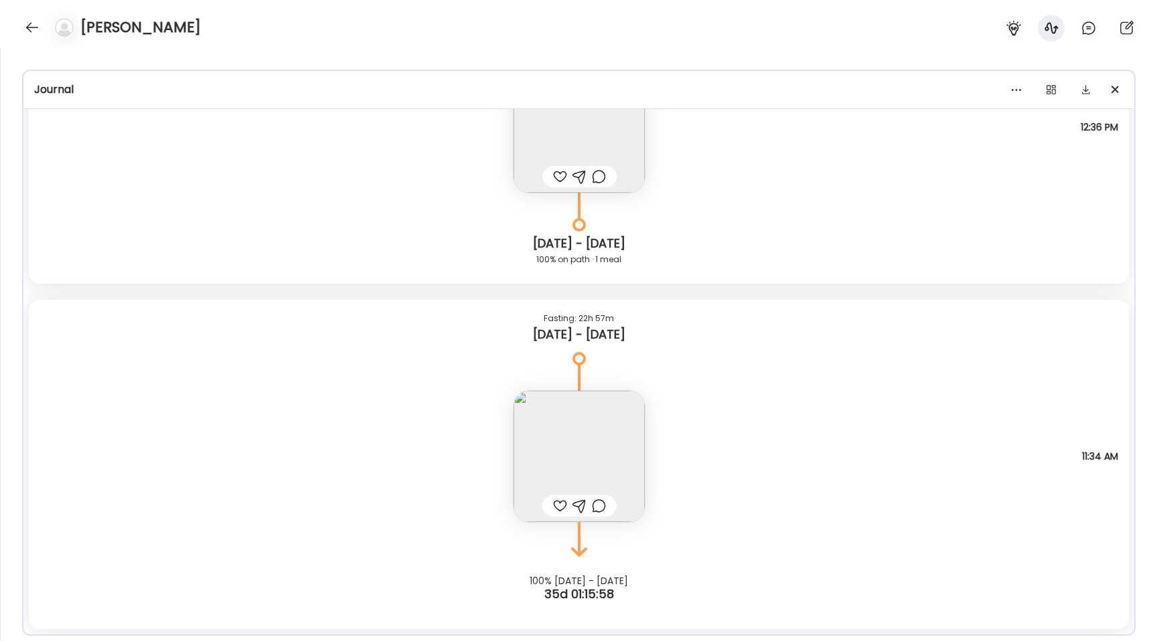
click at [552, 450] on img at bounding box center [578, 456] width 131 height 131
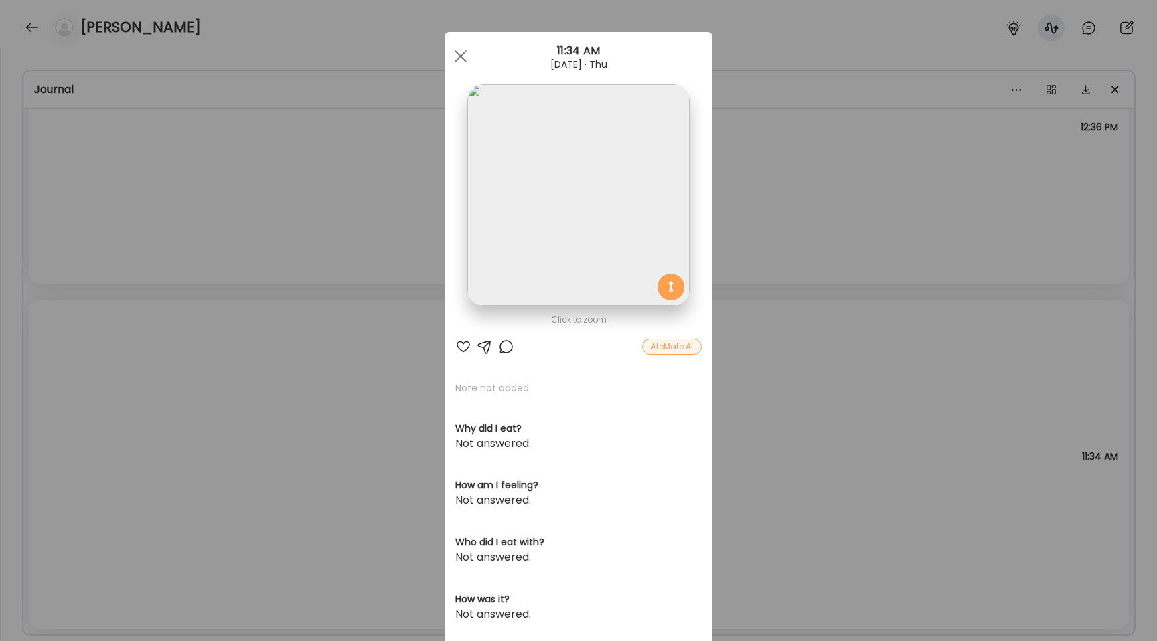
click at [524, 258] on img at bounding box center [578, 195] width 222 height 222
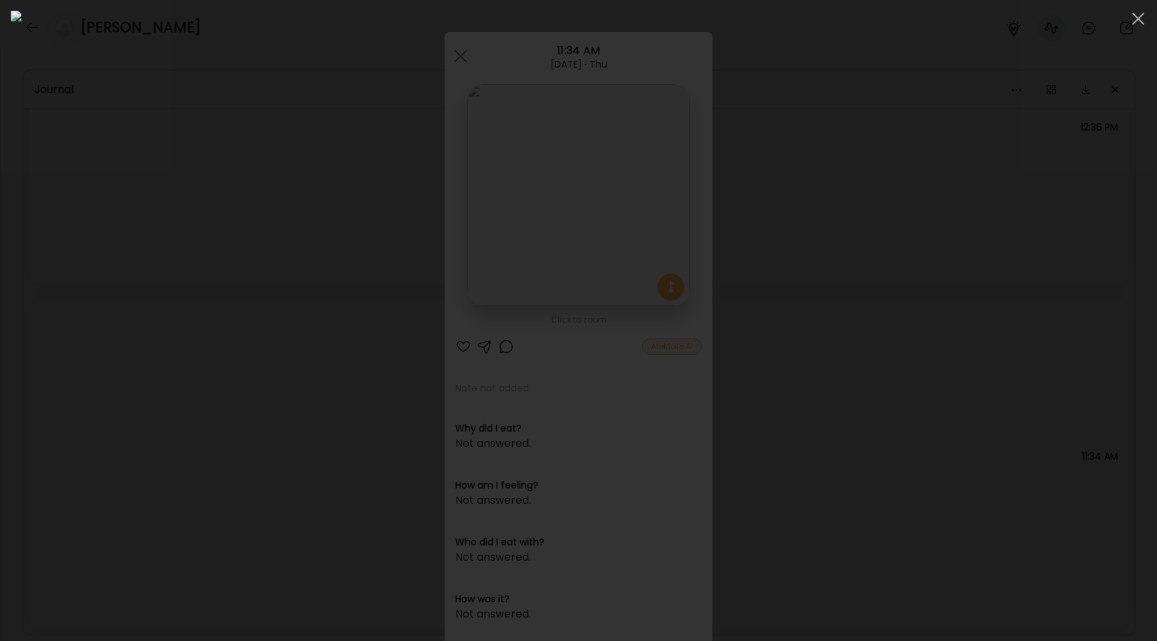
click at [234, 288] on div at bounding box center [578, 321] width 1135 height 620
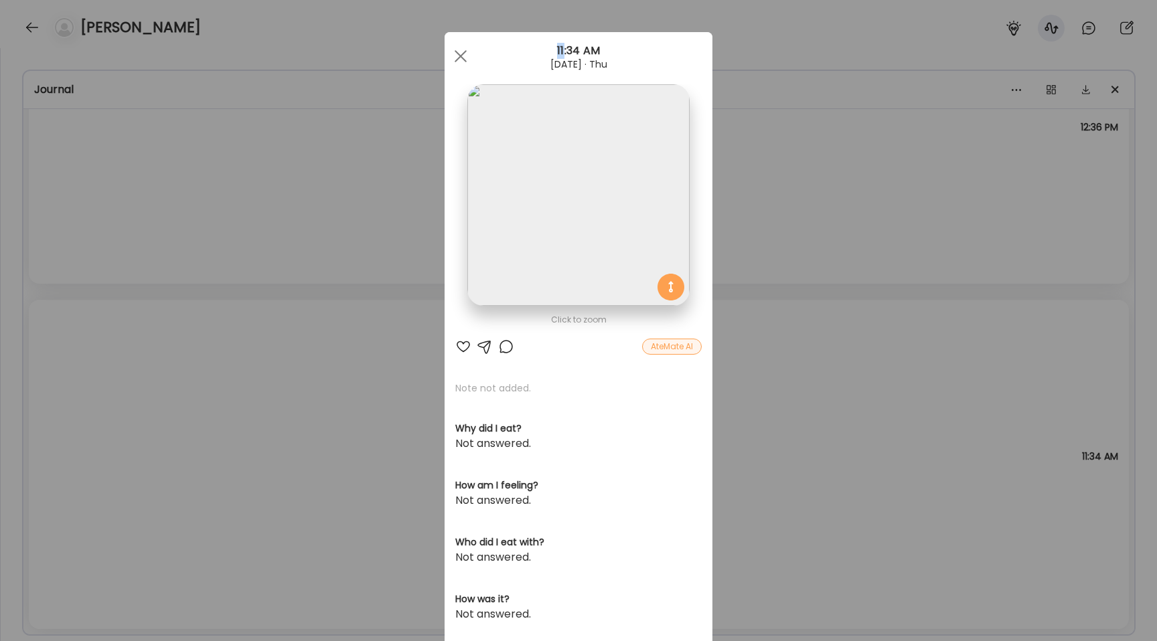
click at [234, 288] on div "Ate Coach Dashboard Wahoo! It’s official Take a moment to set up your Coach Pro…" at bounding box center [578, 320] width 1157 height 641
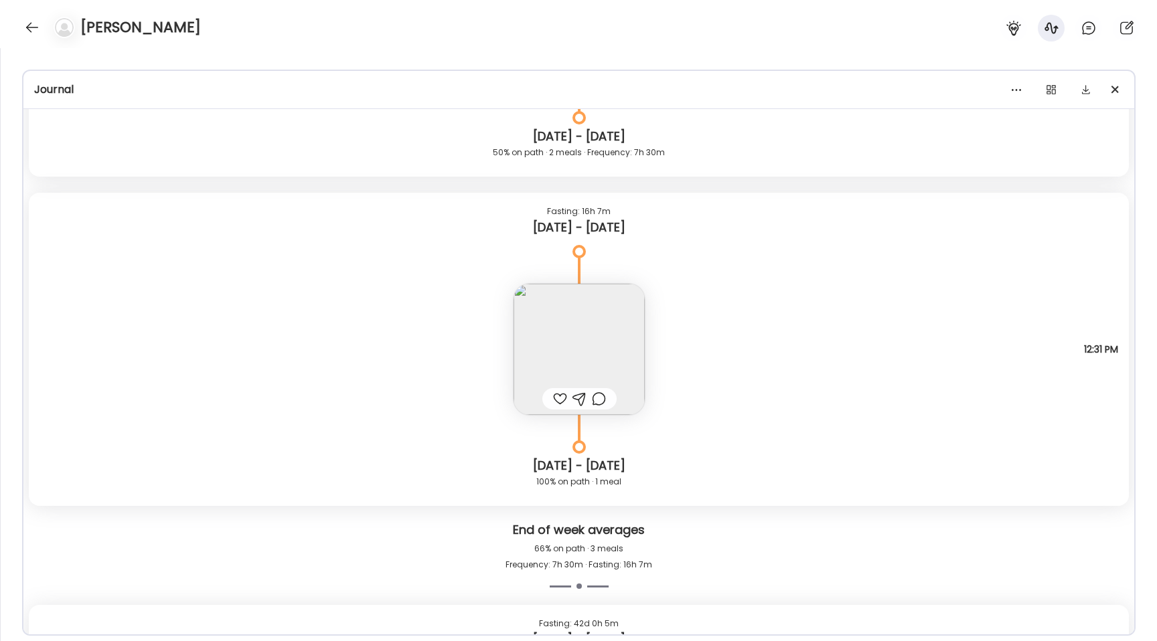
scroll to position [6811, 0]
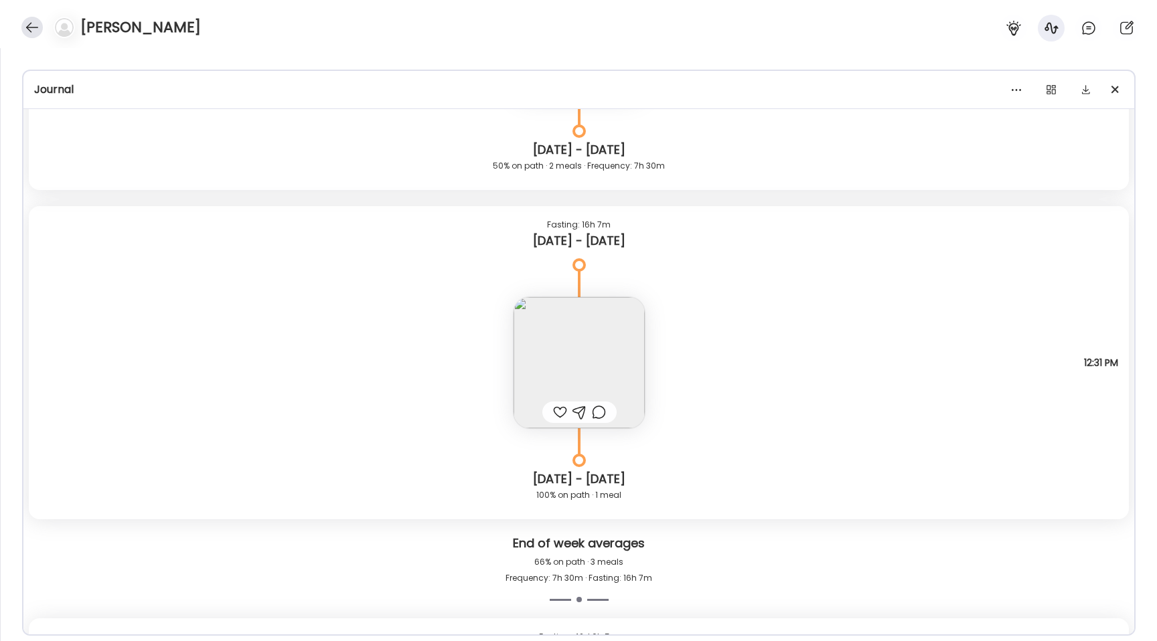
click at [21, 27] on div at bounding box center [31, 27] width 21 height 21
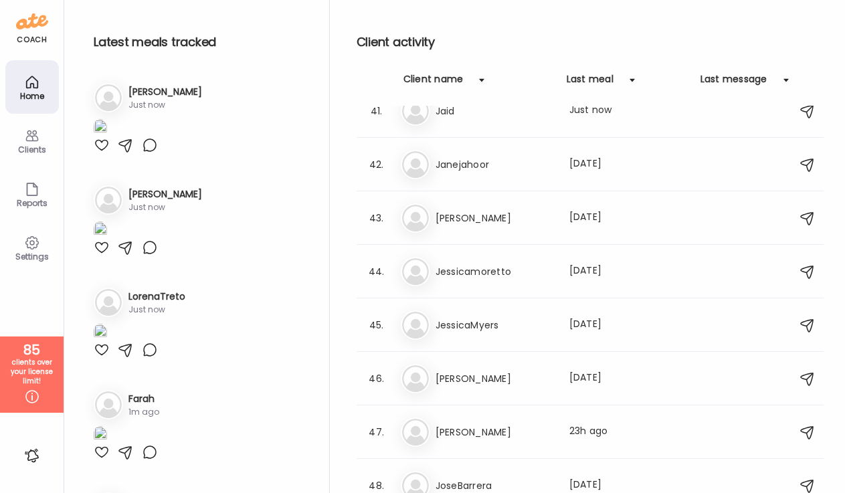
scroll to position [1995, 0]
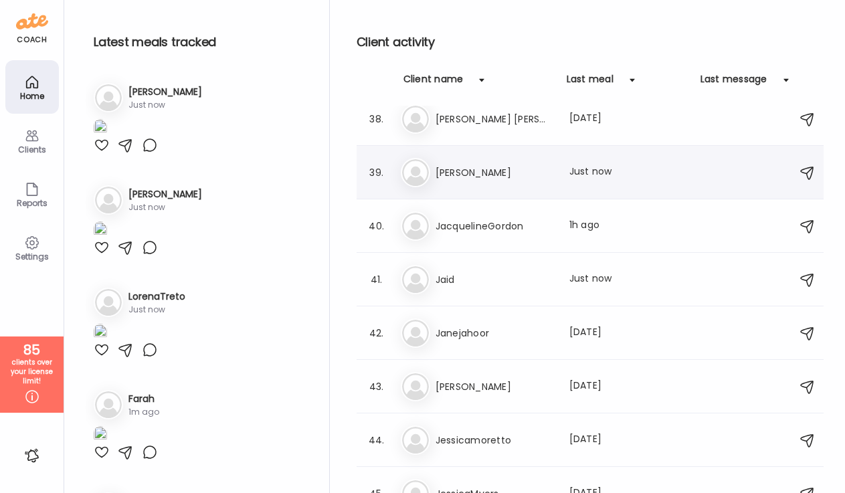
click at [481, 181] on div "[PERSON_NAME] [PERSON_NAME] Last meal: Just now" at bounding box center [592, 172] width 383 height 29
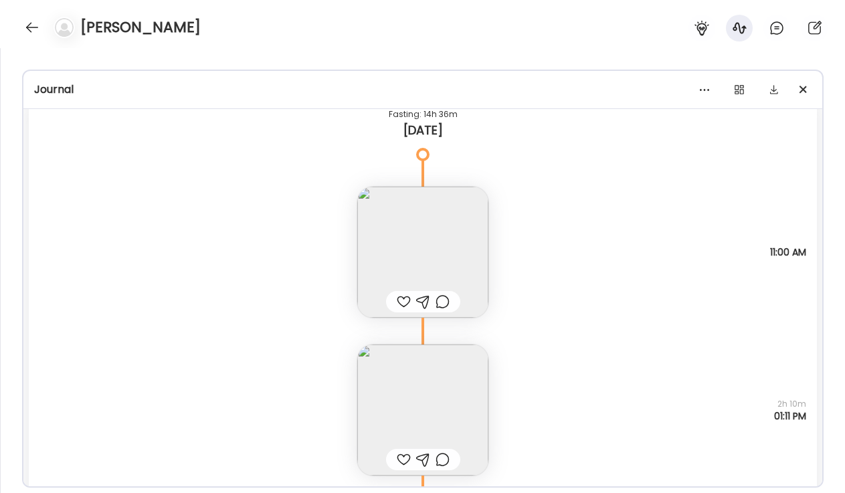
scroll to position [13990, 0]
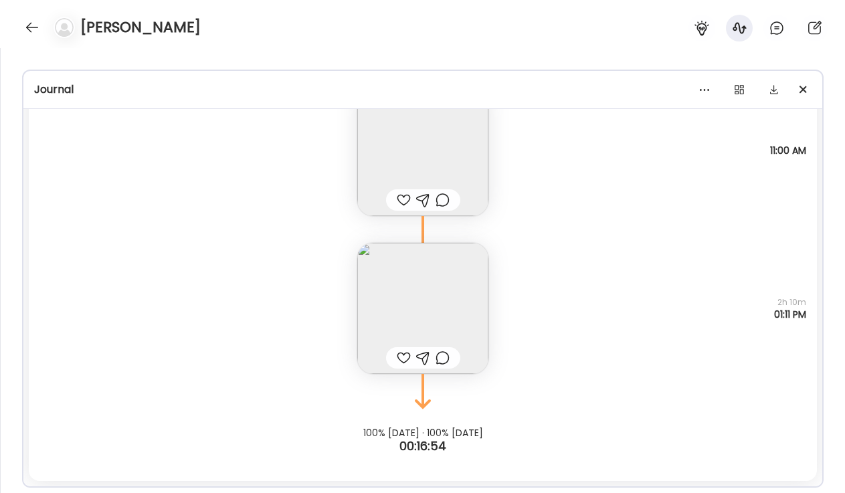
click at [444, 304] on img at bounding box center [422, 308] width 131 height 131
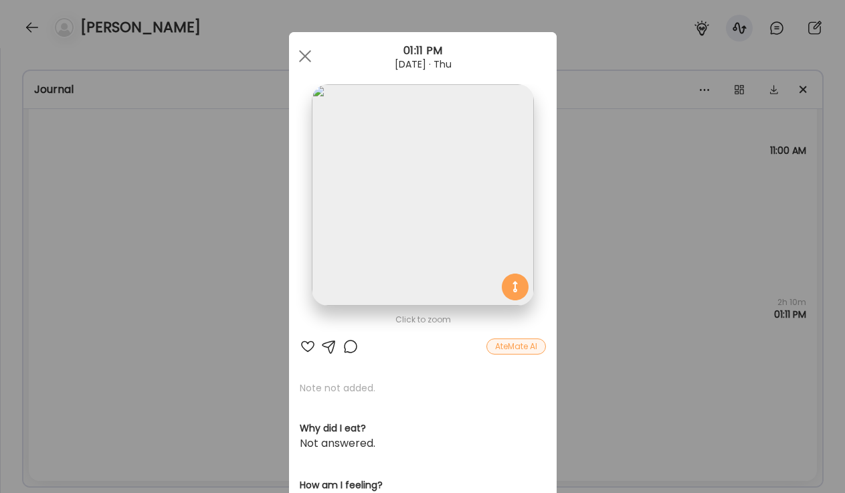
click at [388, 238] on img at bounding box center [423, 195] width 222 height 222
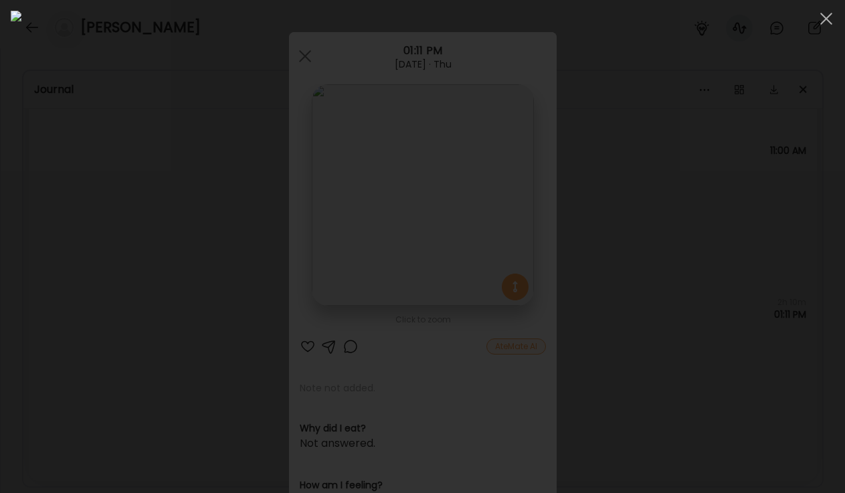
click at [149, 222] on div at bounding box center [423, 247] width 824 height 472
click at [149, 222] on div "Ate Coach Dashboard Wahoo! It’s official Take a moment to set up your Coach Pro…" at bounding box center [422, 246] width 845 height 493
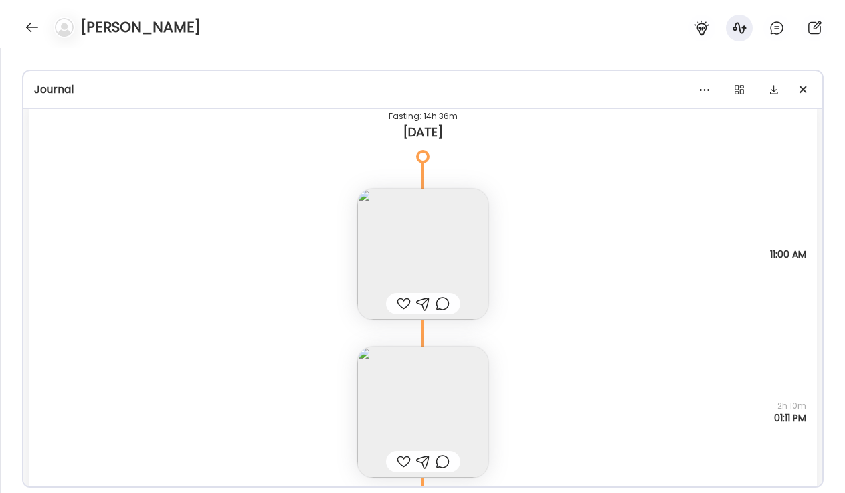
scroll to position [13849, 0]
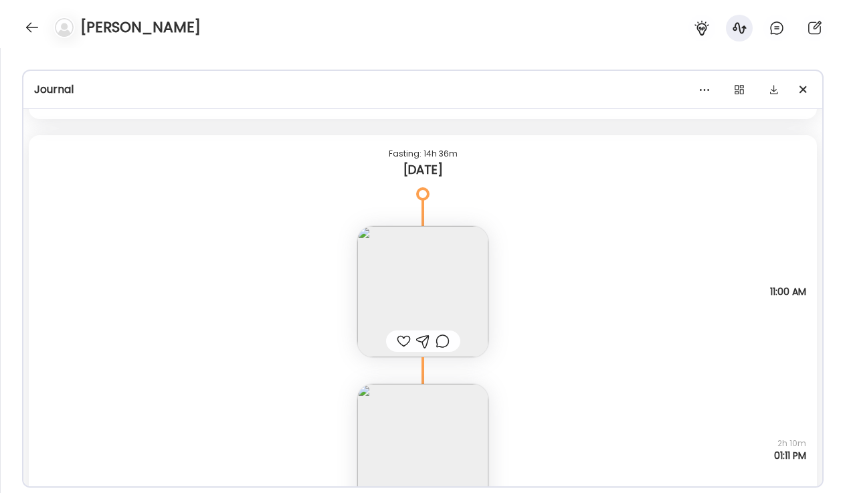
click at [406, 278] on img at bounding box center [422, 291] width 131 height 131
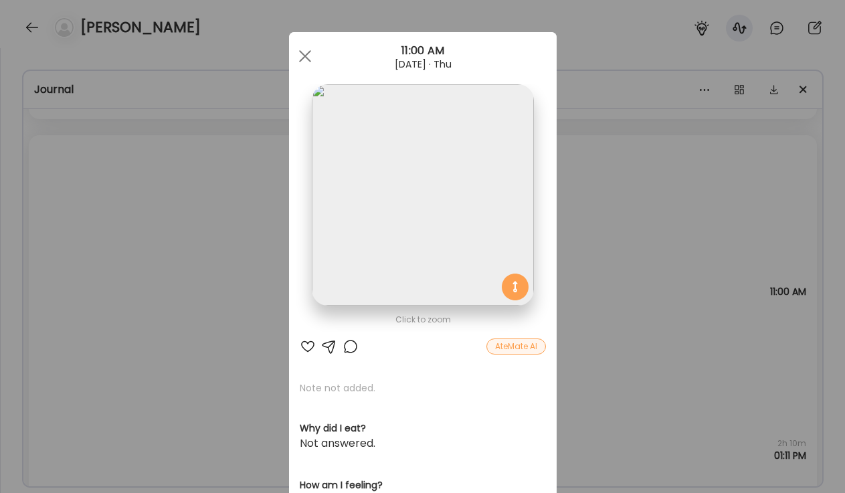
click at [389, 191] on img at bounding box center [423, 195] width 222 height 222
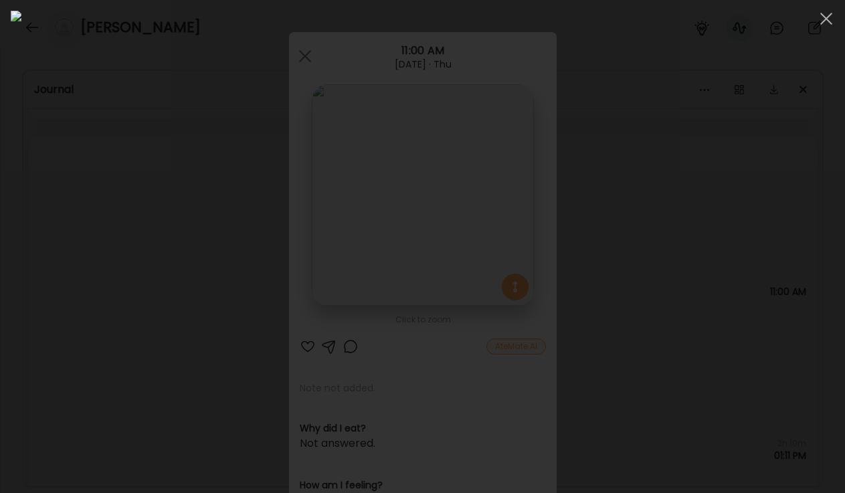
click at [137, 270] on div at bounding box center [423, 247] width 824 height 472
click at [137, 270] on div "Ate Coach Dashboard Wahoo! It’s official Take a moment to set up your Coach Pro…" at bounding box center [422, 246] width 845 height 493
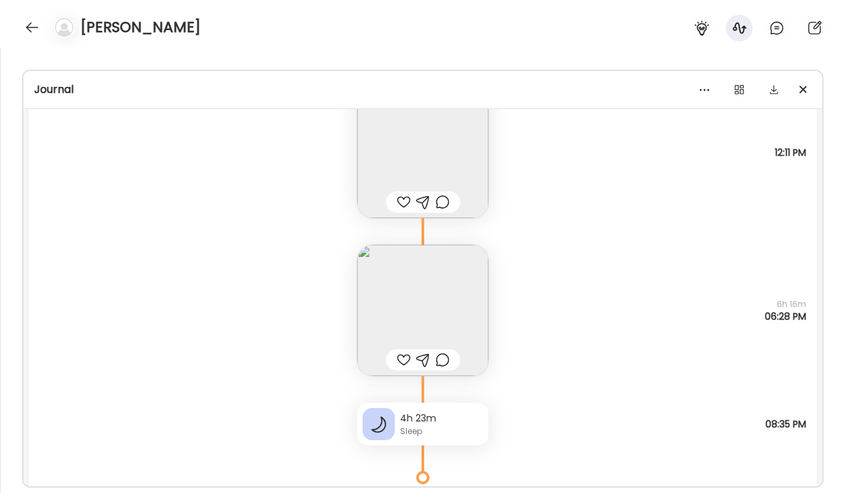
scroll to position [9093, 0]
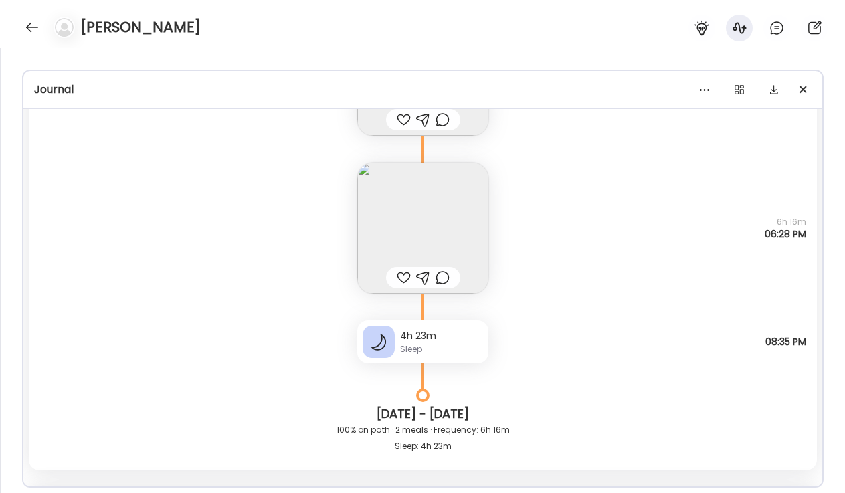
click at [440, 181] on img at bounding box center [422, 228] width 131 height 131
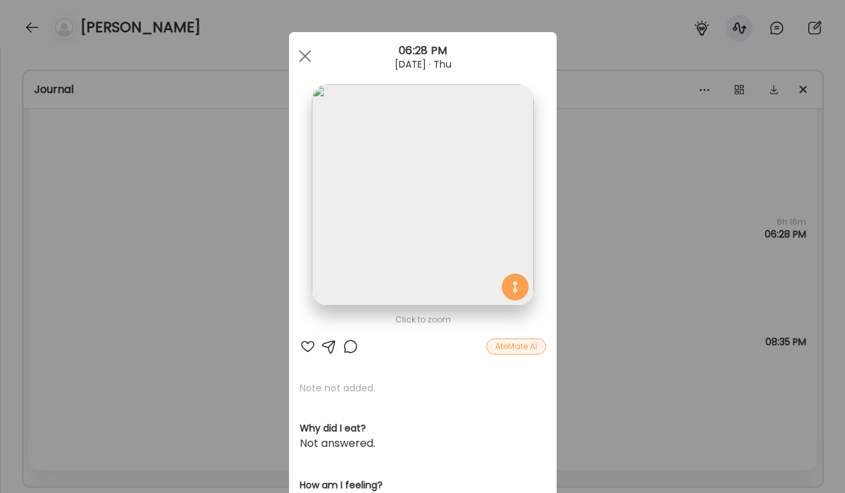
click at [365, 189] on img at bounding box center [423, 195] width 222 height 222
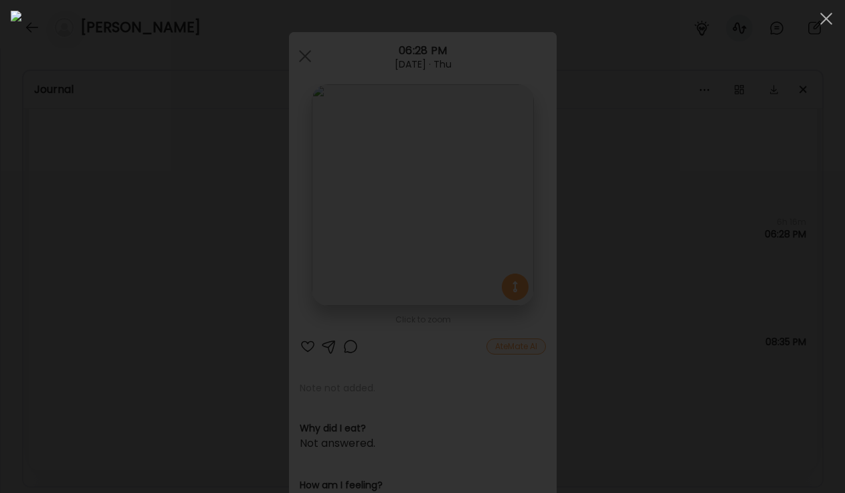
click at [84, 246] on div at bounding box center [423, 247] width 824 height 472
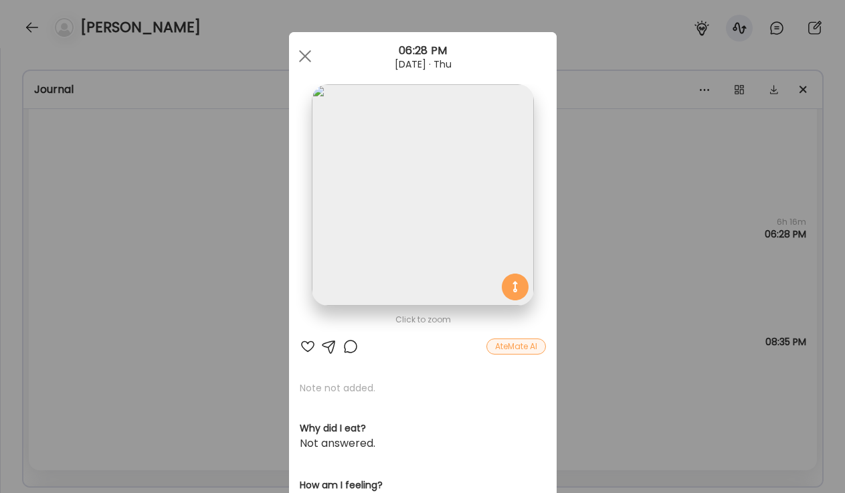
click at [136, 282] on div "Ate Coach Dashboard Wahoo! It’s official Take a moment to set up your Coach Pro…" at bounding box center [422, 246] width 845 height 493
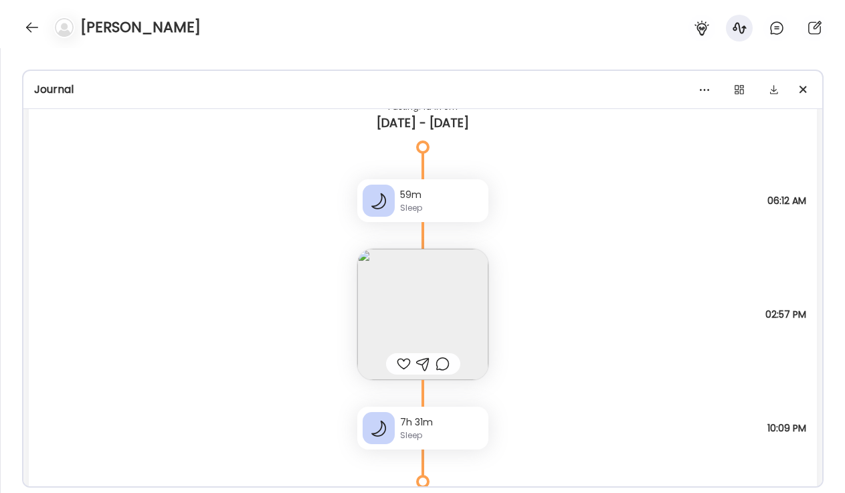
scroll to position [8398, 0]
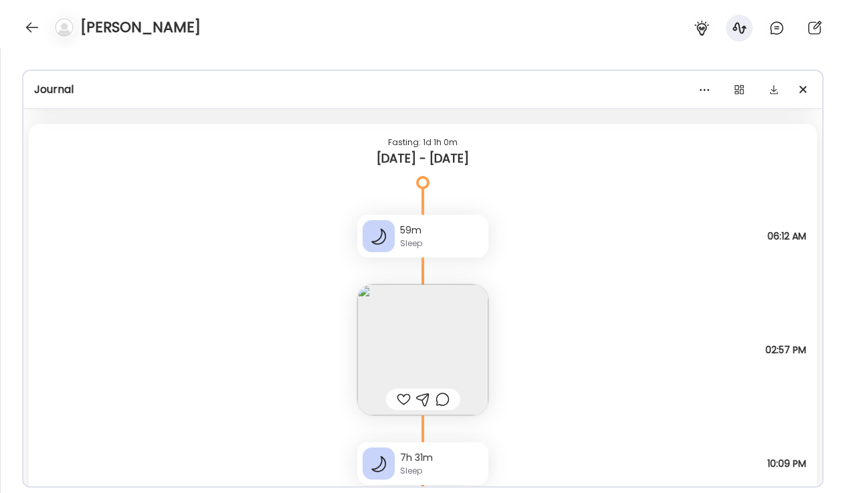
click at [392, 335] on img at bounding box center [422, 349] width 131 height 131
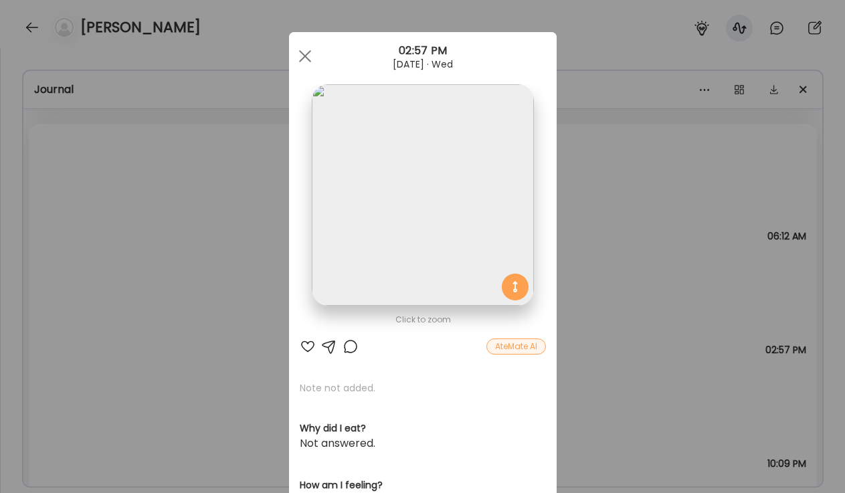
click at [368, 203] on img at bounding box center [423, 195] width 222 height 222
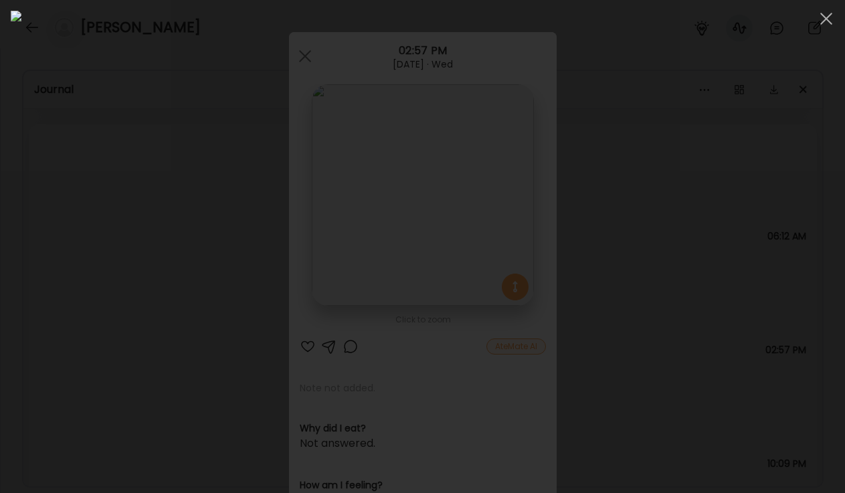
click at [118, 238] on div at bounding box center [423, 247] width 824 height 472
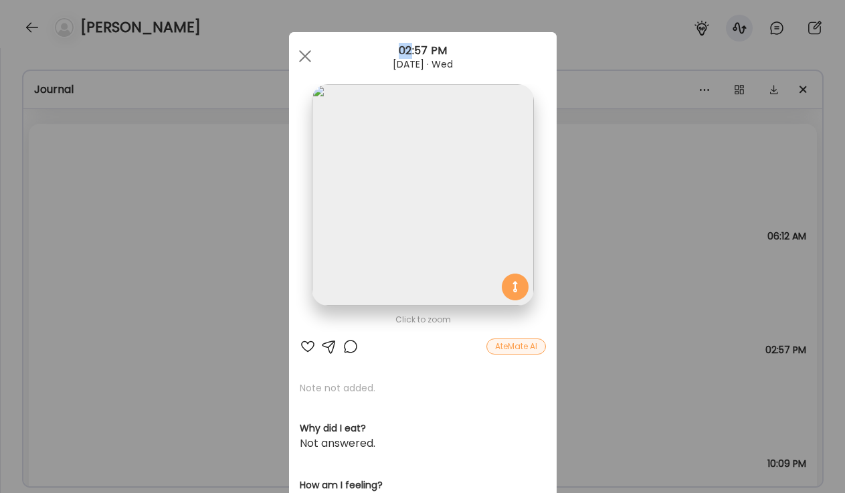
click at [118, 238] on div "Ate Coach Dashboard Wahoo! It’s official Take a moment to set up your Coach Pro…" at bounding box center [422, 246] width 845 height 493
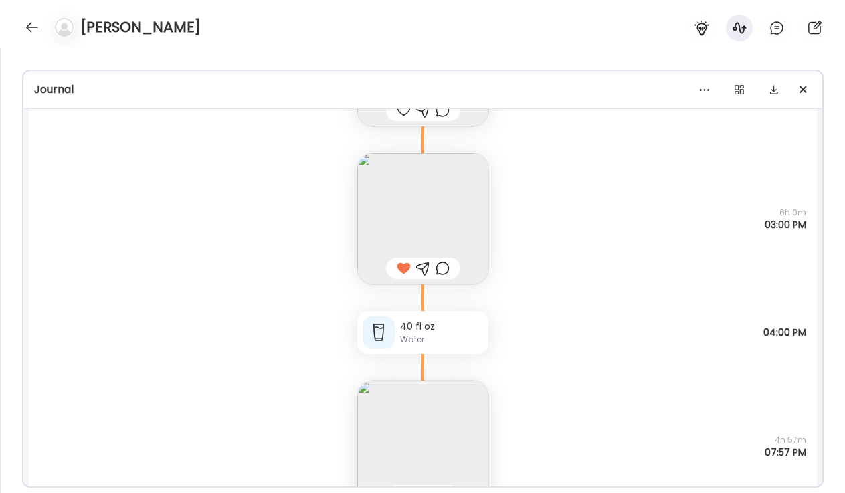
scroll to position [6039, 0]
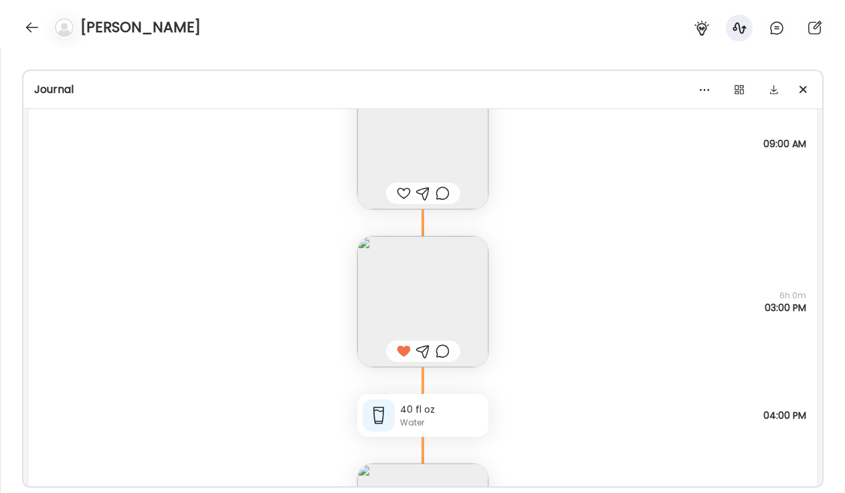
click at [425, 280] on img at bounding box center [422, 301] width 131 height 131
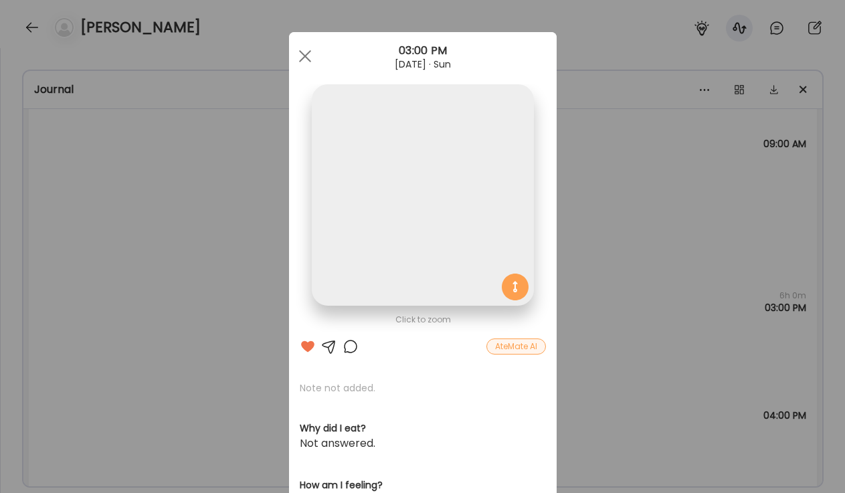
click at [384, 193] on img at bounding box center [423, 195] width 222 height 222
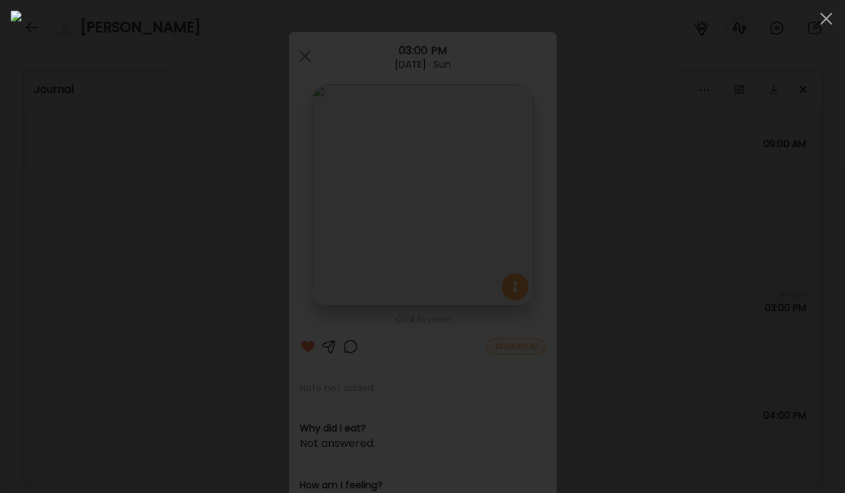
click at [92, 206] on div at bounding box center [423, 247] width 824 height 472
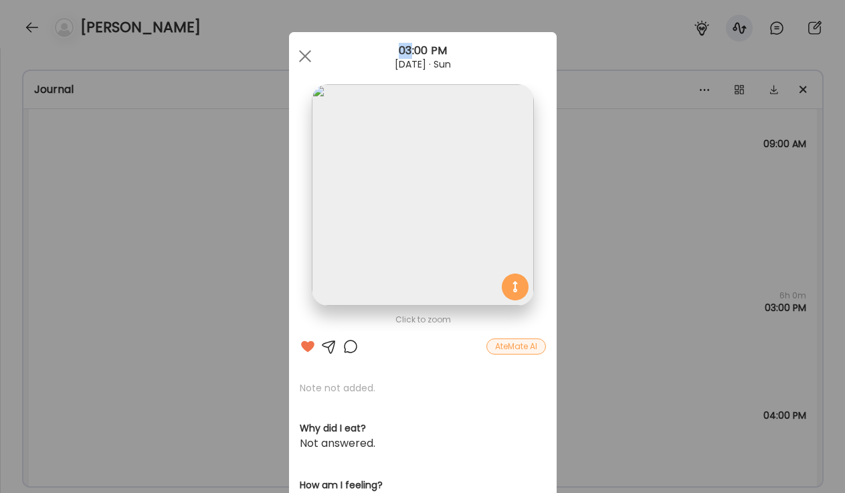
click at [92, 206] on div "Ate Coach Dashboard Wahoo! It’s official Take a moment to set up your Coach Pro…" at bounding box center [422, 246] width 845 height 493
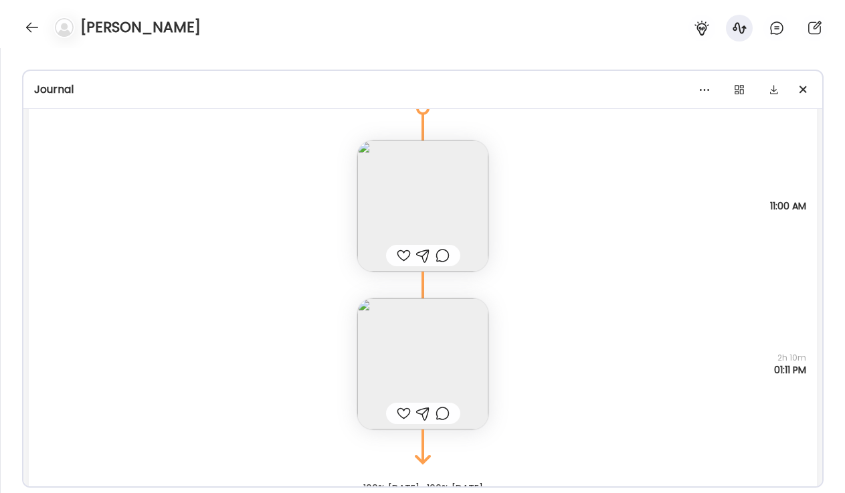
scroll to position [13990, 0]
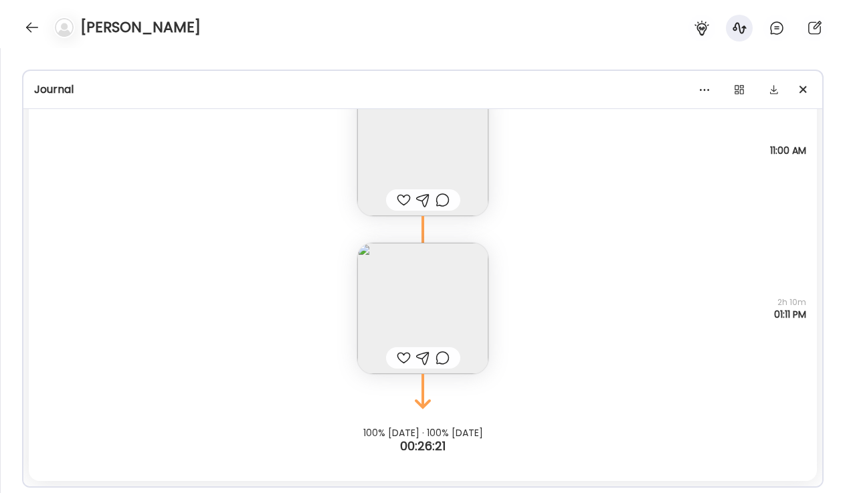
click at [406, 305] on img at bounding box center [422, 308] width 131 height 131
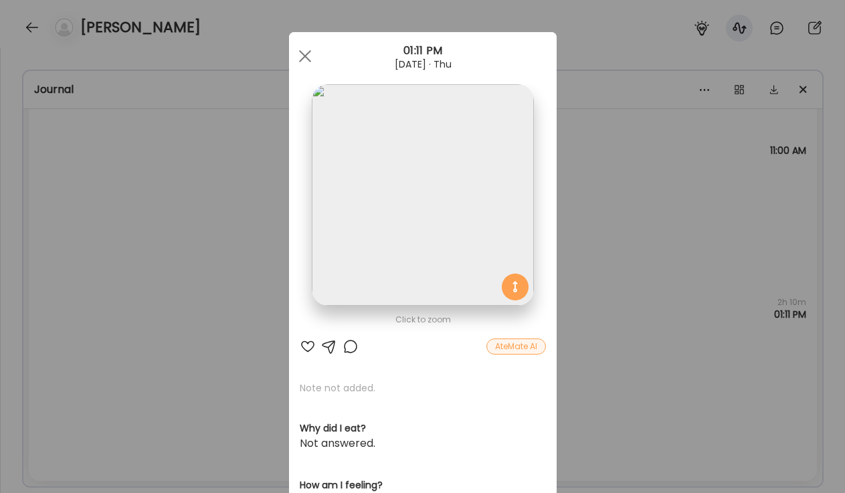
click at [234, 227] on div "Ate Coach Dashboard Wahoo! It’s official Take a moment to set up your Coach Pro…" at bounding box center [422, 246] width 845 height 493
click at [234, 227] on div "Note not added Questions not answered 2h 10m 01:11 PM" at bounding box center [423, 295] width 789 height 158
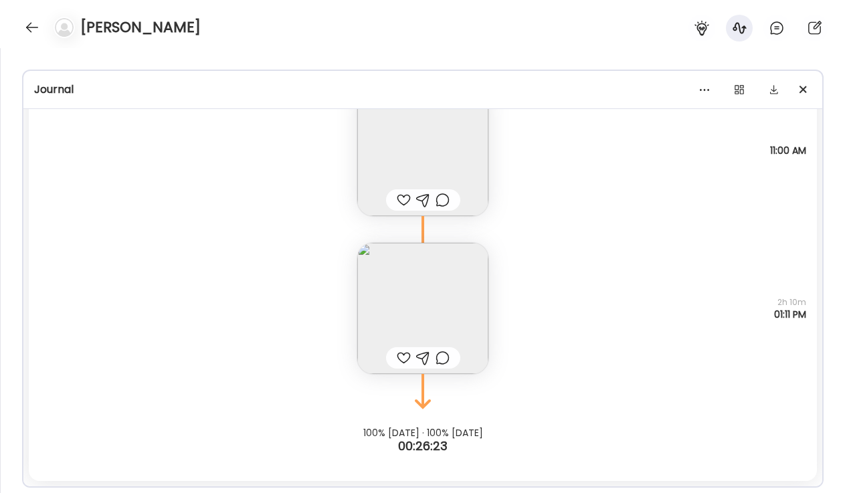
click at [234, 227] on div "Note not added Questions not answered 2h 10m 01:11 PM" at bounding box center [423, 295] width 789 height 158
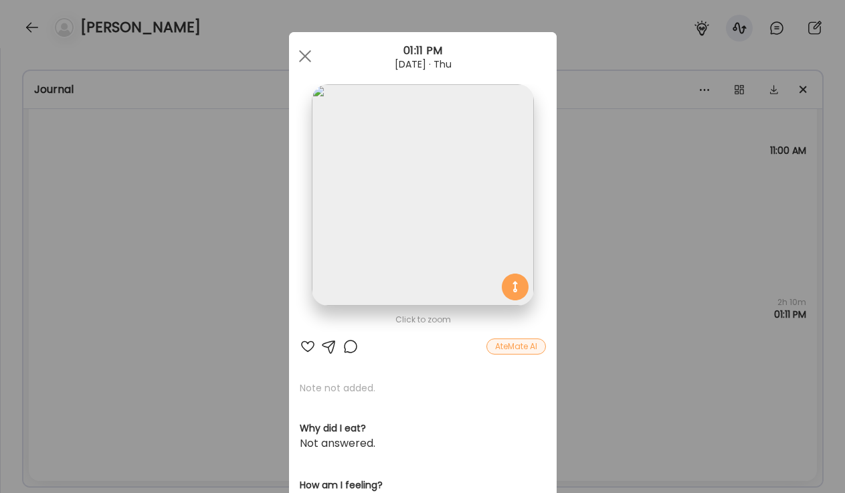
click at [234, 227] on div "Ate Coach Dashboard Wahoo! It’s official Take a moment to set up your Coach Pro…" at bounding box center [422, 246] width 845 height 493
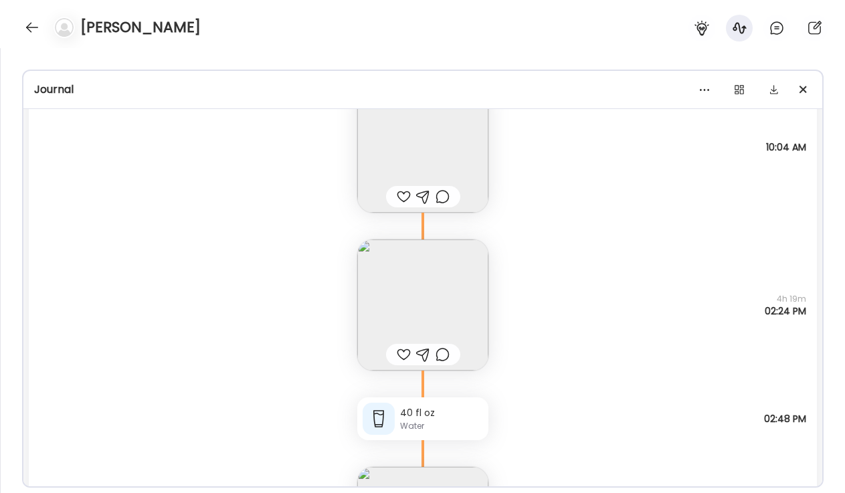
scroll to position [4671, 0]
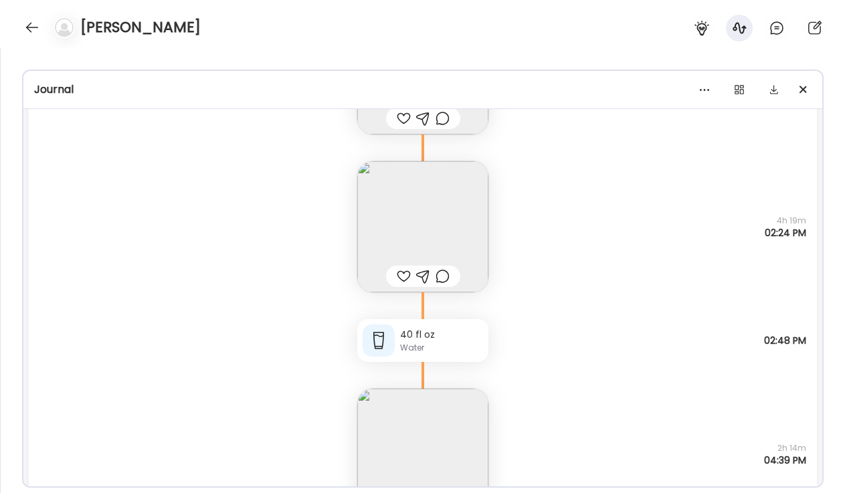
click at [384, 239] on img at bounding box center [422, 226] width 131 height 131
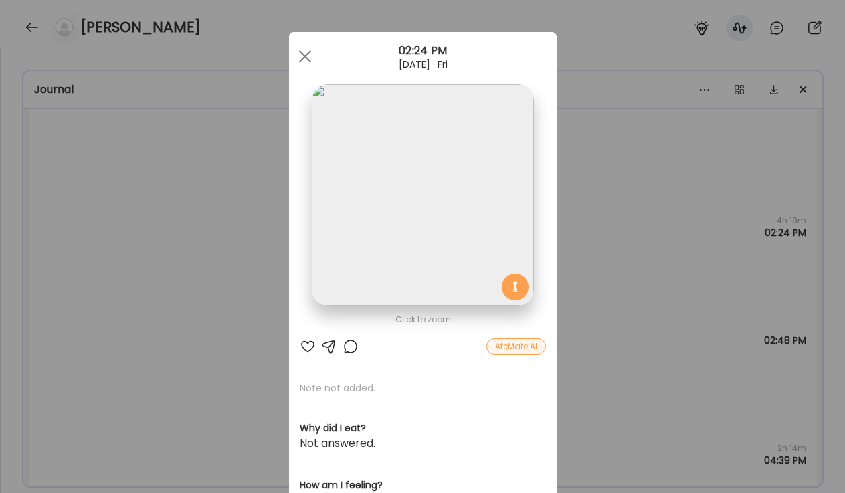
click at [369, 185] on img at bounding box center [423, 195] width 222 height 222
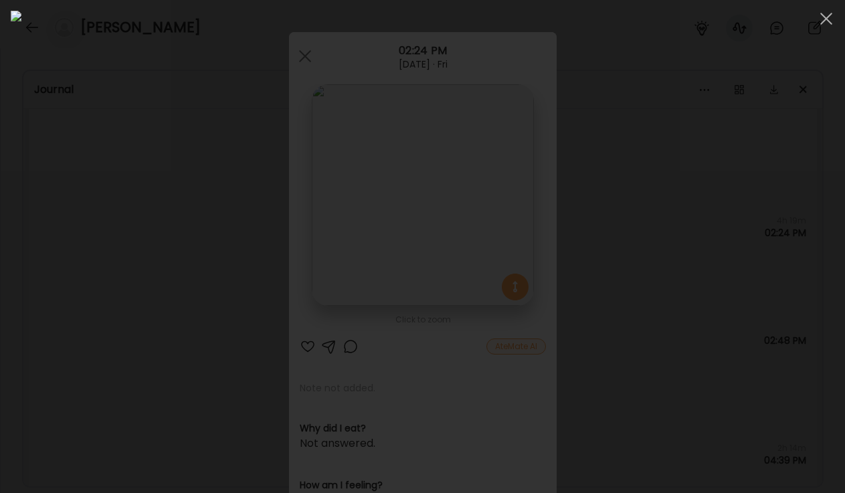
click at [143, 263] on div at bounding box center [423, 247] width 824 height 472
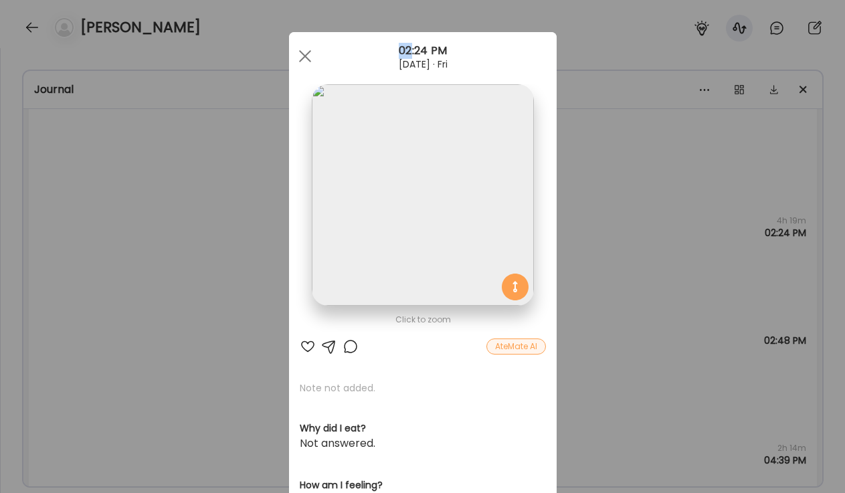
click at [143, 263] on div "Ate Coach Dashboard Wahoo! It’s official Take a moment to set up your Coach Pro…" at bounding box center [422, 246] width 845 height 493
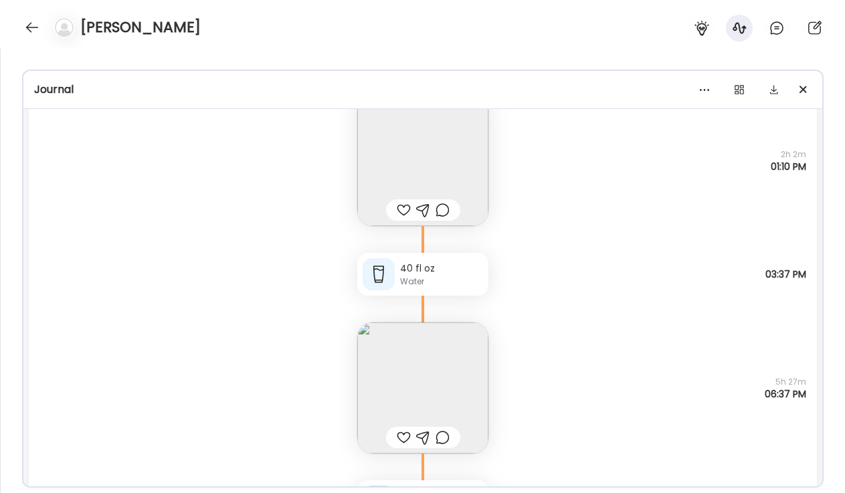
scroll to position [4040, 0]
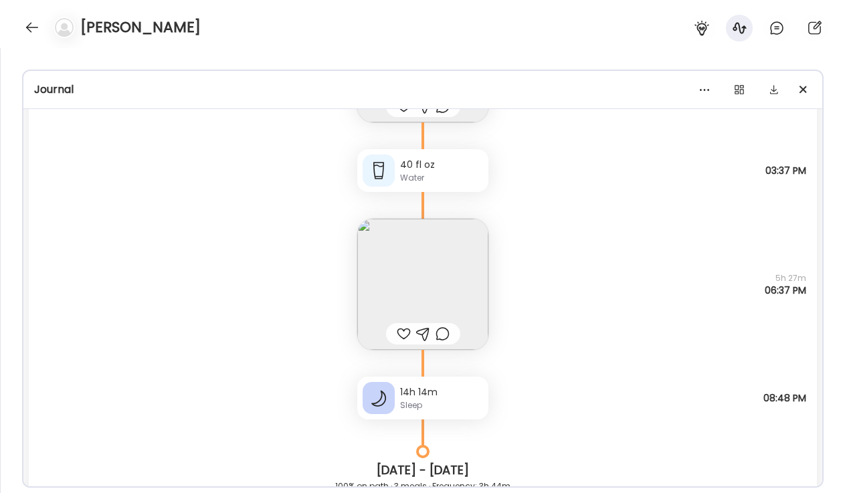
click at [392, 256] on img at bounding box center [422, 284] width 131 height 131
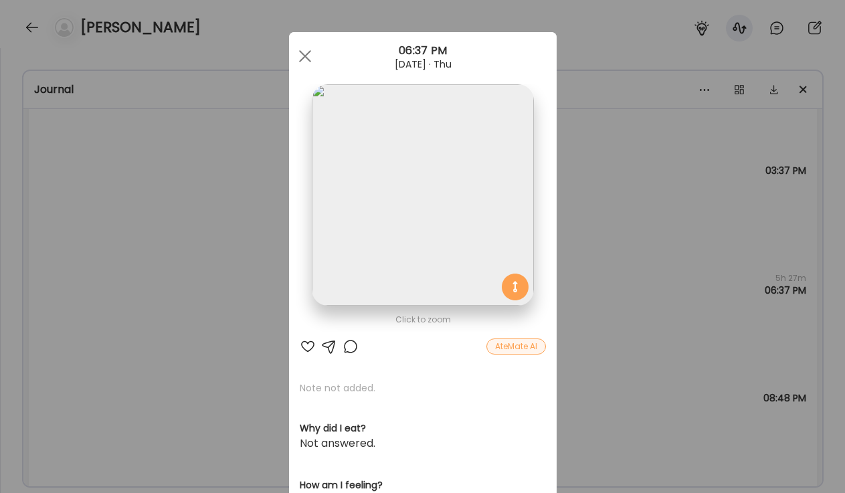
click at [362, 203] on img at bounding box center [423, 195] width 222 height 222
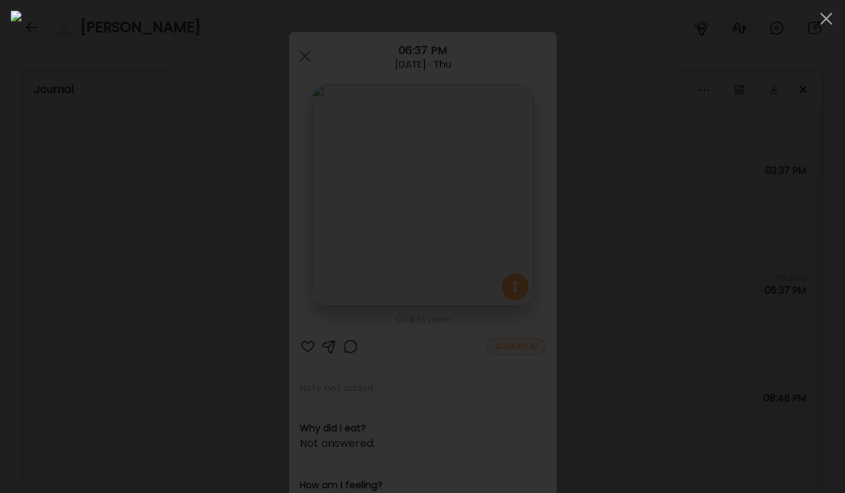
click at [292, 293] on img at bounding box center [423, 247] width 824 height 472
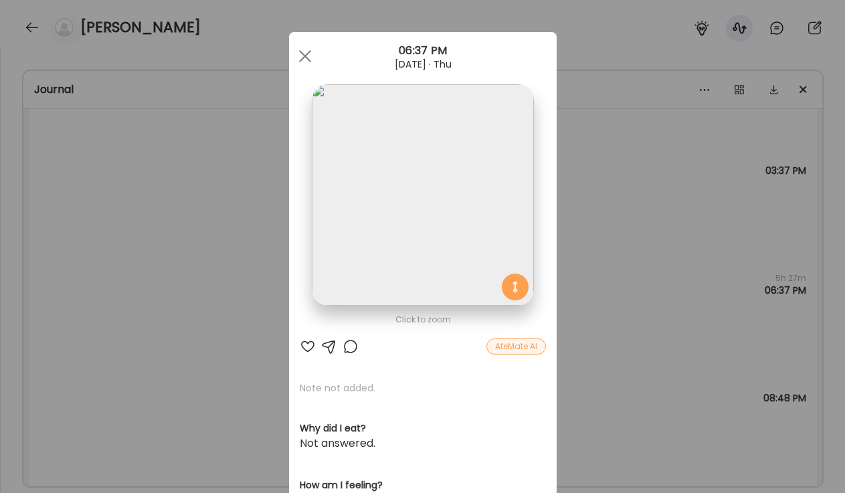
click at [165, 257] on div "Ate Coach Dashboard Wahoo! It’s official Take a moment to set up your Coach Pro…" at bounding box center [422, 246] width 845 height 493
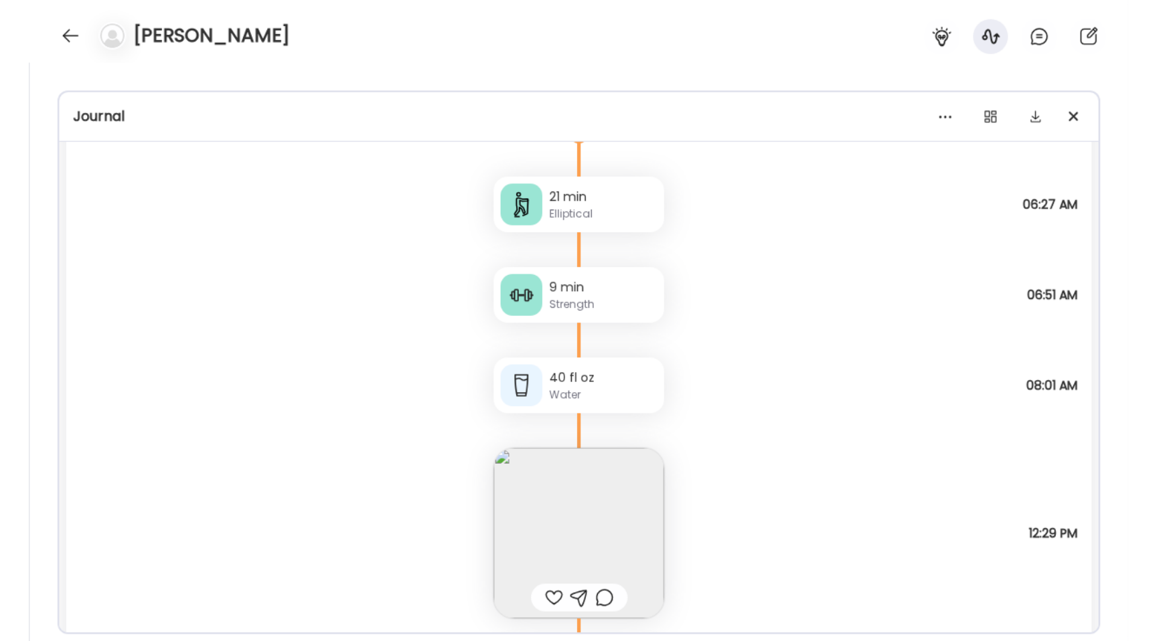
scroll to position [11986, 0]
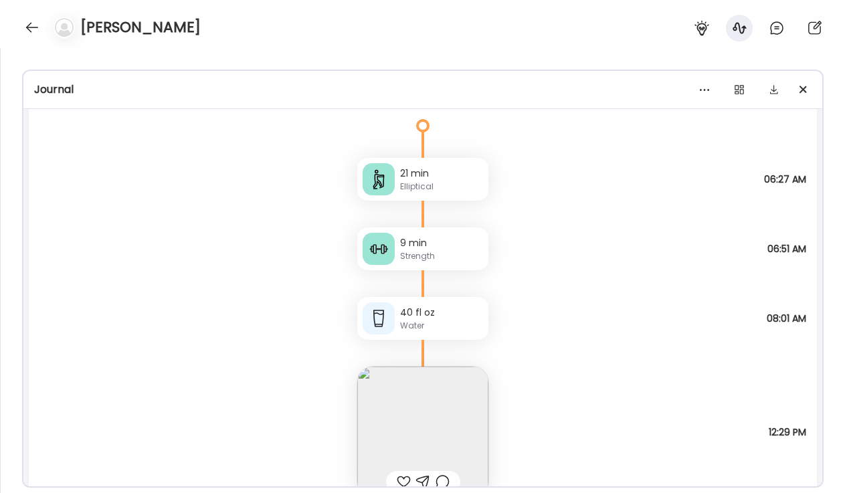
click at [388, 385] on img at bounding box center [422, 432] width 131 height 131
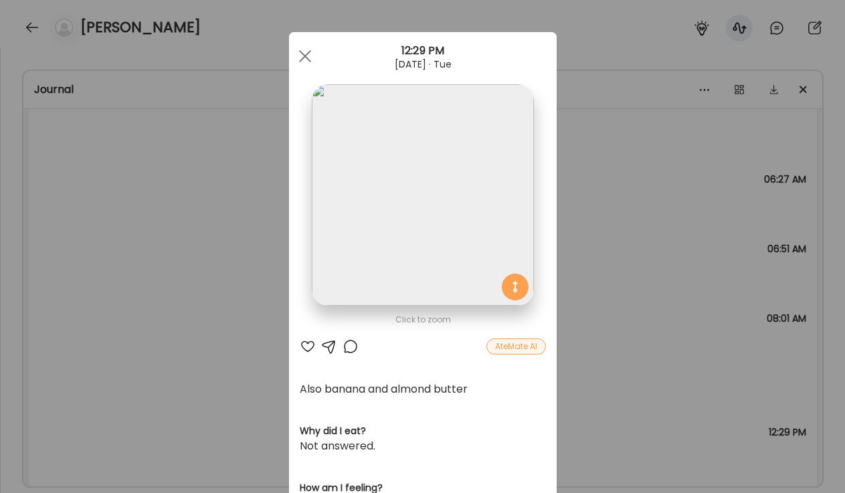
click at [361, 232] on img at bounding box center [423, 195] width 222 height 222
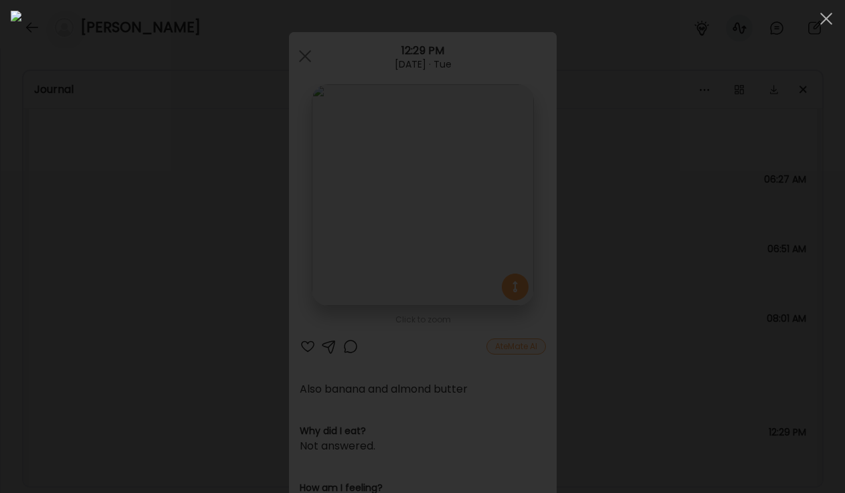
click at [145, 208] on div at bounding box center [423, 247] width 824 height 472
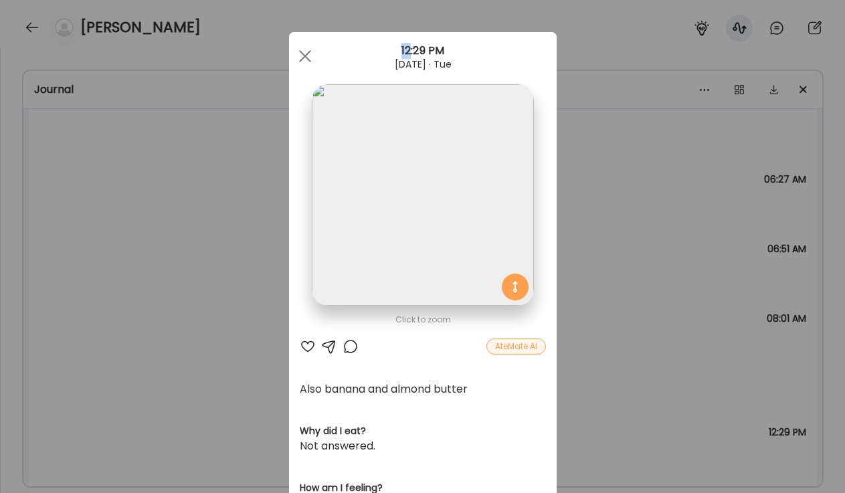
click at [145, 208] on div "Ate Coach Dashboard Wahoo! It’s official Take a moment to set up your Coach Pro…" at bounding box center [422, 246] width 845 height 493
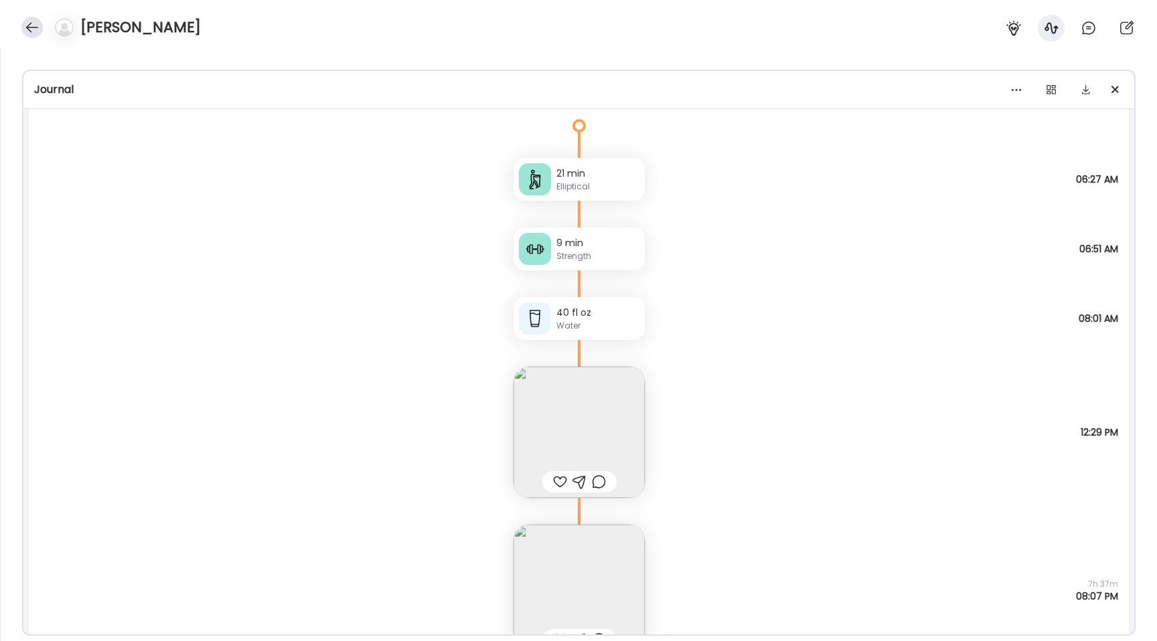
click at [31, 29] on div at bounding box center [31, 27] width 21 height 21
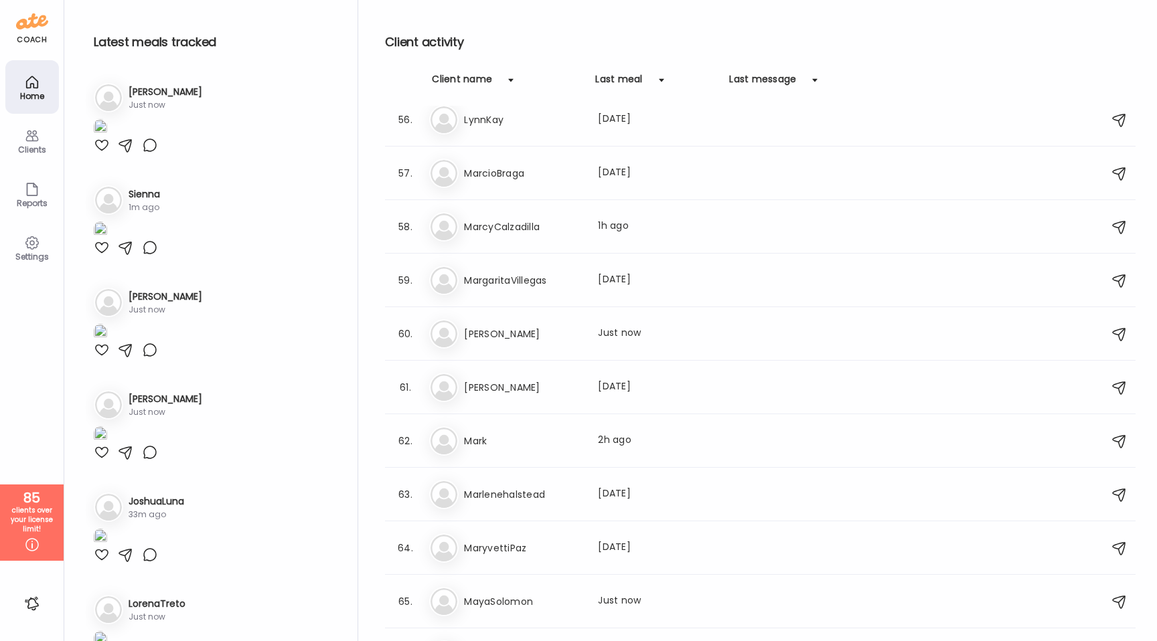
scroll to position [3045, 0]
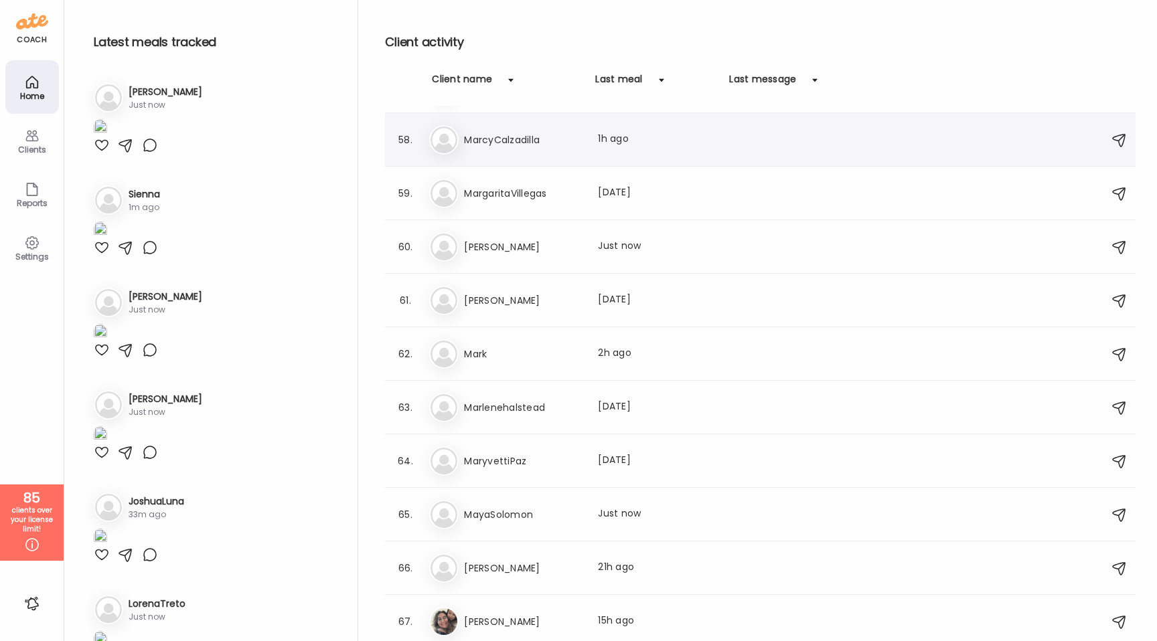
click at [522, 145] on h3 "MarcyCalzadilla" at bounding box center [523, 140] width 118 height 16
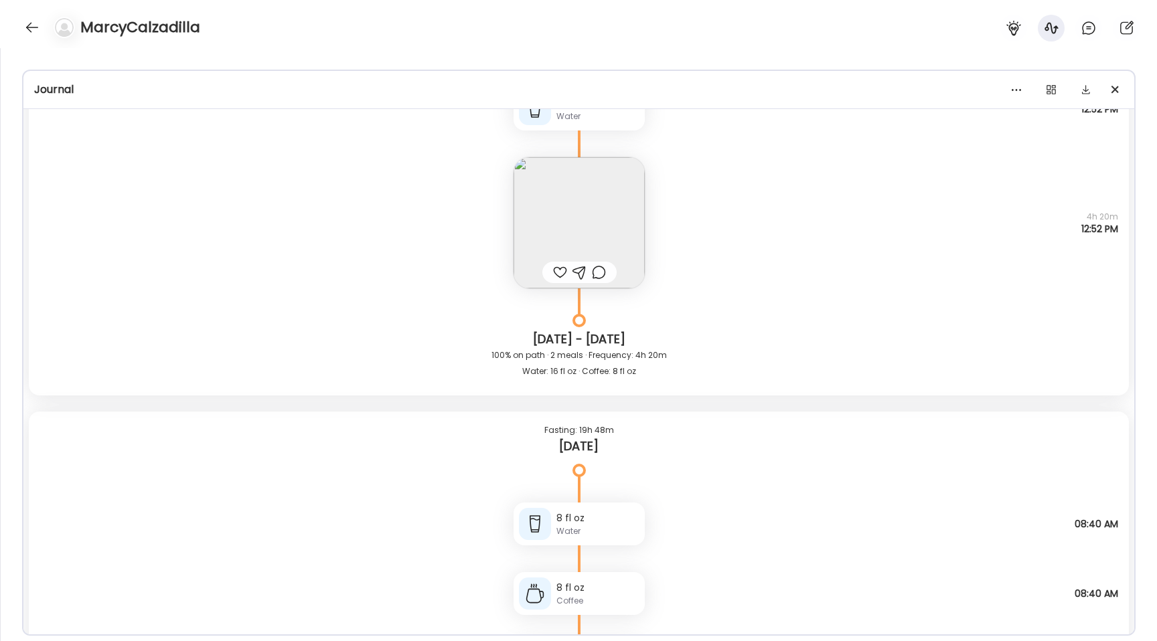
scroll to position [26468, 0]
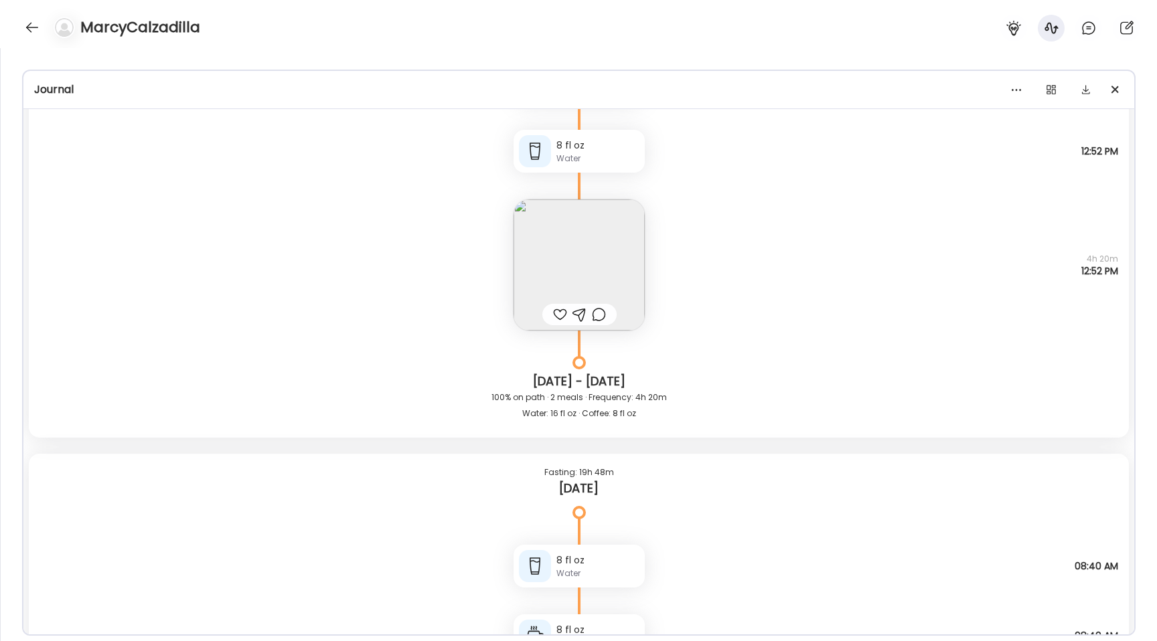
click at [555, 258] on img at bounding box center [578, 264] width 131 height 131
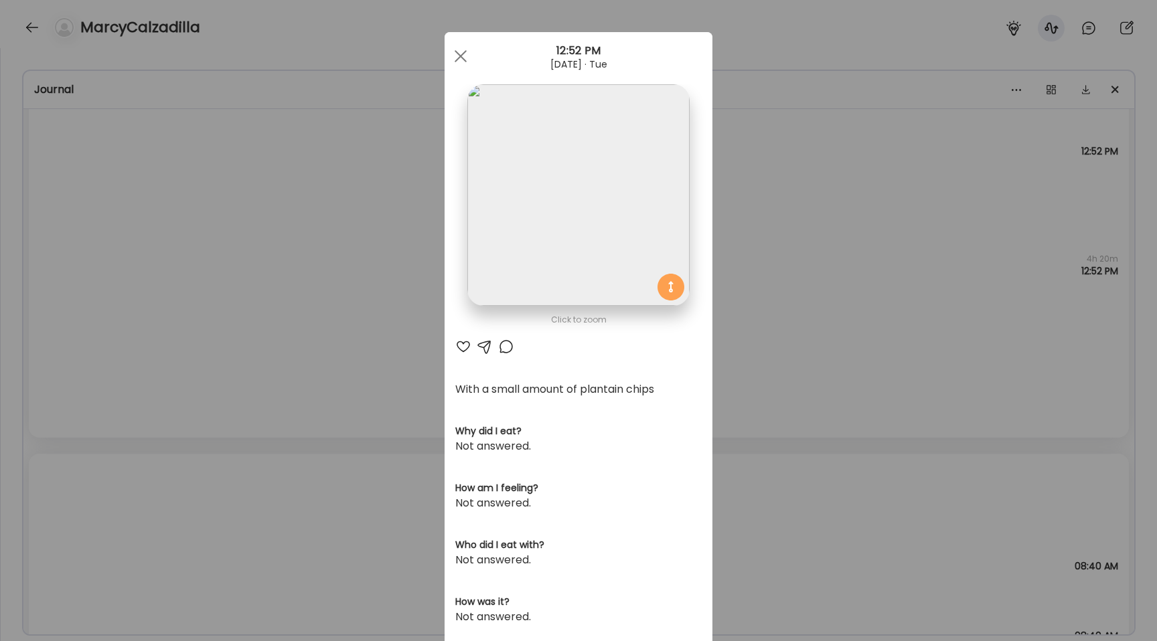
click at [554, 213] on img at bounding box center [578, 195] width 222 height 222
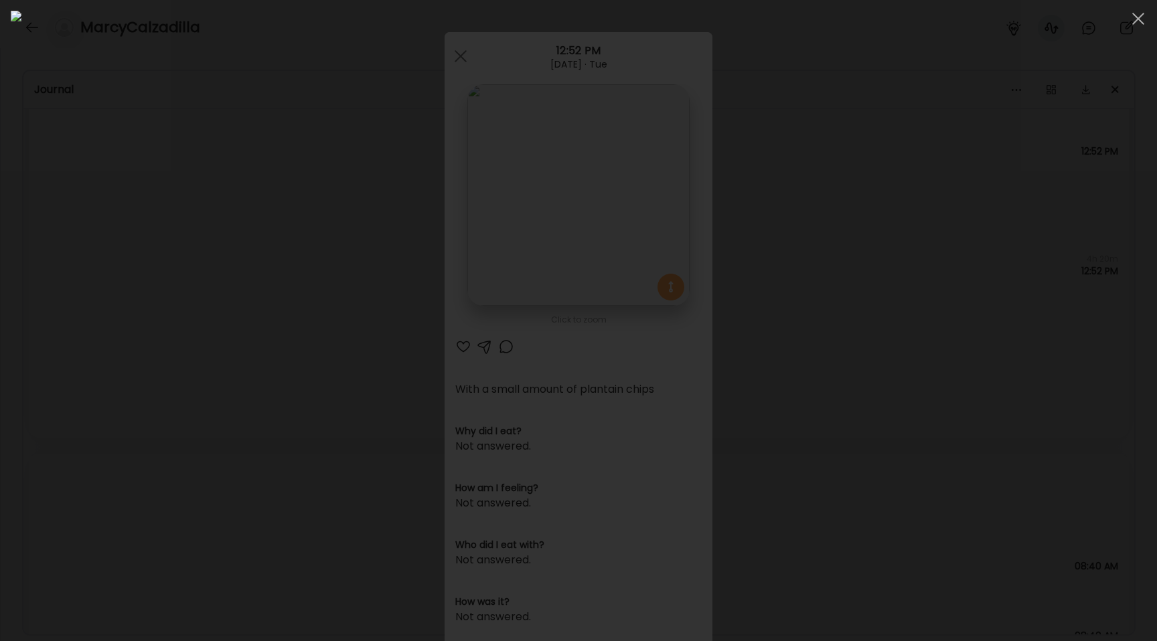
click at [205, 305] on div at bounding box center [578, 321] width 1135 height 620
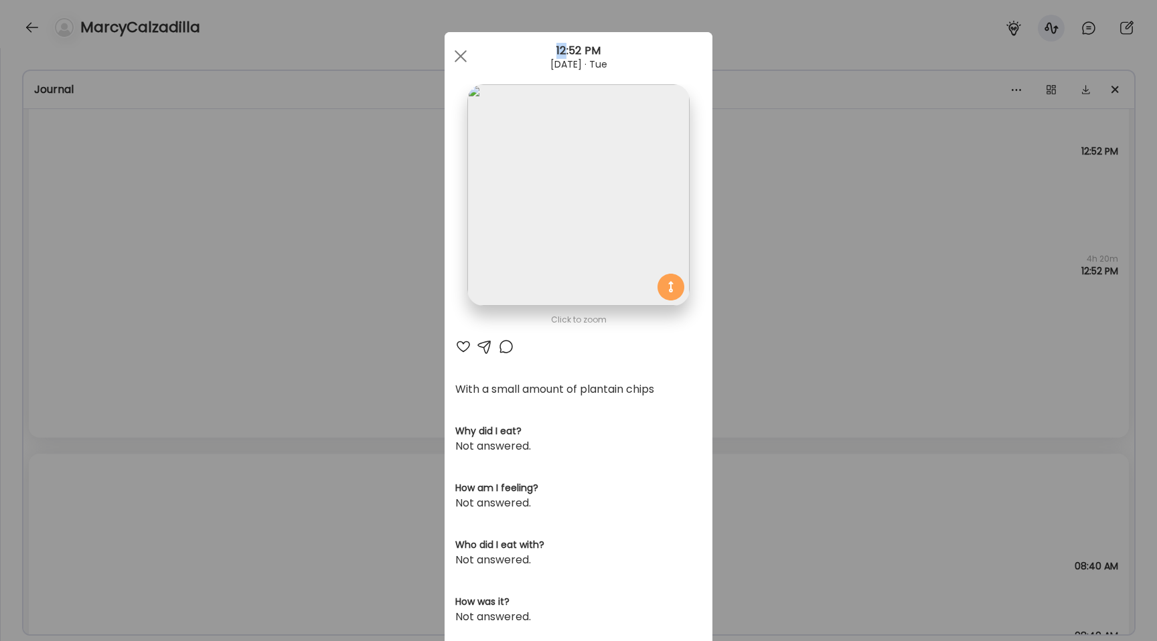
click at [205, 305] on div "Ate Coach Dashboard Wahoo! It’s official Take a moment to set up your Coach Pro…" at bounding box center [578, 320] width 1157 height 641
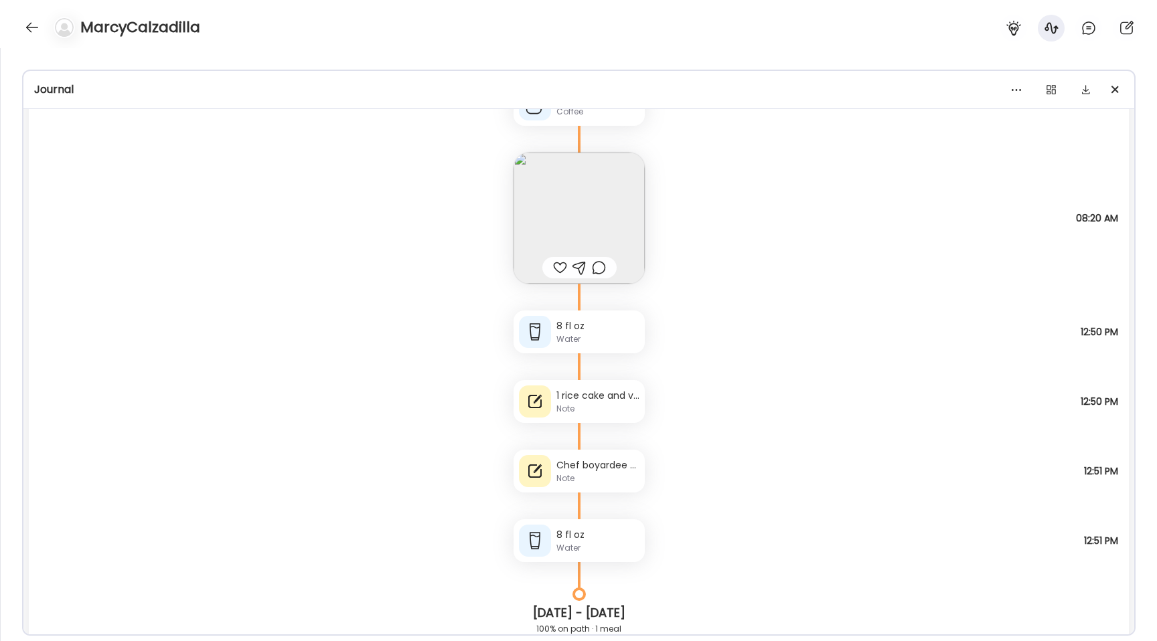
scroll to position [6856, 0]
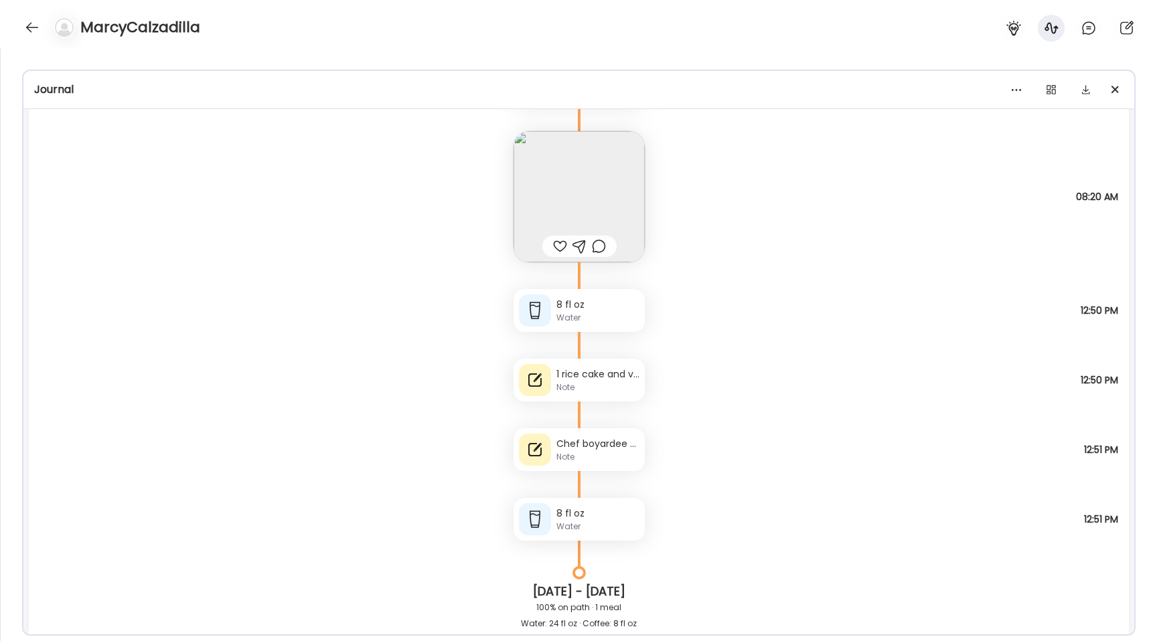
click at [548, 448] on div at bounding box center [535, 450] width 32 height 32
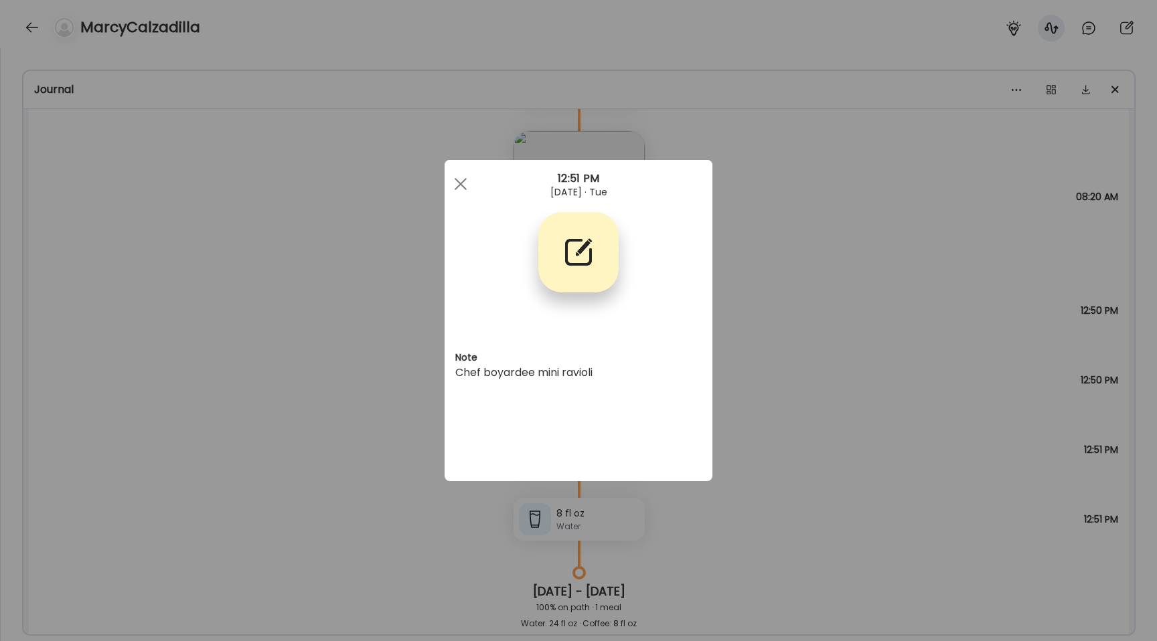
click at [388, 394] on div "Ate Coach Dashboard Wahoo! It’s official Take a moment to set up your Coach Pro…" at bounding box center [578, 320] width 1157 height 641
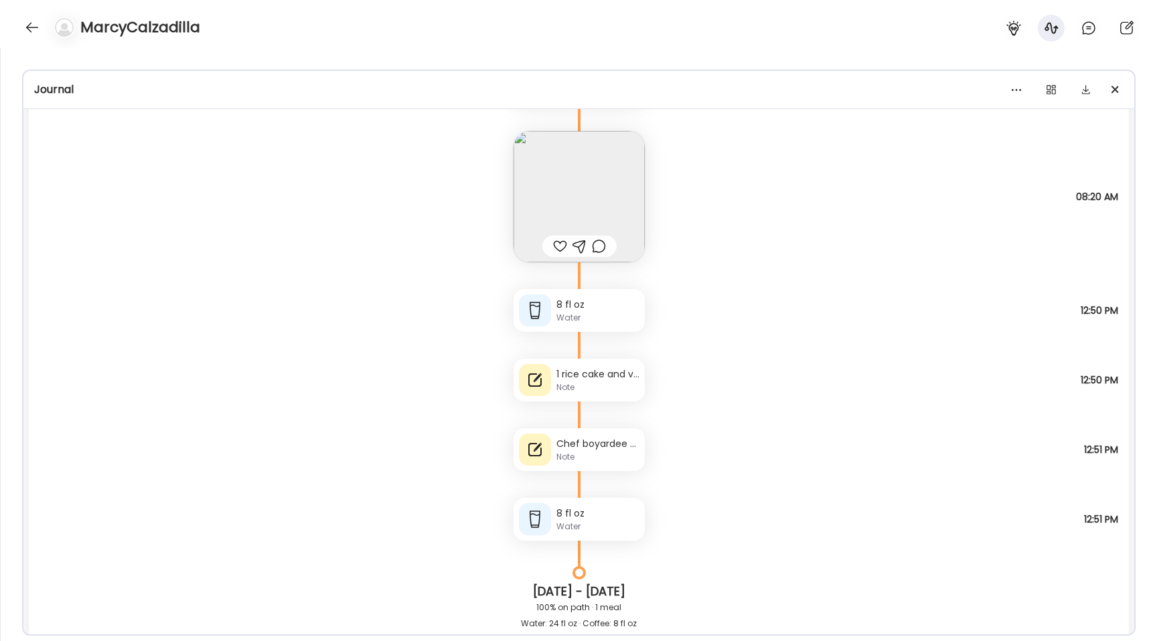
click at [548, 378] on div at bounding box center [535, 380] width 32 height 32
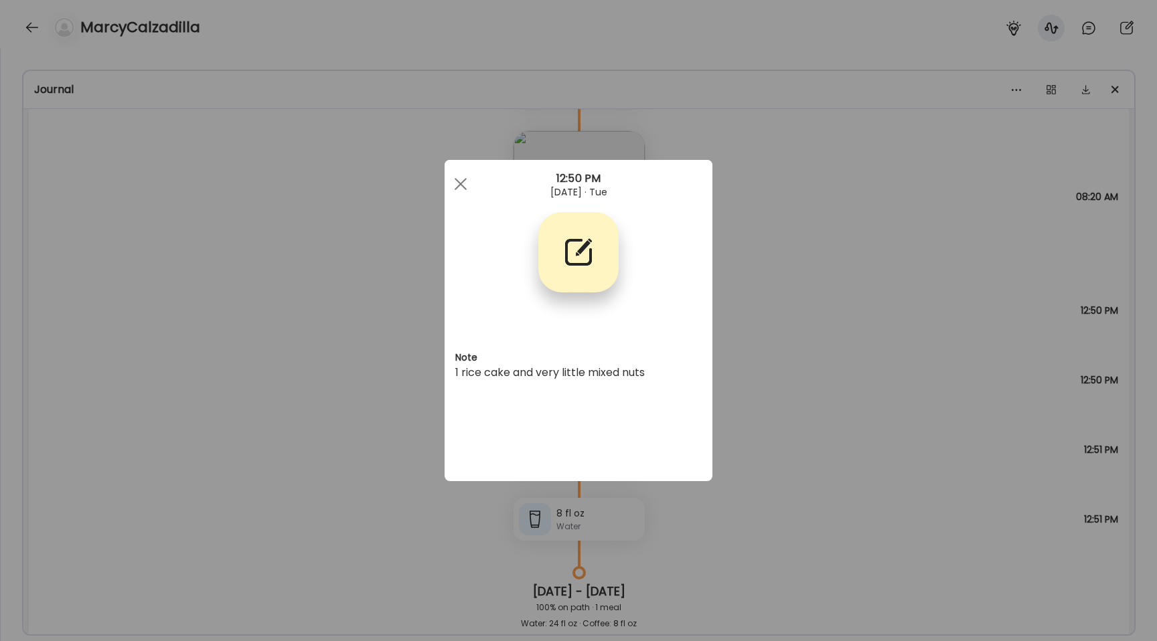
click at [439, 329] on div "Ate Coach Dashboard Wahoo! It’s official Take a moment to set up your Coach Pro…" at bounding box center [578, 320] width 1157 height 641
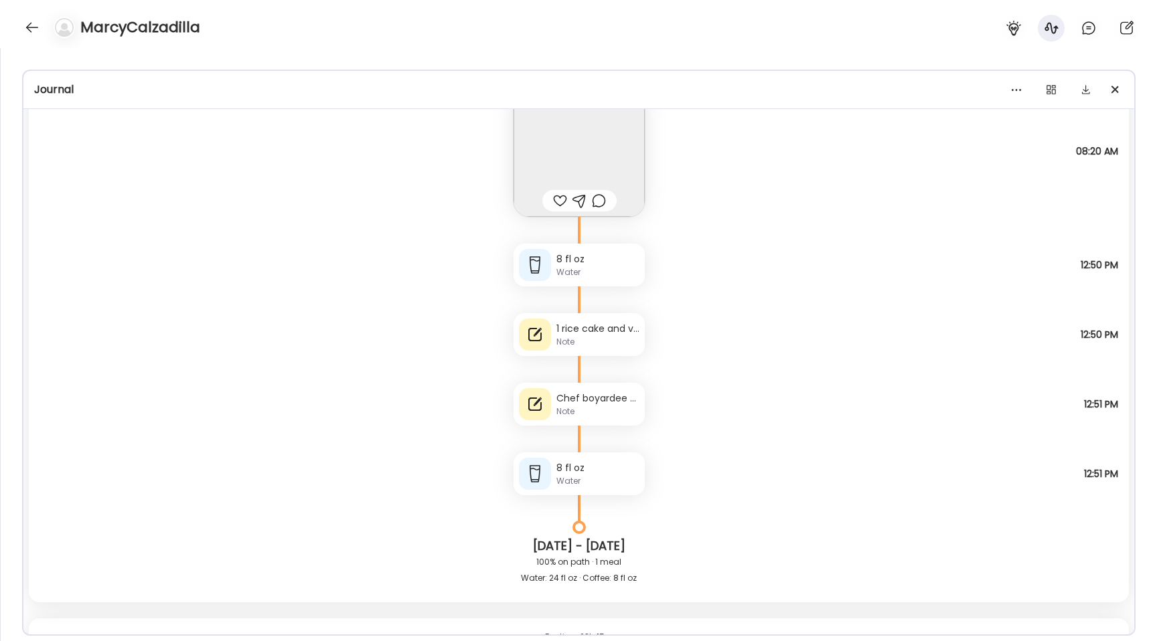
scroll to position [6946, 0]
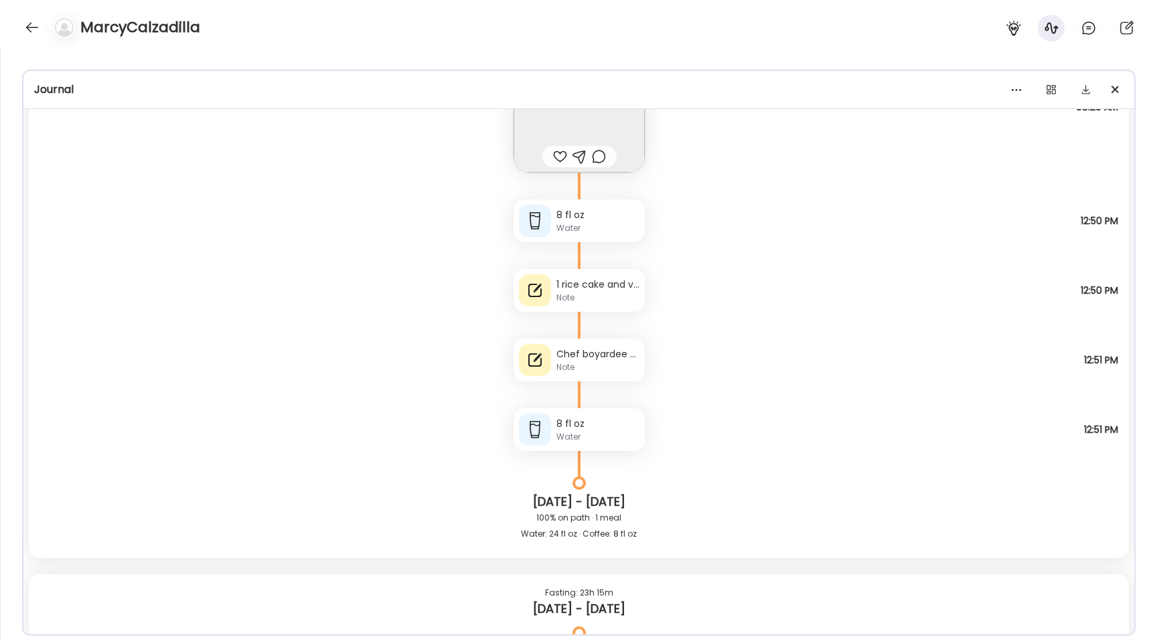
click at [580, 364] on div "Note" at bounding box center [597, 367] width 83 height 12
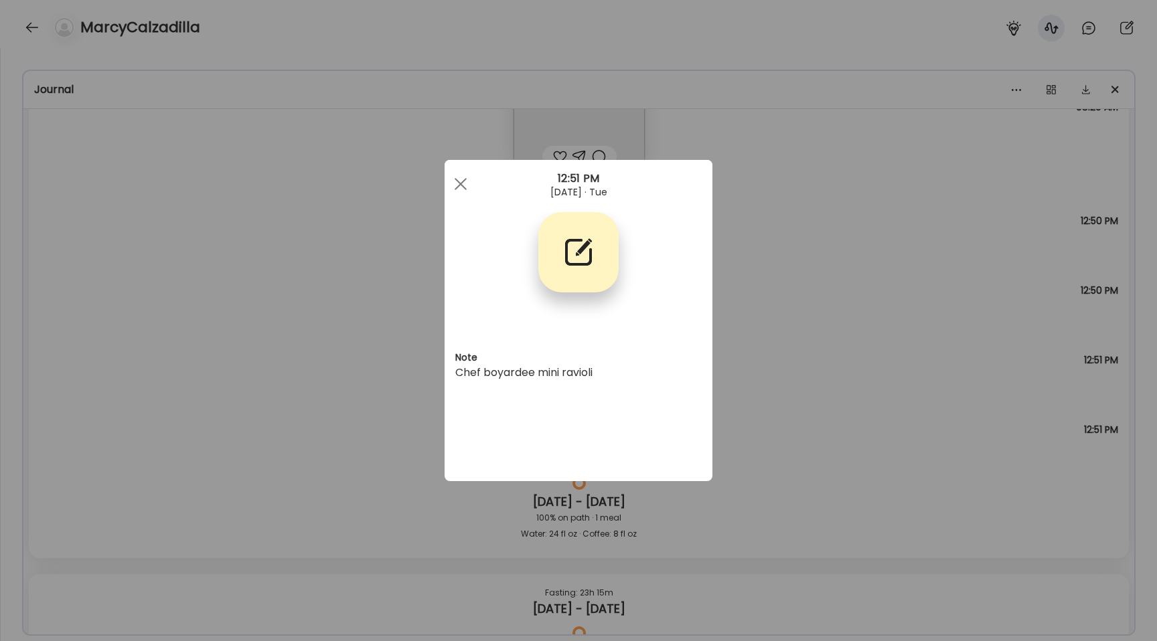
click at [405, 388] on div "Ate Coach Dashboard Wahoo! It’s official Take a moment to set up your Coach Pro…" at bounding box center [578, 320] width 1157 height 641
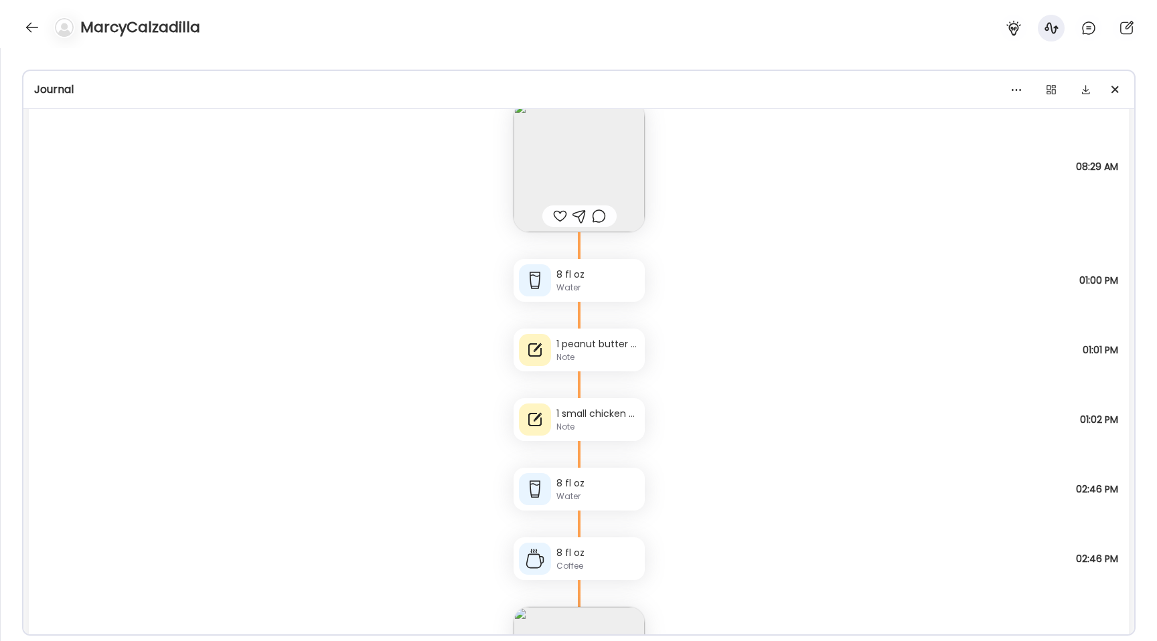
scroll to position [2813, 0]
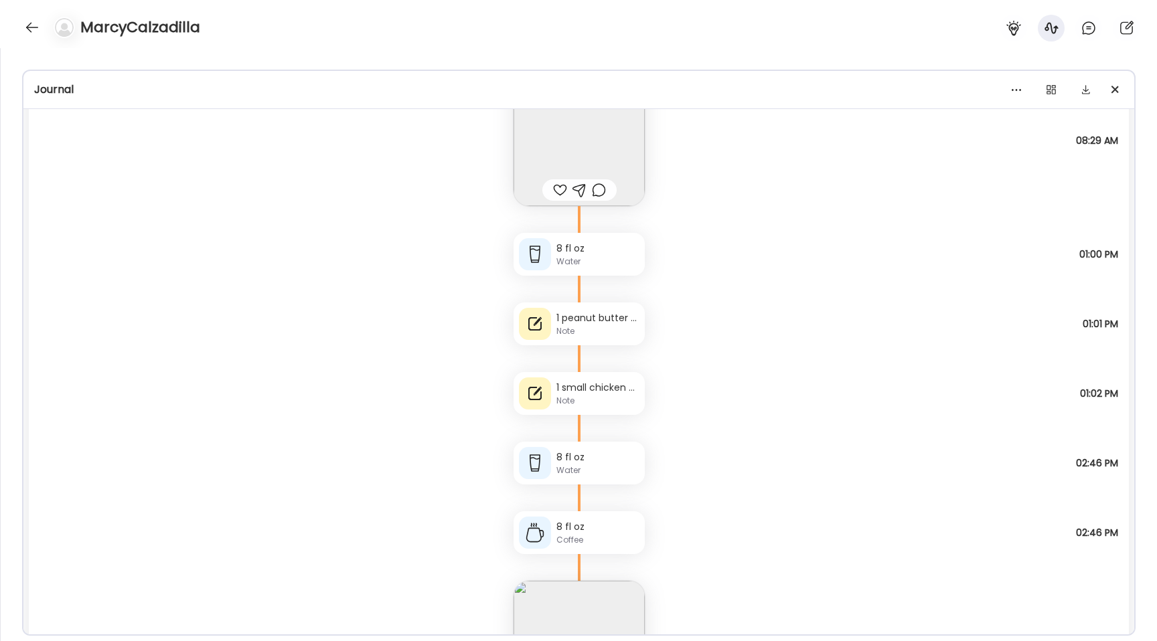
click at [568, 395] on div "Note" at bounding box center [597, 401] width 83 height 12
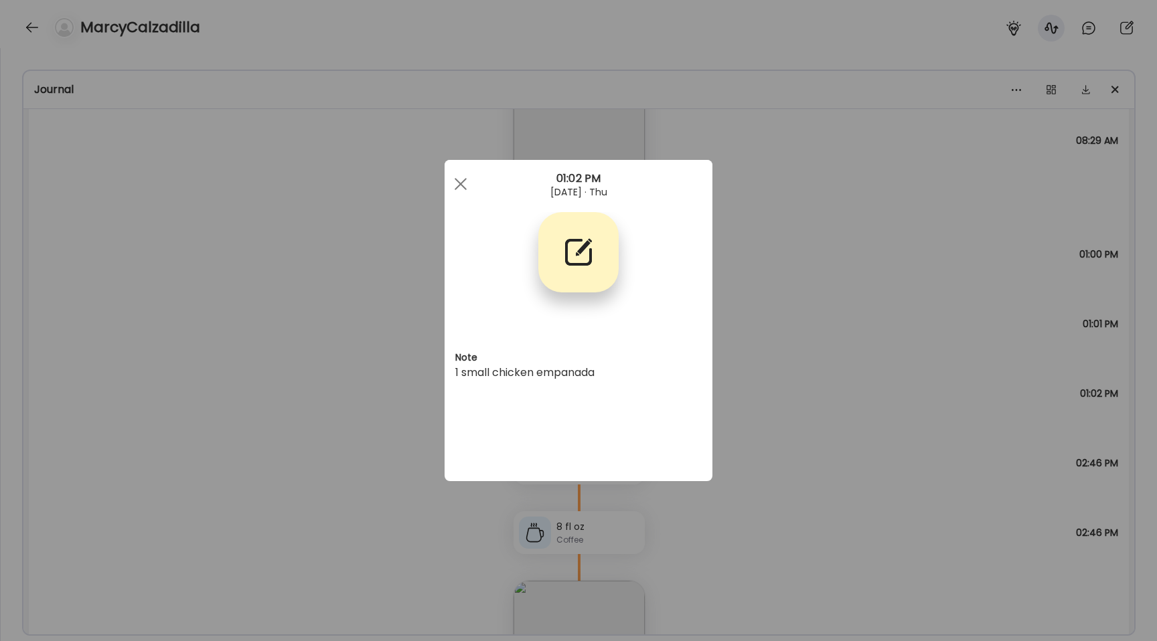
click at [349, 382] on div "Ate Coach Dashboard Wahoo! It’s official Take a moment to set up your Coach Pro…" at bounding box center [578, 320] width 1157 height 641
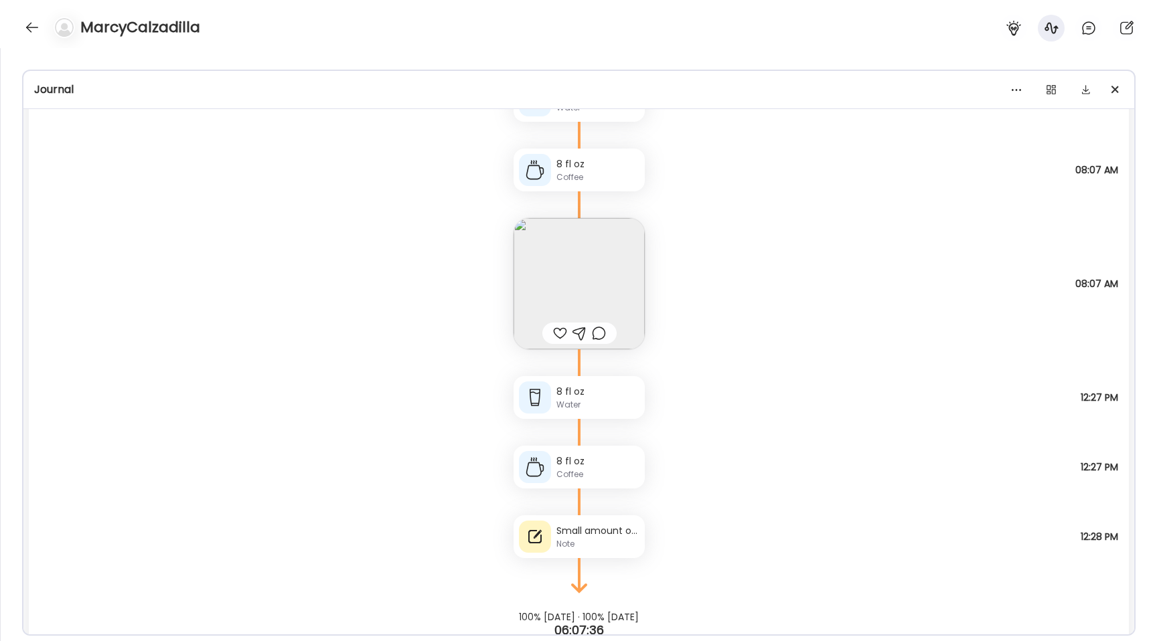
scroll to position [27960, 0]
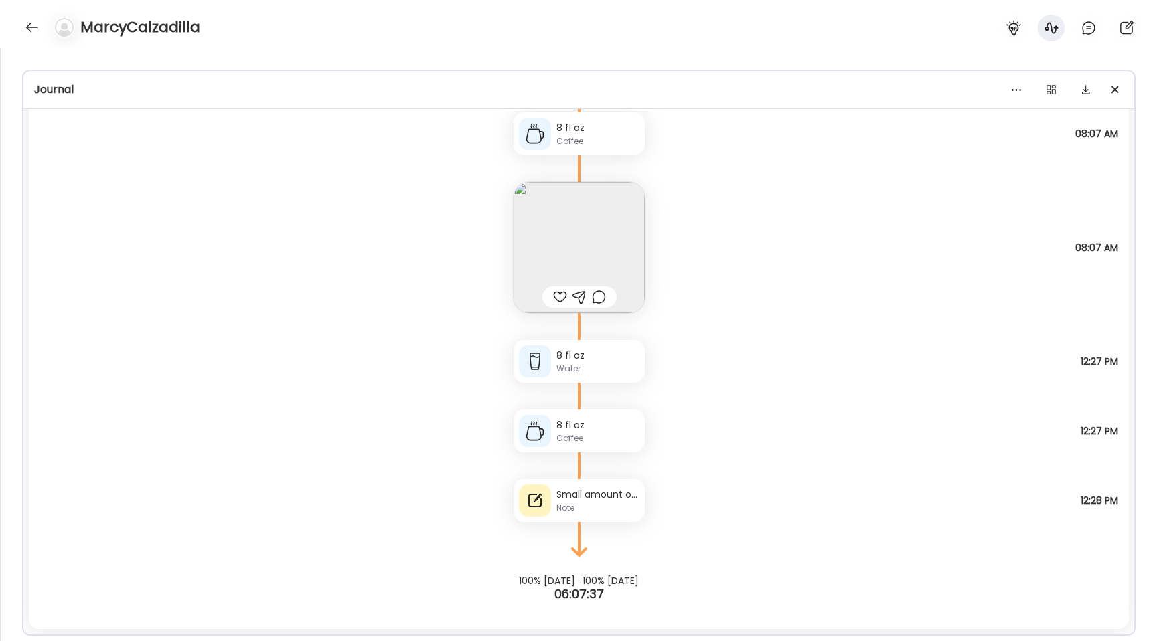
click at [594, 509] on div "Note" at bounding box center [597, 508] width 83 height 12
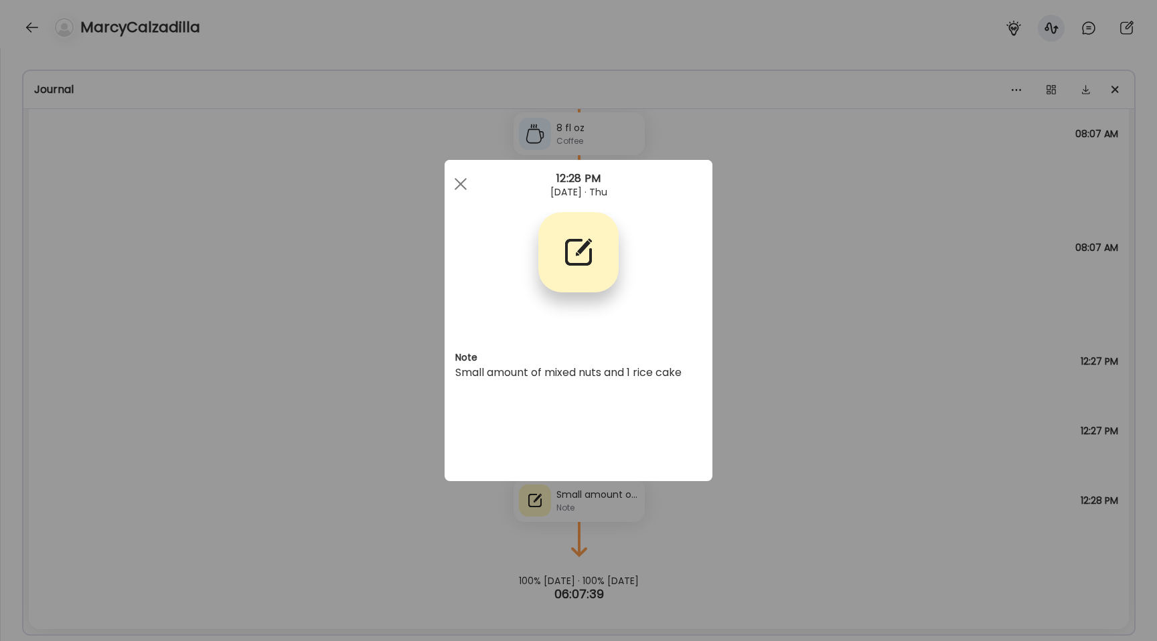
click at [416, 403] on div "Ate Coach Dashboard Wahoo! It’s official Take a moment to set up your Coach Pro…" at bounding box center [578, 320] width 1157 height 641
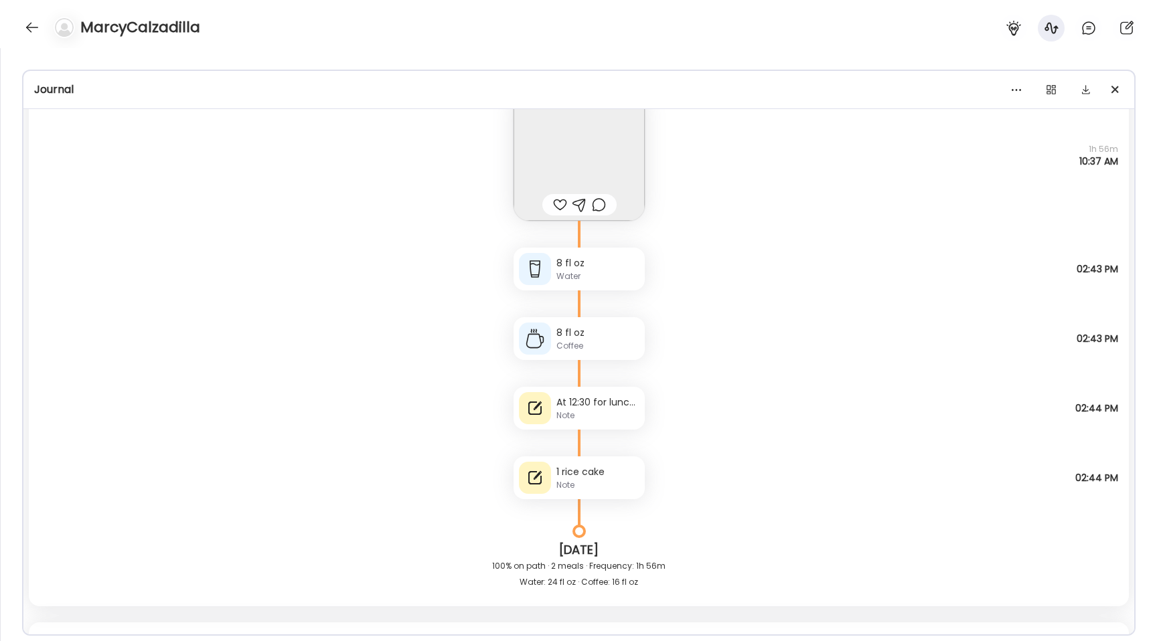
scroll to position [27324, 0]
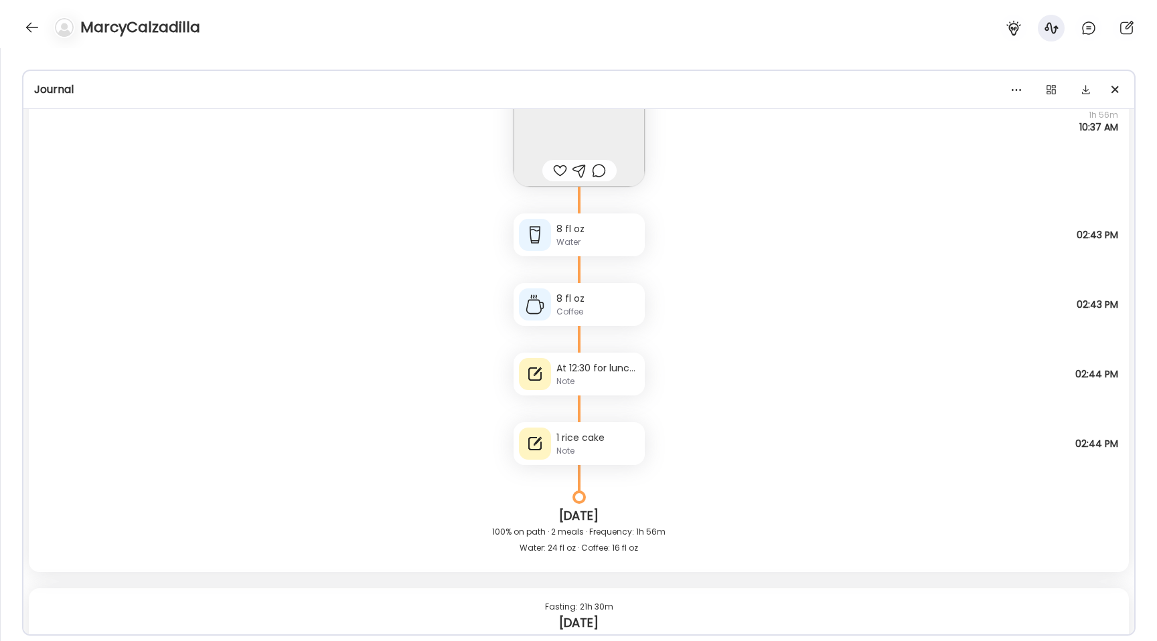
click at [594, 370] on div "At 12:30 for lunch I ate salad with chicken salad on top." at bounding box center [597, 368] width 83 height 14
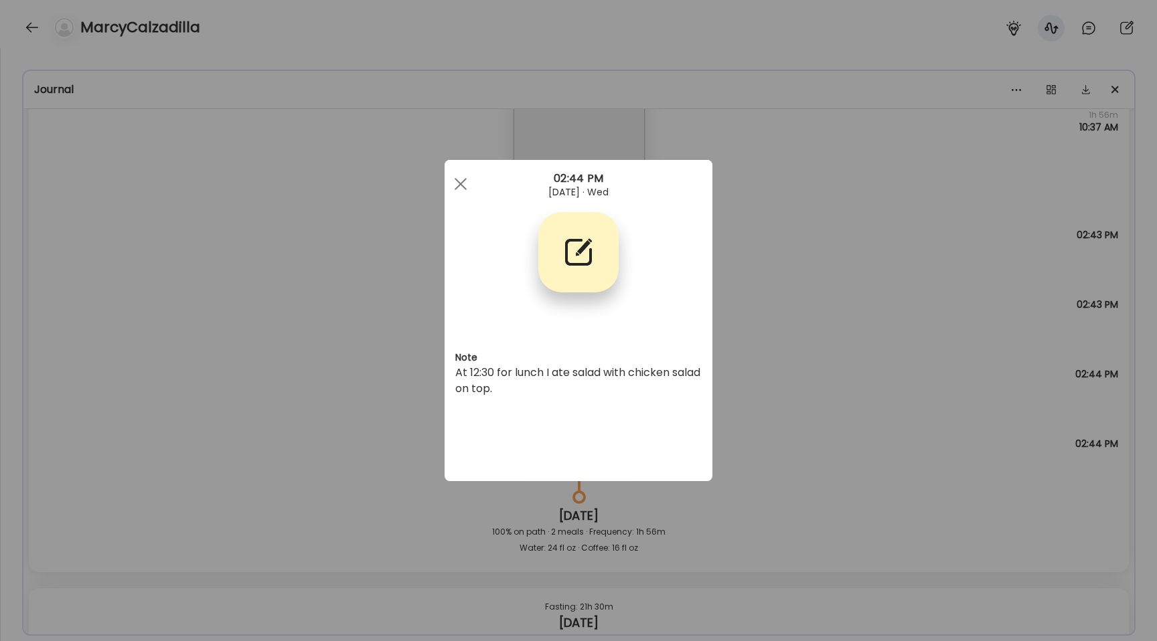
click at [396, 352] on div "Ate Coach Dashboard Wahoo! It’s official Take a moment to set up your Coach Pro…" at bounding box center [578, 320] width 1157 height 641
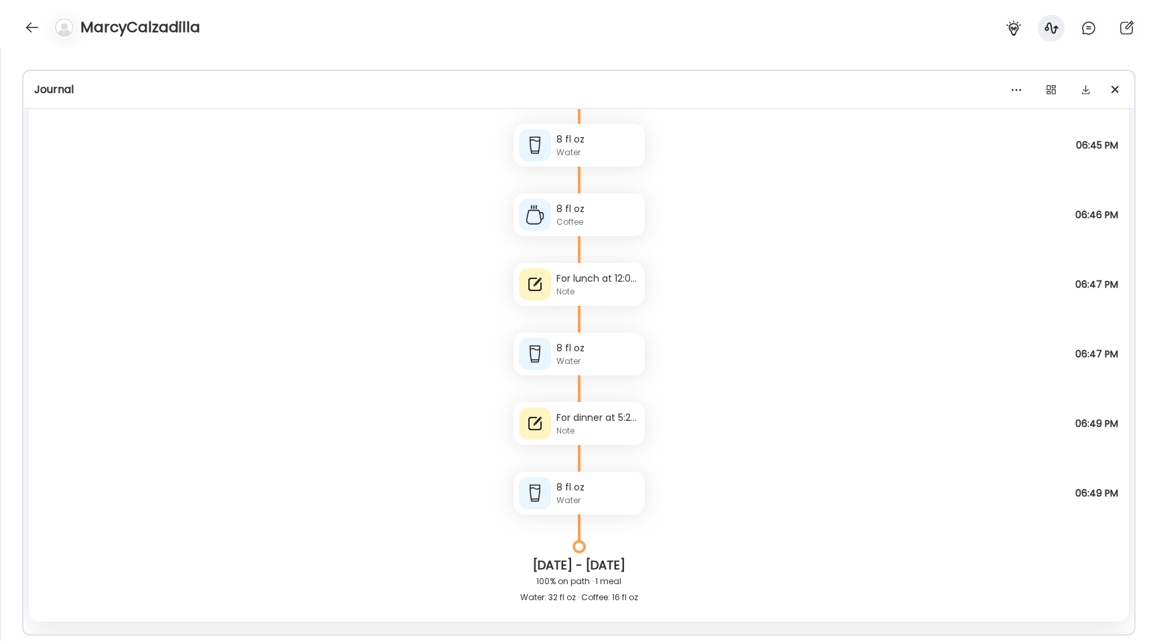
scroll to position [25542, 0]
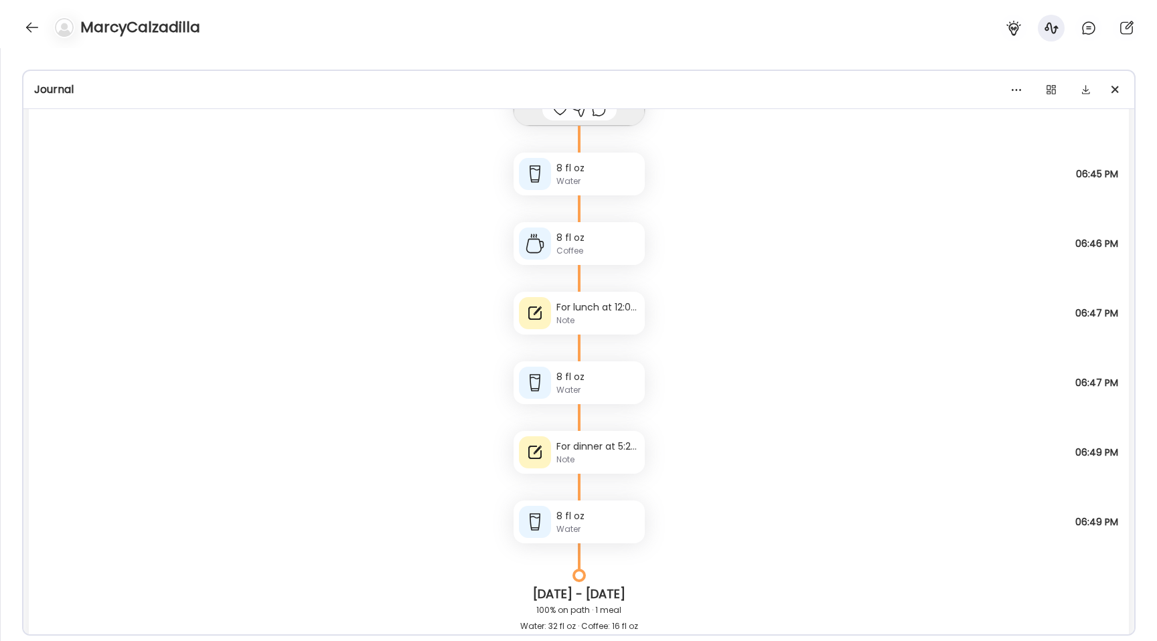
click at [561, 446] on div "For dinner at 5:20pm I ate grilled chicken and broccoli & salad" at bounding box center [597, 447] width 83 height 14
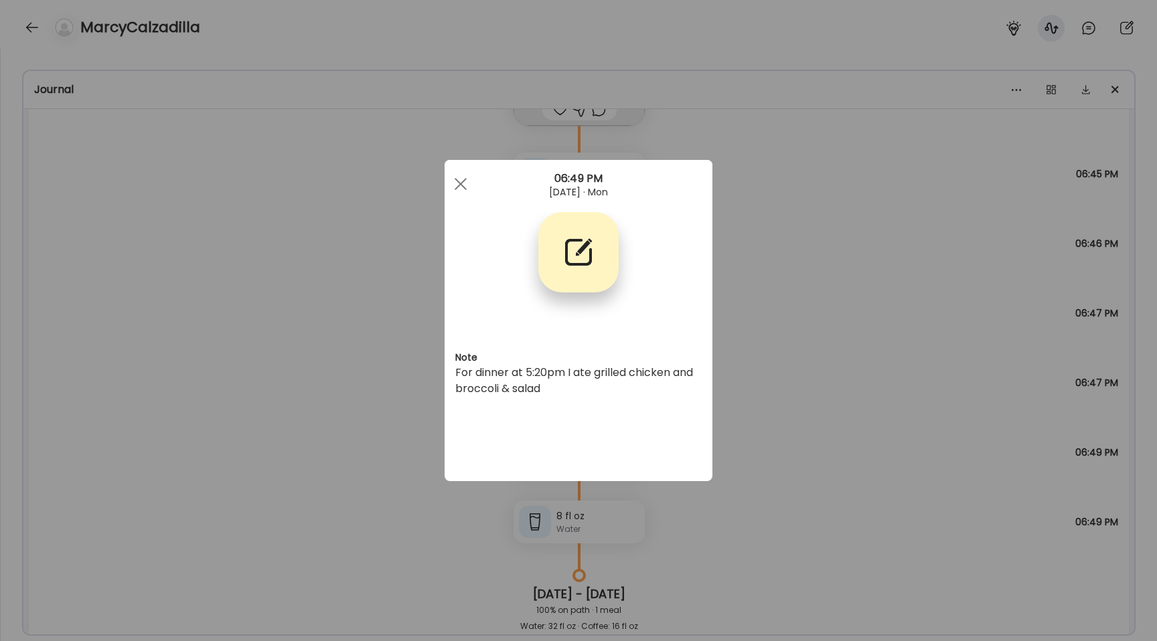
click at [405, 386] on div "Ate Coach Dashboard Wahoo! It’s official Take a moment to set up your Coach Pro…" at bounding box center [578, 320] width 1157 height 641
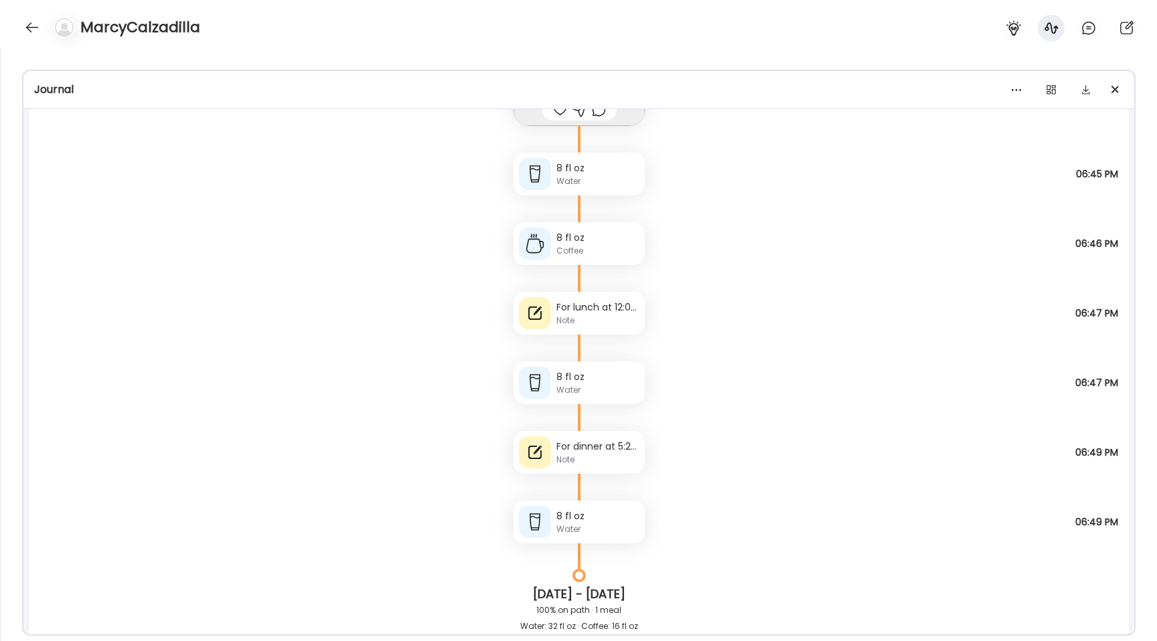
click at [574, 311] on div "For lunch at 12:00 noon I ate 1/2 cheese burger and a house salad." at bounding box center [597, 308] width 83 height 14
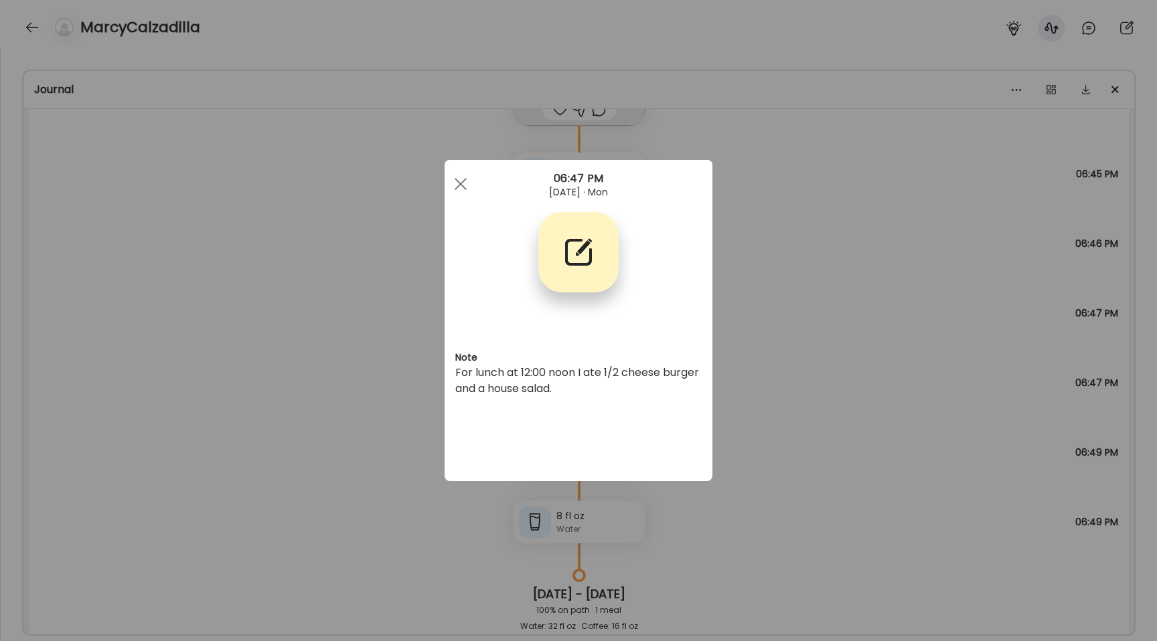
click at [341, 401] on div "Ate Coach Dashboard Wahoo! It’s official Take a moment to set up your Coach Pro…" at bounding box center [578, 320] width 1157 height 641
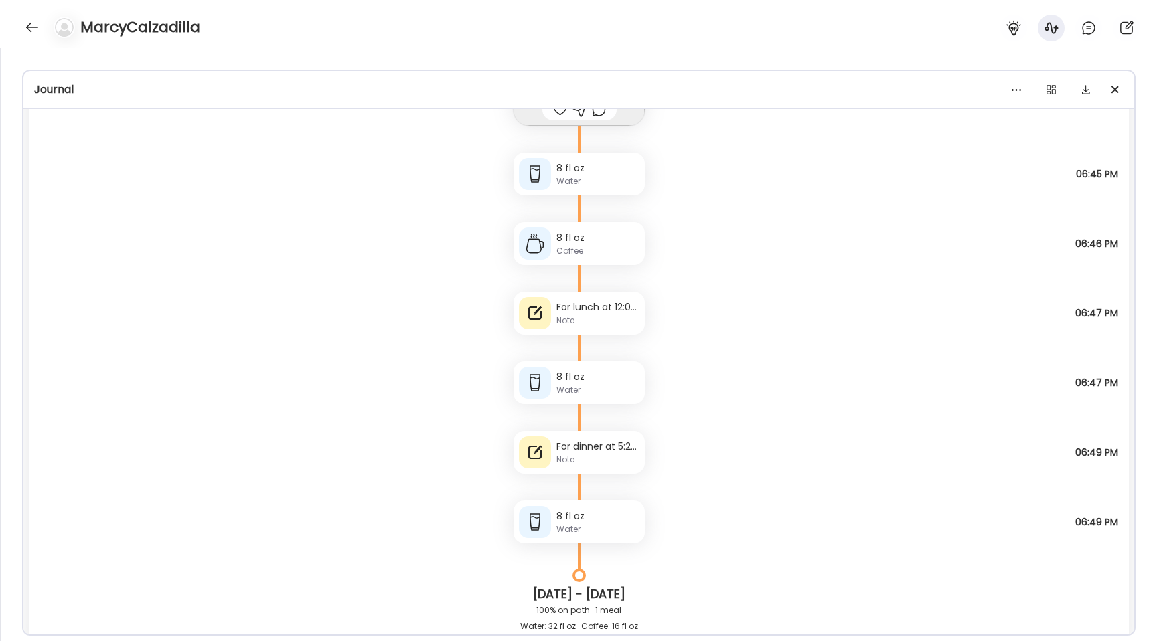
click at [583, 446] on div "For dinner at 5:20pm I ate grilled chicken and broccoli & salad" at bounding box center [597, 447] width 83 height 14
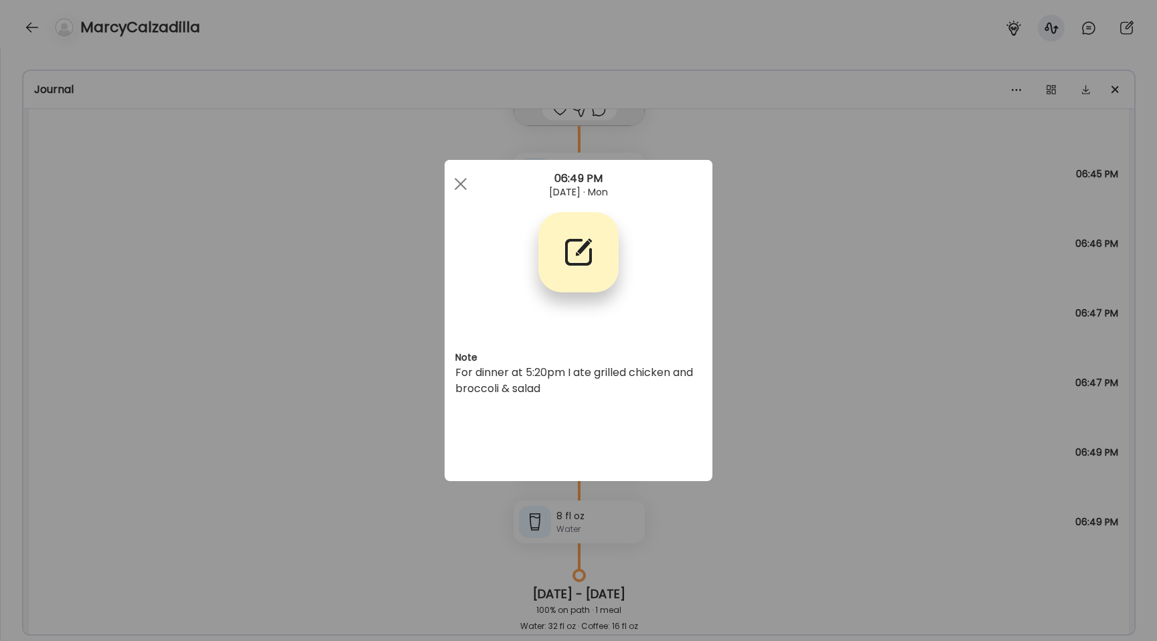
click at [327, 406] on div "Ate Coach Dashboard Wahoo! It’s official Take a moment to set up your Coach Pro…" at bounding box center [578, 320] width 1157 height 641
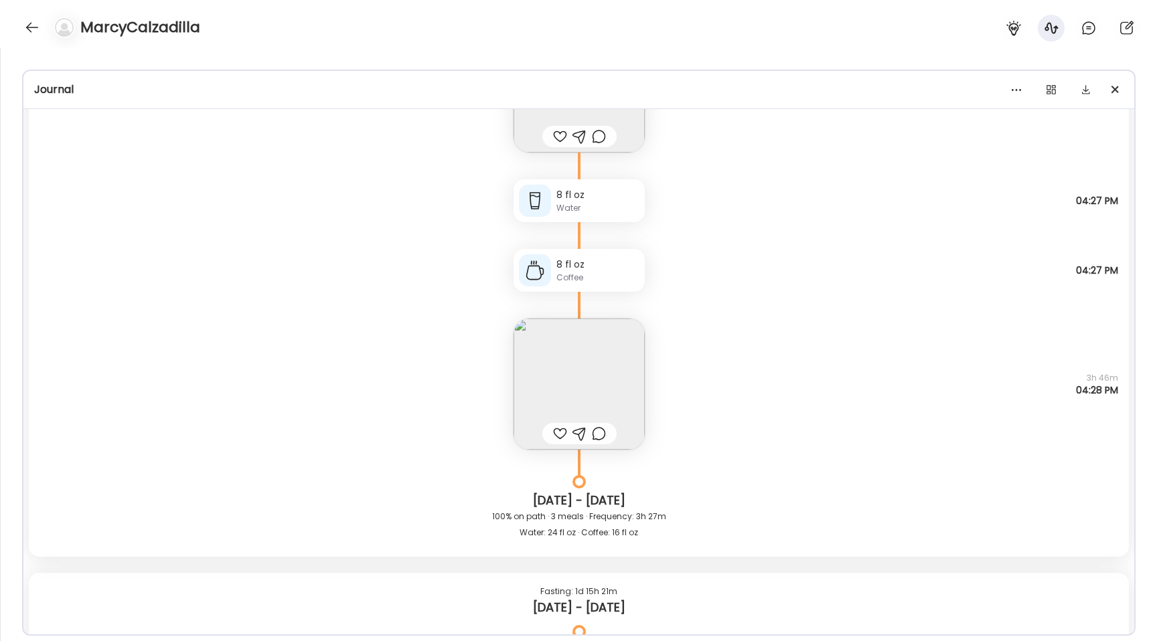
scroll to position [23390, 0]
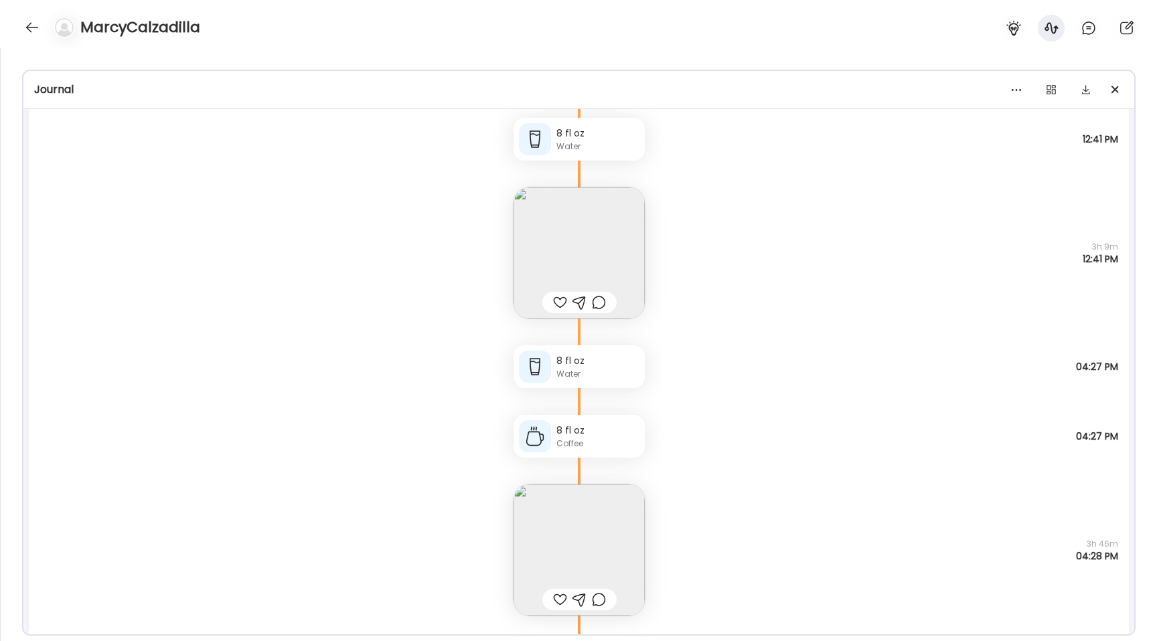
click at [586, 174] on icon at bounding box center [579, 174] width 80 height 27
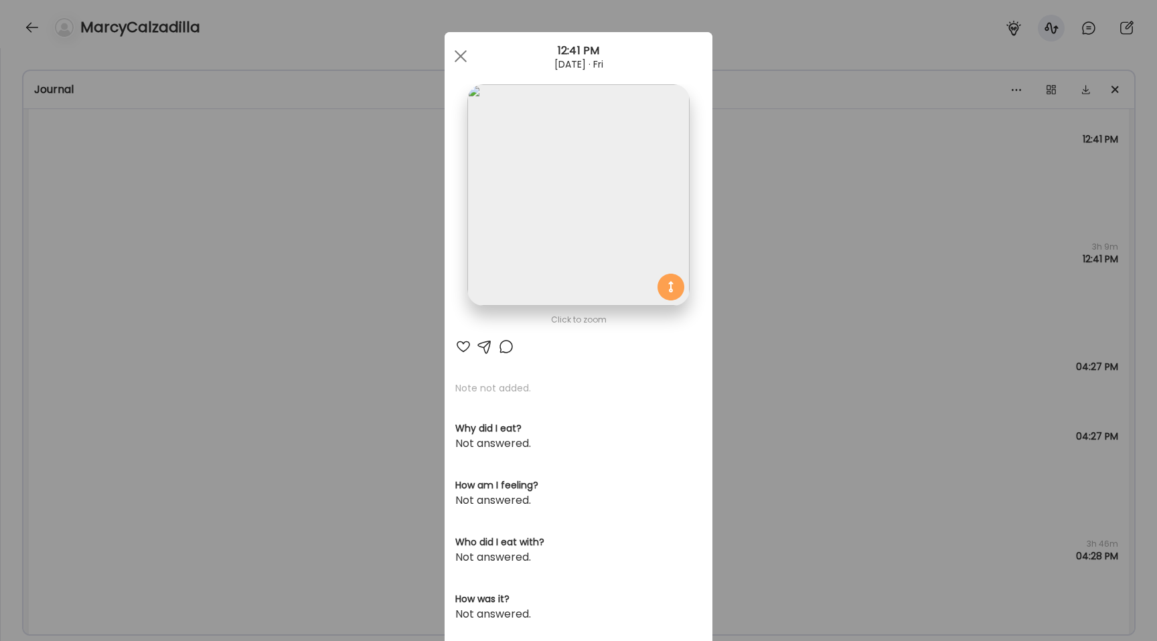
click at [562, 220] on img at bounding box center [578, 195] width 222 height 222
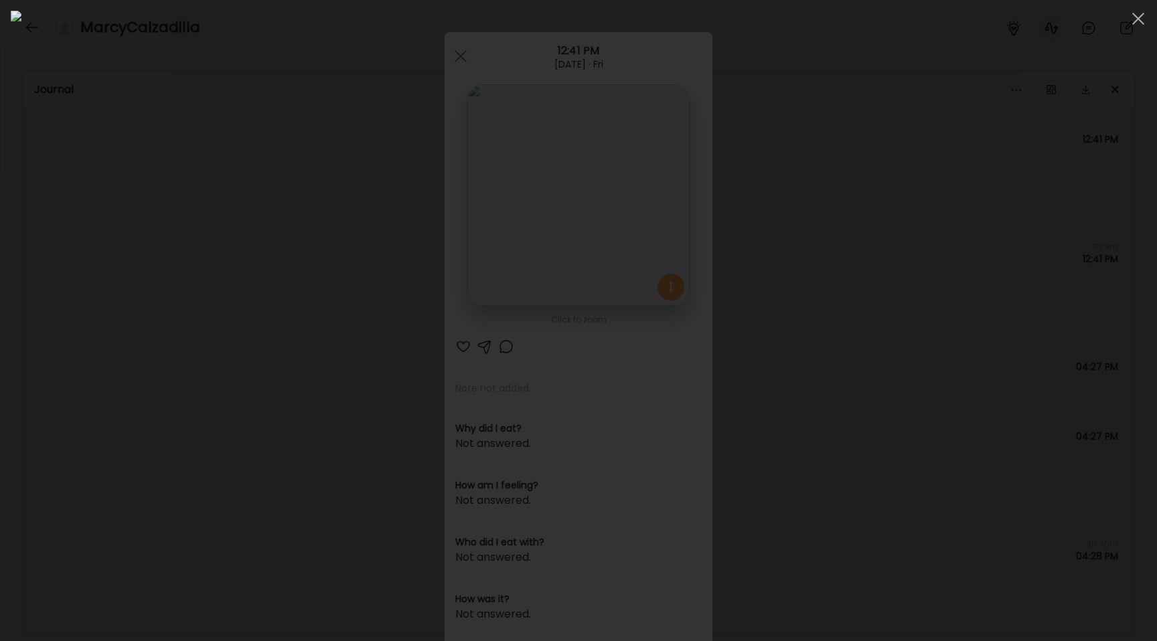
click at [191, 311] on div at bounding box center [578, 321] width 1135 height 620
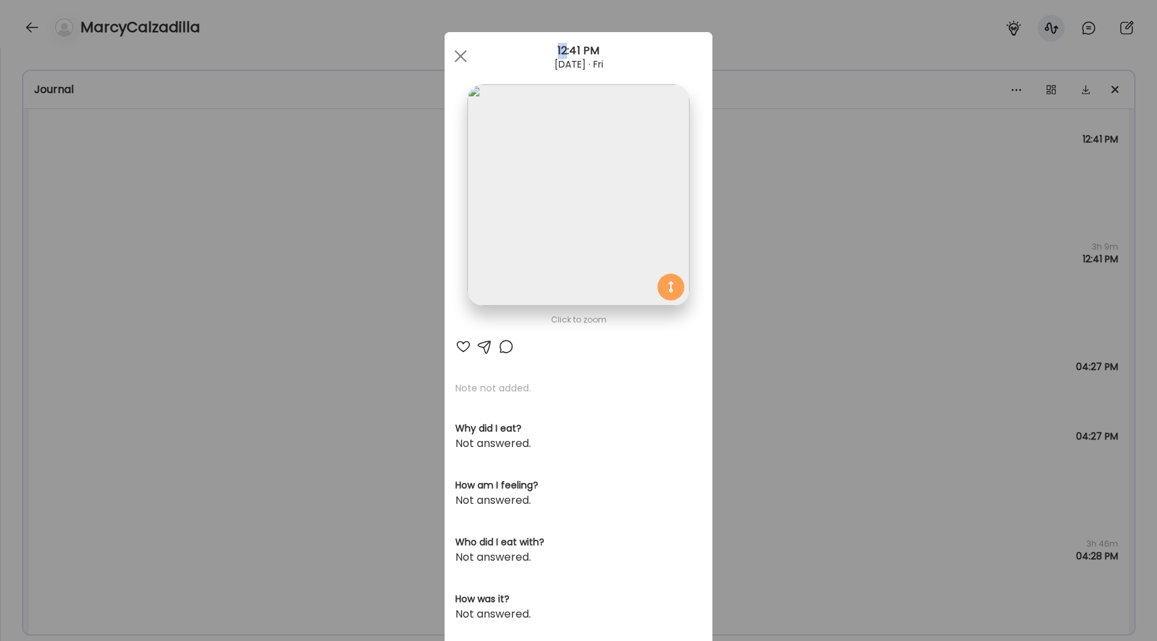
click at [191, 311] on div "Ate Coach Dashboard Wahoo! It’s official Take a moment to set up your Coach Pro…" at bounding box center [578, 320] width 1157 height 641
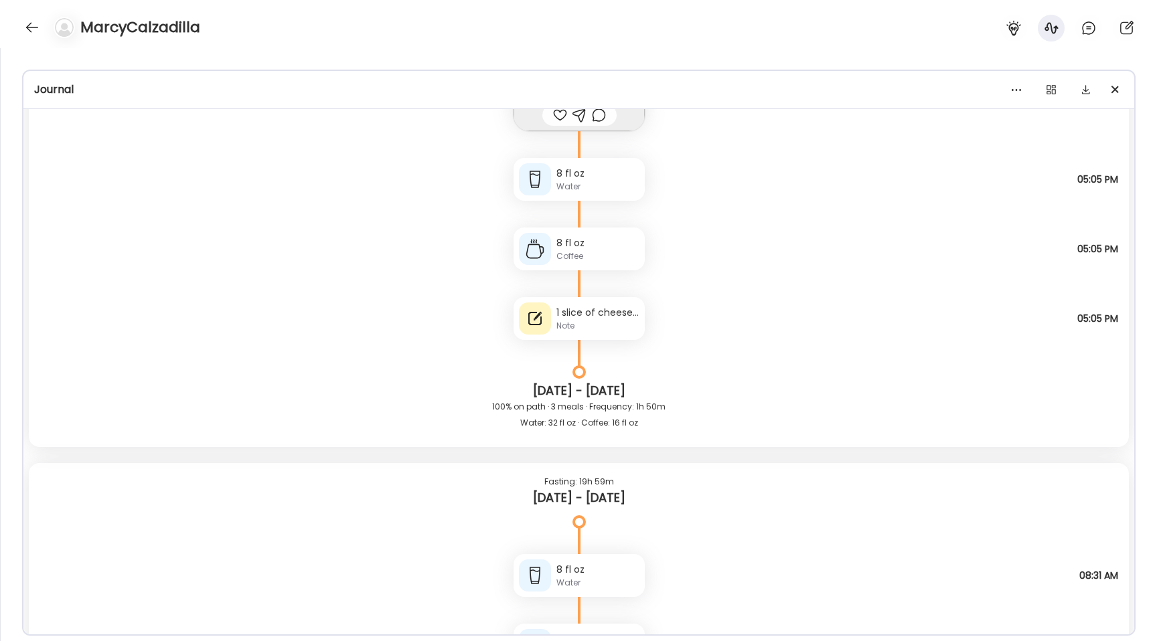
scroll to position [17885, 0]
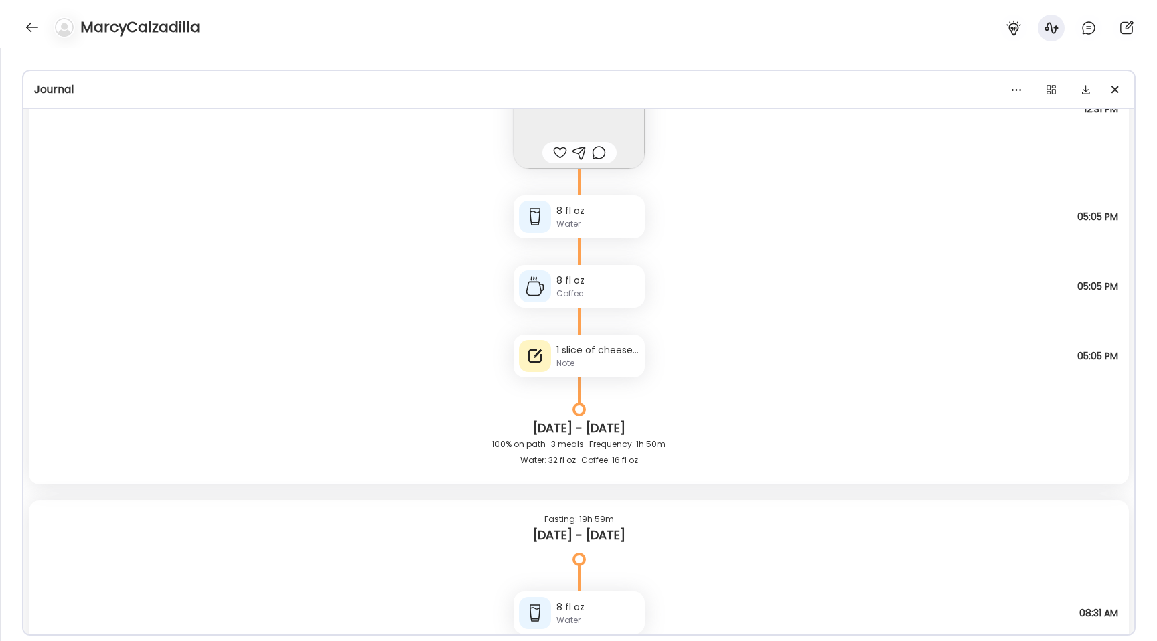
click at [612, 370] on div "1 slice of cheese pizza Note" at bounding box center [578, 356] width 131 height 43
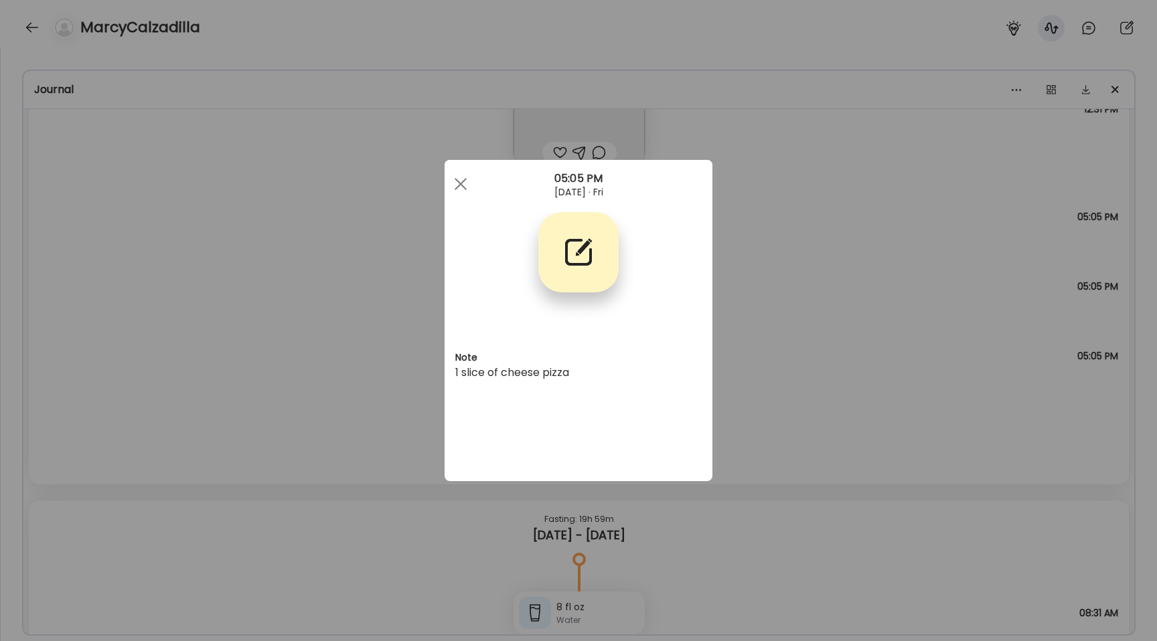
click at [316, 359] on div "Ate Coach Dashboard Wahoo! It’s official Take a moment to set up your Coach Pro…" at bounding box center [578, 320] width 1157 height 641
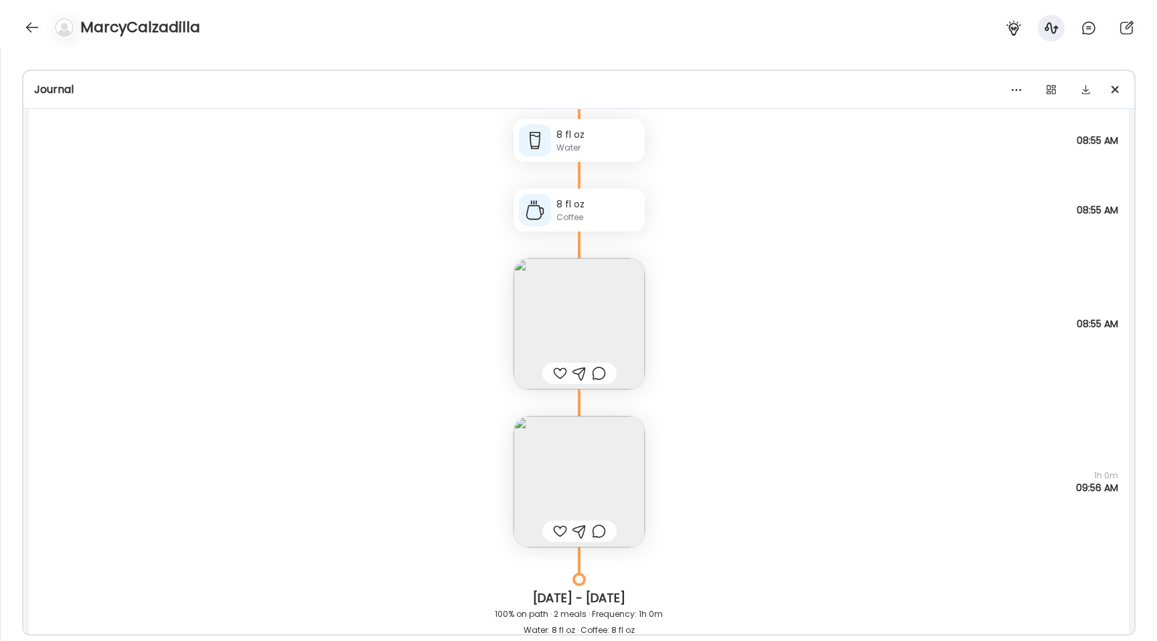
scroll to position [20453, 0]
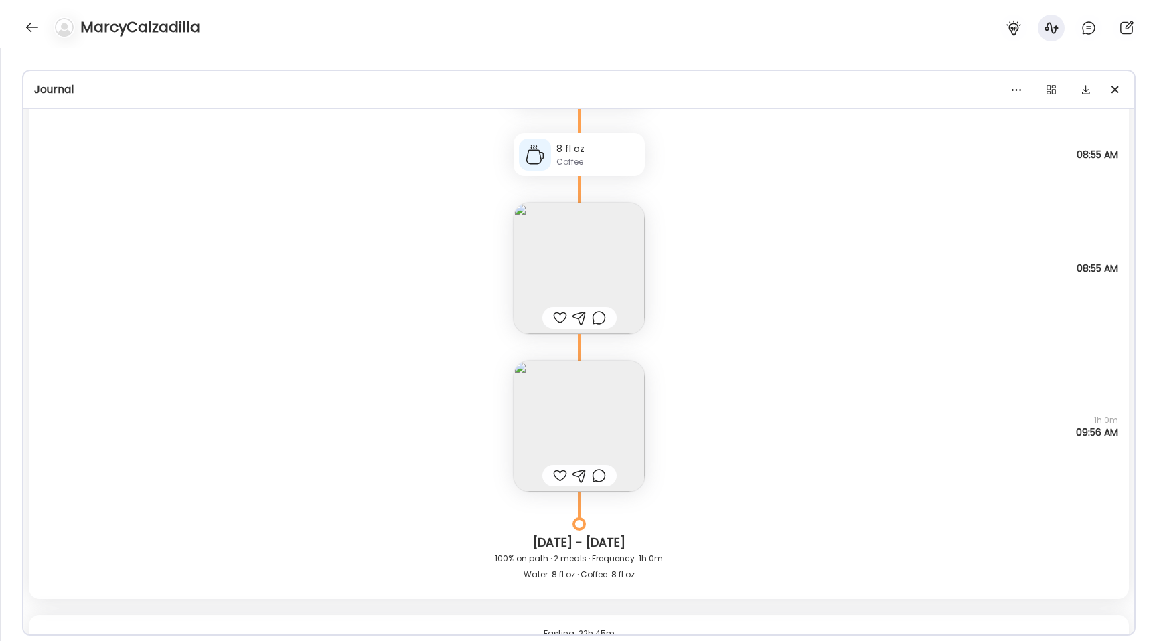
click at [554, 269] on img at bounding box center [578, 268] width 131 height 131
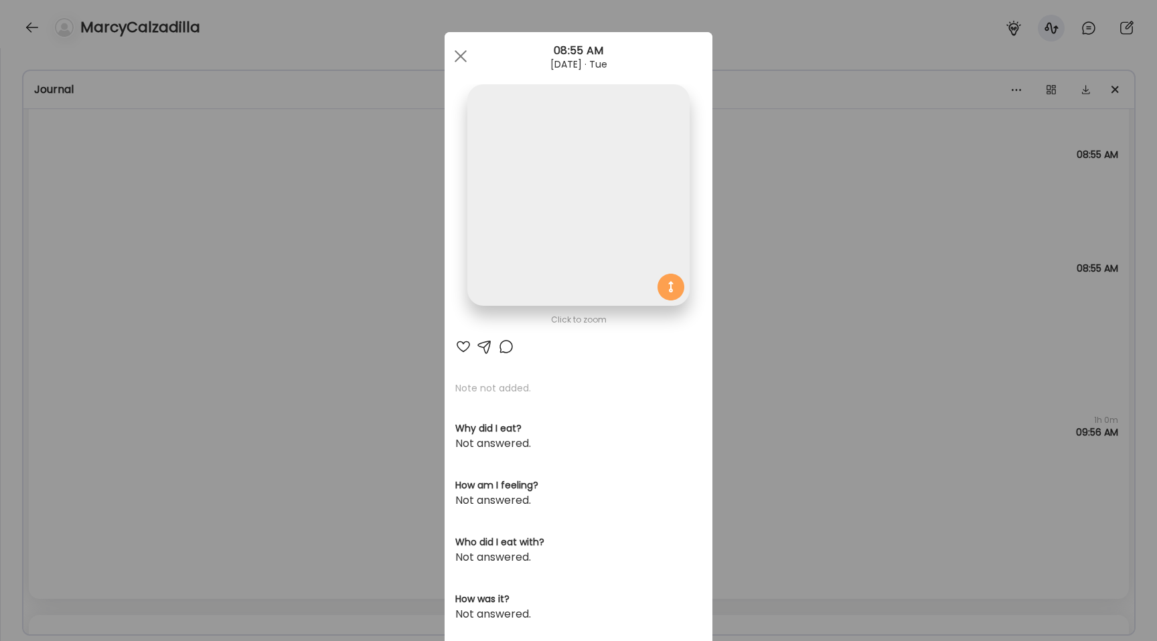
click at [535, 233] on img at bounding box center [578, 195] width 222 height 222
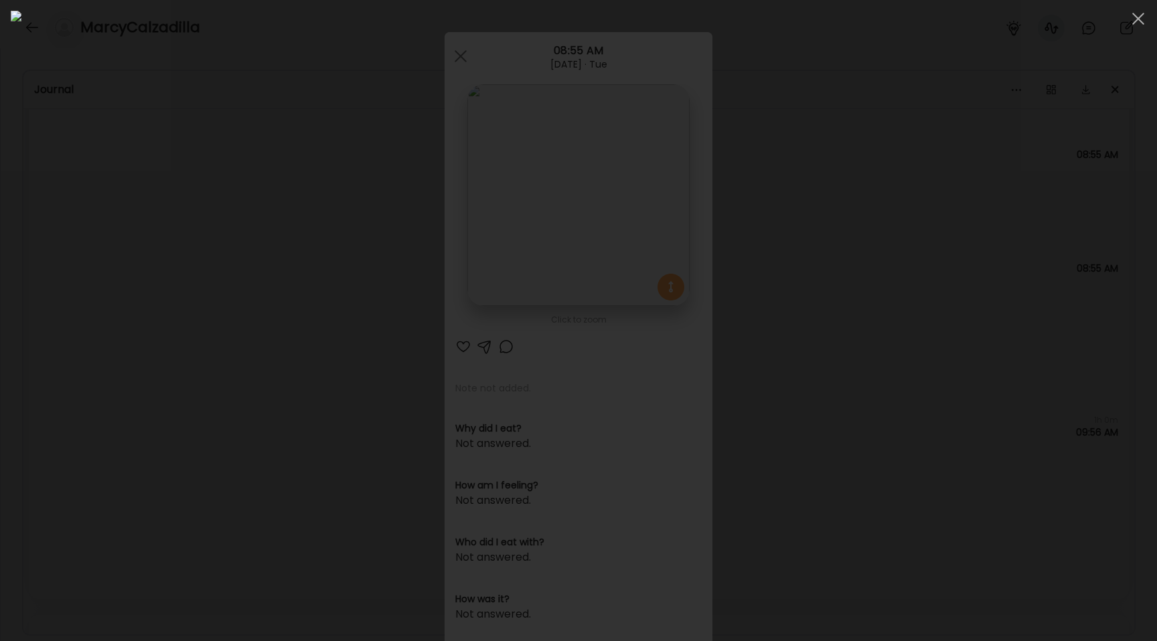
click at [211, 302] on div at bounding box center [578, 321] width 1135 height 620
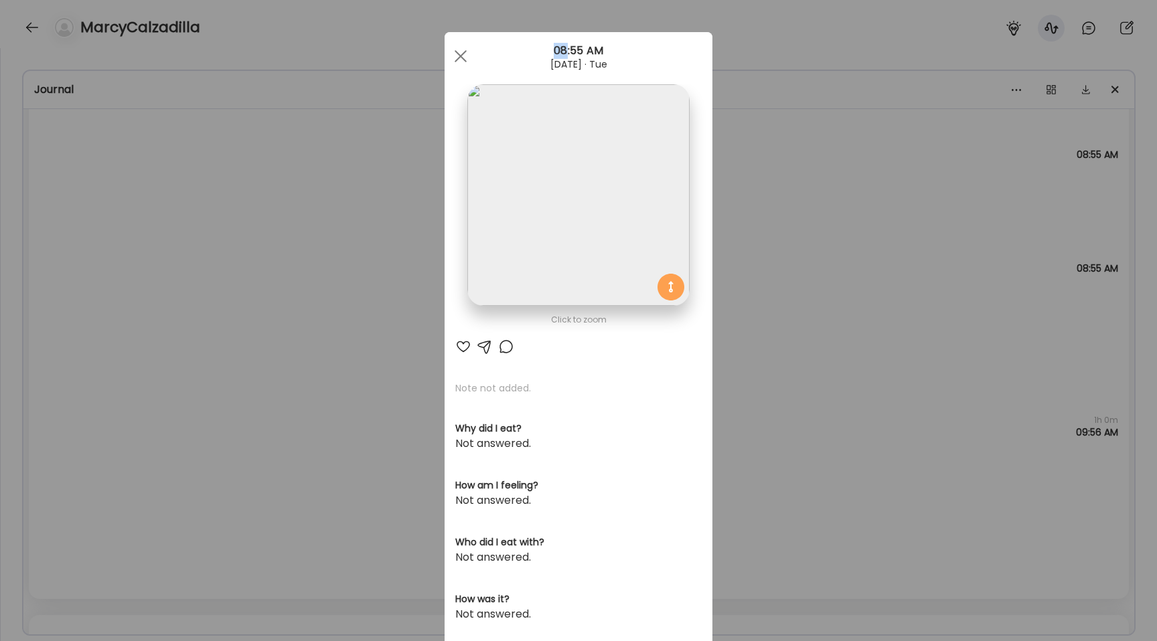
click at [211, 302] on div "Ate Coach Dashboard Wahoo! It’s official Take a moment to set up your Coach Pro…" at bounding box center [578, 320] width 1157 height 641
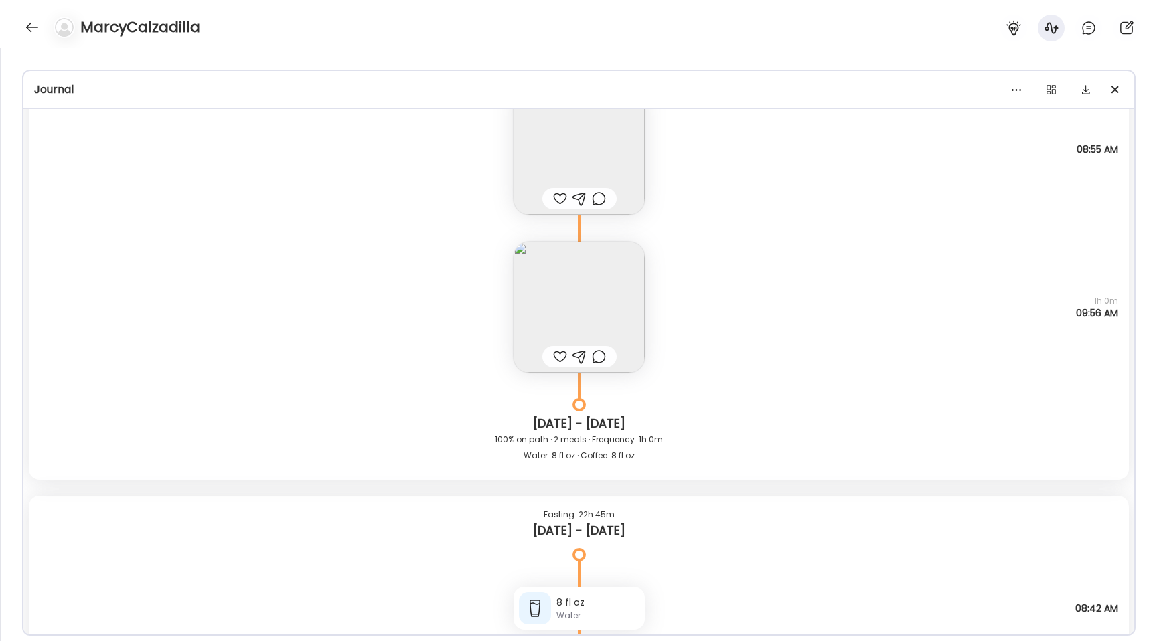
scroll to position [20516, 0]
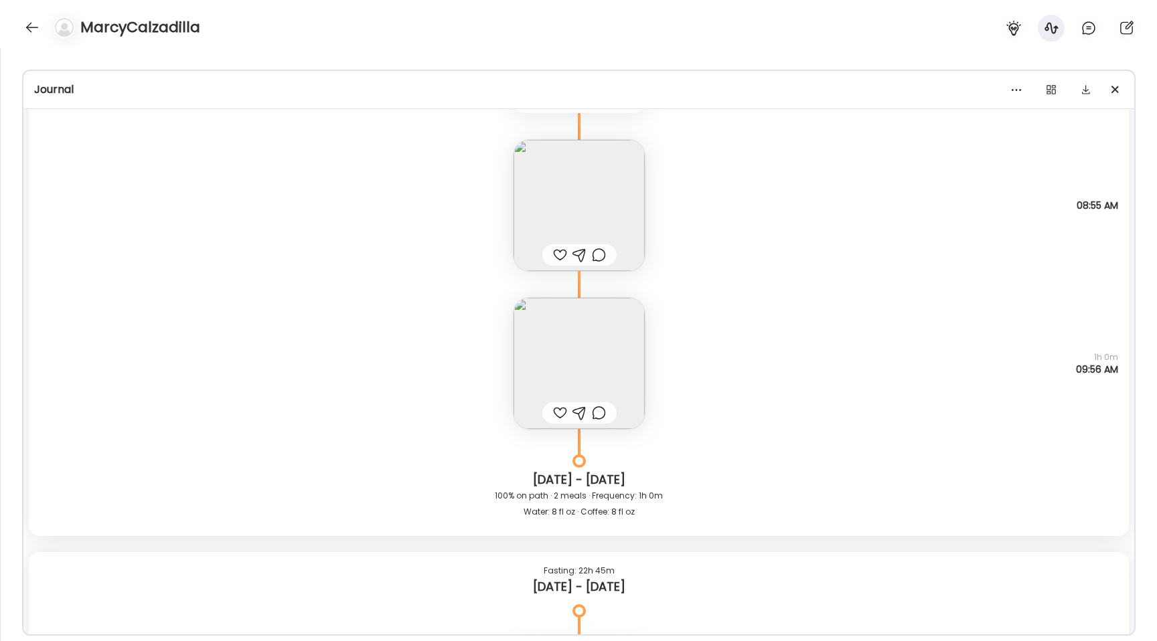
click at [562, 364] on img at bounding box center [578, 363] width 131 height 131
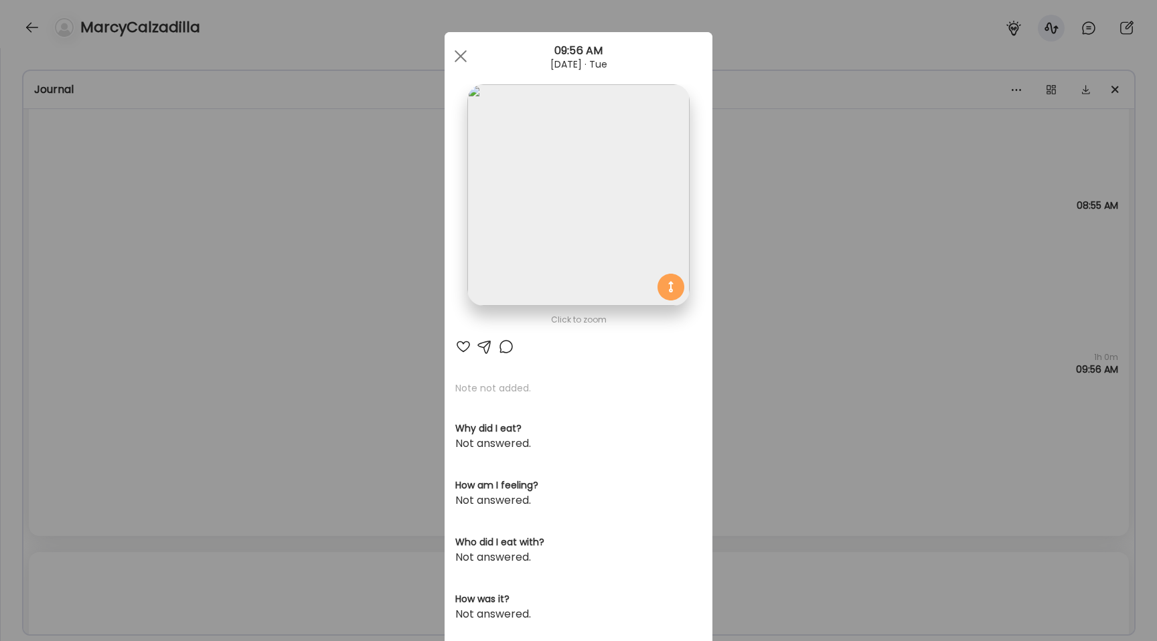
click at [541, 255] on img at bounding box center [578, 195] width 222 height 222
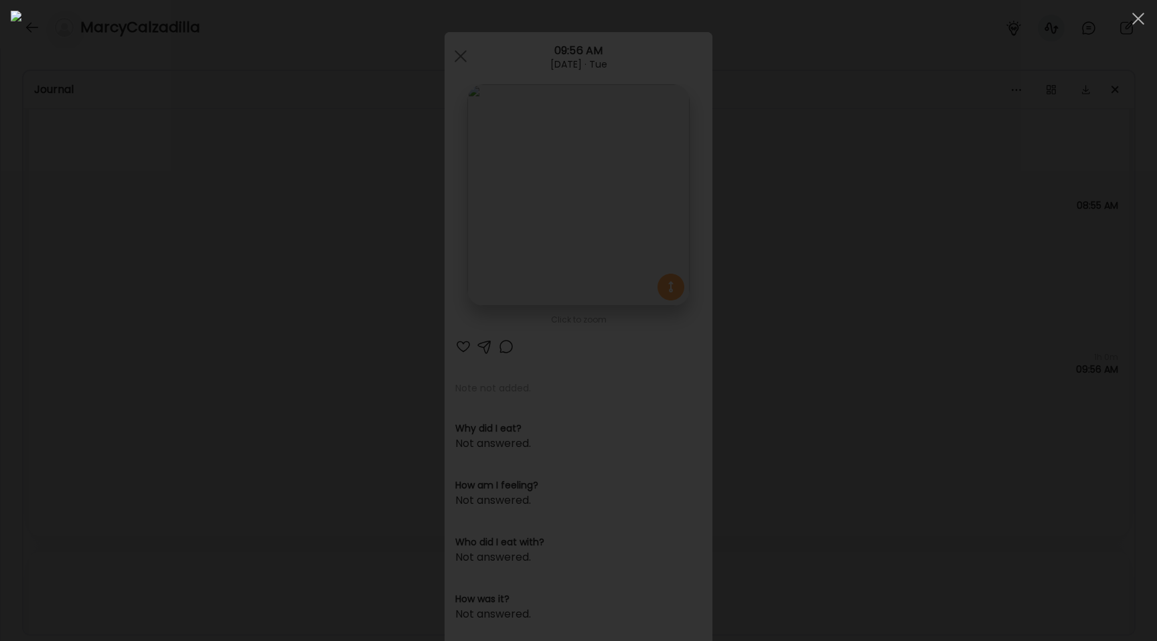
click at [197, 313] on div at bounding box center [578, 321] width 1135 height 620
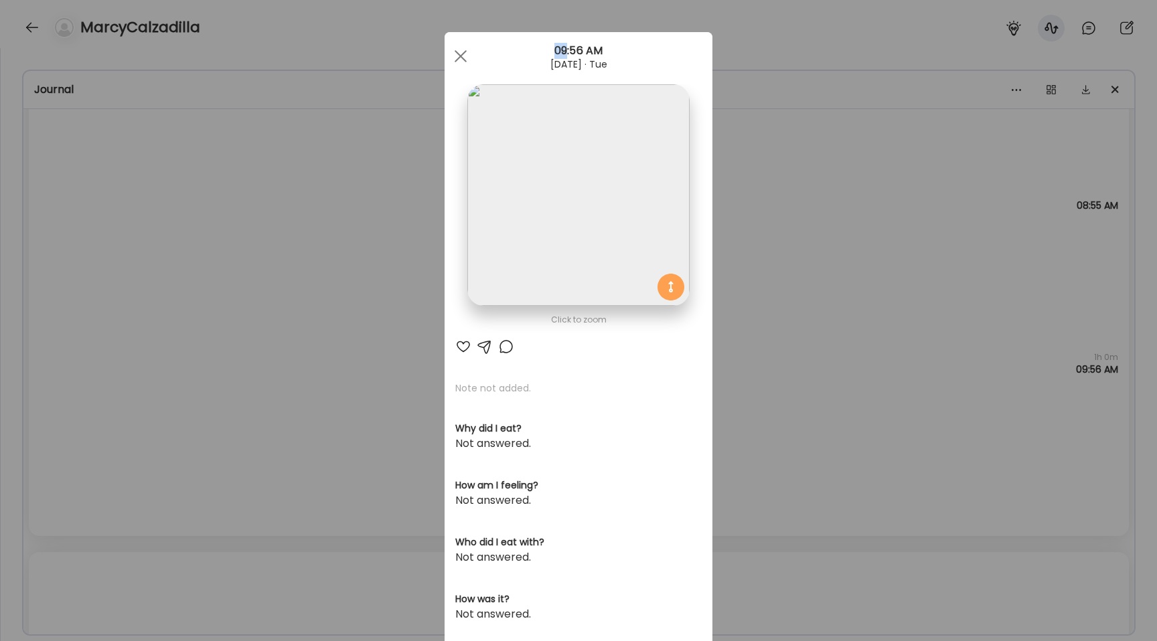
click at [197, 313] on div "Ate Coach Dashboard Wahoo! It’s official Take a moment to set up your Coach Pro…" at bounding box center [578, 320] width 1157 height 641
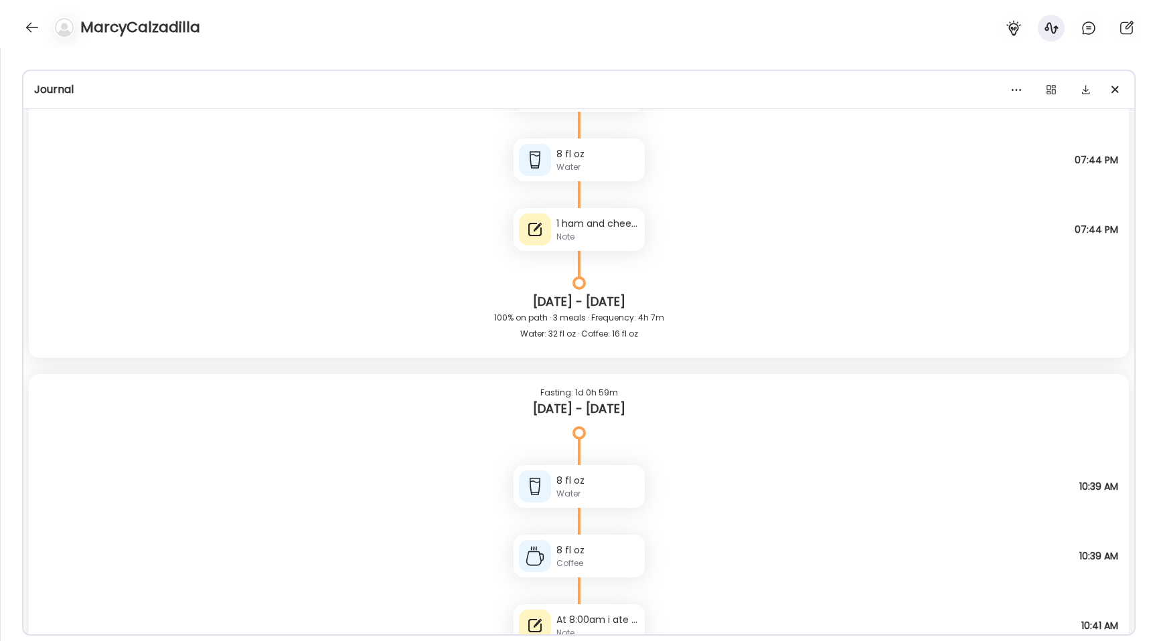
scroll to position [21888, 0]
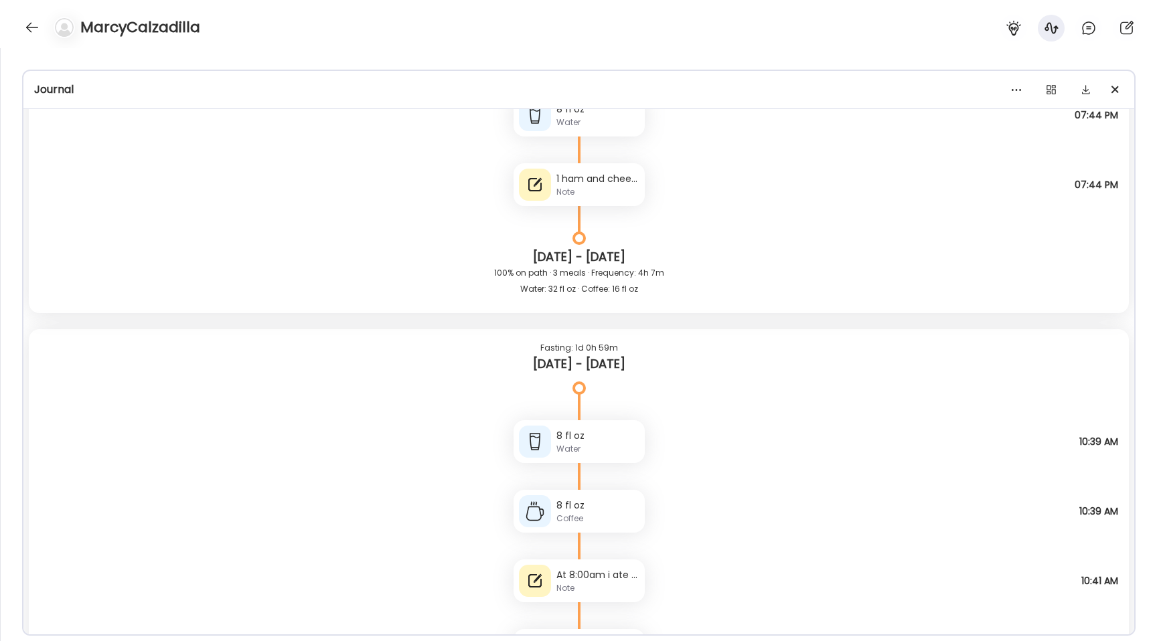
click at [576, 183] on div "1 ham and cheese panini sandwich" at bounding box center [597, 179] width 83 height 14
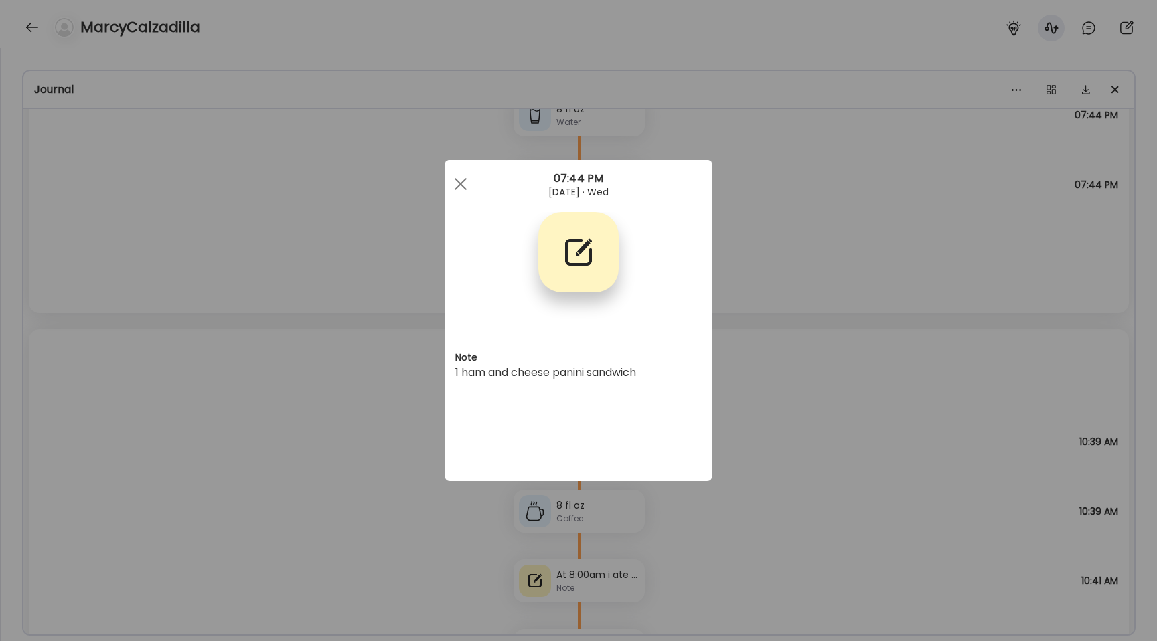
click at [330, 245] on div "Ate Coach Dashboard Wahoo! It’s official Take a moment to set up your Coach Pro…" at bounding box center [578, 320] width 1157 height 641
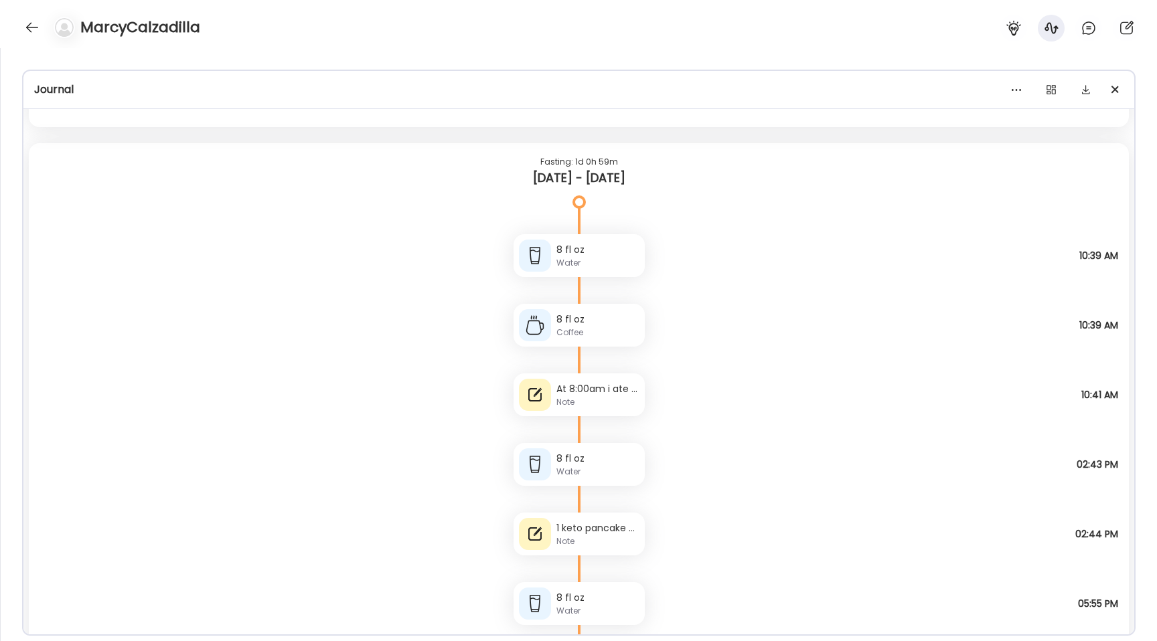
scroll to position [22168, 0]
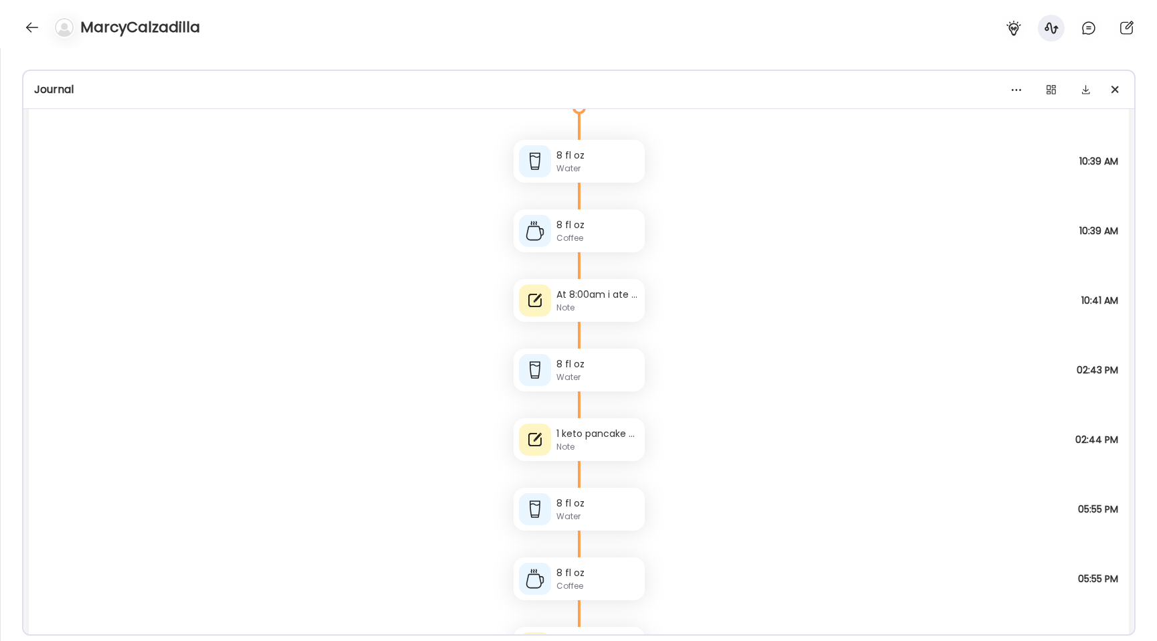
click at [573, 307] on div "Note" at bounding box center [597, 308] width 83 height 12
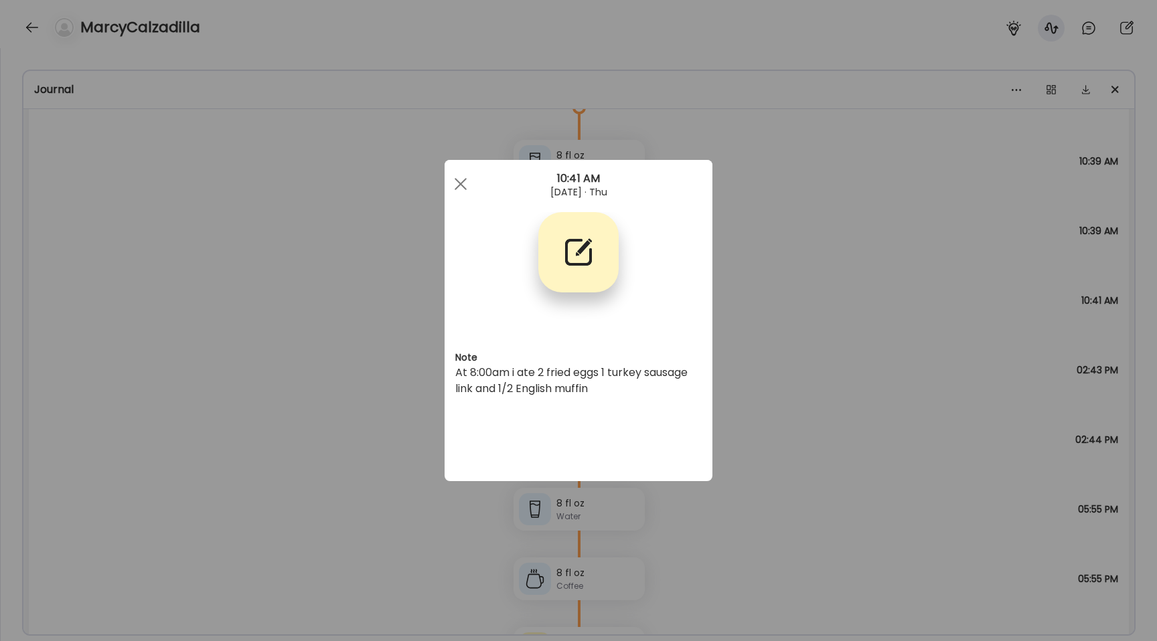
click at [402, 391] on div "Ate Coach Dashboard Wahoo! It’s official Take a moment to set up your Coach Pro…" at bounding box center [578, 320] width 1157 height 641
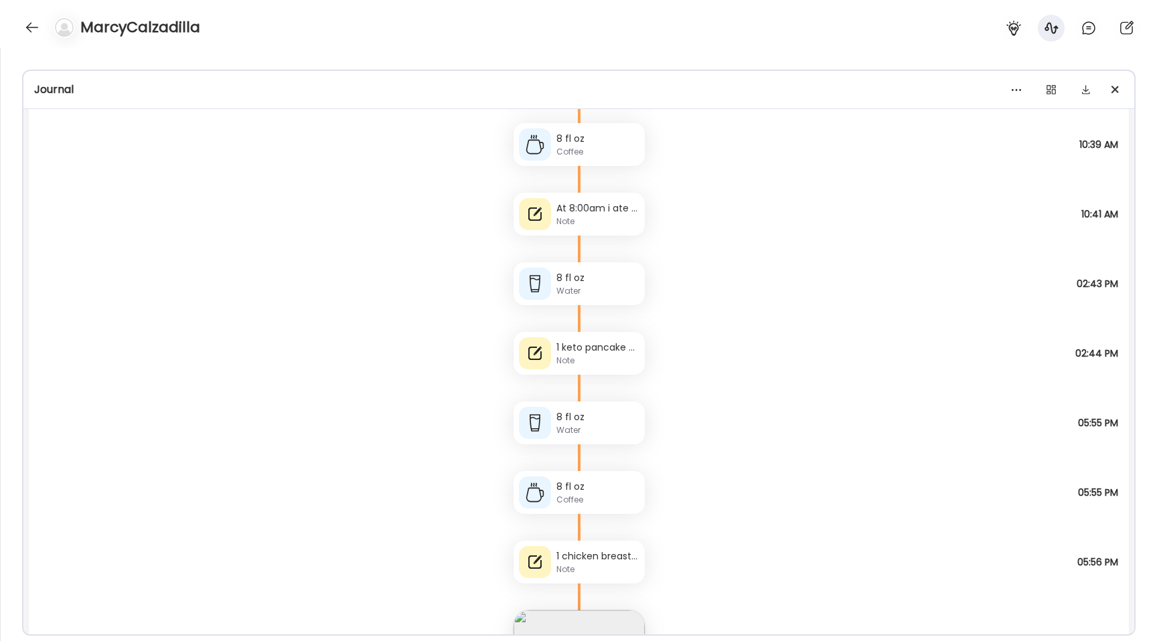
scroll to position [22266, 0]
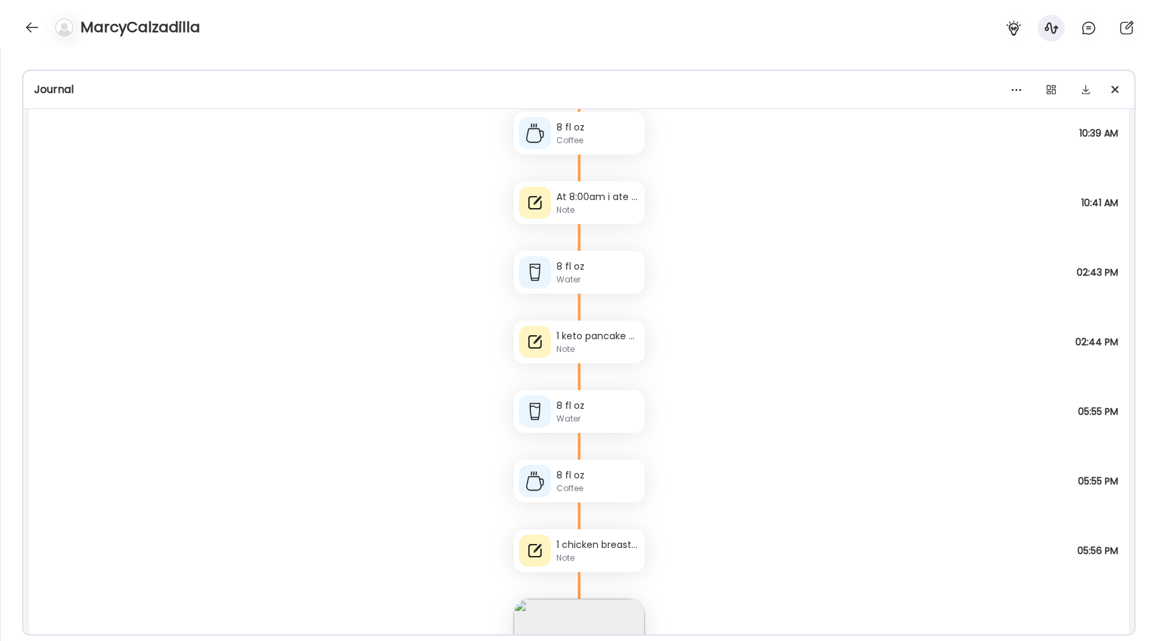
click at [557, 346] on div "Note" at bounding box center [597, 349] width 83 height 12
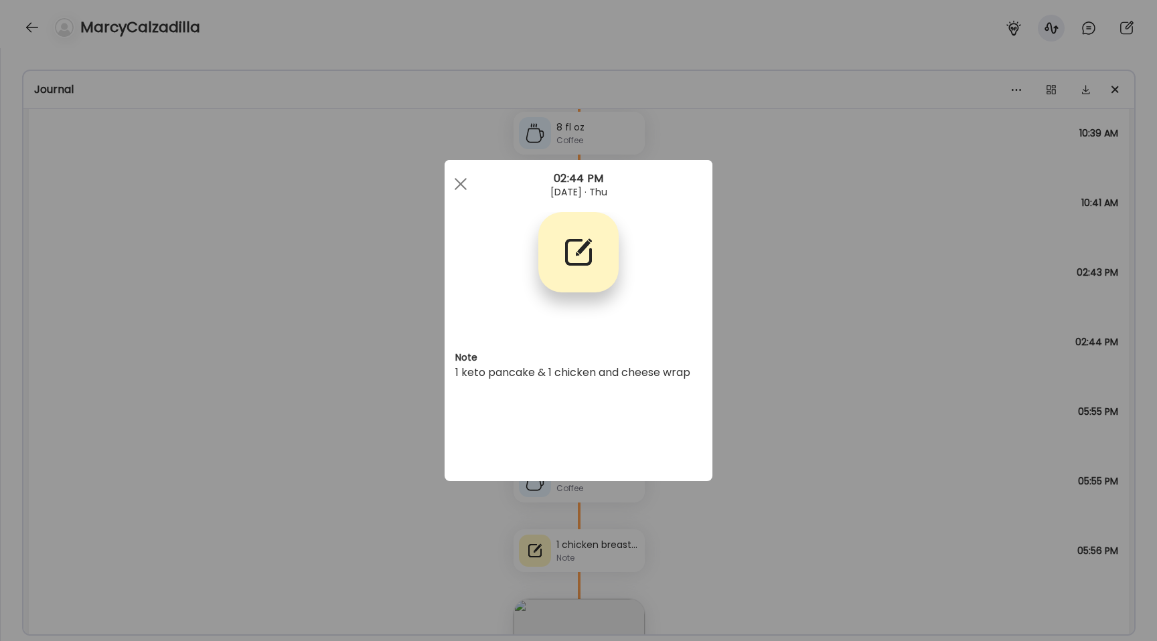
click at [405, 335] on div "Ate Coach Dashboard Wahoo! It’s official Take a moment to set up your Coach Pro…" at bounding box center [578, 320] width 1157 height 641
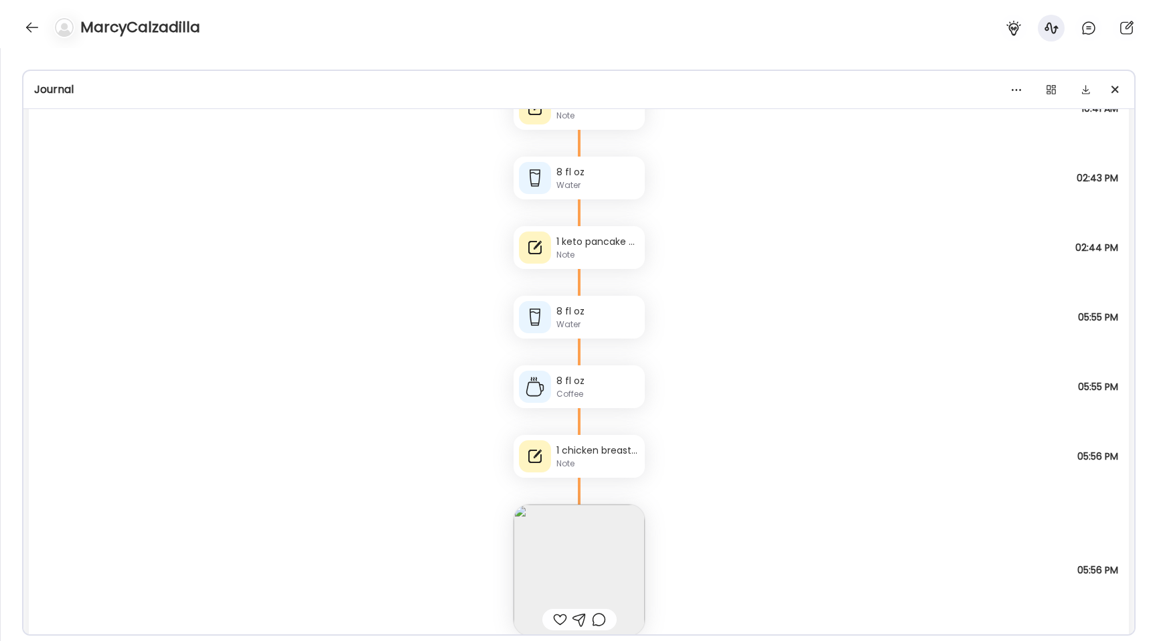
scroll to position [22406, 0]
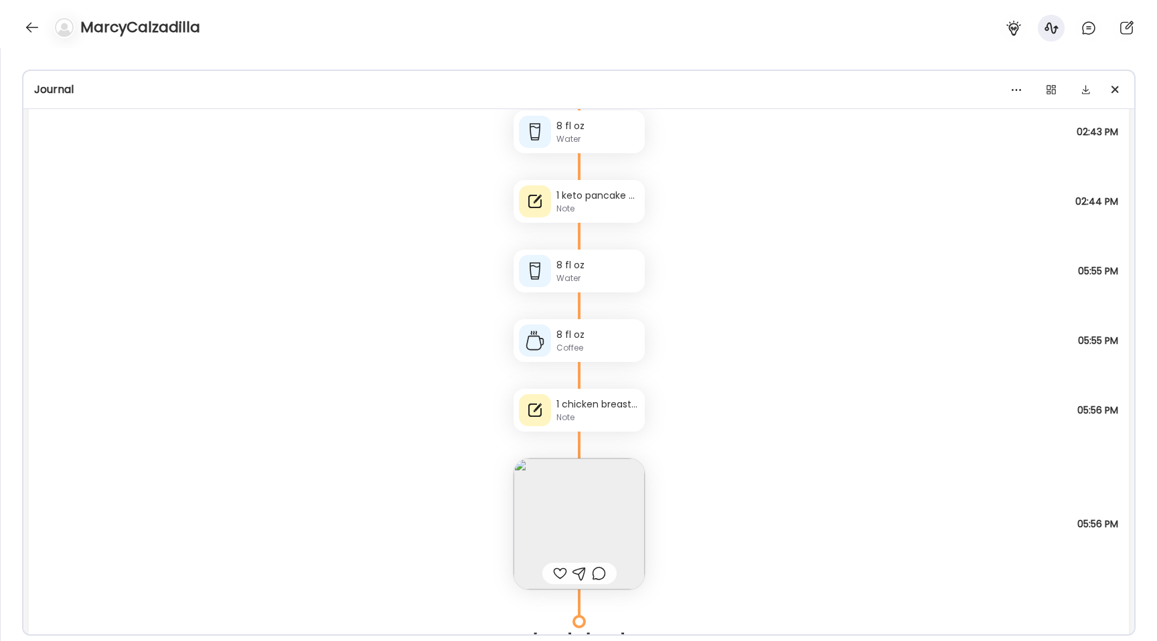
click at [531, 509] on img at bounding box center [578, 524] width 131 height 131
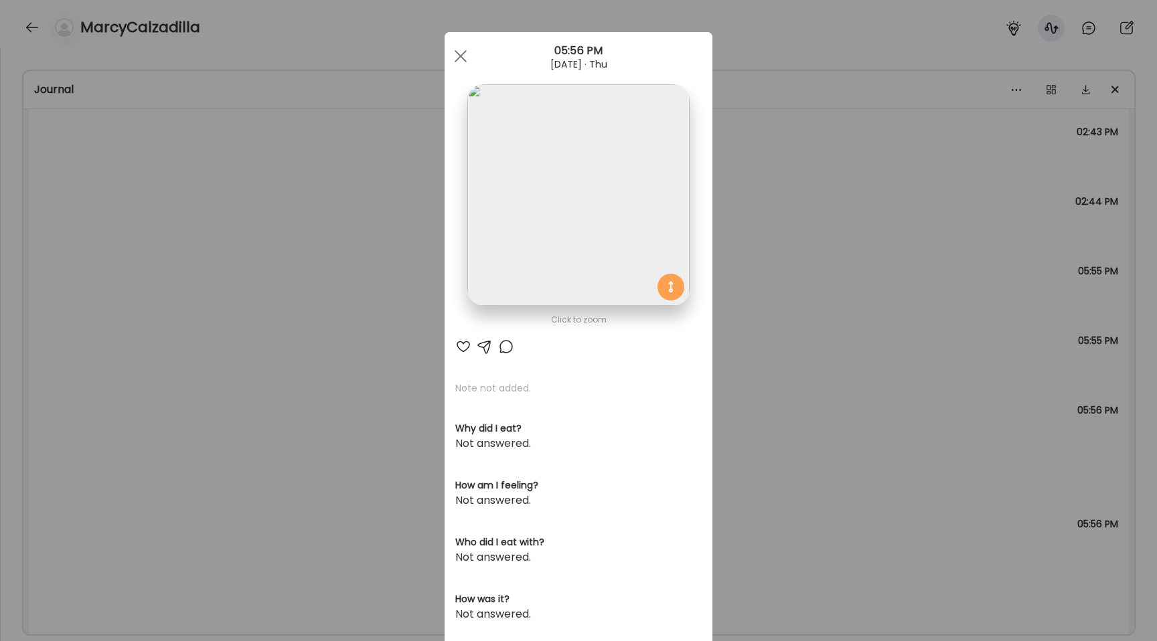
click at [496, 270] on img at bounding box center [578, 195] width 222 height 222
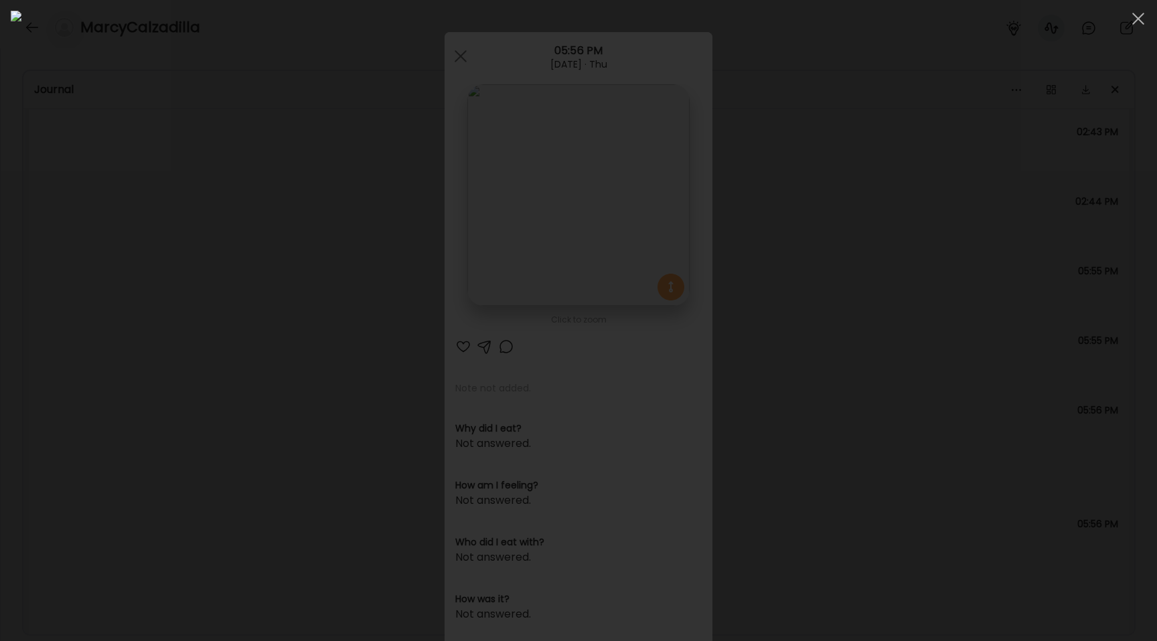
click at [221, 288] on div at bounding box center [578, 321] width 1135 height 620
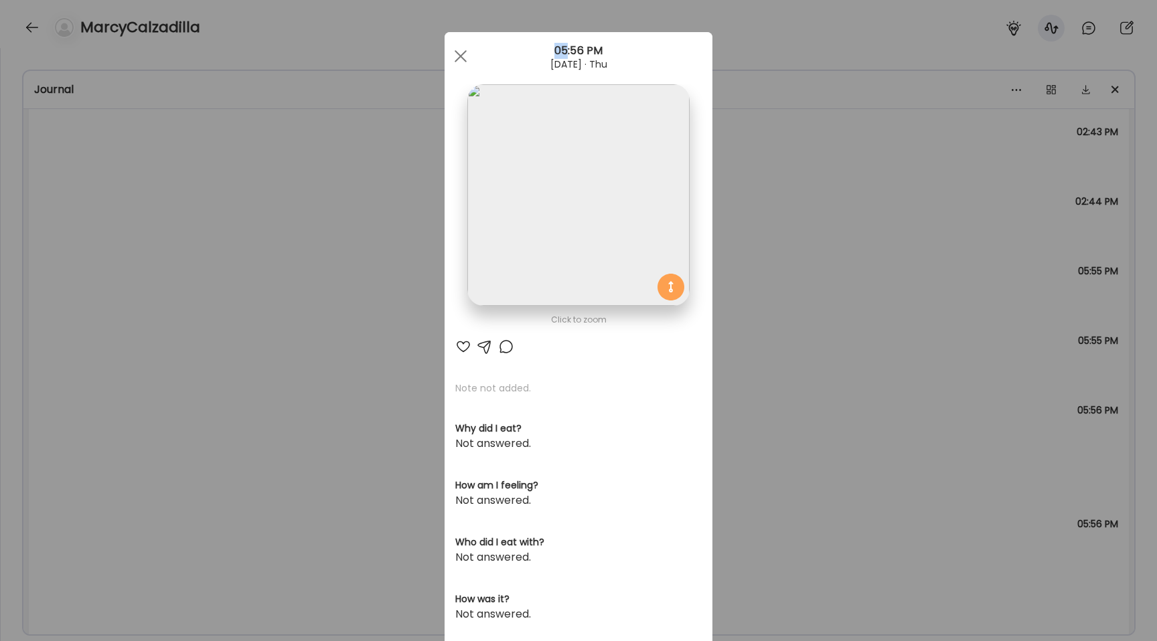
click at [221, 288] on div "Ate Coach Dashboard Wahoo! It’s official Take a moment to set up your Coach Pro…" at bounding box center [578, 320] width 1157 height 641
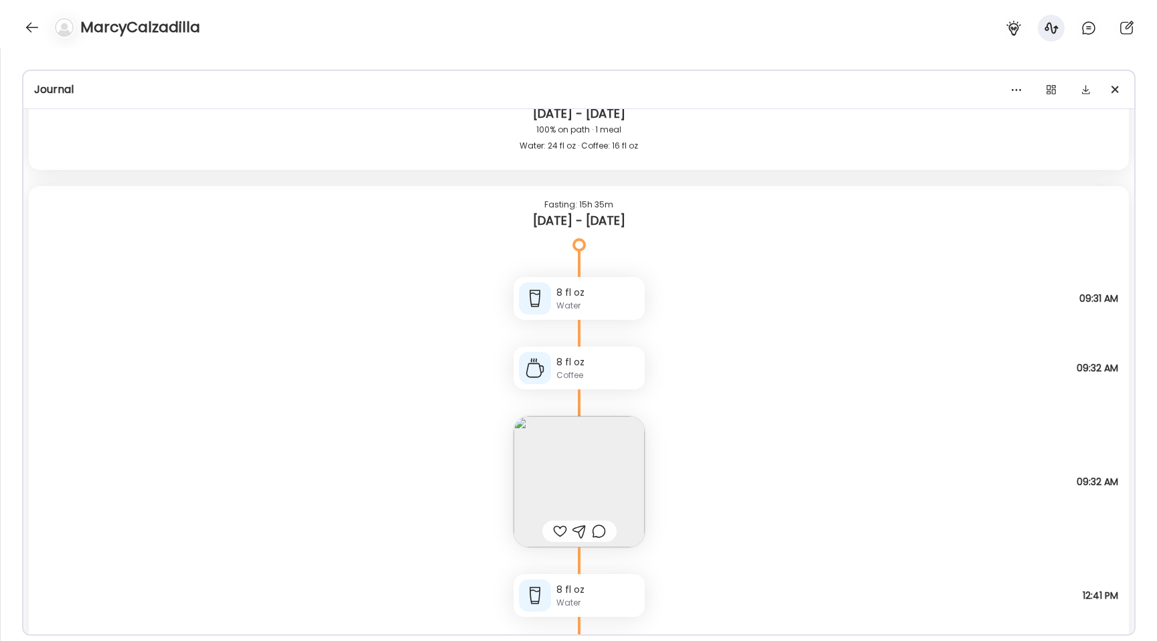
scroll to position [23071, 0]
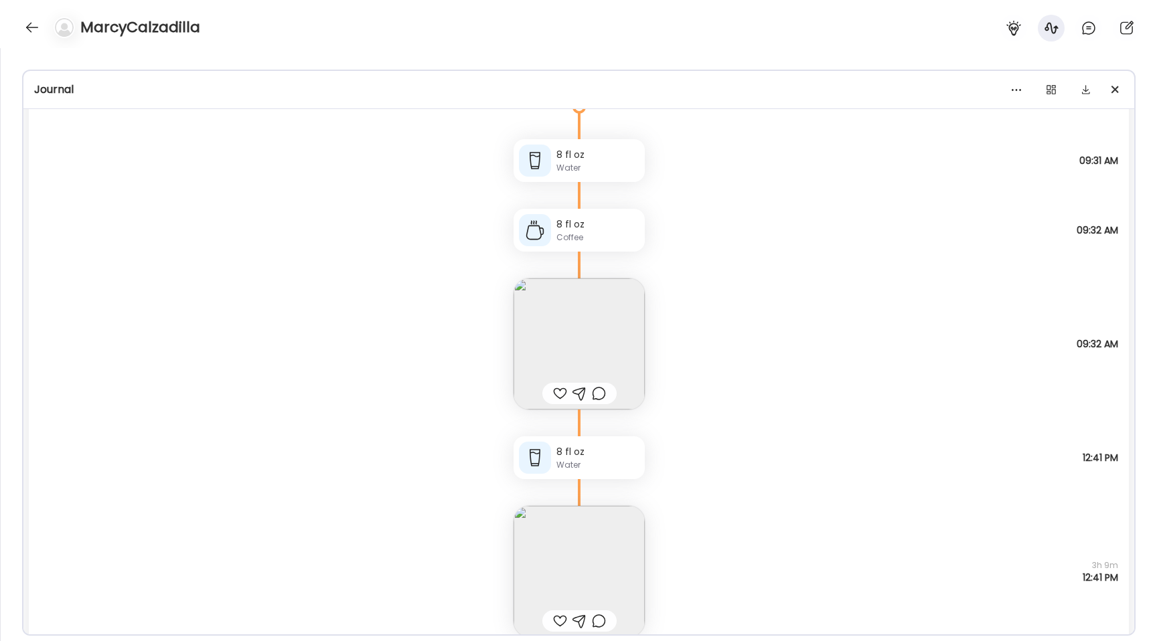
click at [598, 321] on img at bounding box center [578, 343] width 131 height 131
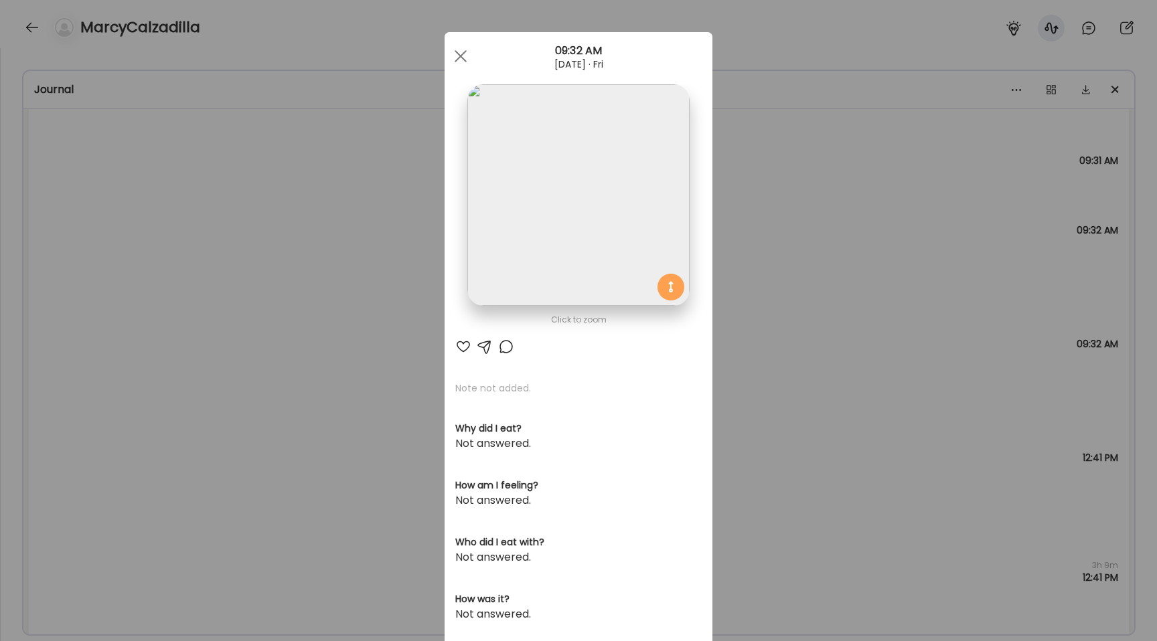
click at [563, 188] on img at bounding box center [578, 195] width 222 height 222
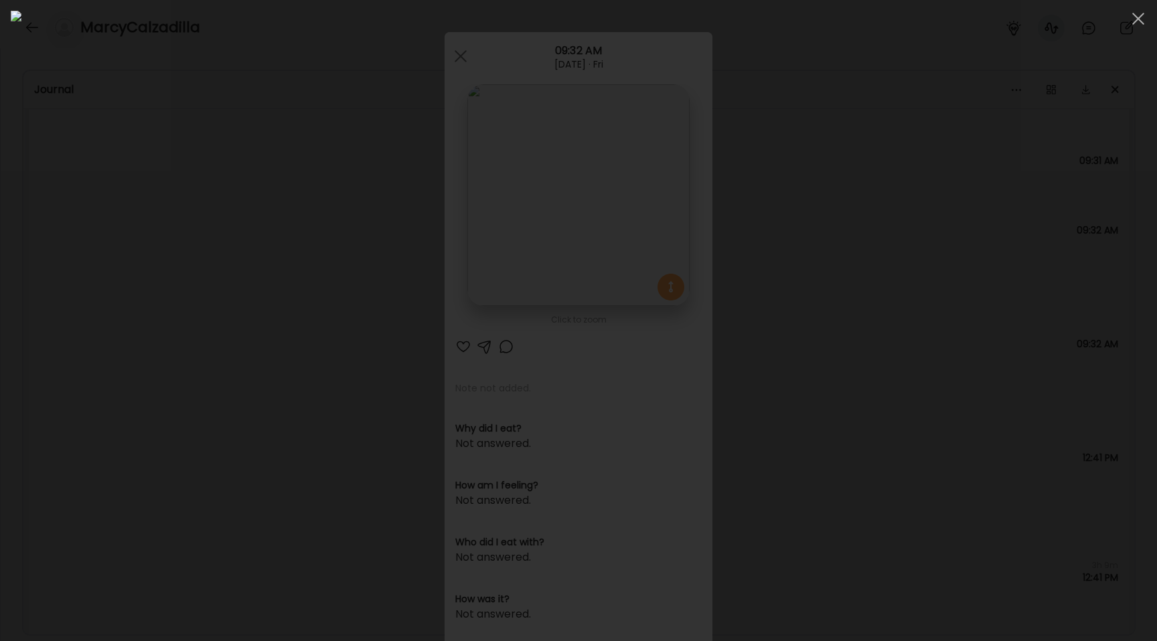
click at [159, 296] on div at bounding box center [578, 321] width 1135 height 620
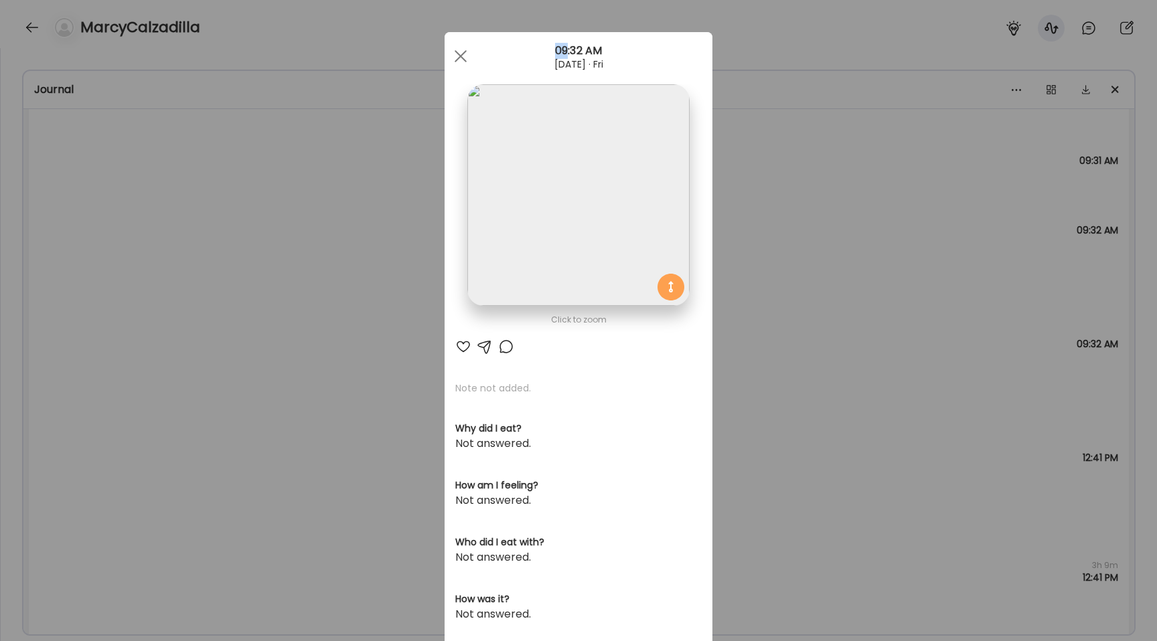
click at [159, 296] on div "Ate Coach Dashboard Wahoo! It’s official Take a moment to set up your Coach Pro…" at bounding box center [578, 320] width 1157 height 641
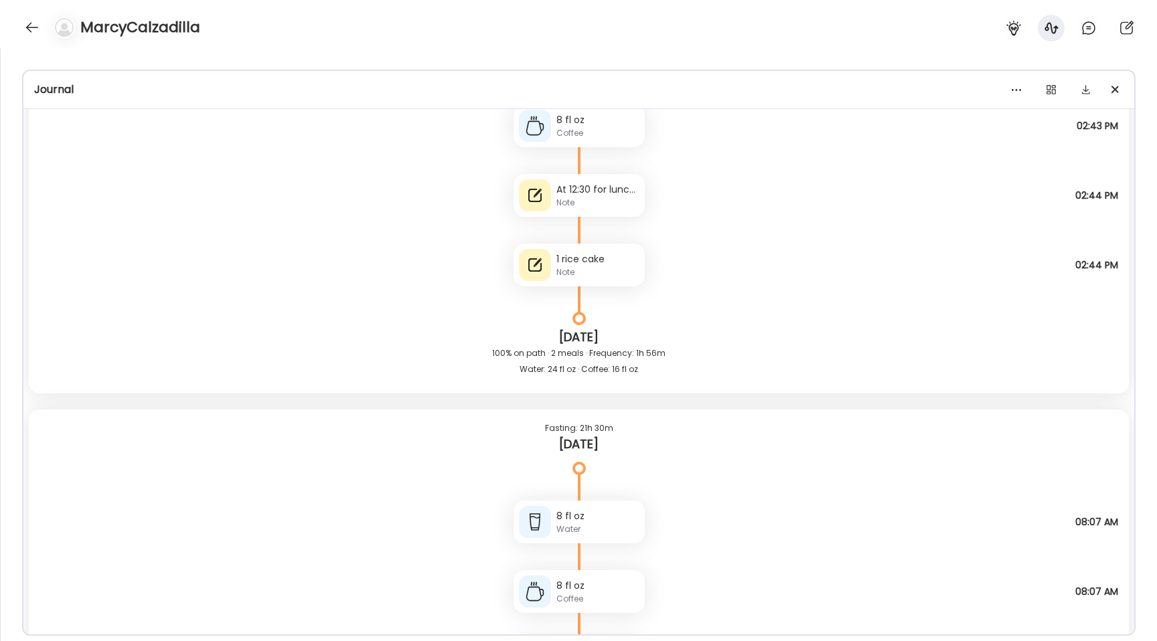
scroll to position [27890, 0]
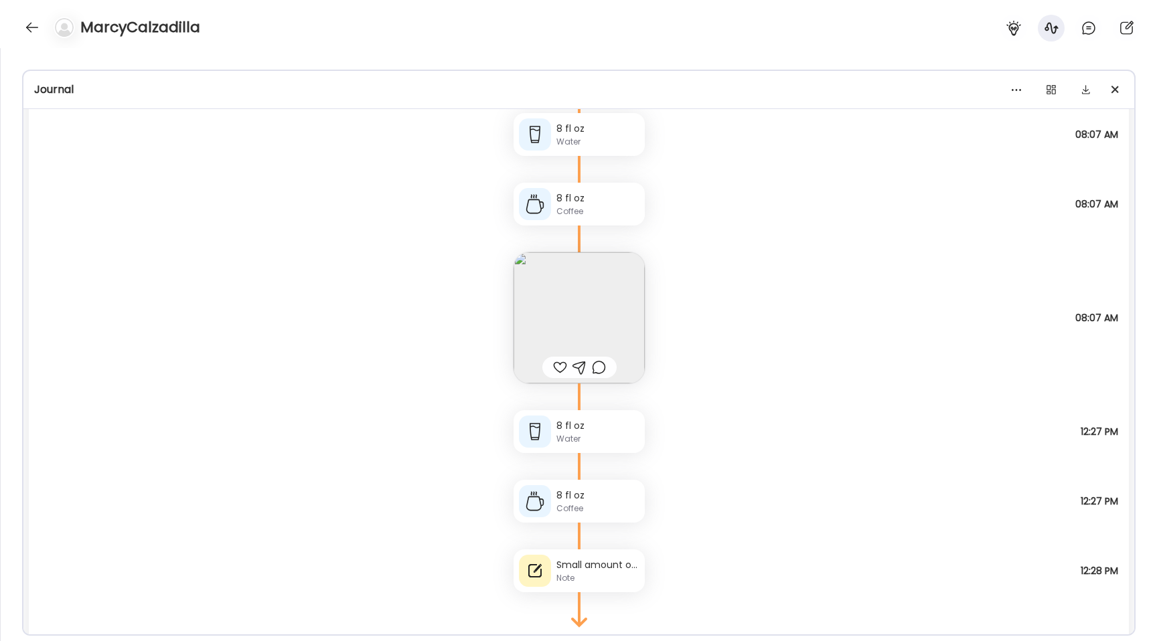
click at [529, 297] on img at bounding box center [578, 317] width 131 height 131
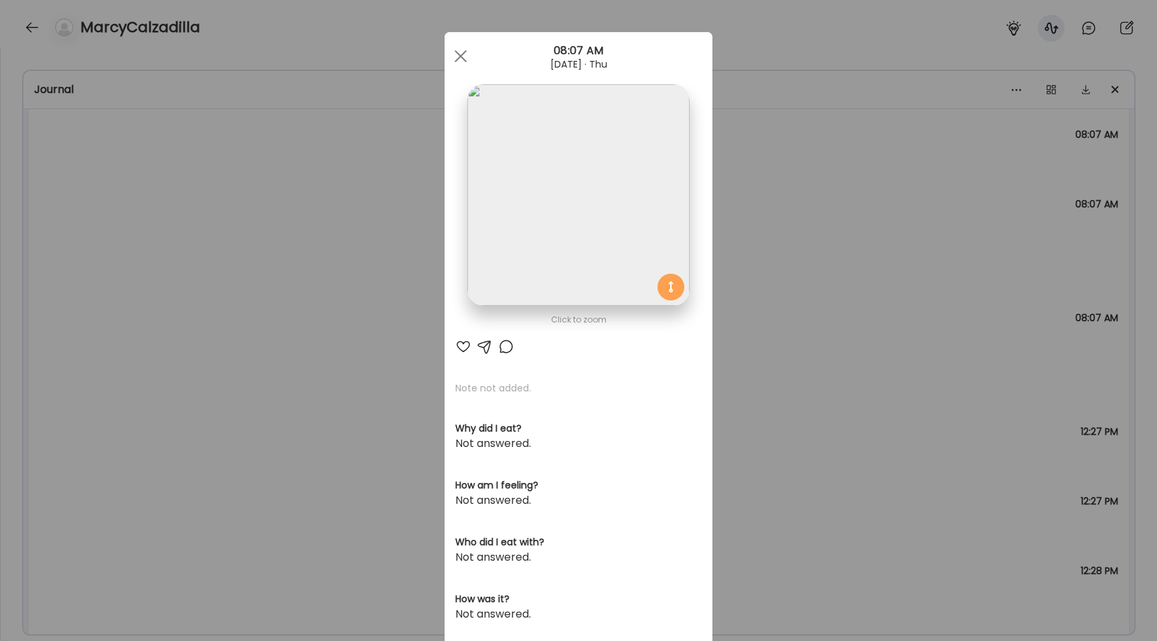
click at [438, 238] on div "Ate Coach Dashboard Wahoo! It’s official Take a moment to set up your Coach Pro…" at bounding box center [578, 320] width 1157 height 641
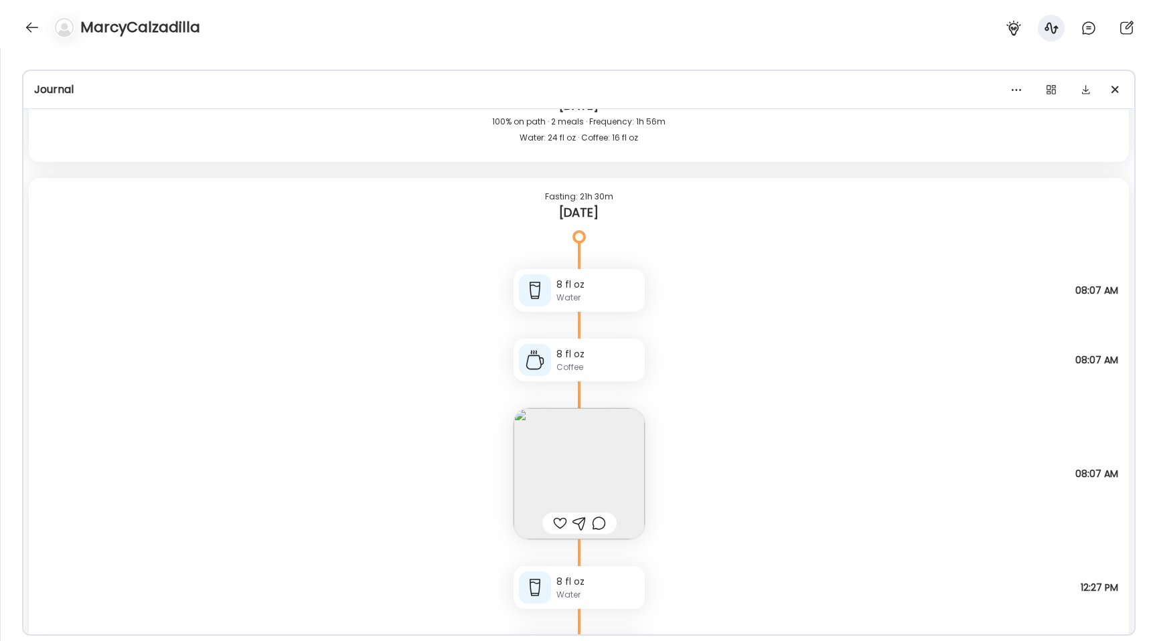
scroll to position [28030, 0]
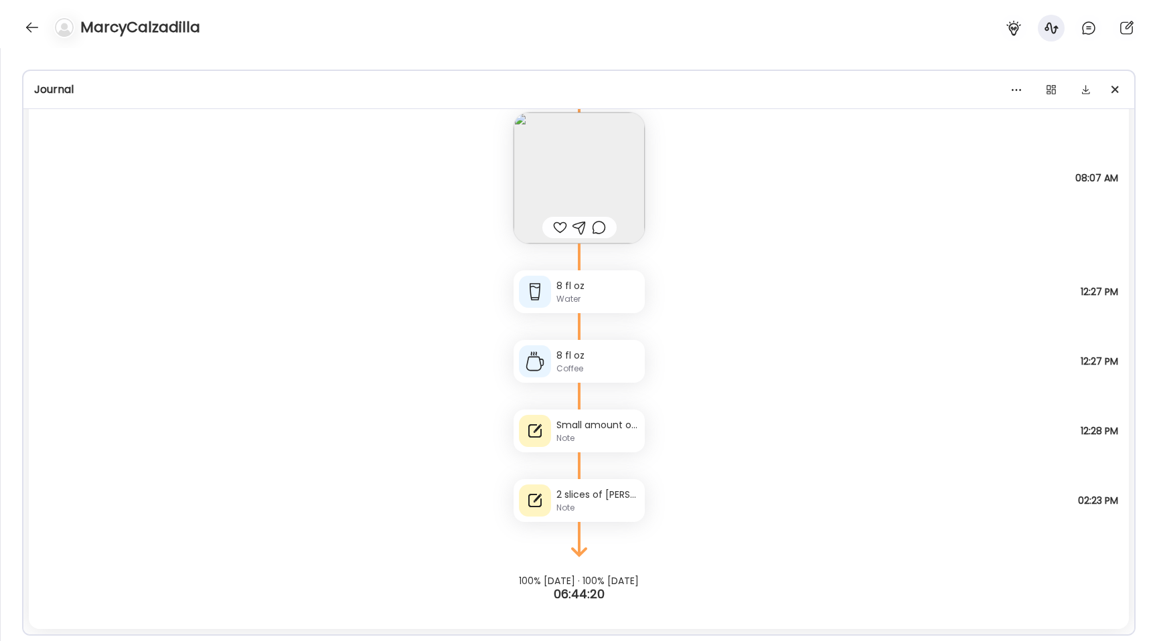
click at [43, 32] on div at bounding box center [61, 27] width 37 height 21
click at [38, 29] on div at bounding box center [31, 27] width 21 height 21
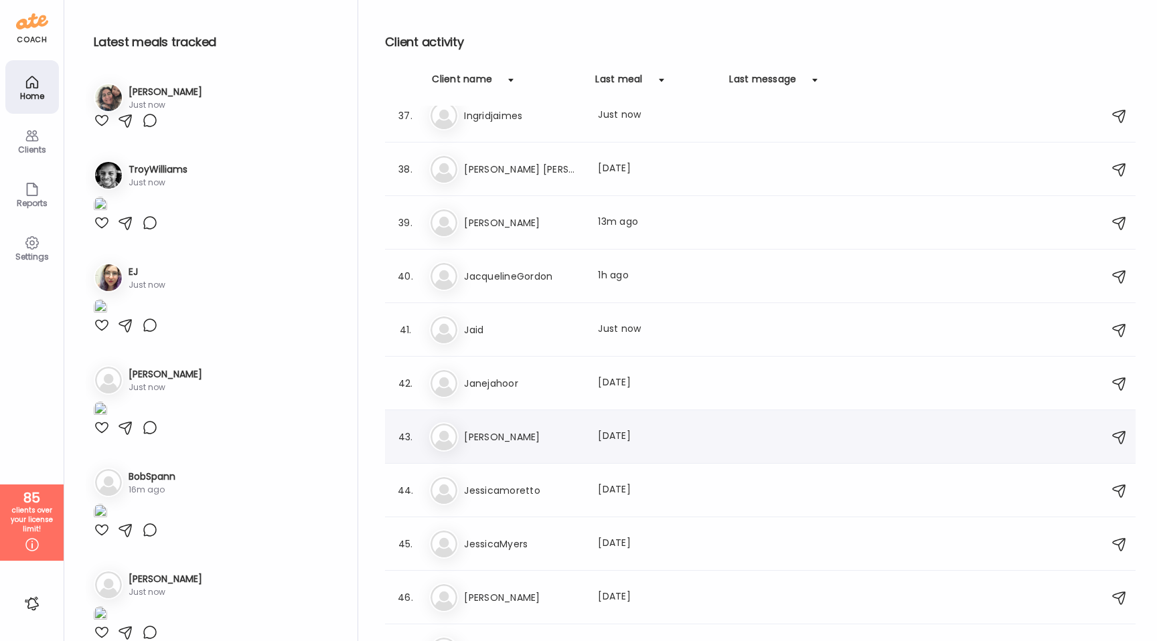
scroll to position [1855, 0]
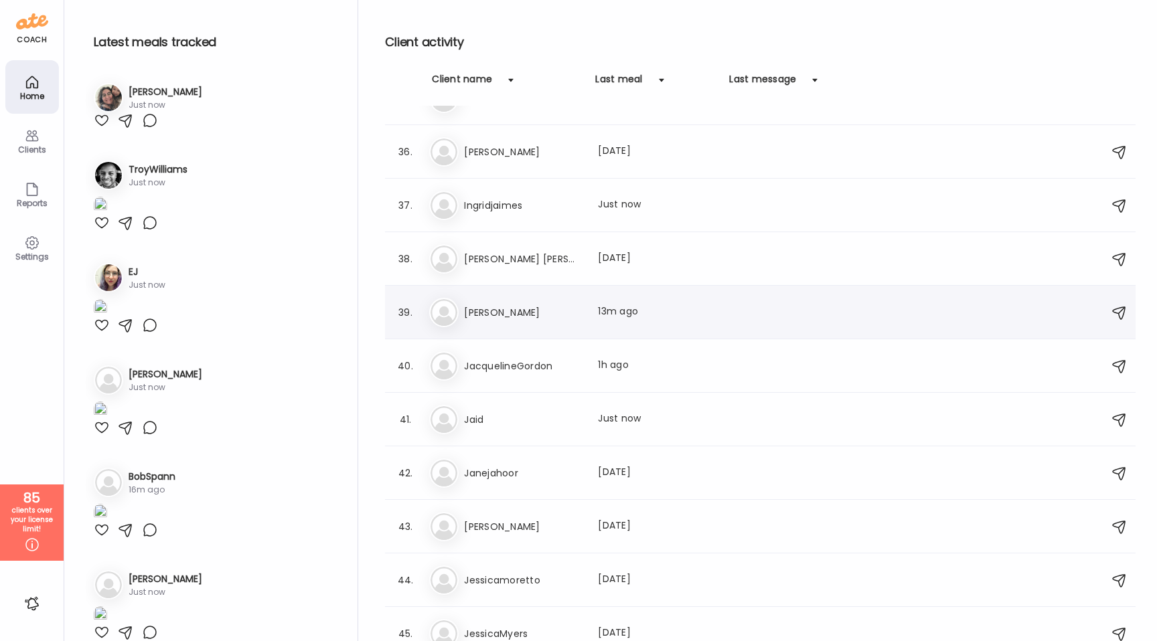
click at [517, 299] on div "[PERSON_NAME] [PERSON_NAME] Last meal: 13m ago" at bounding box center [762, 312] width 666 height 29
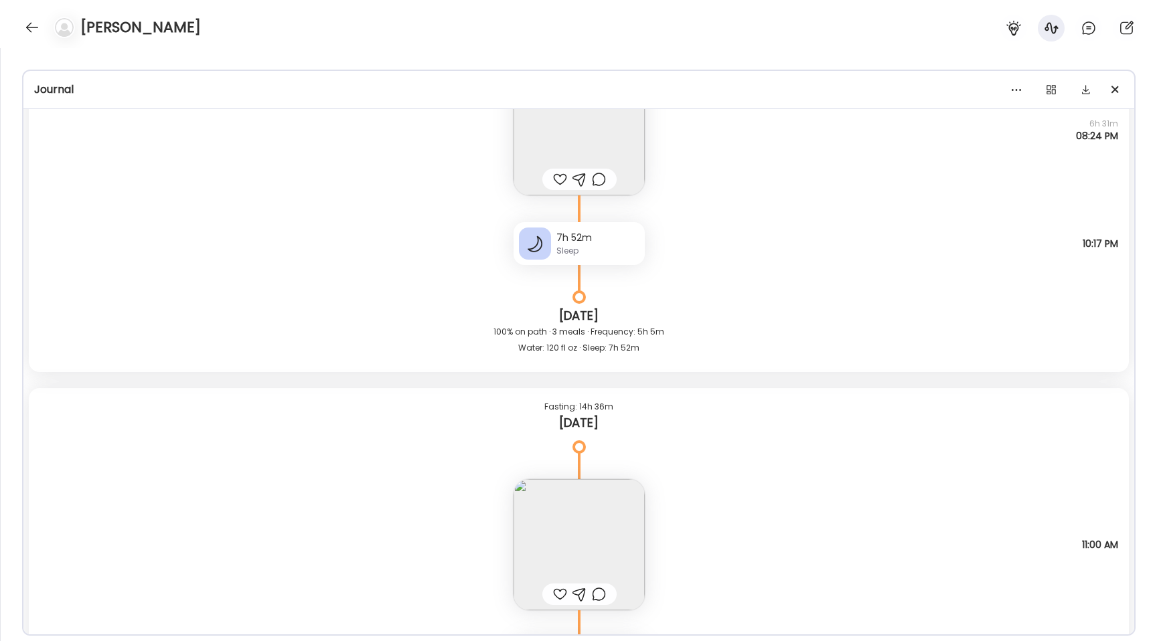
scroll to position [13842, 0]
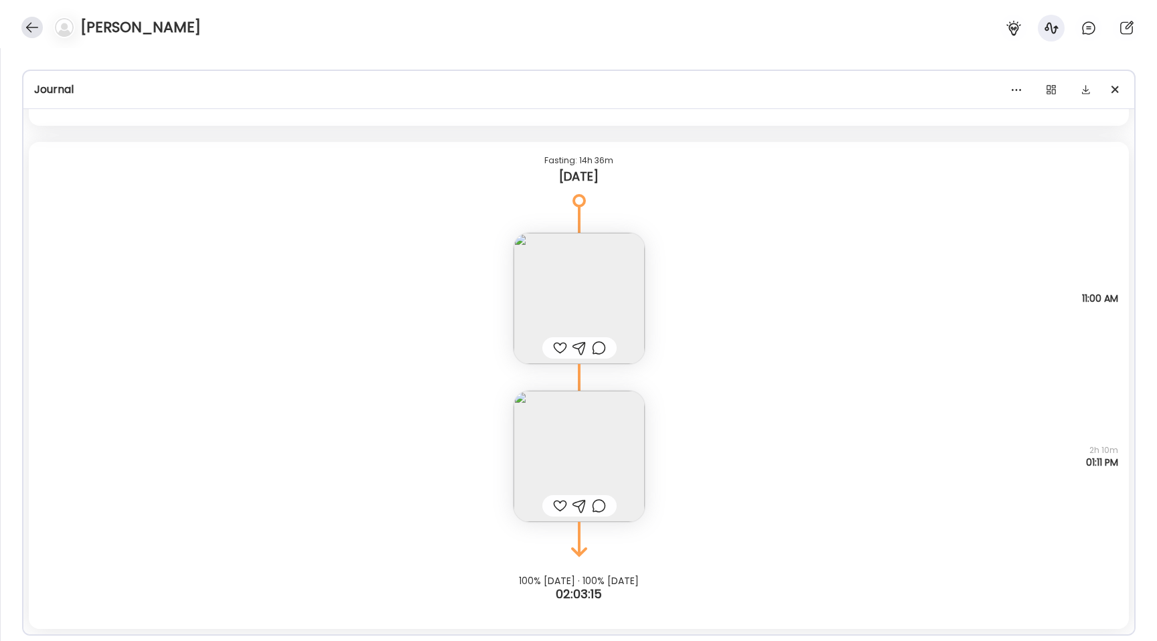
click at [34, 29] on div at bounding box center [31, 27] width 21 height 21
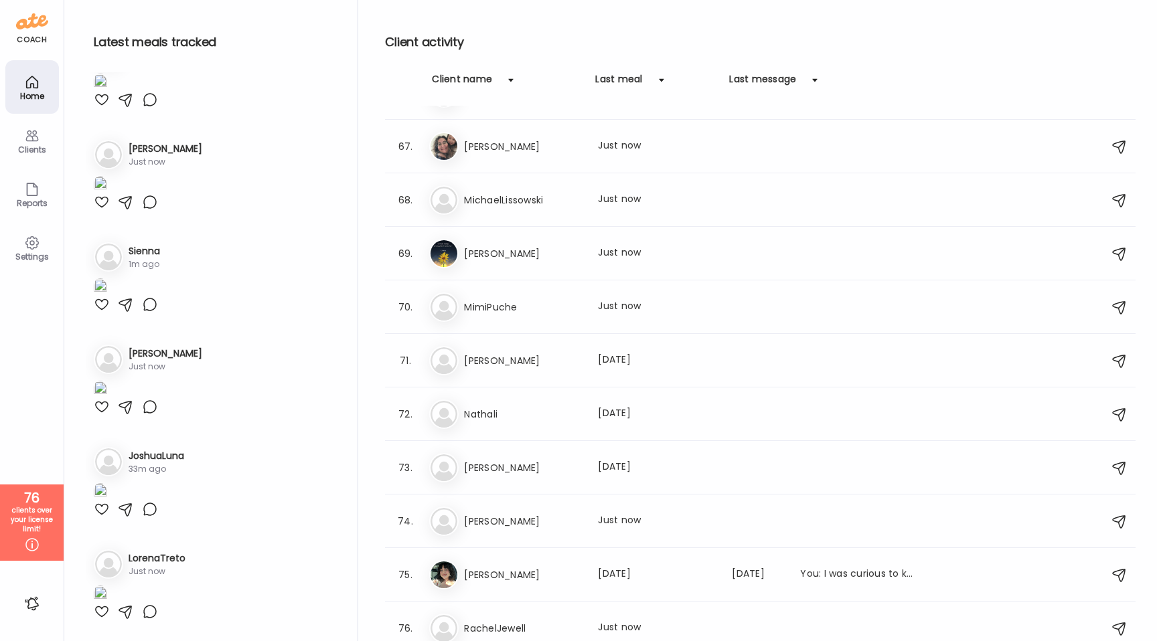
scroll to position [3957, 0]
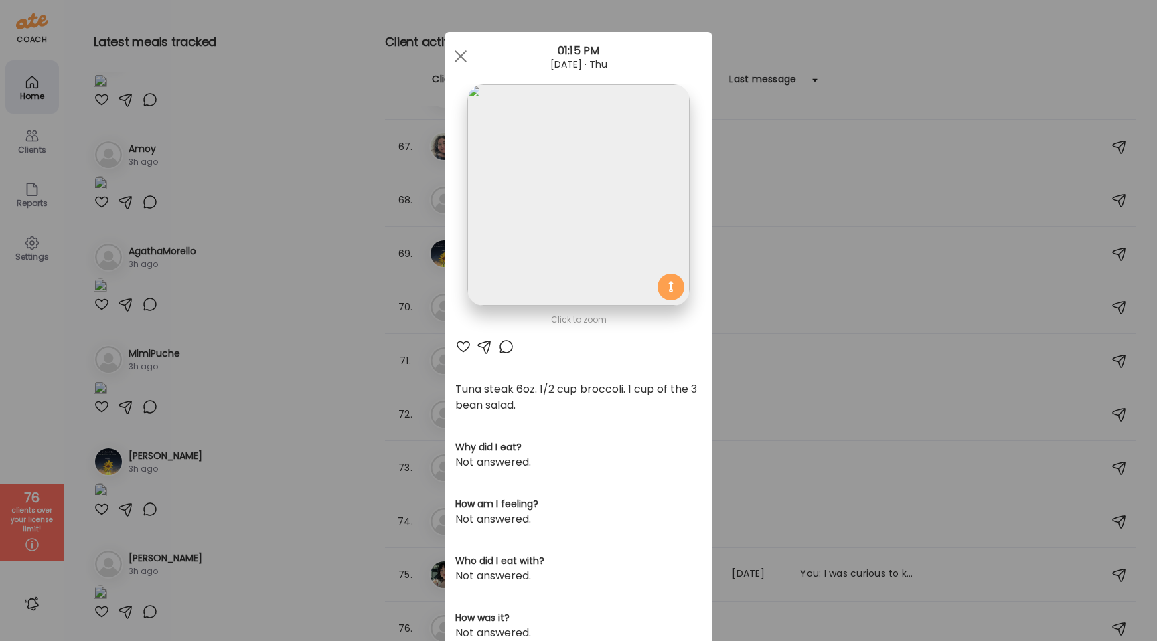
click at [506, 218] on img at bounding box center [578, 195] width 222 height 222
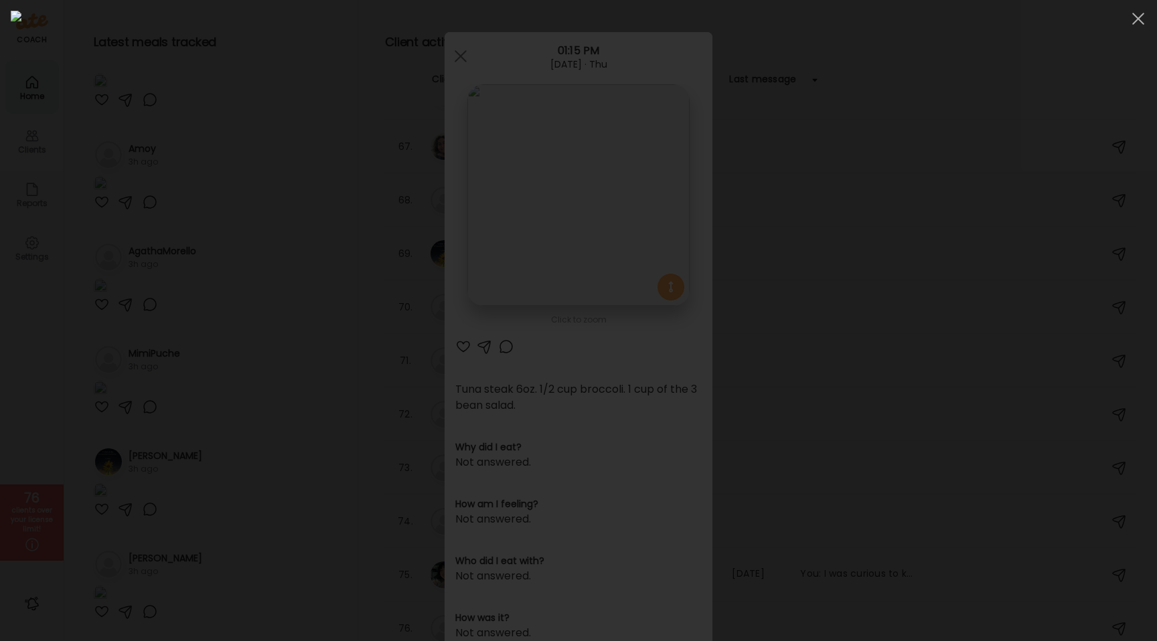
click at [169, 203] on div at bounding box center [578, 321] width 1135 height 620
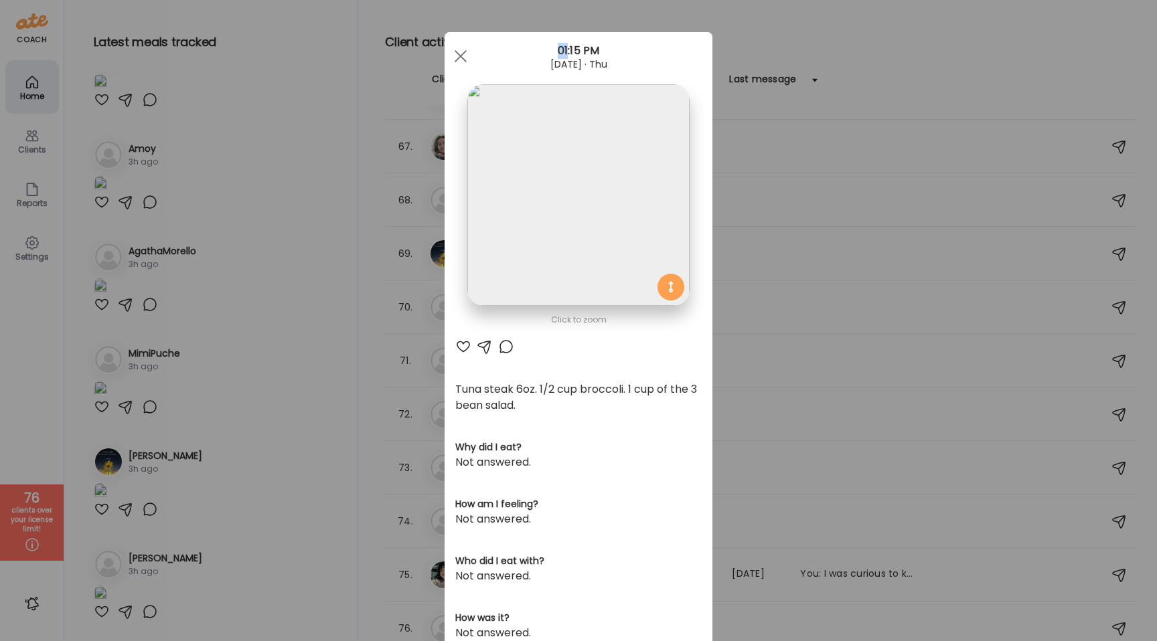
click at [169, 203] on div "Ate Coach Dashboard Wahoo! It’s official Take a moment to set up your Coach Pro…" at bounding box center [578, 320] width 1157 height 641
